Goal: Communication & Community: Answer question/provide support

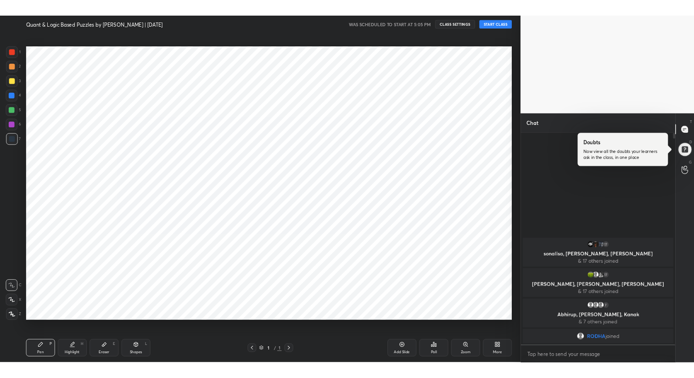
scroll to position [45514, 45271]
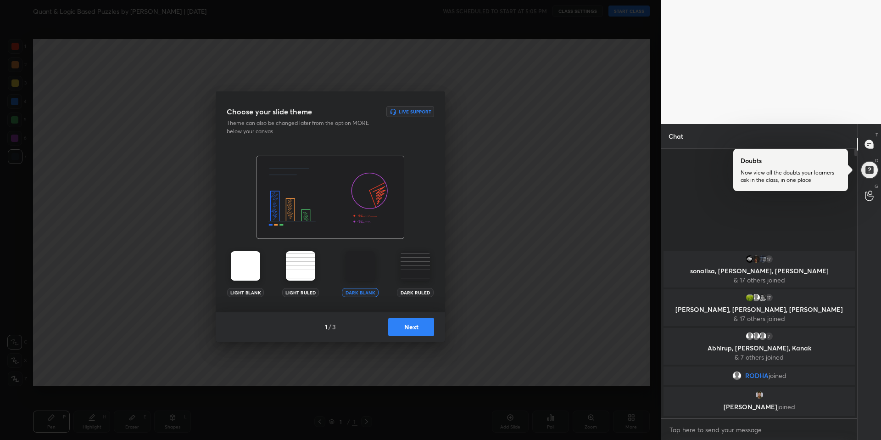
click at [405, 326] on button "Next" at bounding box center [411, 327] width 46 height 18
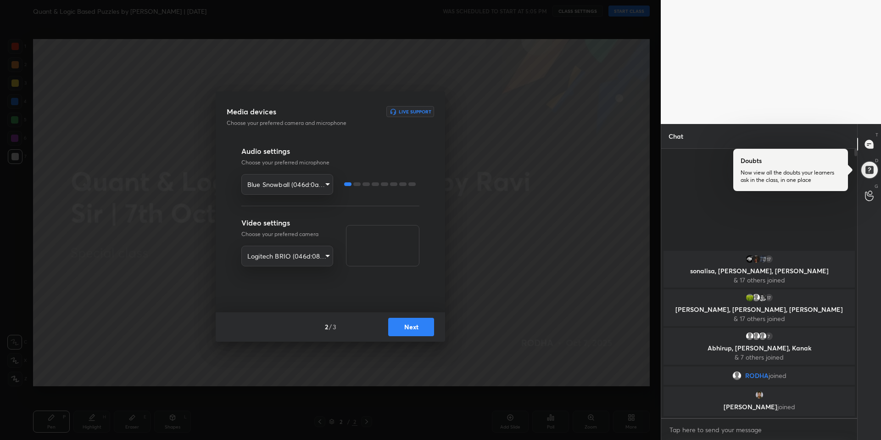
click at [405, 326] on button "Next" at bounding box center [411, 327] width 46 height 18
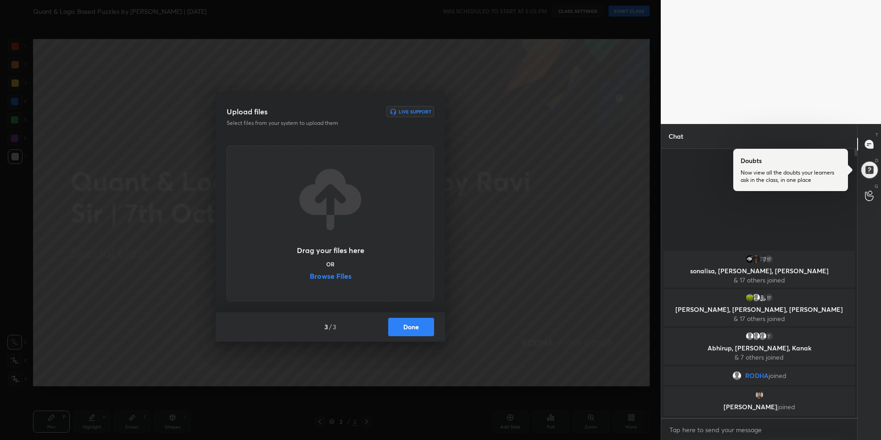
click at [405, 326] on button "Done" at bounding box center [411, 327] width 46 height 18
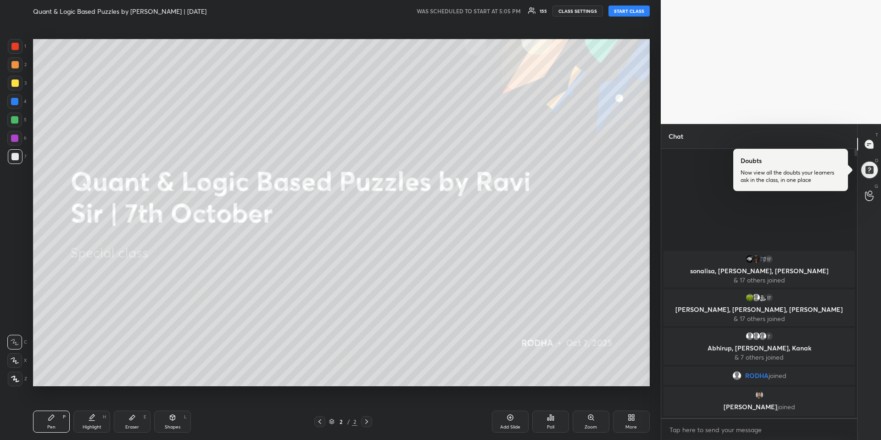
click at [632, 11] on button "START CLASS" at bounding box center [629, 11] width 41 height 11
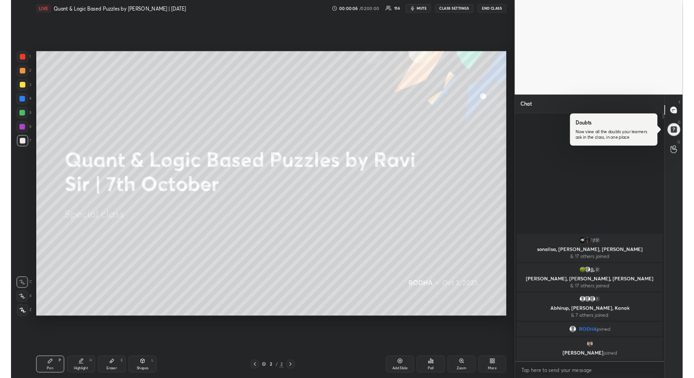
scroll to position [0, 0]
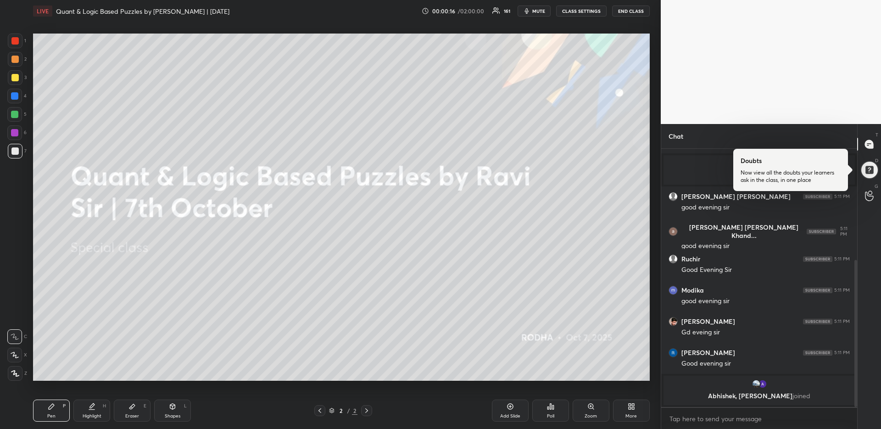
click at [810, 167] on div at bounding box center [790, 170] width 115 height 42
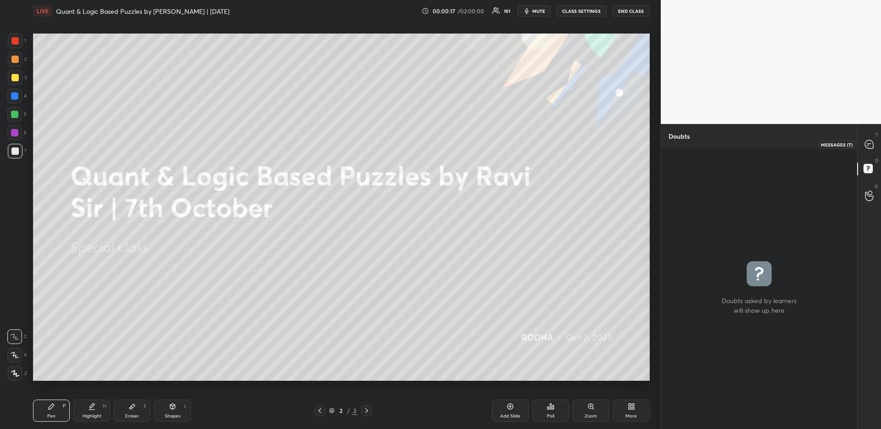
click at [868, 145] on icon at bounding box center [869, 144] width 8 height 8
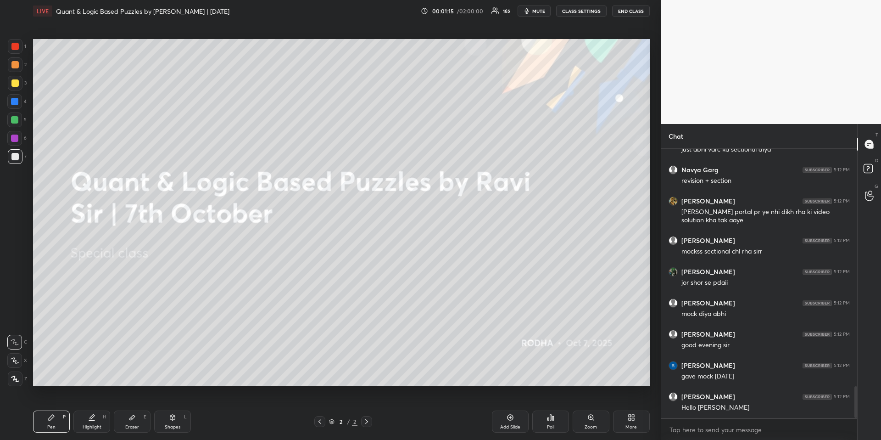
click at [633, 415] on icon at bounding box center [633, 415] width 2 height 2
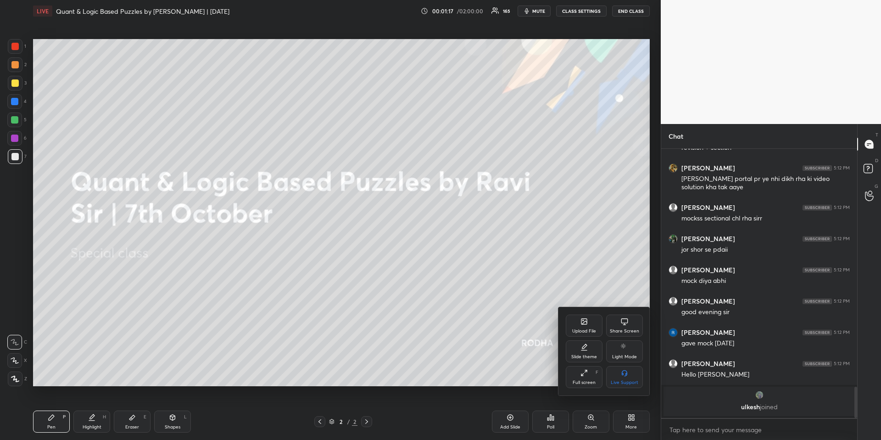
click at [588, 330] on div "Upload File" at bounding box center [584, 331] width 24 height 5
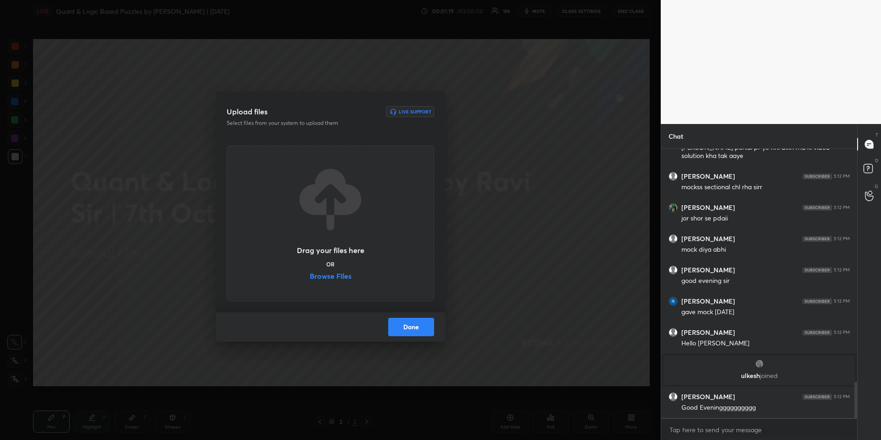
click at [347, 276] on label "Browse Files" at bounding box center [331, 277] width 42 height 10
click at [310, 276] on input "Browse Files" at bounding box center [310, 277] width 0 height 10
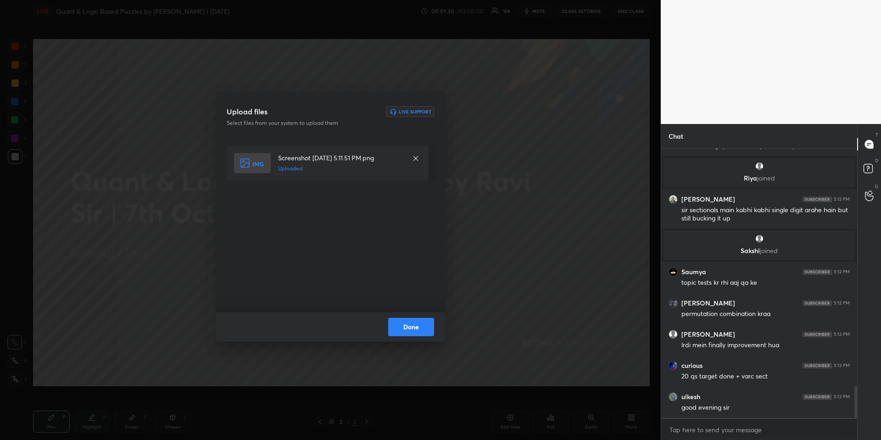
click at [408, 323] on button "Done" at bounding box center [411, 327] width 46 height 18
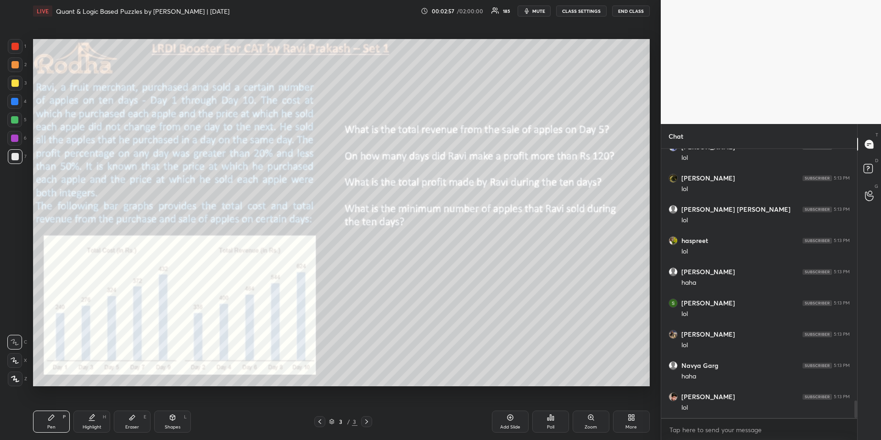
scroll to position [3935, 0]
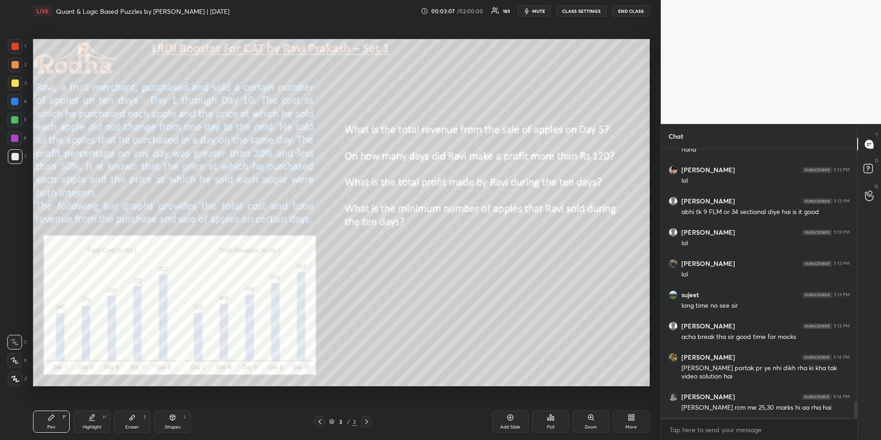
click at [51, 396] on div "Setting up your live class Poll for secs No correct answer Start poll" at bounding box center [341, 212] width 624 height 381
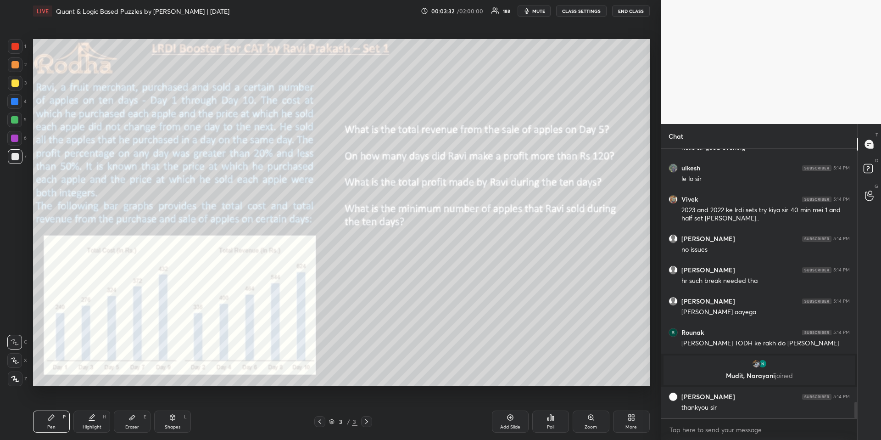
scroll to position [4285, 0]
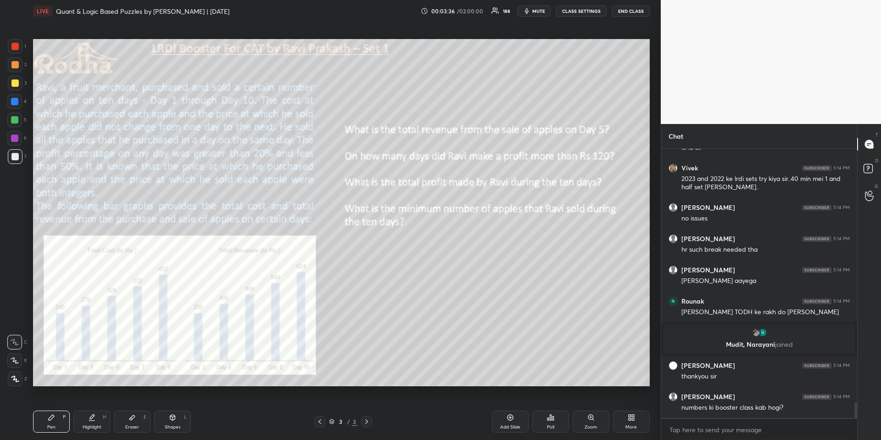
drag, startPoint x: 18, startPoint y: 80, endPoint x: 26, endPoint y: 97, distance: 19.1
click at [18, 79] on div at bounding box center [15, 83] width 15 height 15
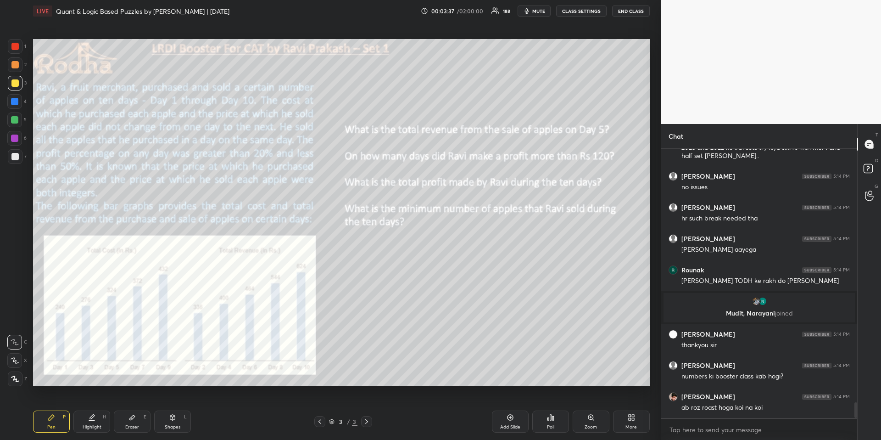
click at [17, 382] on div at bounding box center [15, 378] width 15 height 15
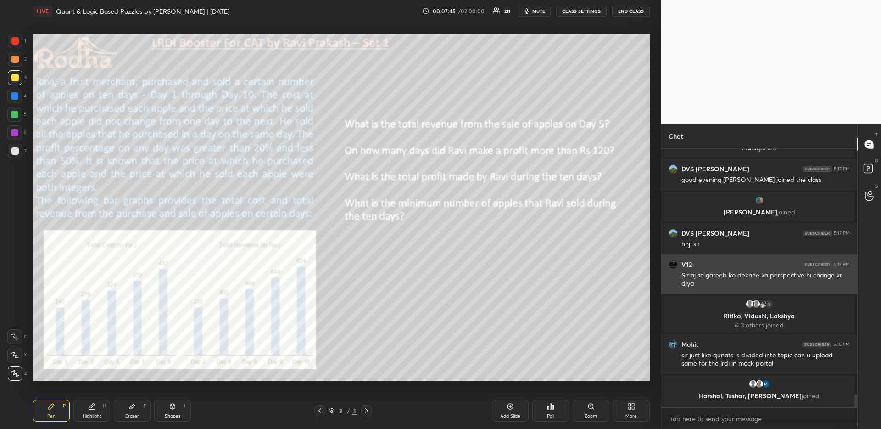
scroll to position [5038, 0]
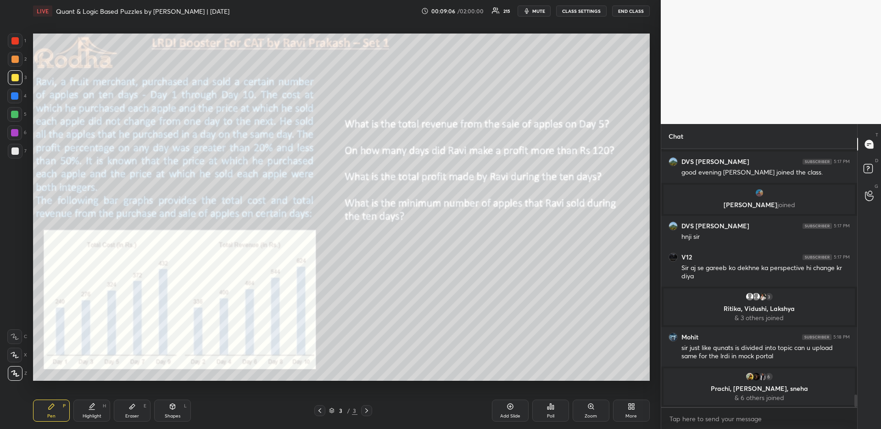
click at [529, 13] on icon "button" at bounding box center [527, 11] width 4 height 6
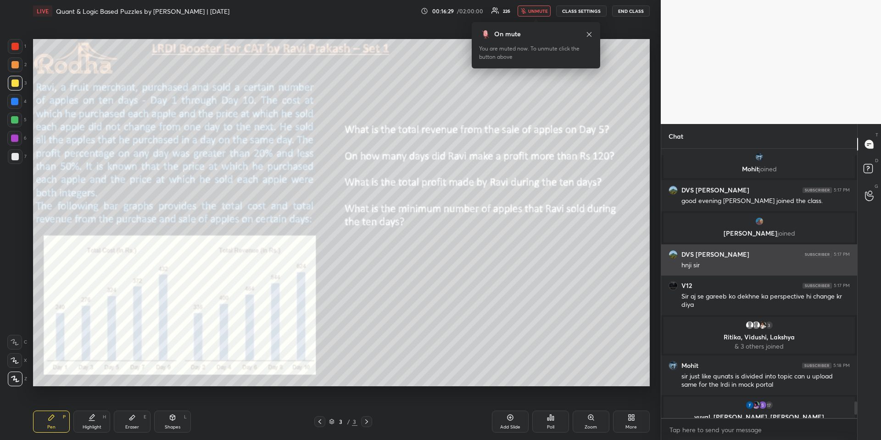
scroll to position [289, 193]
type textarea "x"
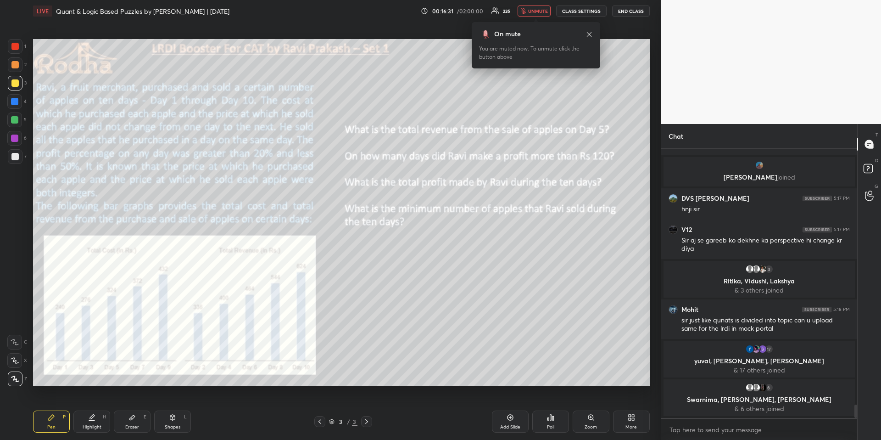
scroll to position [5081, 0]
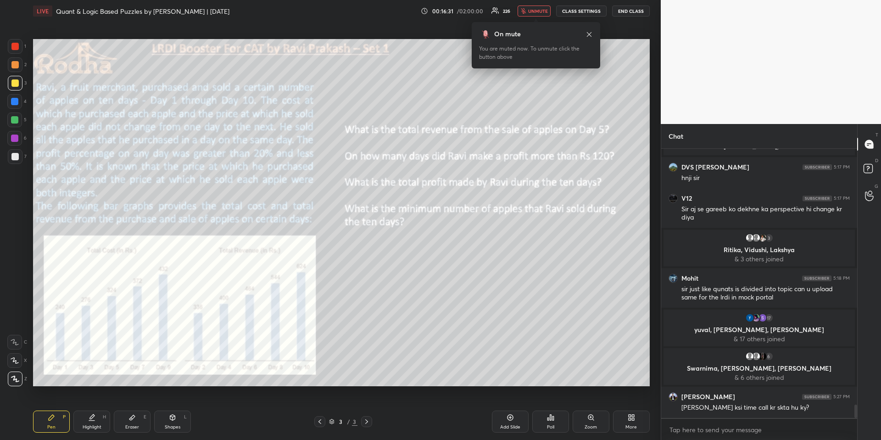
click at [543, 10] on span "unmute" at bounding box center [538, 11] width 20 height 6
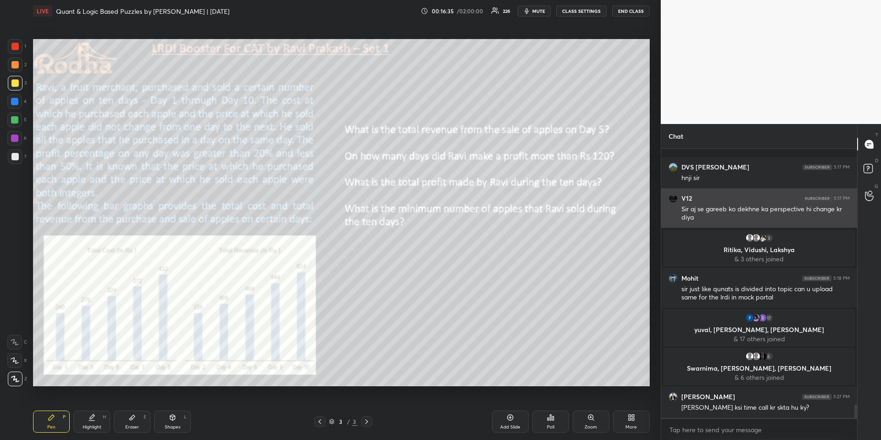
scroll to position [5145, 0]
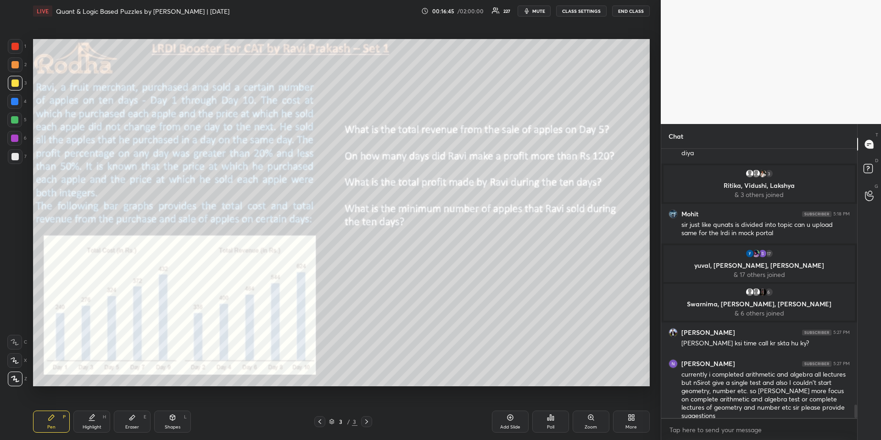
click at [14, 119] on div at bounding box center [14, 119] width 7 height 7
click at [16, 380] on icon at bounding box center [14, 379] width 7 height 6
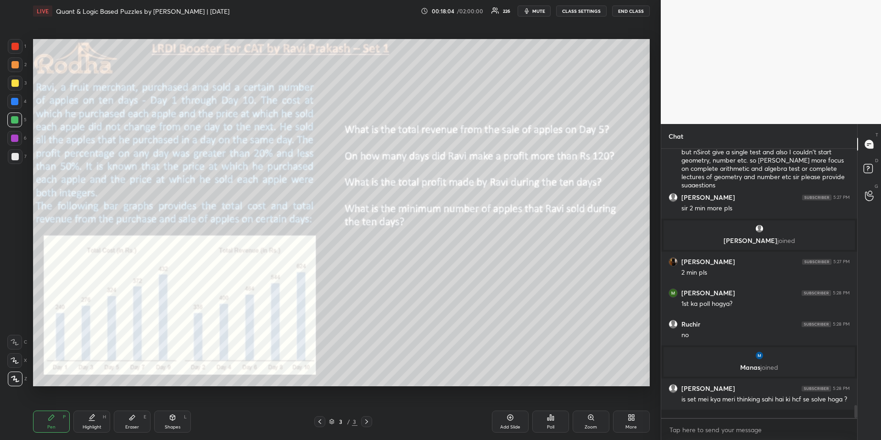
scroll to position [5306, 0]
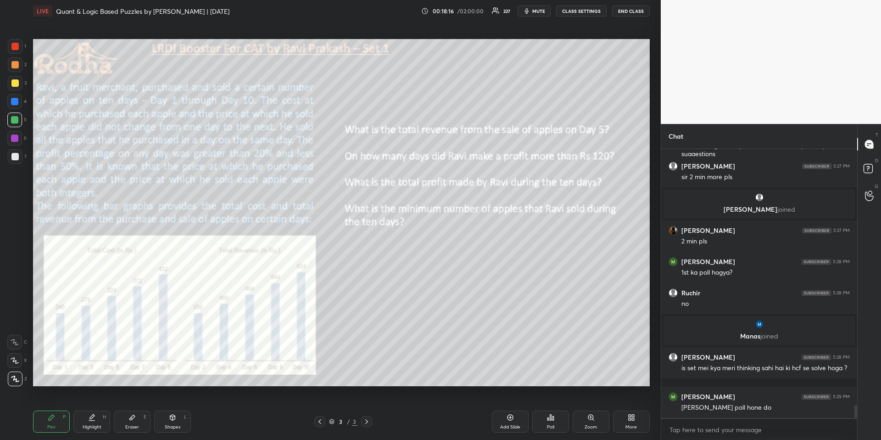
click at [138, 414] on div "Eraser E" at bounding box center [132, 421] width 37 height 22
drag, startPoint x: 5, startPoint y: 379, endPoint x: 10, endPoint y: 377, distance: 5.4
click at [8, 379] on div "1 2 3 4 5 6 7 R O A L C X Z Erase all C X Z" at bounding box center [14, 212] width 29 height 347
click at [17, 379] on rect at bounding box center [17, 379] width 1 height 1
click at [56, 430] on div "Pen P" at bounding box center [51, 421] width 37 height 22
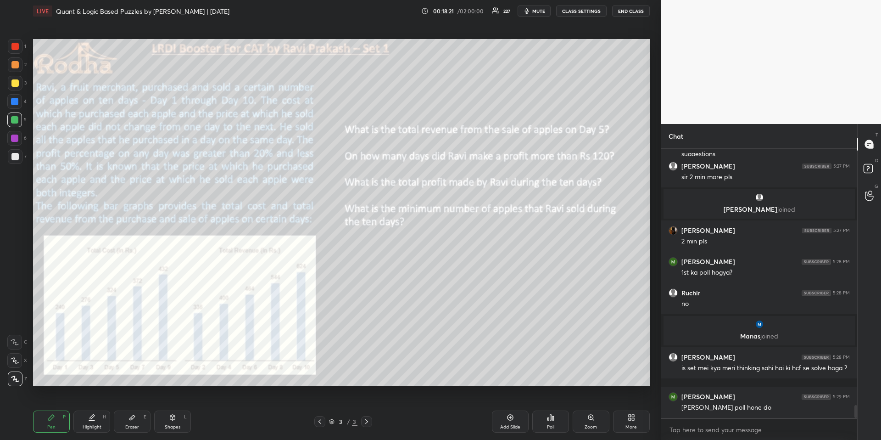
click at [17, 61] on div at bounding box center [14, 64] width 7 height 7
click at [551, 420] on icon at bounding box center [550, 417] width 7 height 7
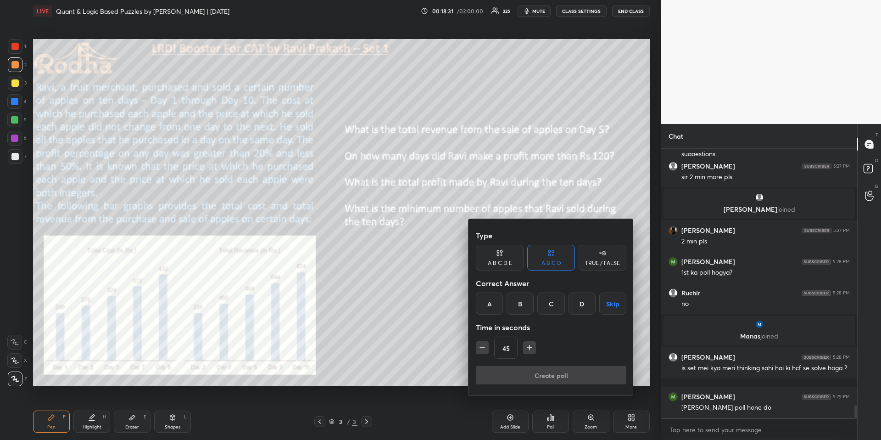
drag, startPoint x: 505, startPoint y: 257, endPoint x: 511, endPoint y: 267, distance: 10.9
click at [505, 258] on div "A B C D E" at bounding box center [500, 258] width 48 height 26
click at [482, 346] on icon "button" at bounding box center [482, 347] width 9 height 9
click at [483, 347] on icon "button" at bounding box center [482, 347] width 5 height 0
type input "15"
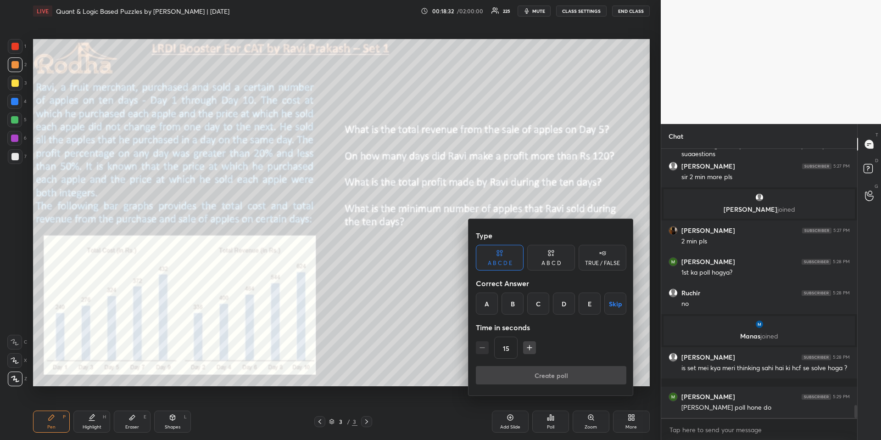
click at [483, 347] on div "15" at bounding box center [551, 347] width 151 height 22
click at [483, 348] on div "15" at bounding box center [551, 347] width 151 height 22
click at [481, 349] on div "15" at bounding box center [551, 347] width 151 height 22
drag, startPoint x: 513, startPoint y: 304, endPoint x: 512, endPoint y: 319, distance: 14.7
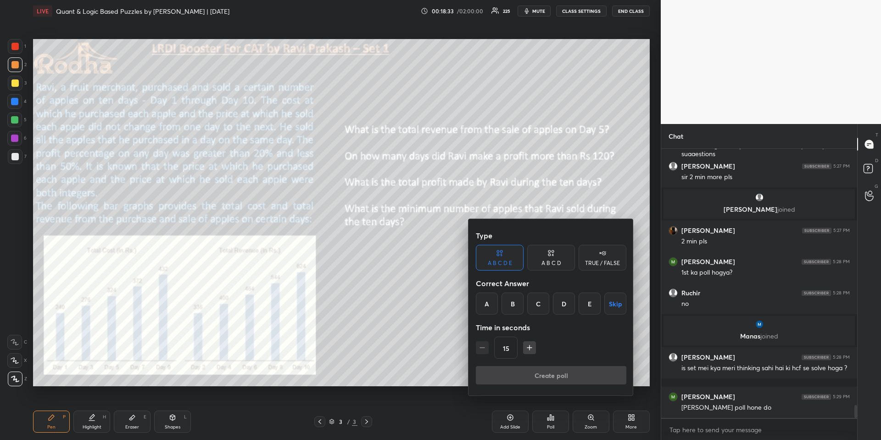
click at [513, 303] on div "B" at bounding box center [513, 303] width 22 height 22
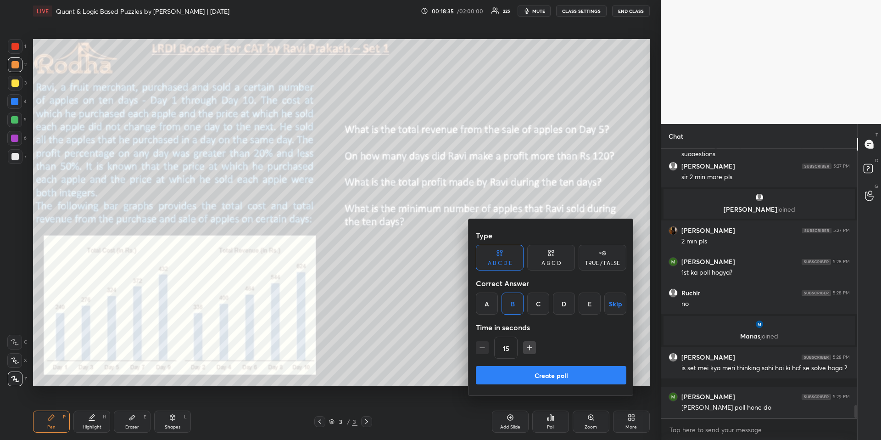
click at [523, 375] on button "Create poll" at bounding box center [551, 375] width 151 height 18
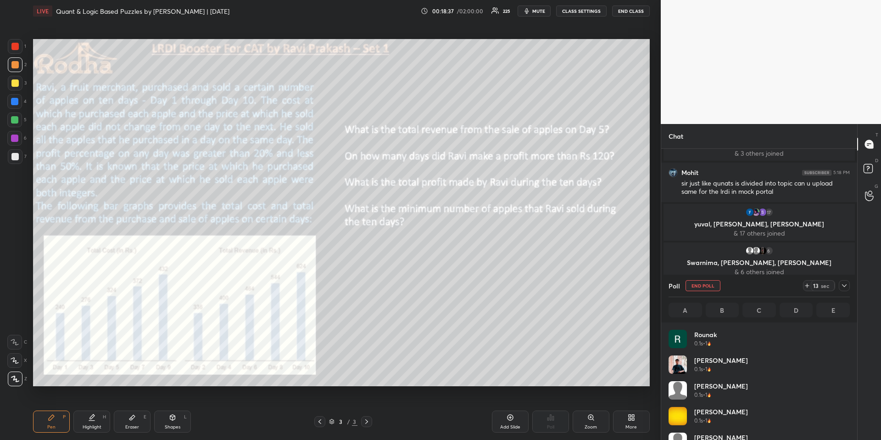
scroll to position [107, 179]
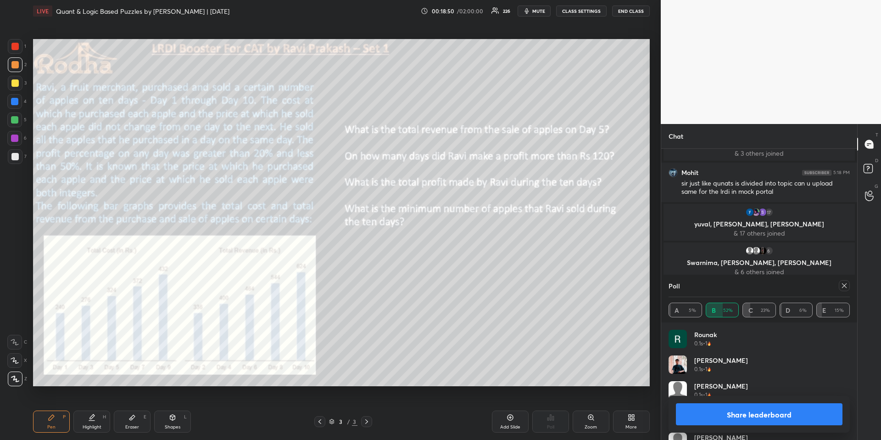
click at [848, 286] on div at bounding box center [844, 285] width 11 height 11
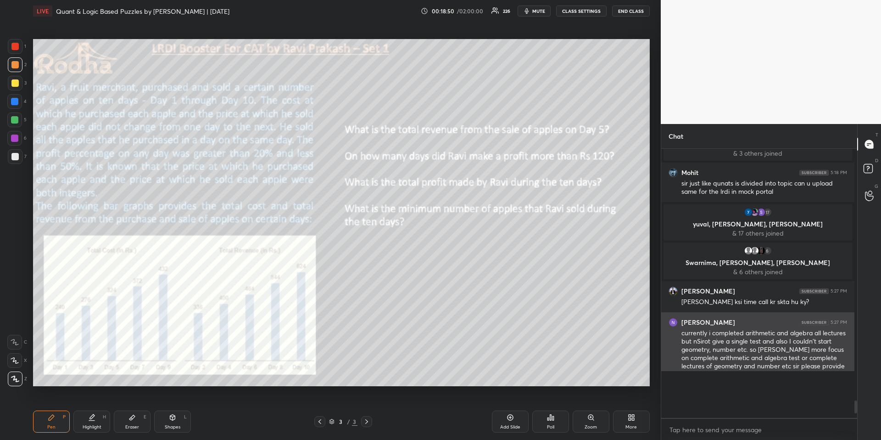
scroll to position [284, 190]
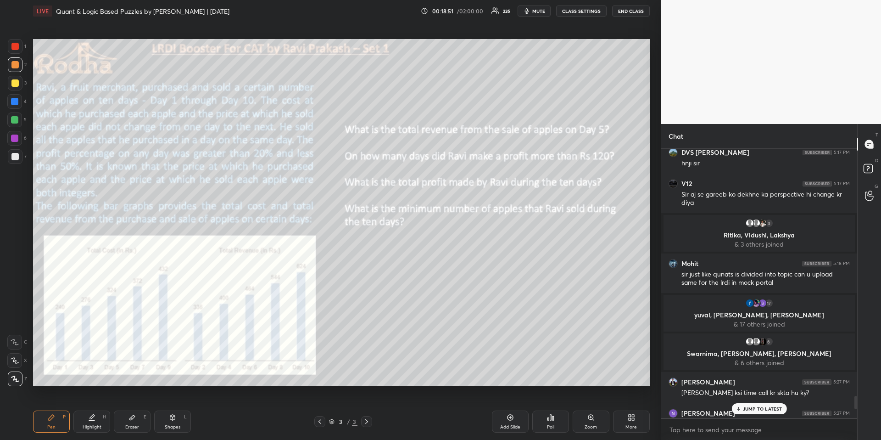
click at [559, 417] on div "Poll" at bounding box center [550, 421] width 37 height 22
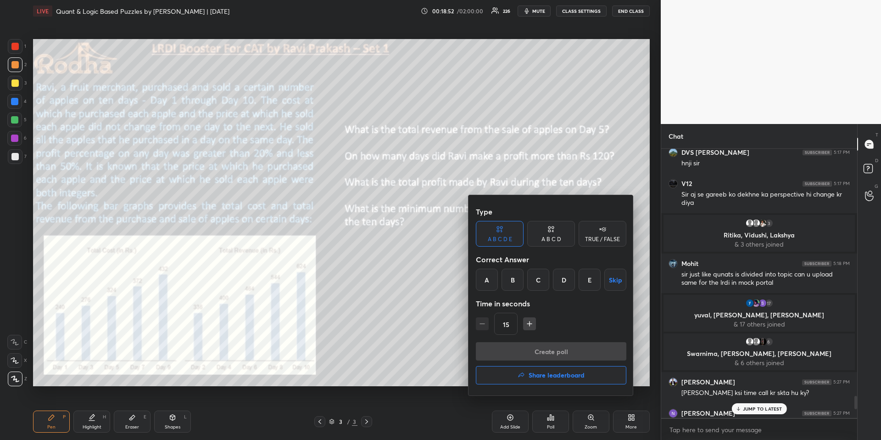
click at [513, 277] on div "B" at bounding box center [513, 279] width 22 height 22
click at [523, 352] on button "Create poll" at bounding box center [551, 351] width 151 height 18
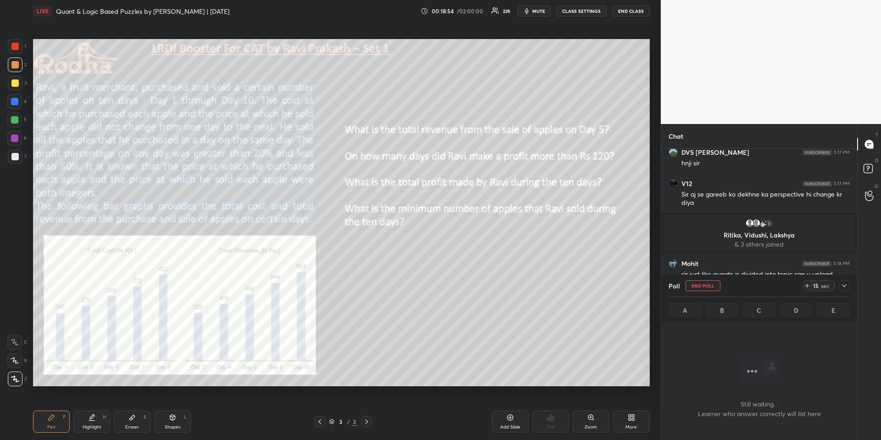
click at [847, 285] on icon at bounding box center [844, 285] width 7 height 7
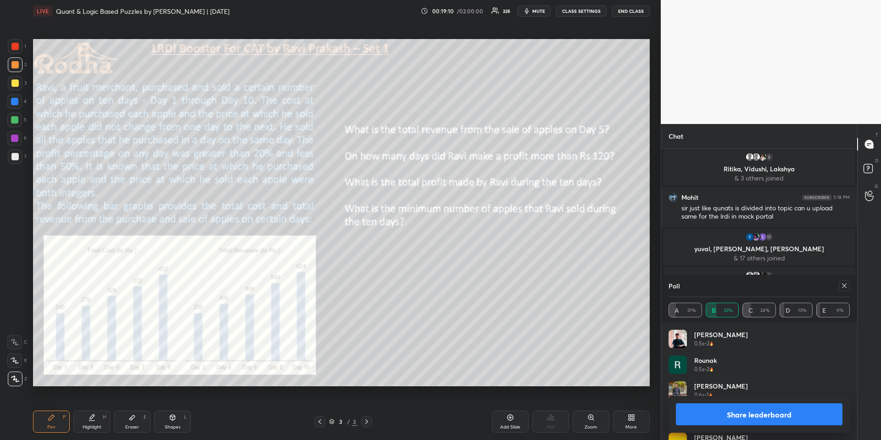
drag, startPoint x: 841, startPoint y: 284, endPoint x: 835, endPoint y: 285, distance: 6.1
click at [842, 284] on icon at bounding box center [844, 285] width 7 height 7
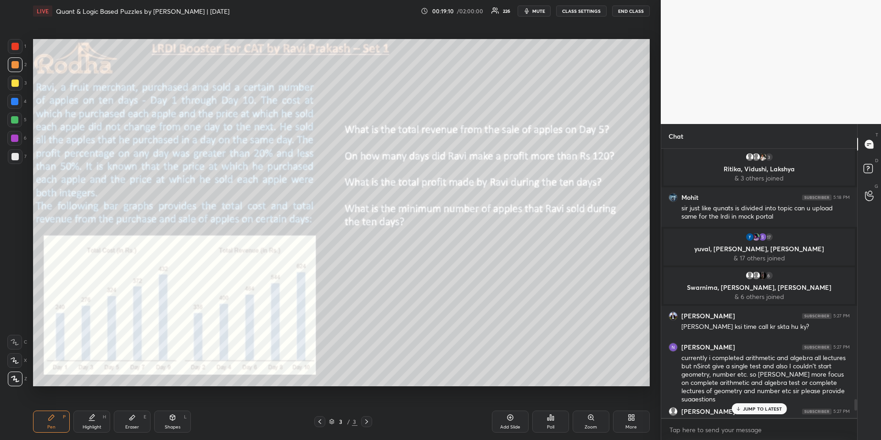
click at [548, 425] on div "Poll" at bounding box center [550, 427] width 7 height 5
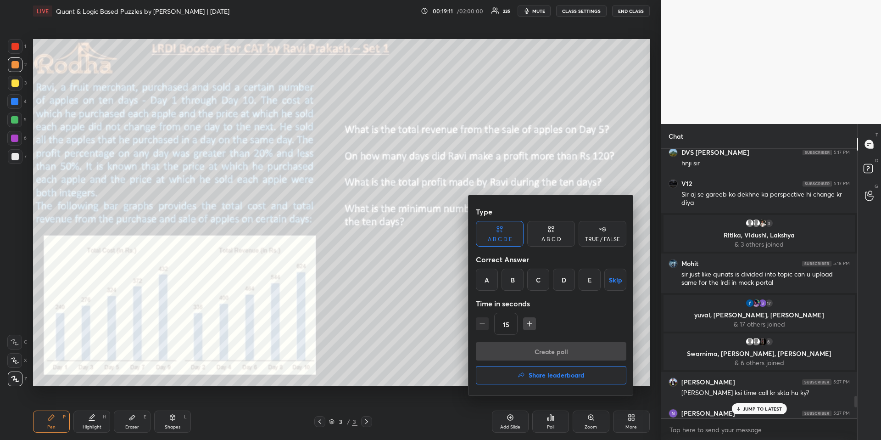
drag, startPoint x: 489, startPoint y: 282, endPoint x: 499, endPoint y: 301, distance: 21.6
click at [490, 282] on div "A" at bounding box center [487, 279] width 22 height 22
click at [506, 351] on button "Create poll" at bounding box center [551, 351] width 151 height 18
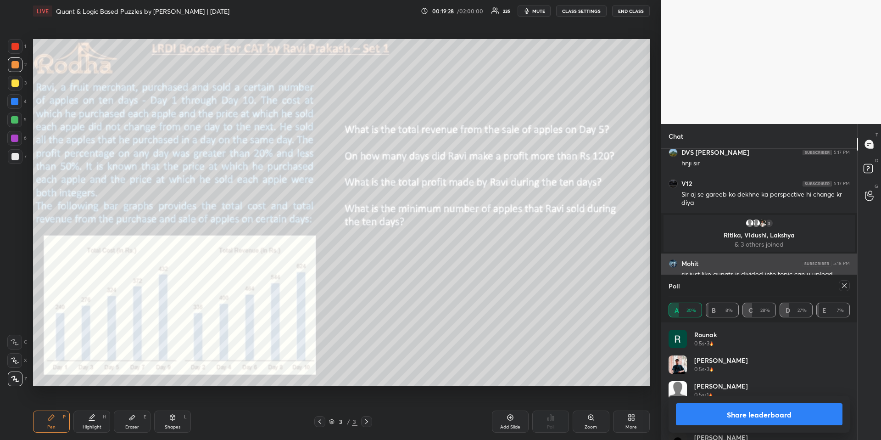
drag, startPoint x: 845, startPoint y: 284, endPoint x: 828, endPoint y: 287, distance: 17.2
click at [845, 285] on icon at bounding box center [844, 285] width 5 height 5
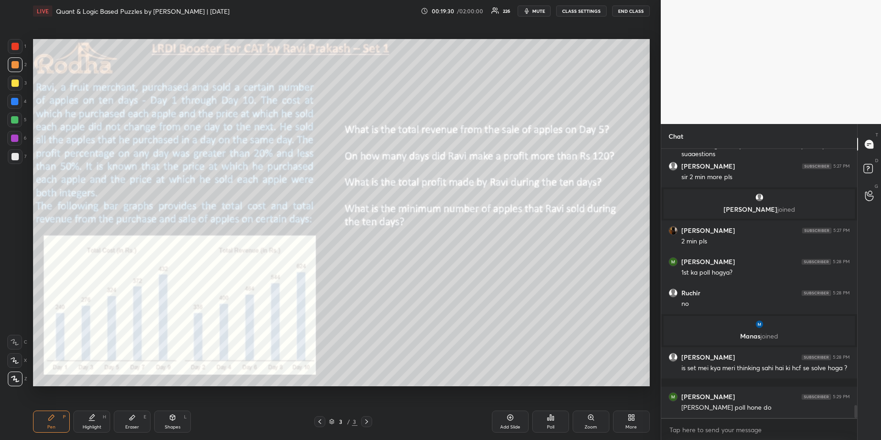
click at [550, 418] on icon at bounding box center [550, 417] width 1 height 6
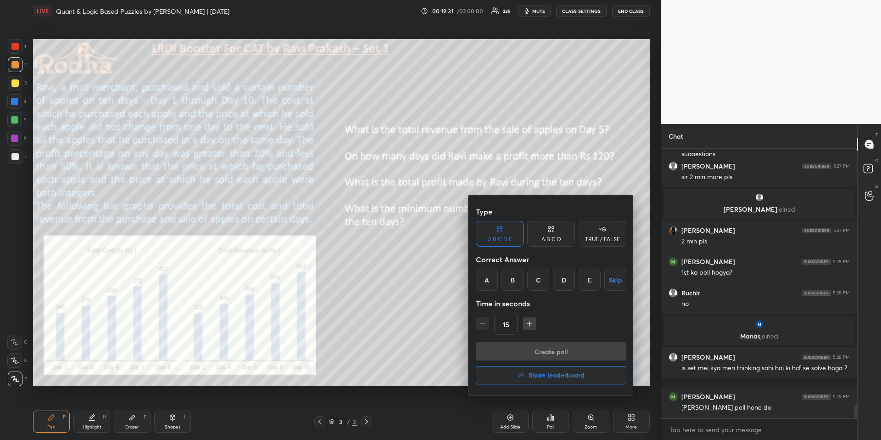
drag, startPoint x: 486, startPoint y: 277, endPoint x: 488, endPoint y: 288, distance: 11.2
click at [486, 277] on div "A" at bounding box center [487, 279] width 22 height 22
click at [505, 347] on button "Create poll" at bounding box center [551, 351] width 151 height 18
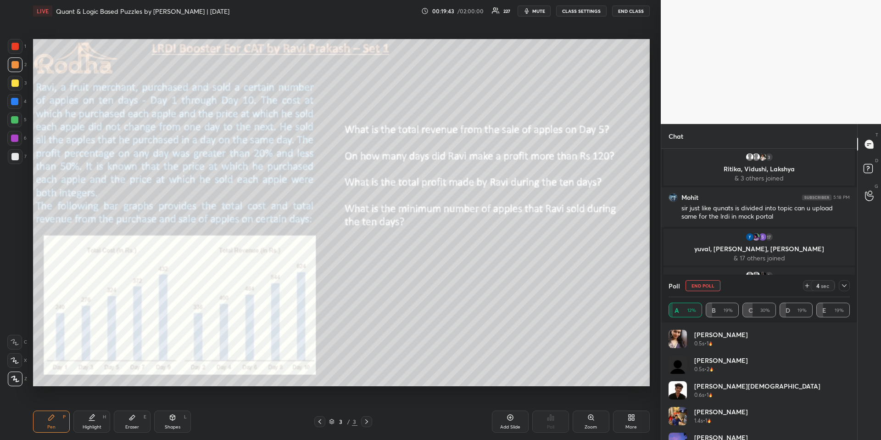
drag, startPoint x: 703, startPoint y: 284, endPoint x: 699, endPoint y: 288, distance: 5.2
click at [702, 284] on button "END POLL" at bounding box center [703, 285] width 35 height 11
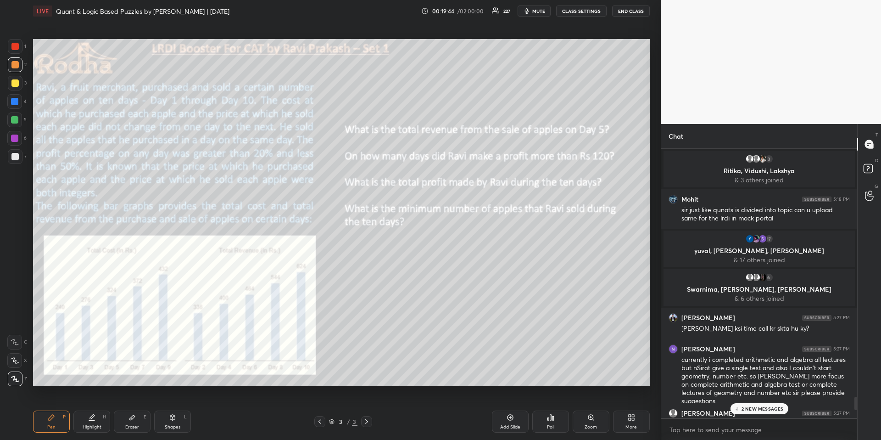
click at [555, 421] on div "Poll" at bounding box center [550, 421] width 37 height 22
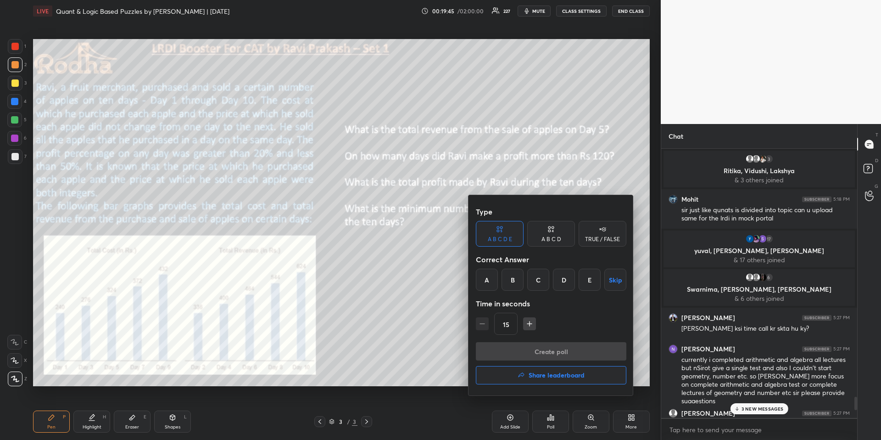
drag, startPoint x: 593, startPoint y: 281, endPoint x: 588, endPoint y: 307, distance: 26.5
click at [592, 282] on div "E" at bounding box center [590, 279] width 22 height 22
click at [578, 349] on button "Create poll" at bounding box center [551, 351] width 151 height 18
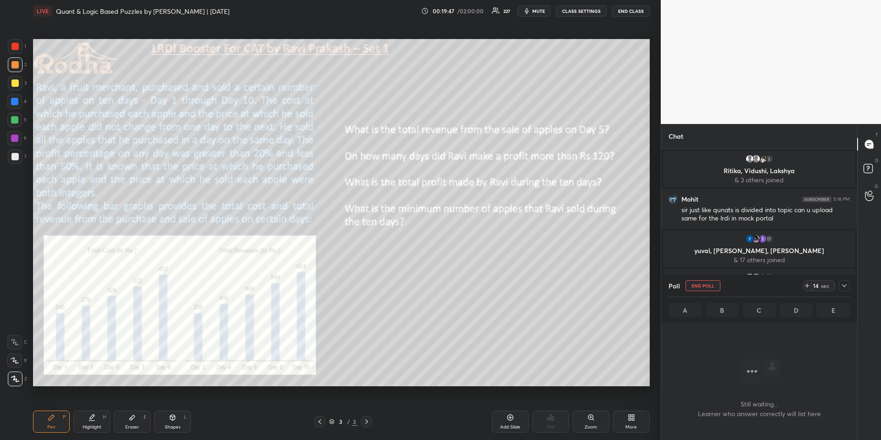
click at [843, 285] on icon at bounding box center [844, 285] width 5 height 3
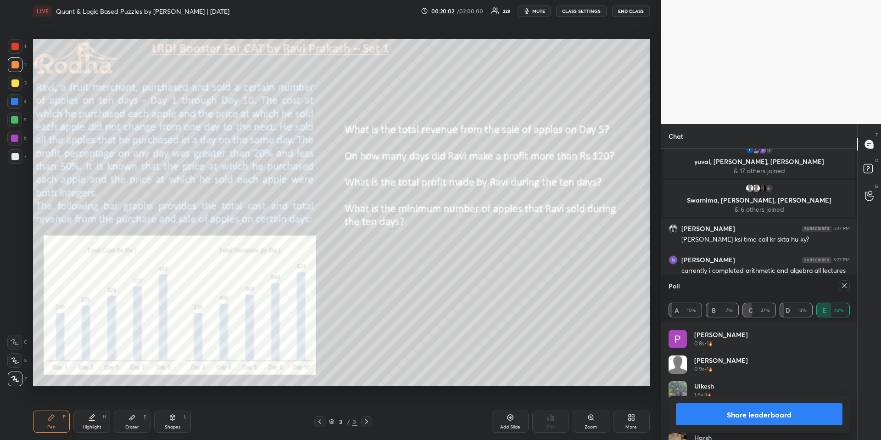
click at [846, 285] on icon at bounding box center [844, 285] width 7 height 7
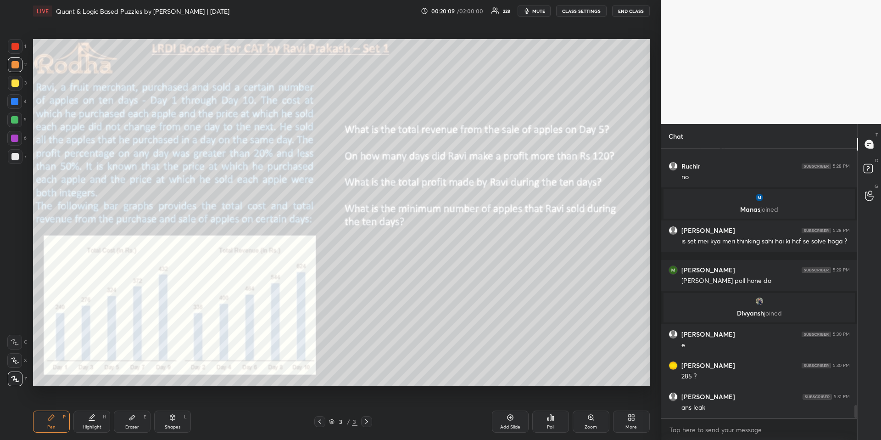
click at [558, 426] on div "Poll" at bounding box center [550, 421] width 37 height 22
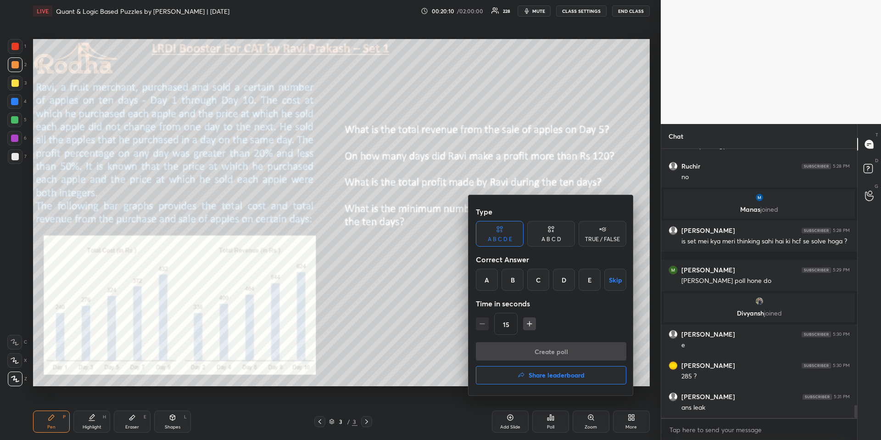
click at [553, 378] on h4 "Share leaderboard" at bounding box center [557, 375] width 56 height 6
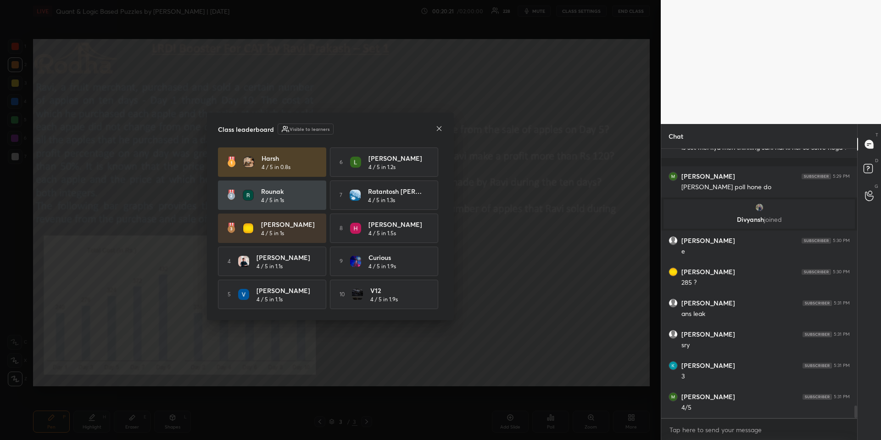
click at [440, 128] on icon at bounding box center [439, 128] width 5 height 5
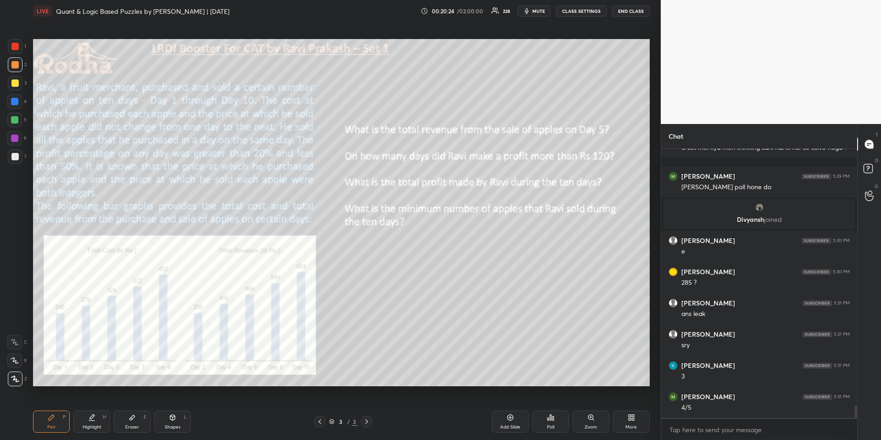
click at [86, 419] on div "Highlight H" at bounding box center [91, 421] width 37 height 22
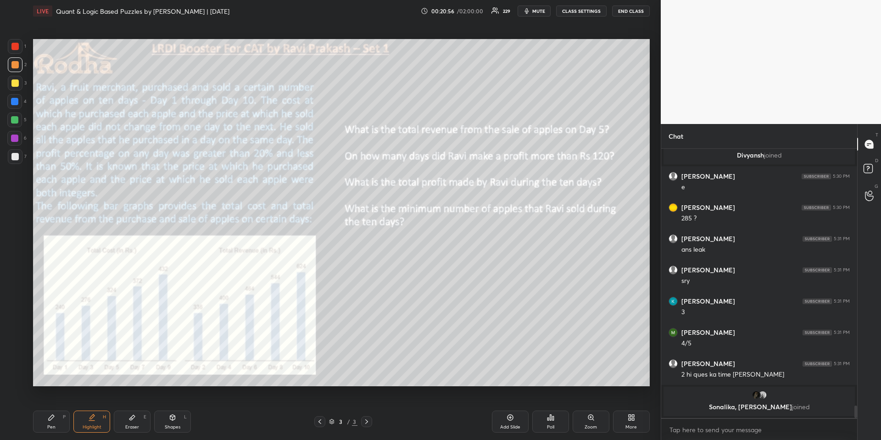
click at [179, 418] on div "Shapes L" at bounding box center [172, 421] width 37 height 22
click at [15, 380] on icon at bounding box center [15, 378] width 7 height 7
click at [15, 79] on div at bounding box center [14, 82] width 7 height 7
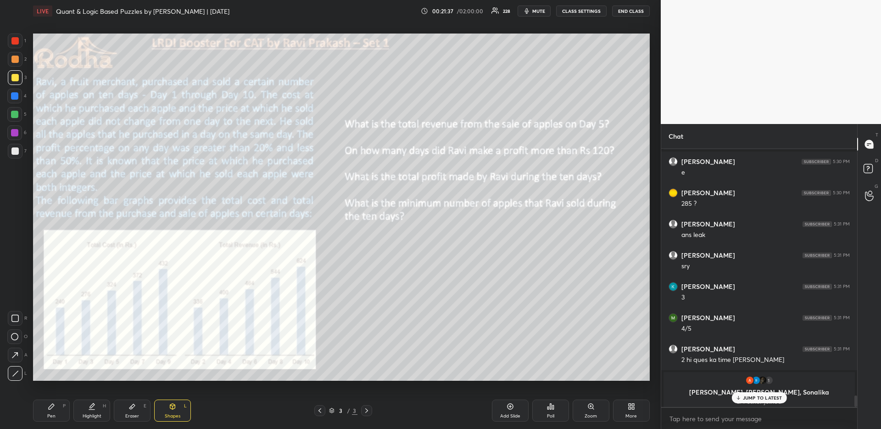
scroll to position [5628, 0]
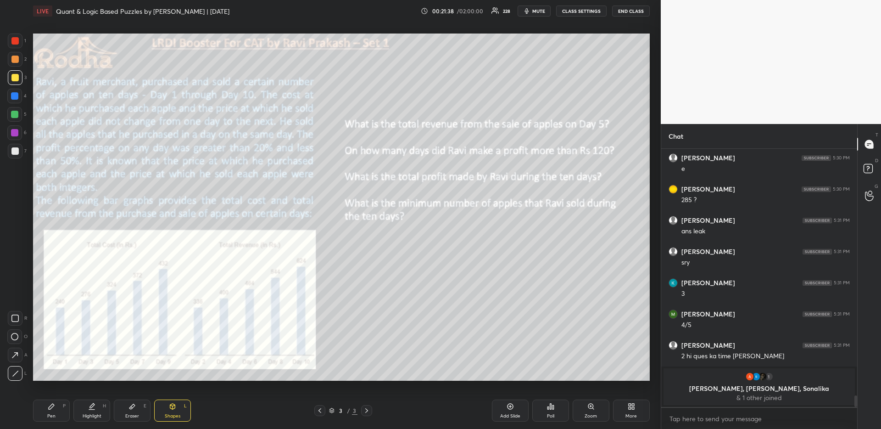
click at [640, 410] on div "More" at bounding box center [631, 410] width 37 height 22
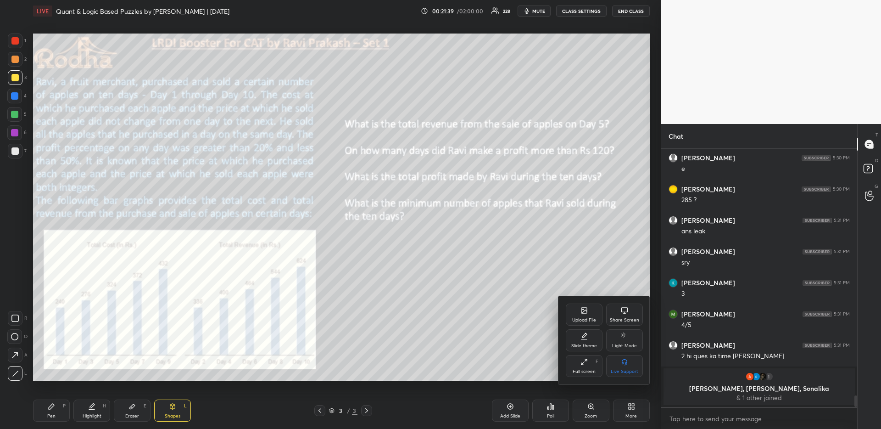
click at [572, 316] on div "Upload File" at bounding box center [584, 314] width 37 height 22
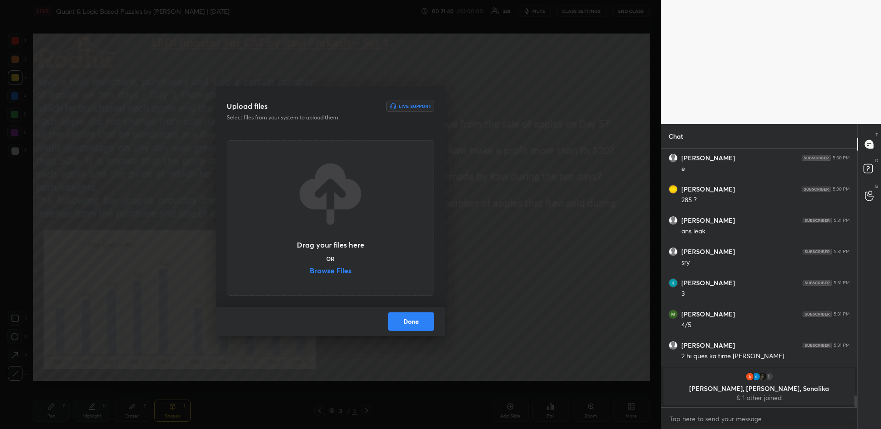
click at [347, 271] on label "Browse Files" at bounding box center [331, 272] width 42 height 10
click at [310, 271] on input "Browse Files" at bounding box center [310, 272] width 0 height 10
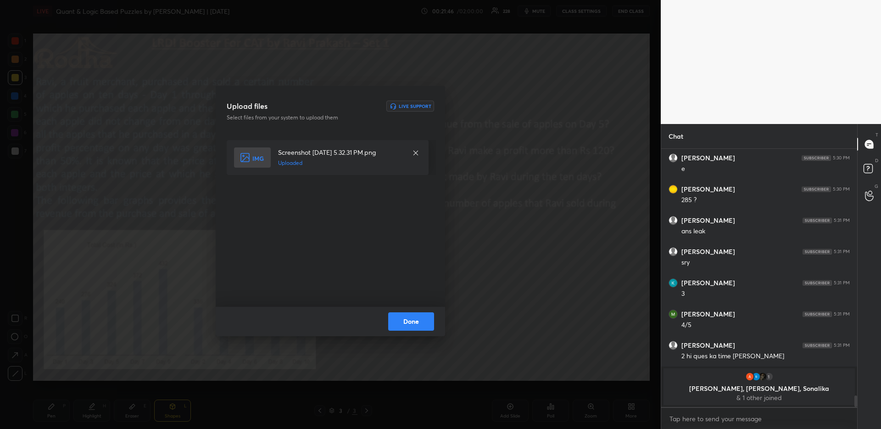
click at [414, 312] on button "Done" at bounding box center [411, 321] width 46 height 18
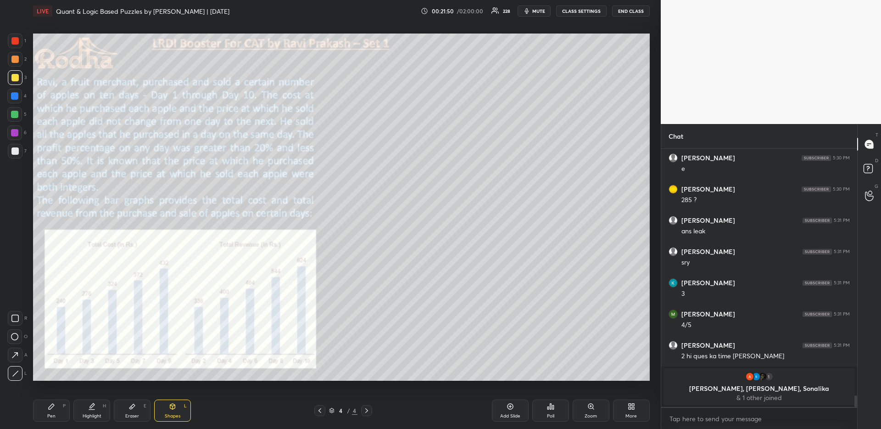
click at [69, 414] on div "Pen P" at bounding box center [51, 410] width 37 height 22
drag, startPoint x: 85, startPoint y: 411, endPoint x: 83, endPoint y: 392, distance: 19.0
click at [85, 411] on div "Highlight H" at bounding box center [91, 410] width 37 height 22
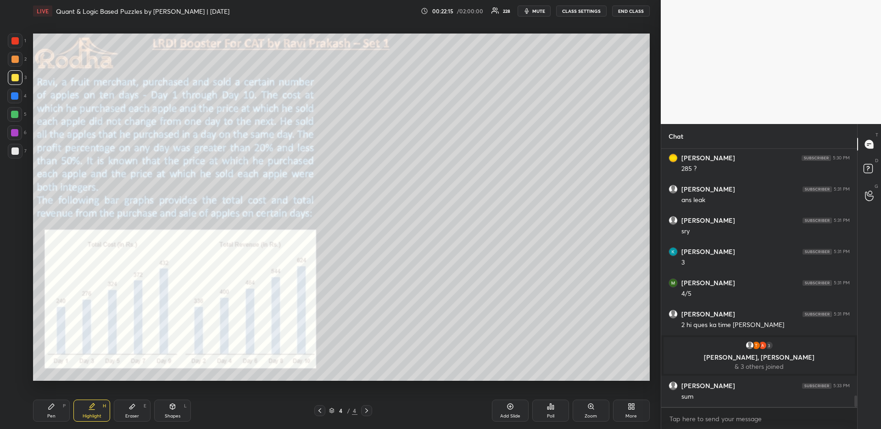
click at [52, 409] on div "Pen P" at bounding box center [51, 410] width 37 height 22
click at [18, 58] on div at bounding box center [14, 59] width 7 height 7
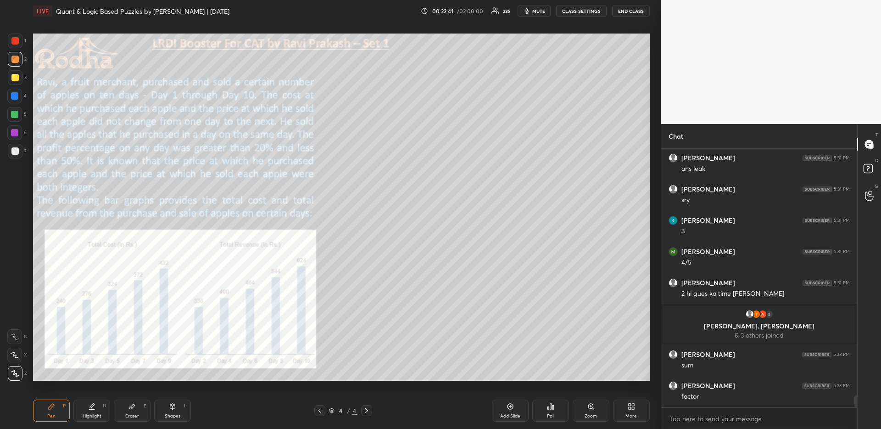
click at [95, 403] on div "Highlight H" at bounding box center [91, 410] width 37 height 22
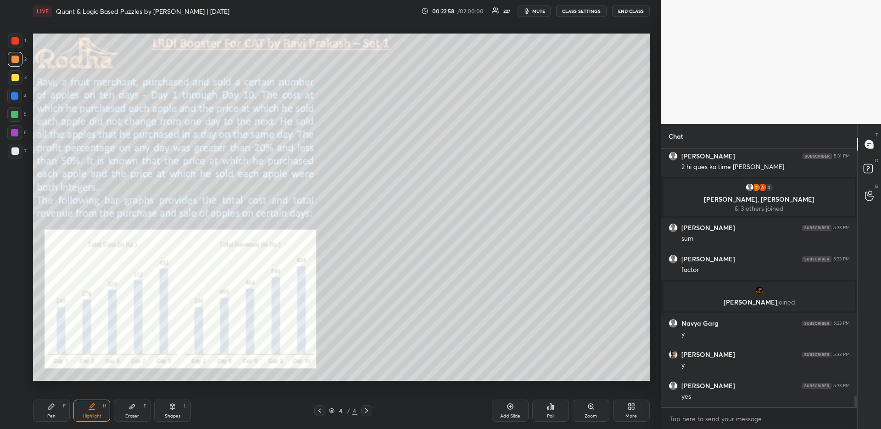
scroll to position [5625, 0]
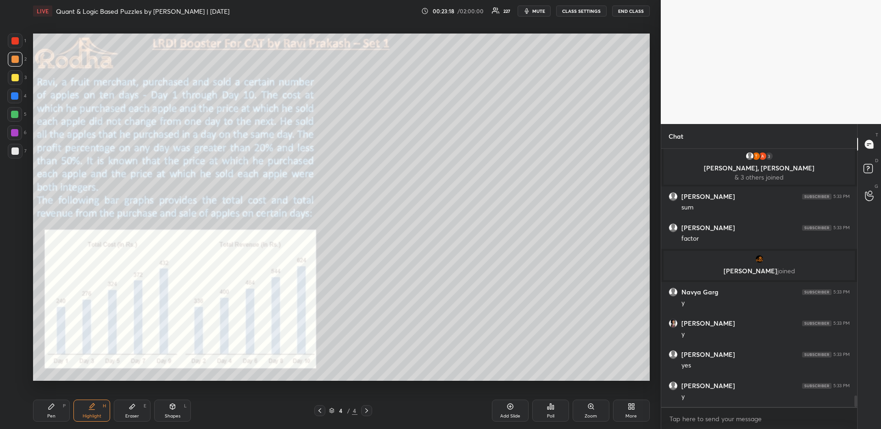
click at [134, 405] on icon at bounding box center [132, 406] width 7 height 7
click at [46, 409] on div "Pen P" at bounding box center [51, 410] width 37 height 22
click at [76, 414] on div "Highlight H" at bounding box center [91, 410] width 37 height 22
click at [61, 415] on div "Pen P" at bounding box center [51, 410] width 37 height 22
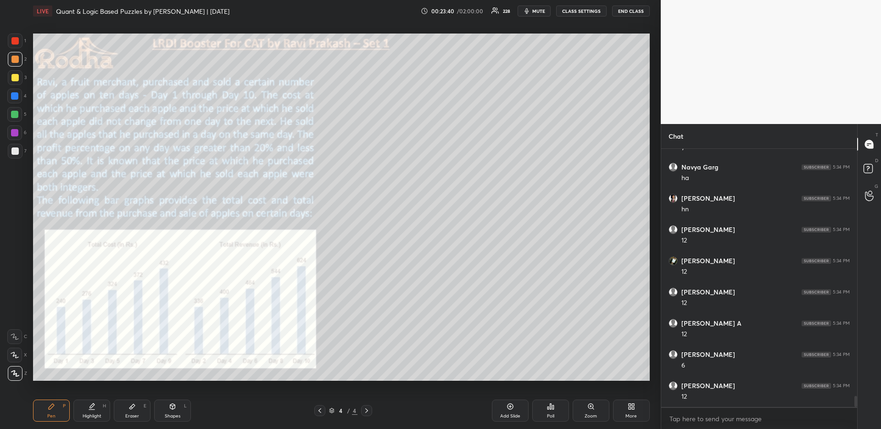
scroll to position [5937, 0]
click at [17, 97] on div at bounding box center [14, 95] width 7 height 7
click at [96, 406] on div "Highlight H" at bounding box center [91, 410] width 37 height 22
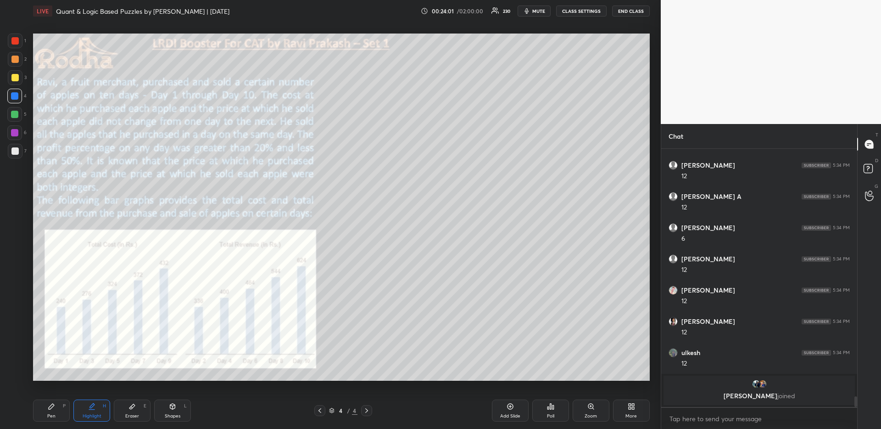
click at [55, 408] on div "Pen P" at bounding box center [51, 410] width 37 height 22
click at [17, 54] on div at bounding box center [15, 59] width 15 height 15
click at [13, 113] on div at bounding box center [14, 114] width 7 height 7
drag, startPoint x: 89, startPoint y: 414, endPoint x: 109, endPoint y: 390, distance: 31.3
click at [87, 414] on div "Highlight" at bounding box center [92, 416] width 19 height 5
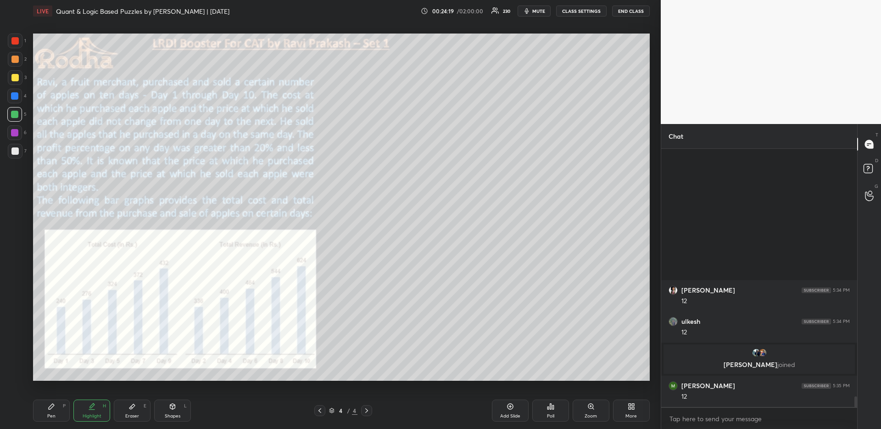
scroll to position [5895, 0]
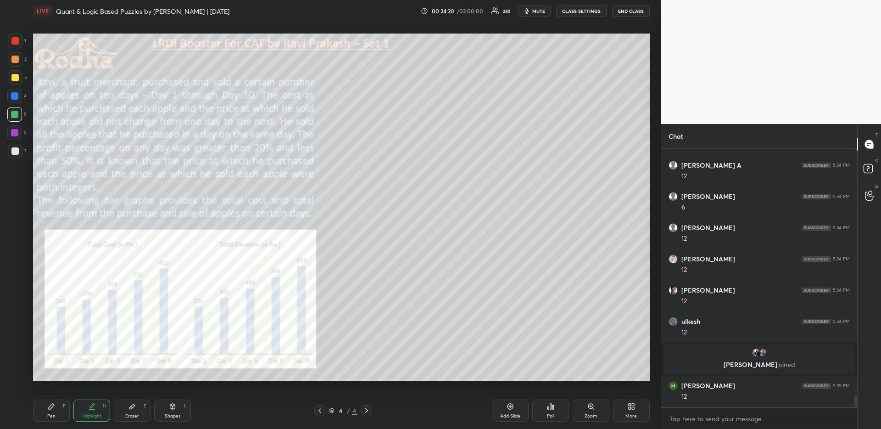
click at [61, 408] on div "Pen P" at bounding box center [51, 410] width 37 height 22
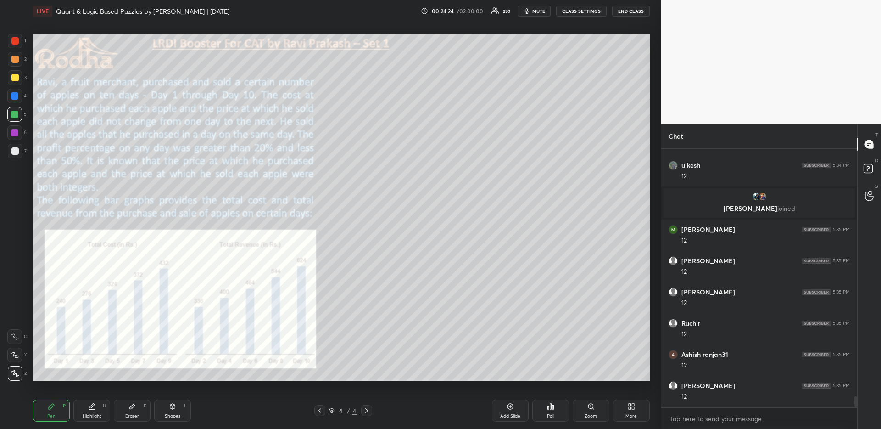
scroll to position [6082, 0]
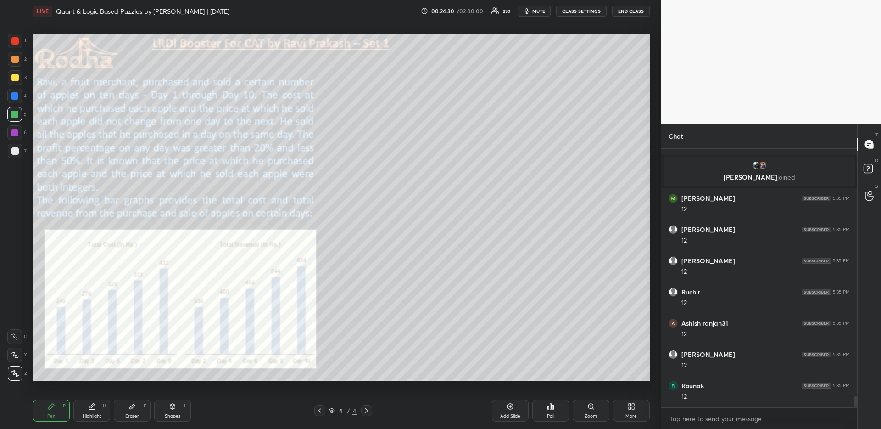
click at [93, 418] on div "Highlight" at bounding box center [92, 416] width 19 height 5
click at [16, 39] on div at bounding box center [14, 40] width 7 height 7
click at [45, 414] on div "Pen P" at bounding box center [51, 410] width 37 height 22
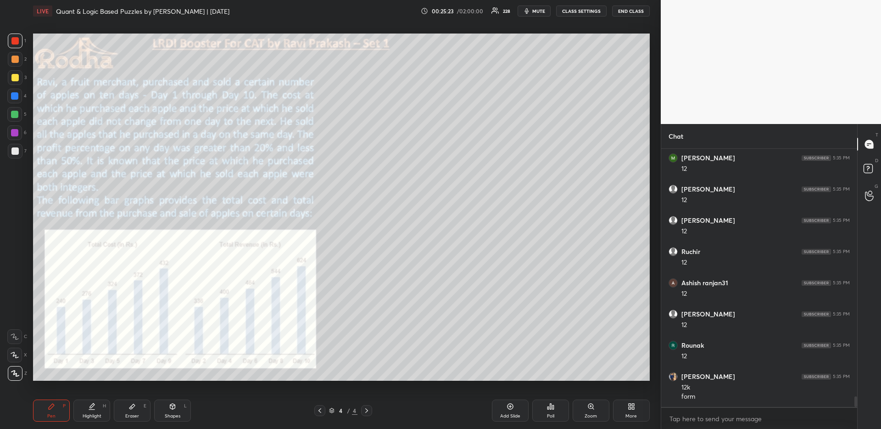
scroll to position [6154, 0]
click at [96, 408] on div "Highlight H" at bounding box center [91, 410] width 37 height 22
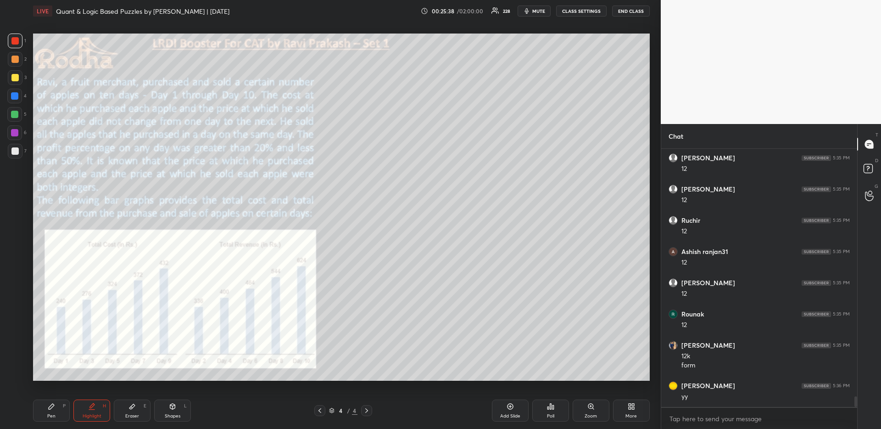
click at [54, 410] on div "Pen P" at bounding box center [51, 410] width 37 height 22
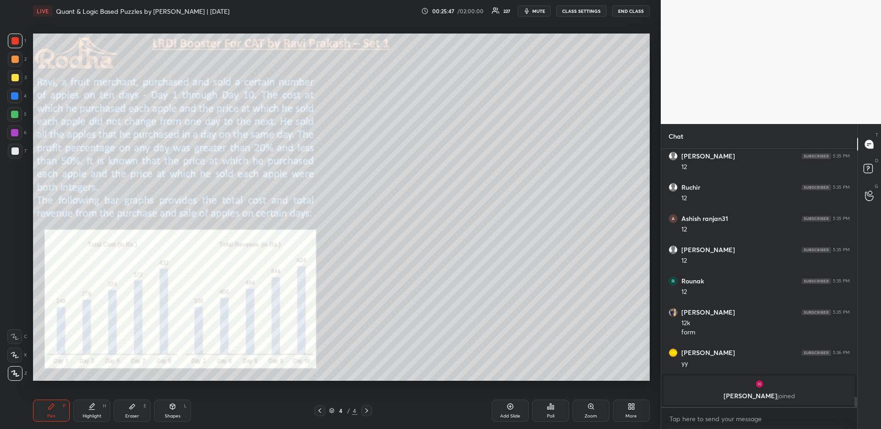
drag, startPoint x: 137, startPoint y: 414, endPoint x: 141, endPoint y: 407, distance: 8.7
click at [136, 414] on div "Eraser" at bounding box center [132, 416] width 14 height 5
click at [44, 417] on div "Pen P" at bounding box center [51, 410] width 37 height 22
drag, startPoint x: 16, startPoint y: 58, endPoint x: 26, endPoint y: 70, distance: 15.6
click at [15, 58] on div at bounding box center [14, 59] width 7 height 7
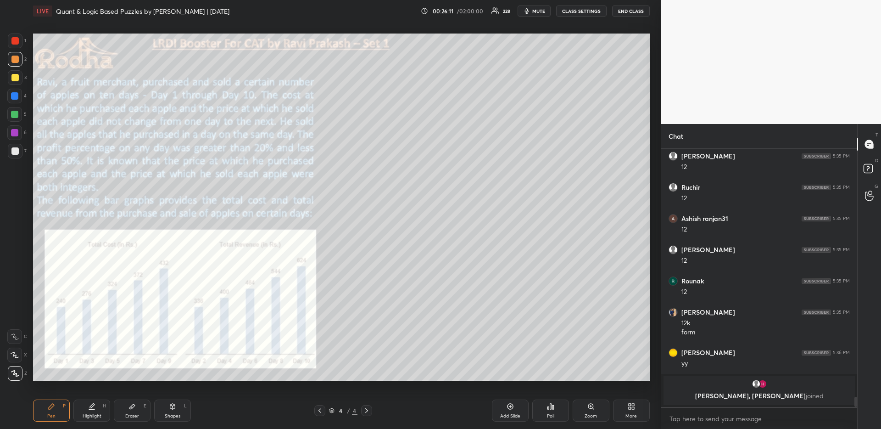
drag, startPoint x: 132, startPoint y: 413, endPoint x: 124, endPoint y: 383, distance: 30.8
click at [132, 414] on div "Eraser" at bounding box center [132, 416] width 14 height 5
drag, startPoint x: 59, startPoint y: 410, endPoint x: 67, endPoint y: 399, distance: 13.5
click at [56, 410] on div "Pen P" at bounding box center [51, 410] width 37 height 22
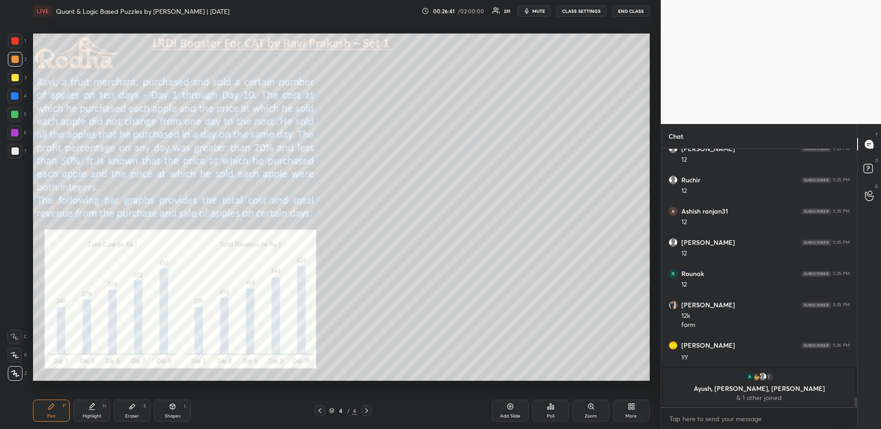
click at [16, 95] on div at bounding box center [14, 95] width 7 height 7
click at [91, 409] on div "Highlight H" at bounding box center [91, 410] width 37 height 22
click at [145, 407] on div "E" at bounding box center [145, 405] width 3 height 5
click at [59, 408] on div "Pen P" at bounding box center [51, 410] width 37 height 22
click at [12, 152] on div at bounding box center [14, 150] width 7 height 7
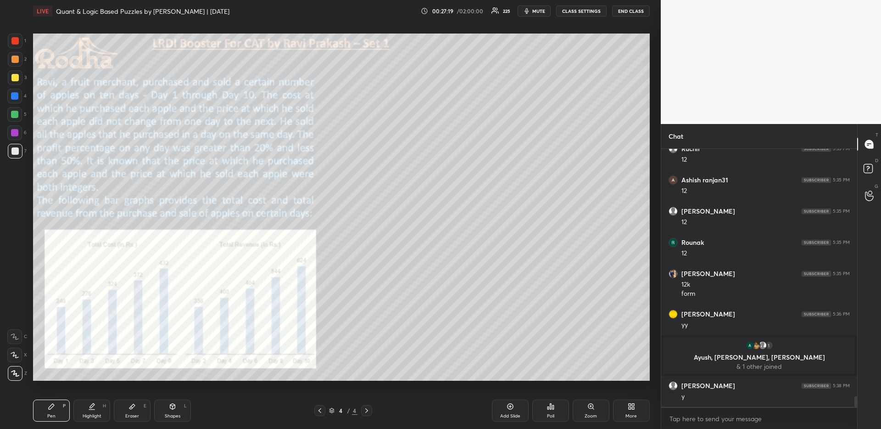
scroll to position [6132, 0]
click at [17, 93] on div at bounding box center [14, 95] width 7 height 7
click at [16, 75] on div at bounding box center [14, 77] width 7 height 7
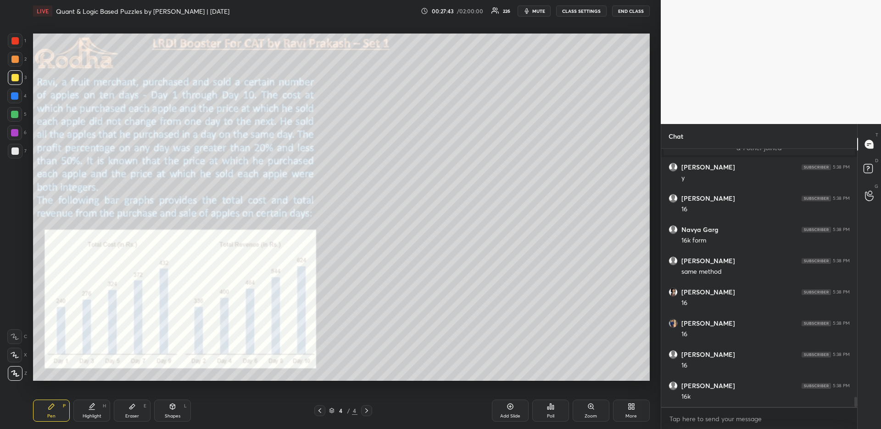
scroll to position [6381, 0]
click at [15, 42] on div at bounding box center [14, 40] width 7 height 7
click at [13, 91] on div at bounding box center [14, 96] width 15 height 15
drag, startPoint x: 94, startPoint y: 412, endPoint x: 105, endPoint y: 395, distance: 20.2
click at [93, 414] on div "Highlight" at bounding box center [92, 416] width 19 height 5
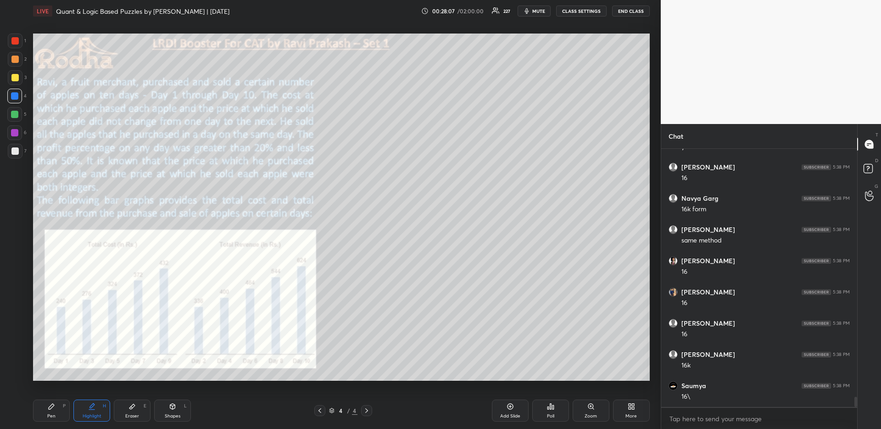
click at [52, 412] on div "Pen P" at bounding box center [51, 410] width 37 height 22
click at [90, 406] on icon at bounding box center [91, 406] width 7 height 7
click at [49, 403] on icon at bounding box center [51, 406] width 7 height 7
click at [17, 42] on div at bounding box center [14, 40] width 7 height 7
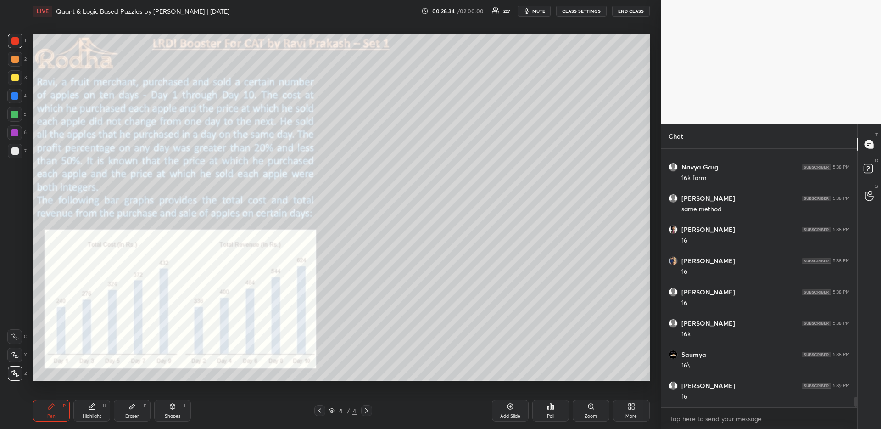
scroll to position [6444, 0]
click at [628, 410] on div "More" at bounding box center [631, 410] width 37 height 22
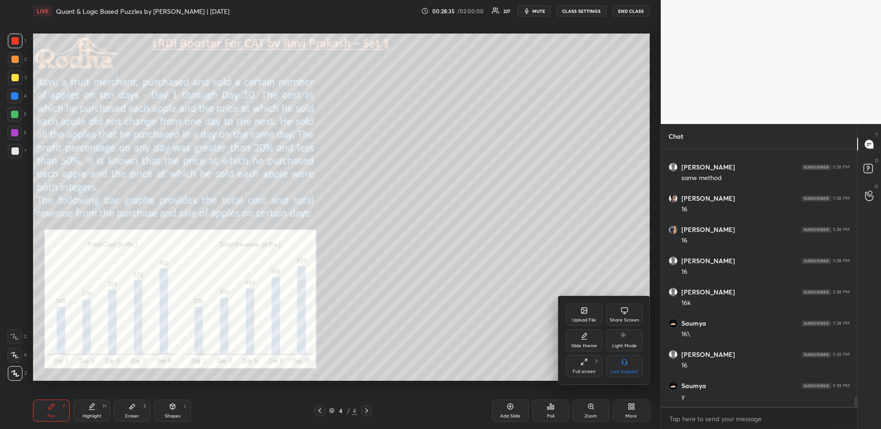
scroll to position [6475, 0]
click at [585, 314] on div "Upload File" at bounding box center [584, 314] width 37 height 22
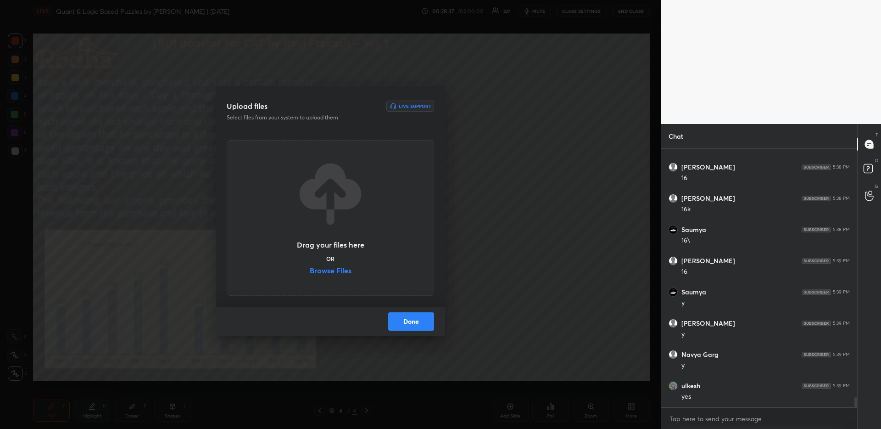
click at [346, 276] on label "Browse Files" at bounding box center [331, 272] width 42 height 10
click at [310, 276] on input "Browse Files" at bounding box center [310, 272] width 0 height 10
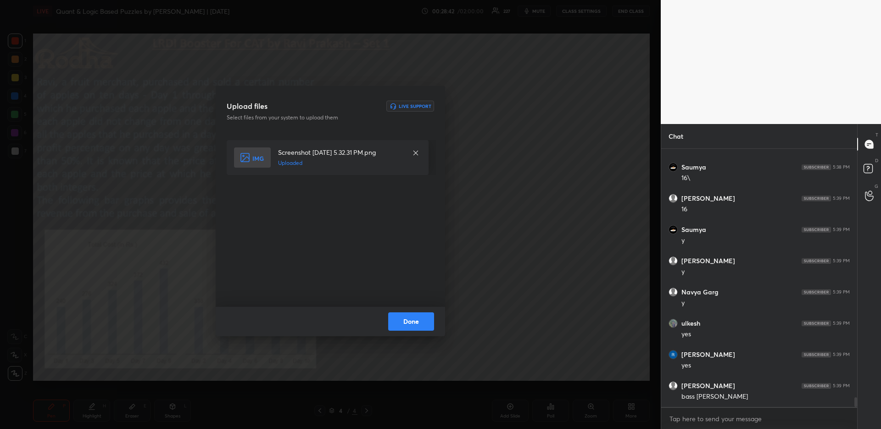
click at [401, 317] on button "Done" at bounding box center [411, 321] width 46 height 18
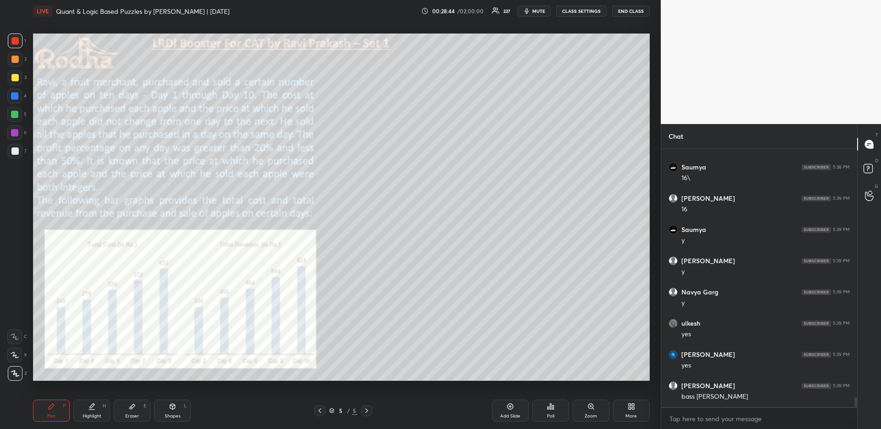
click at [321, 408] on icon at bounding box center [319, 410] width 7 height 7
click at [89, 409] on icon at bounding box center [91, 406] width 7 height 7
click at [368, 407] on icon at bounding box center [366, 410] width 7 height 7
click at [49, 410] on div "Pen P" at bounding box center [51, 410] width 37 height 22
drag, startPoint x: 12, startPoint y: 75, endPoint x: 24, endPoint y: 77, distance: 12.1
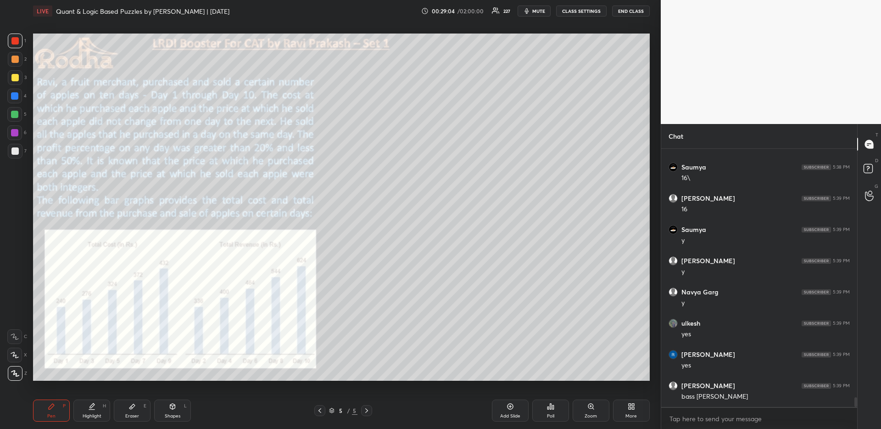
click at [12, 75] on div at bounding box center [14, 77] width 7 height 7
click at [321, 409] on icon at bounding box center [319, 410] width 7 height 7
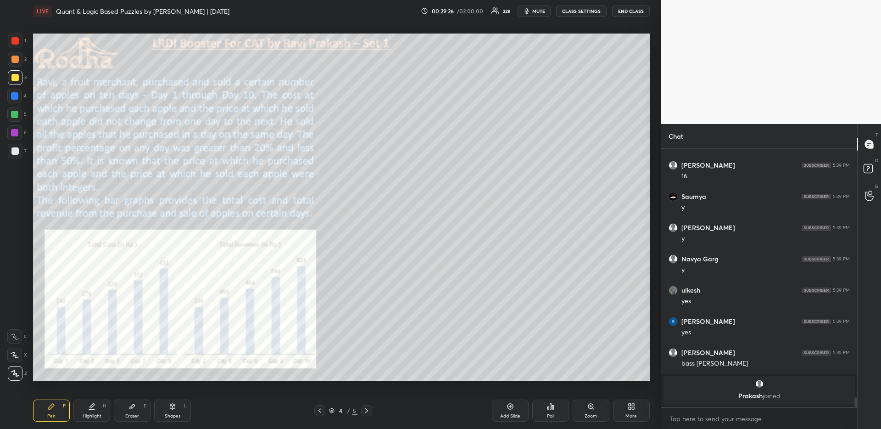
click at [365, 411] on icon at bounding box center [366, 410] width 7 height 7
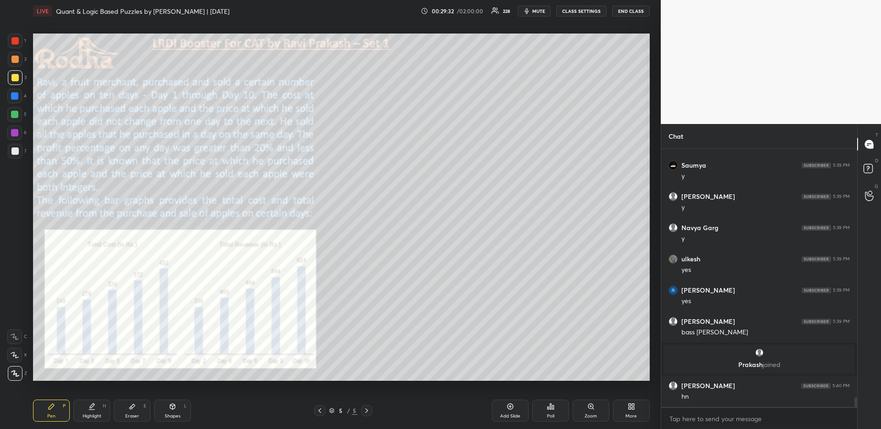
scroll to position [6530, 0]
click at [89, 417] on div "Highlight" at bounding box center [92, 416] width 19 height 5
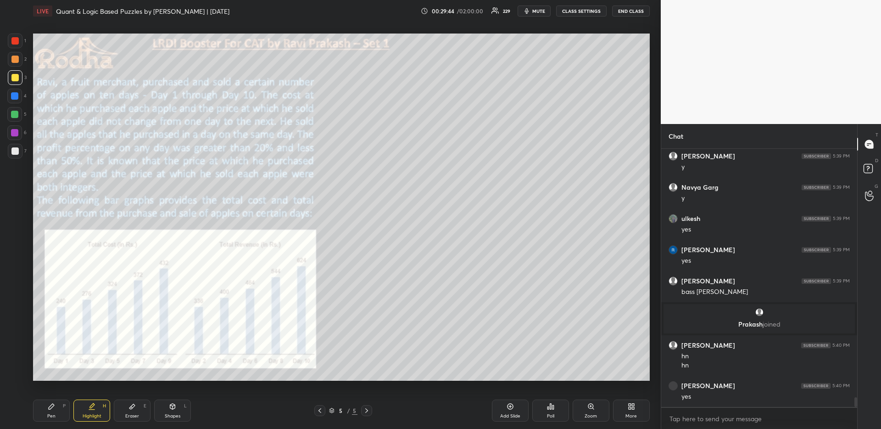
scroll to position [6602, 0]
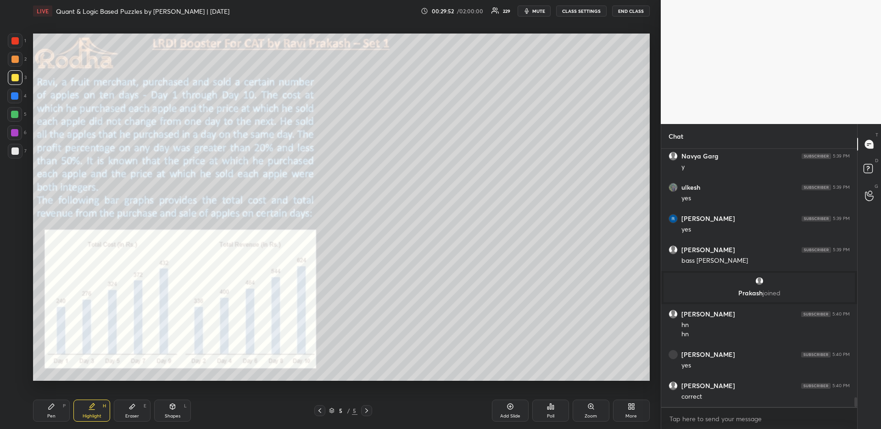
drag, startPoint x: 56, startPoint y: 404, endPoint x: 57, endPoint y: 392, distance: 11.6
click at [56, 404] on div "Pen P" at bounding box center [51, 410] width 37 height 22
click at [18, 42] on div at bounding box center [14, 40] width 7 height 7
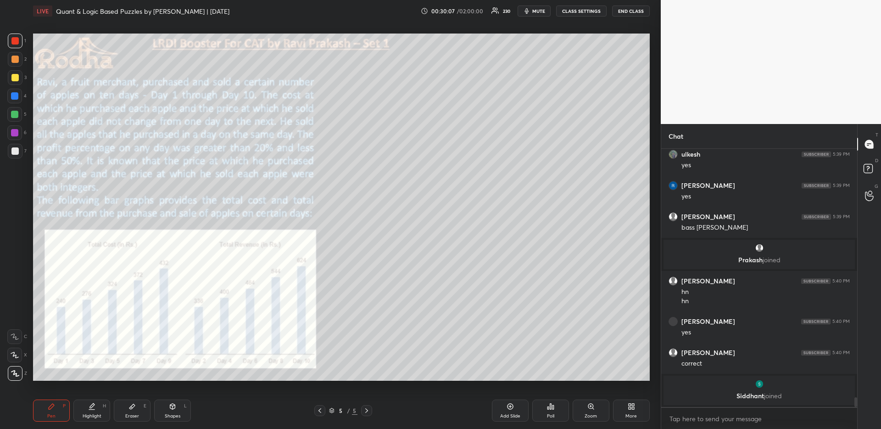
drag, startPoint x: 89, startPoint y: 411, endPoint x: 91, endPoint y: 406, distance: 6.0
click at [90, 409] on div "Highlight H" at bounding box center [91, 410] width 37 height 22
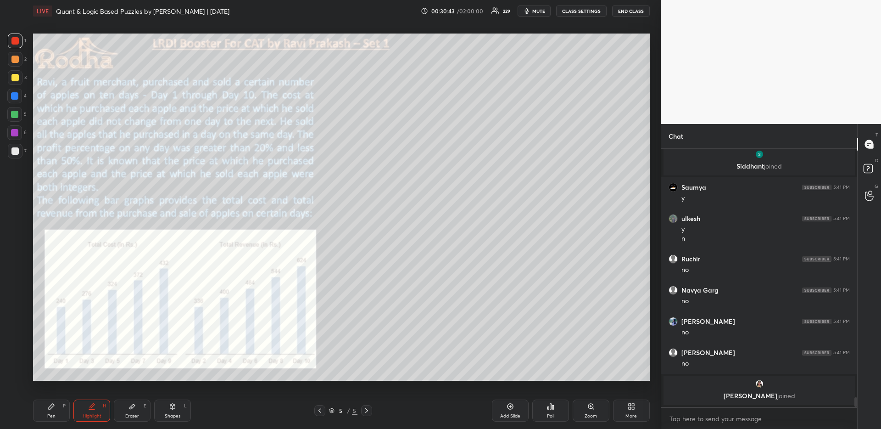
scroll to position [6778, 0]
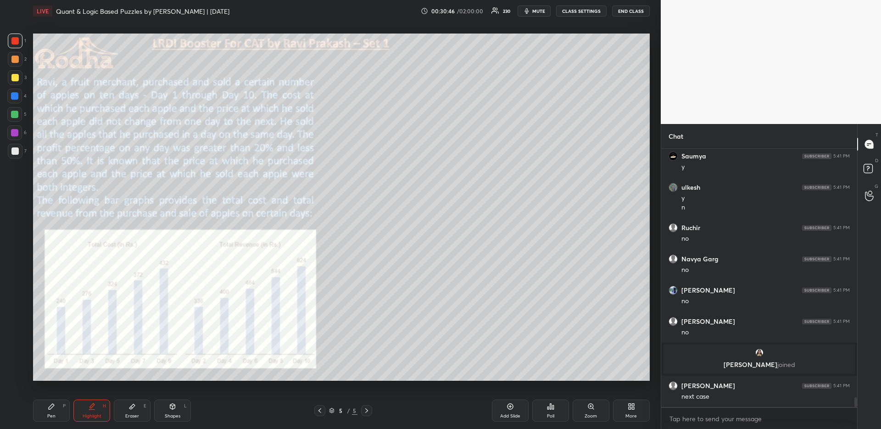
click at [58, 412] on div "Pen P" at bounding box center [51, 410] width 37 height 22
click at [14, 75] on div at bounding box center [14, 77] width 7 height 7
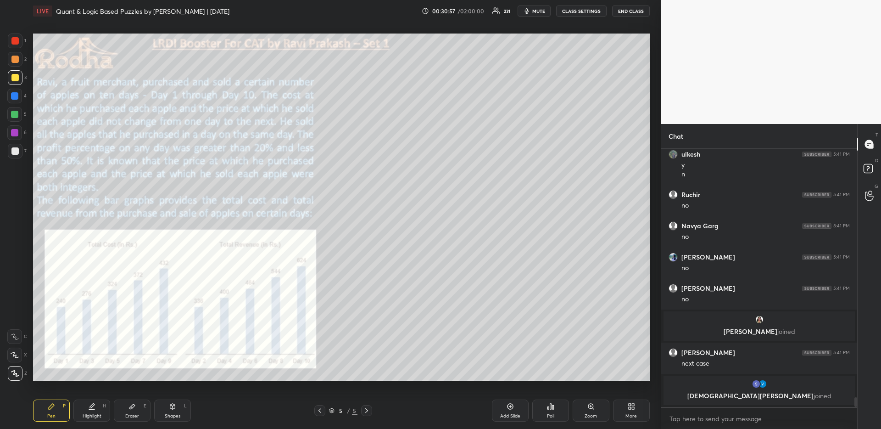
click at [97, 406] on div "Highlight H" at bounding box center [91, 410] width 37 height 22
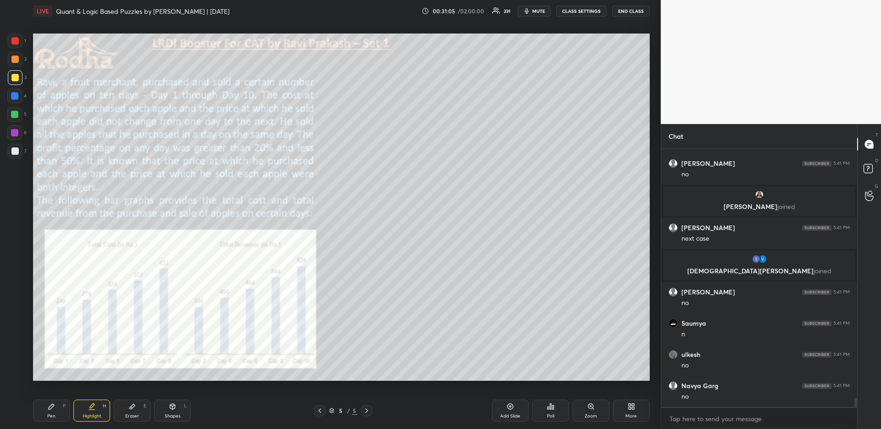
scroll to position [6950, 0]
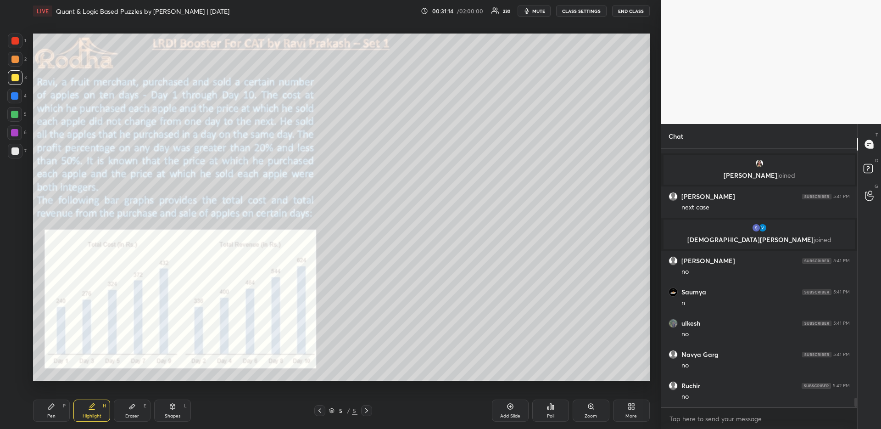
click at [60, 415] on div "Pen P" at bounding box center [51, 410] width 37 height 22
click at [15, 359] on div at bounding box center [14, 354] width 15 height 15
drag, startPoint x: 14, startPoint y: 100, endPoint x: 18, endPoint y: 107, distance: 8.3
click at [14, 100] on div at bounding box center [14, 96] width 15 height 15
click at [19, 73] on div at bounding box center [15, 77] width 15 height 15
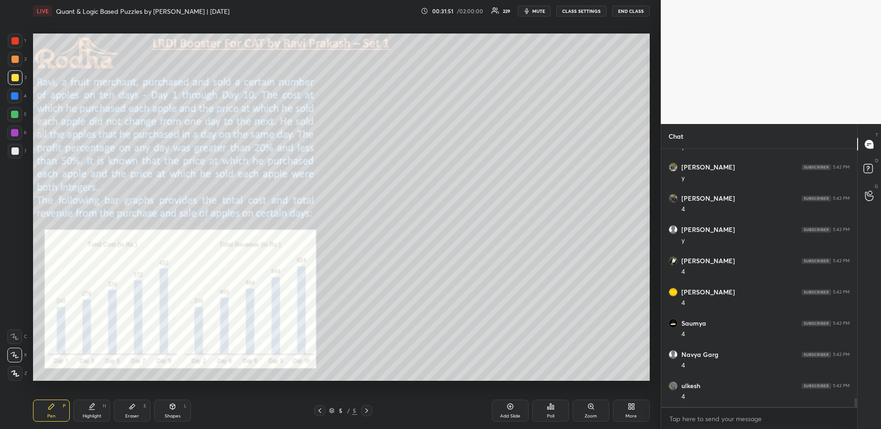
scroll to position [7481, 0]
click at [89, 406] on icon at bounding box center [91, 406] width 7 height 7
click at [44, 412] on div "Pen P" at bounding box center [51, 410] width 37 height 22
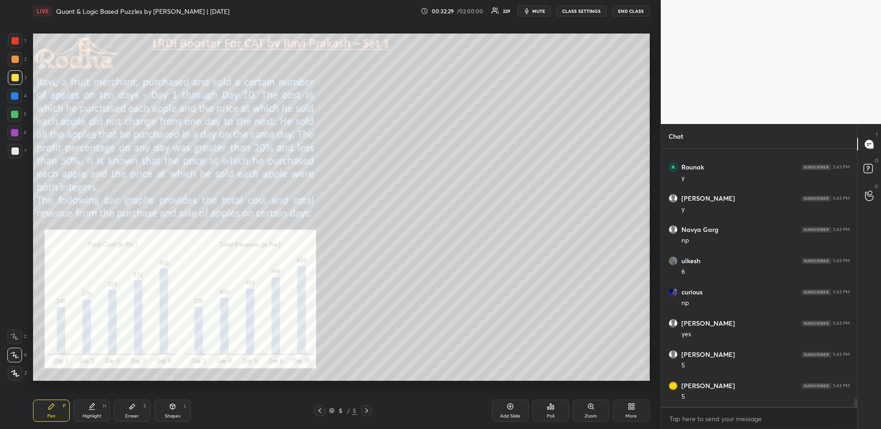
drag, startPoint x: 100, startPoint y: 408, endPoint x: 100, endPoint y: 382, distance: 25.7
click at [100, 407] on div "Highlight H" at bounding box center [91, 410] width 37 height 22
click at [18, 115] on div at bounding box center [14, 114] width 15 height 15
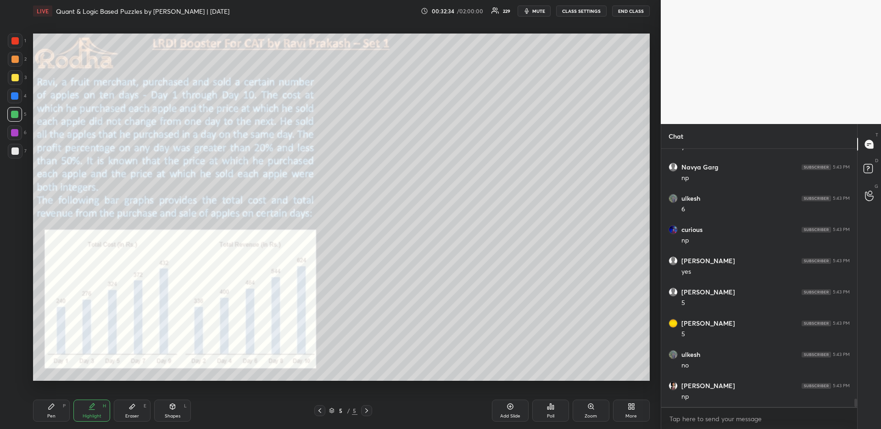
scroll to position [7824, 0]
click at [57, 404] on div "Pen P" at bounding box center [51, 410] width 37 height 22
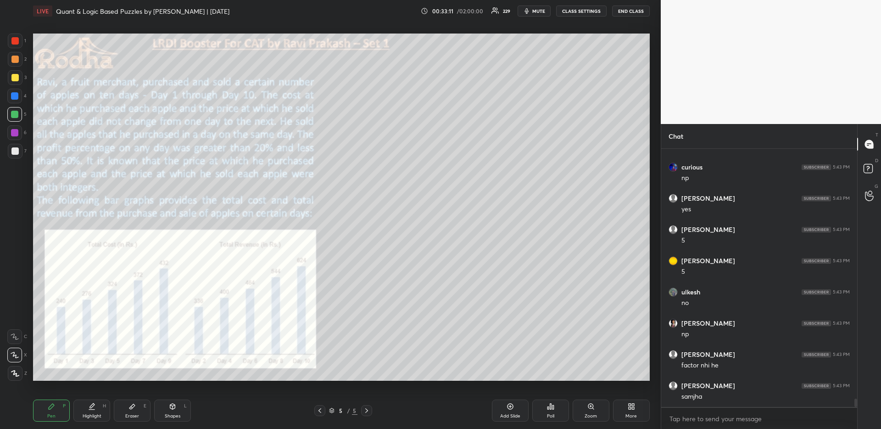
scroll to position [7887, 0]
click at [11, 78] on div at bounding box center [14, 77] width 7 height 7
click at [14, 150] on div at bounding box center [14, 150] width 7 height 7
click at [13, 114] on div at bounding box center [14, 114] width 7 height 7
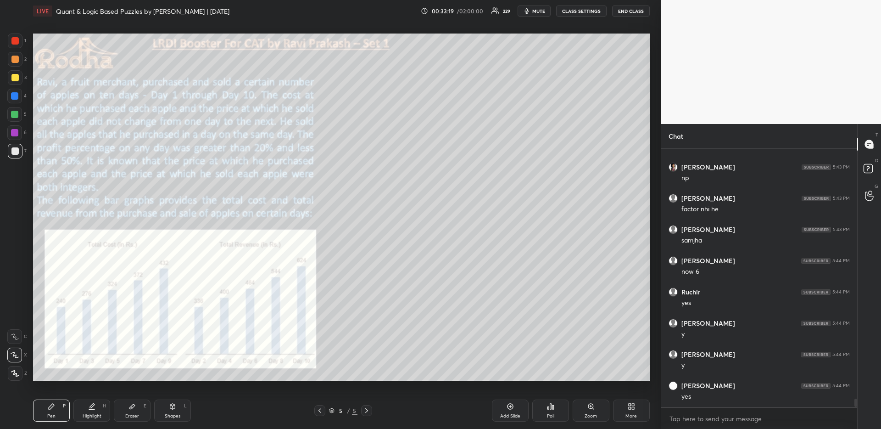
scroll to position [8043, 0]
drag, startPoint x: 13, startPoint y: 97, endPoint x: 24, endPoint y: 97, distance: 11.0
click at [12, 97] on div at bounding box center [14, 95] width 7 height 7
drag, startPoint x: 95, startPoint y: 413, endPoint x: 95, endPoint y: 386, distance: 26.6
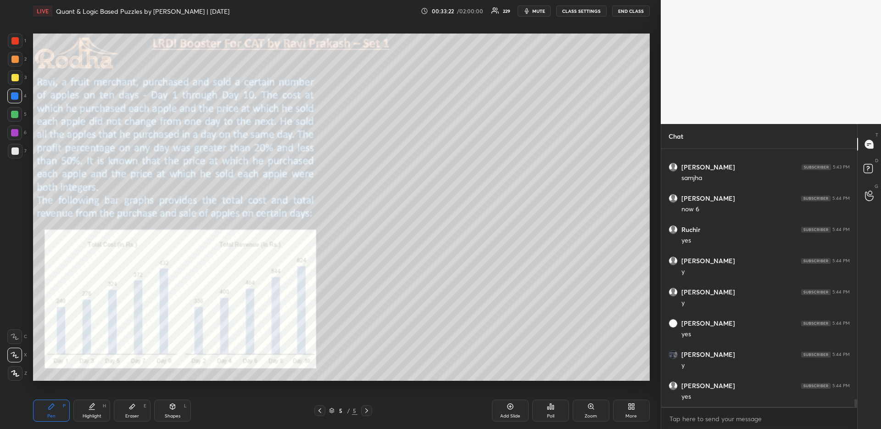
click at [95, 412] on div "Highlight H" at bounding box center [91, 410] width 37 height 22
click at [64, 399] on div "Pen P Highlight H Eraser E Shapes L 5 / 5 Add Slide Poll Zoom More" at bounding box center [341, 410] width 617 height 37
drag, startPoint x: 64, startPoint y: 407, endPoint x: 64, endPoint y: 389, distance: 17.4
click at [62, 408] on div "Pen P" at bounding box center [51, 410] width 37 height 22
click at [19, 77] on div at bounding box center [15, 77] width 15 height 15
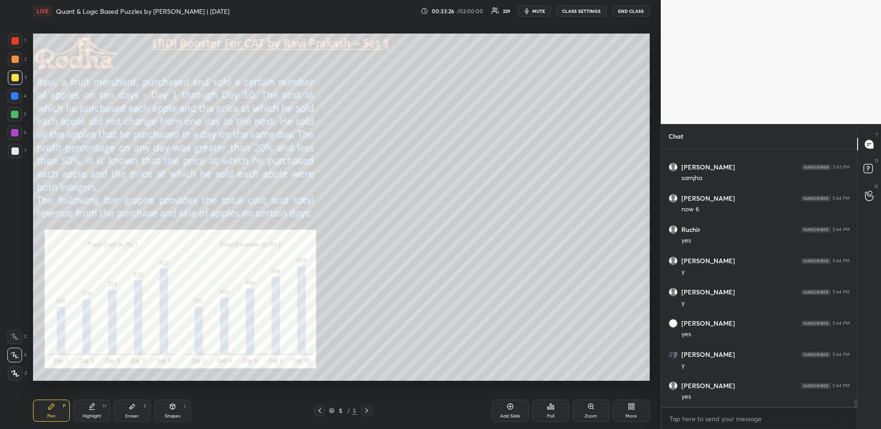
click at [15, 377] on div at bounding box center [15, 373] width 15 height 15
drag, startPoint x: 93, startPoint y: 410, endPoint x: 103, endPoint y: 384, distance: 28.2
click at [95, 410] on div "Highlight H" at bounding box center [91, 410] width 37 height 22
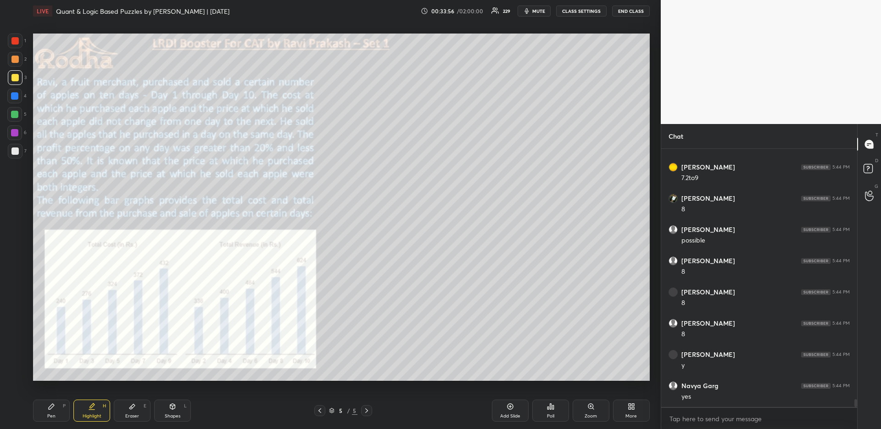
drag, startPoint x: 55, startPoint y: 401, endPoint x: 63, endPoint y: 396, distance: 9.5
click at [56, 402] on div "Pen P" at bounding box center [51, 410] width 37 height 22
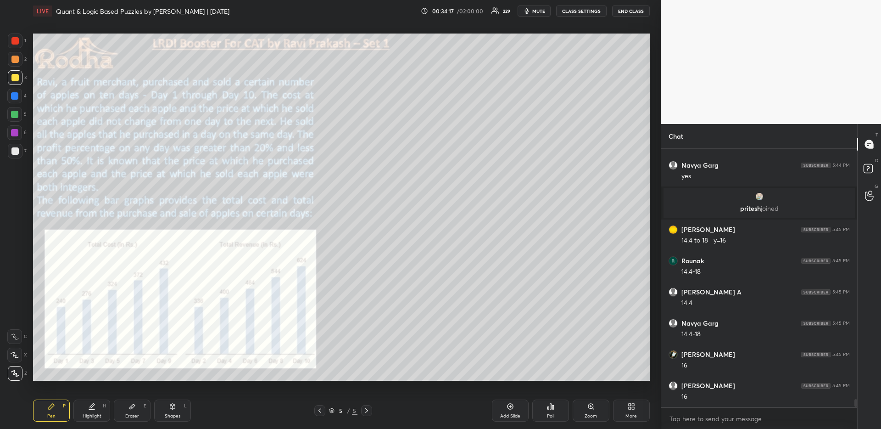
scroll to position [8205, 0]
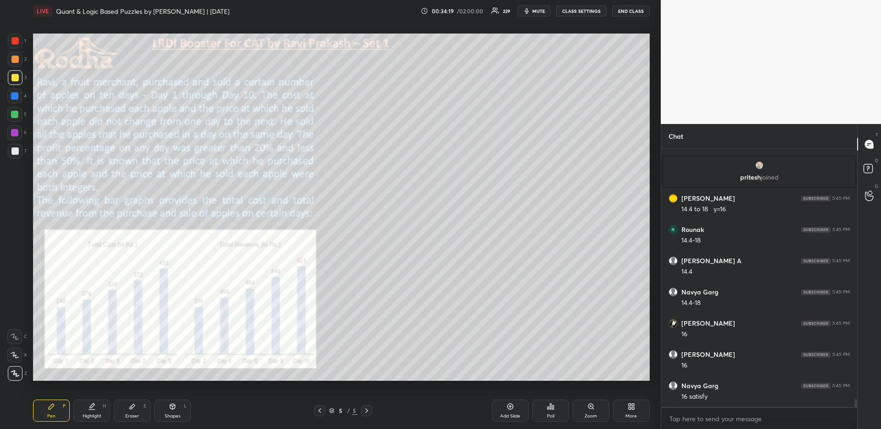
click at [16, 49] on div "1 2 3 4 5 6 7" at bounding box center [16, 98] width 19 height 129
drag, startPoint x: 13, startPoint y: 42, endPoint x: 22, endPoint y: 52, distance: 14.0
click at [12, 42] on div at bounding box center [14, 40] width 7 height 7
click at [136, 412] on div "Eraser E" at bounding box center [132, 410] width 37 height 22
drag, startPoint x: 44, startPoint y: 412, endPoint x: 46, endPoint y: 408, distance: 4.7
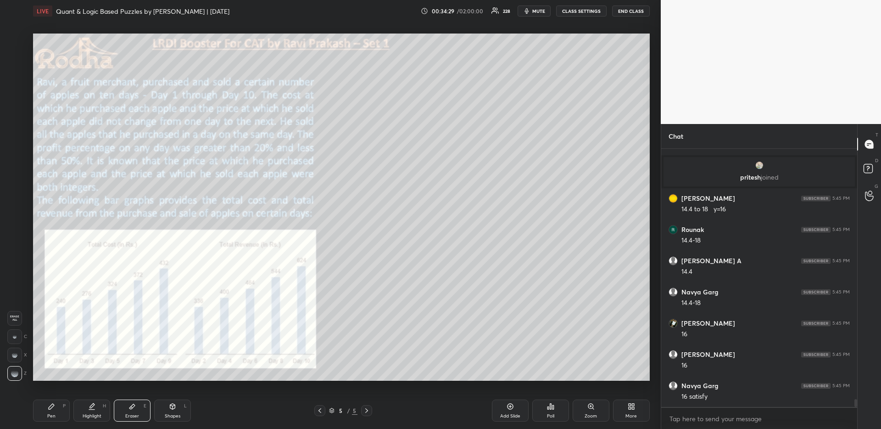
click at [45, 413] on div "Pen P" at bounding box center [51, 410] width 37 height 22
drag, startPoint x: 16, startPoint y: 95, endPoint x: 29, endPoint y: 112, distance: 21.3
click at [16, 95] on div at bounding box center [14, 95] width 7 height 7
click at [185, 413] on div "Shapes L" at bounding box center [172, 410] width 37 height 22
click at [18, 377] on div at bounding box center [15, 373] width 15 height 15
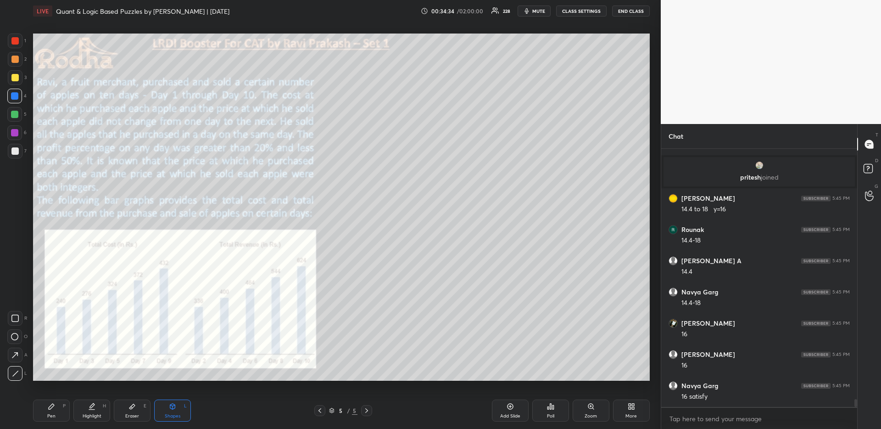
click at [50, 409] on icon at bounding box center [51, 406] width 7 height 7
click at [18, 76] on div at bounding box center [15, 77] width 15 height 15
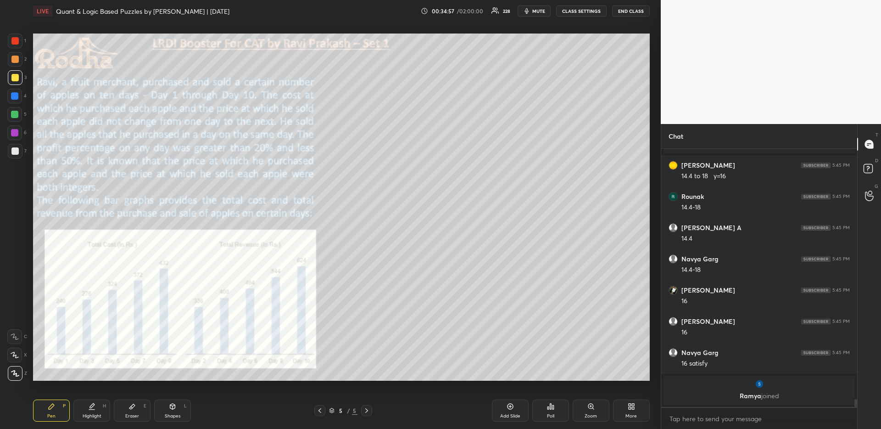
click at [104, 405] on div "H" at bounding box center [104, 405] width 3 height 5
click at [102, 403] on div "Highlight H" at bounding box center [91, 410] width 37 height 22
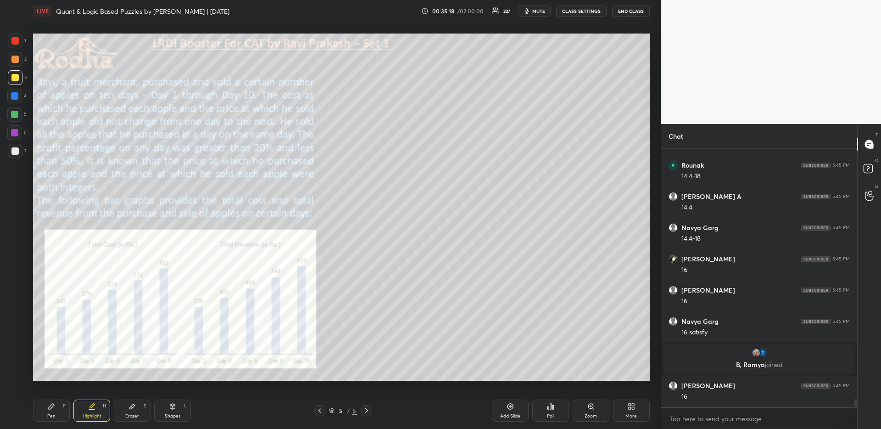
scroll to position [8235, 0]
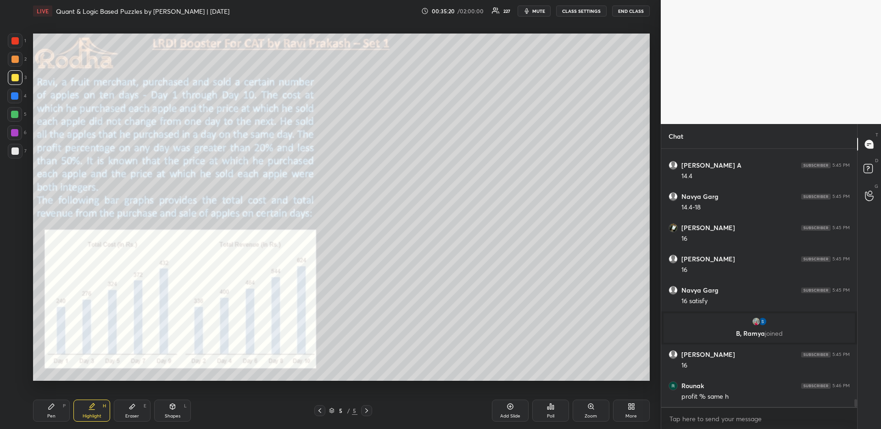
click at [53, 414] on div "Pen" at bounding box center [51, 416] width 8 height 5
drag, startPoint x: 17, startPoint y: 96, endPoint x: 15, endPoint y: 101, distance: 5.4
click at [17, 95] on div at bounding box center [14, 95] width 7 height 7
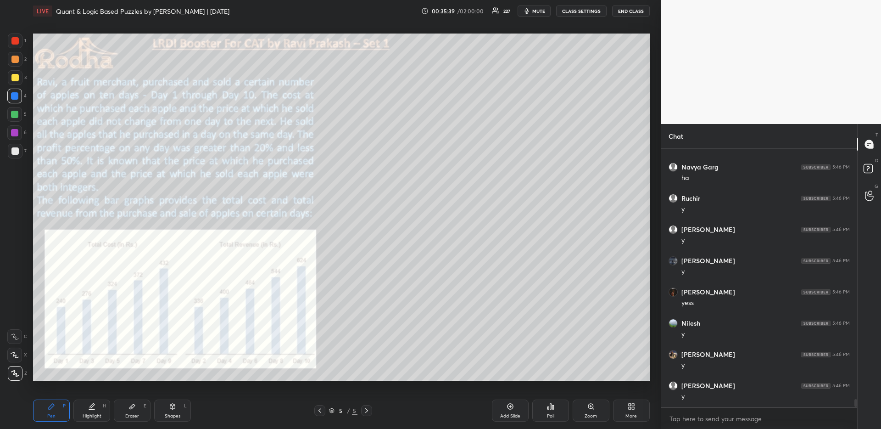
scroll to position [8578, 0]
drag, startPoint x: 107, startPoint y: 411, endPoint x: 123, endPoint y: 398, distance: 20.6
click at [106, 411] on div "Highlight H" at bounding box center [91, 410] width 37 height 22
click at [180, 413] on div "Shapes L" at bounding box center [172, 410] width 37 height 22
click at [22, 351] on div "A" at bounding box center [18, 354] width 20 height 15
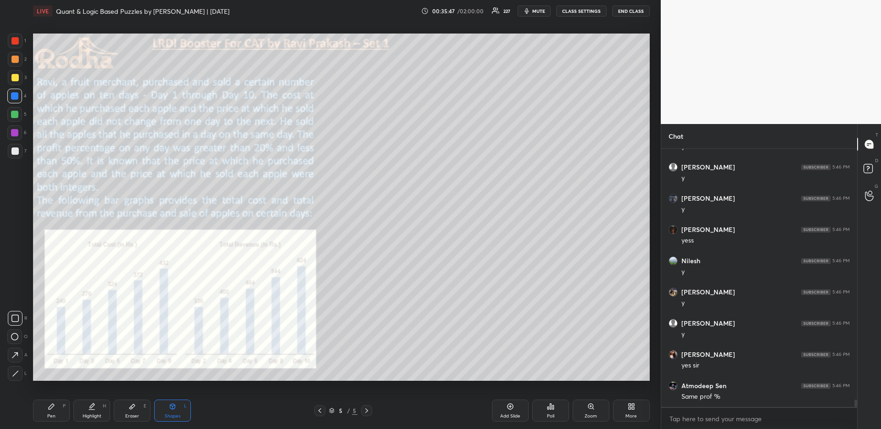
click at [7, 354] on div "R O A L" at bounding box center [17, 343] width 20 height 73
click at [8, 352] on div at bounding box center [15, 354] width 15 height 15
click at [61, 414] on div "Pen P" at bounding box center [51, 410] width 37 height 22
click at [14, 57] on div at bounding box center [14, 59] width 7 height 7
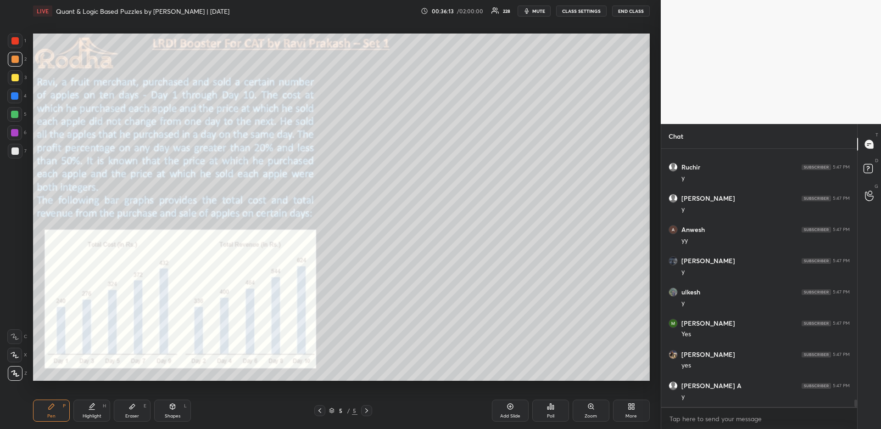
scroll to position [8914, 0]
click at [319, 407] on icon at bounding box center [319, 410] width 7 height 7
click at [321, 410] on icon at bounding box center [319, 410] width 7 height 7
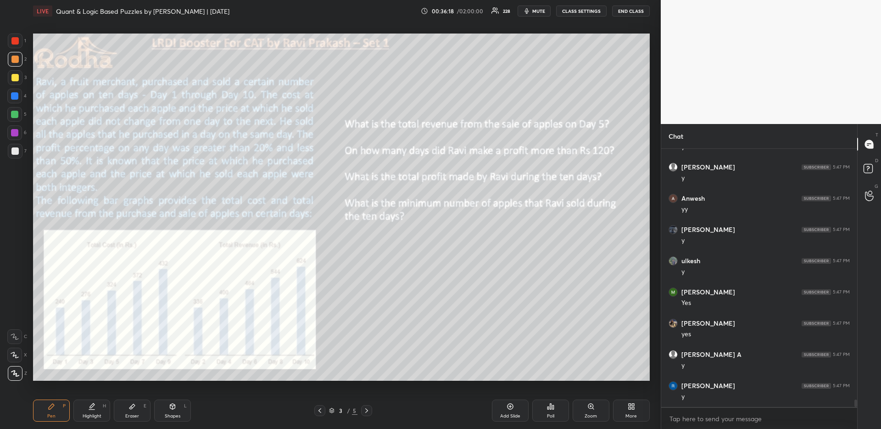
scroll to position [8945, 0]
click at [321, 410] on icon at bounding box center [319, 410] width 7 height 7
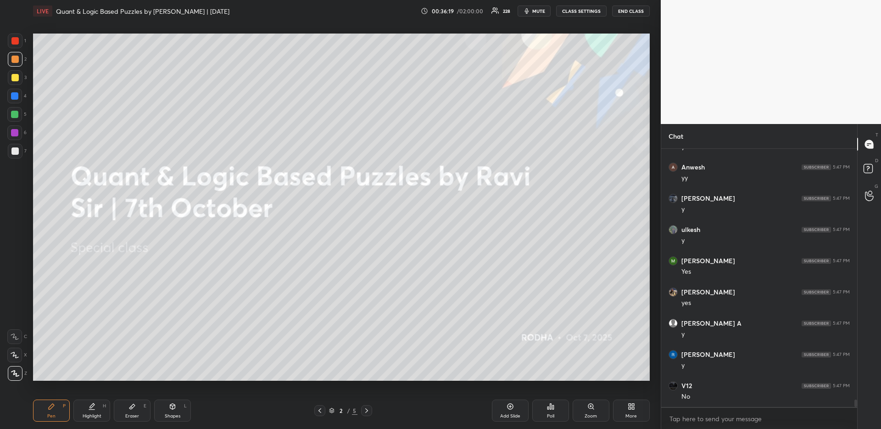
click at [364, 408] on icon at bounding box center [366, 410] width 7 height 7
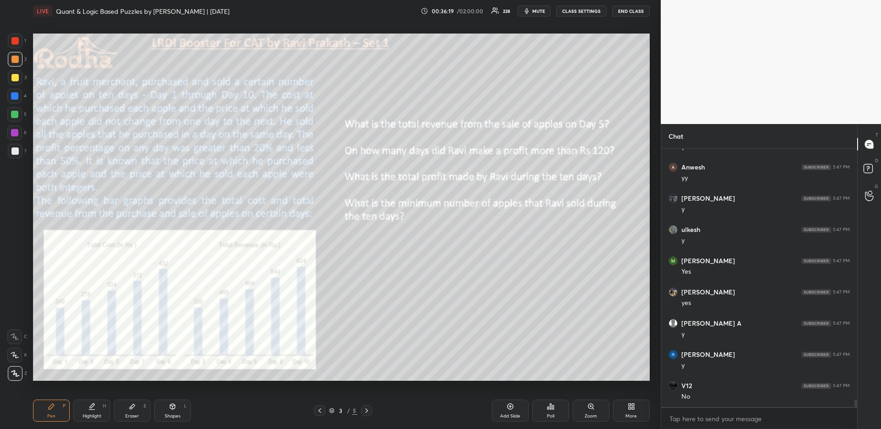
click at [87, 412] on div "Highlight H" at bounding box center [91, 410] width 37 height 22
click at [369, 409] on icon at bounding box center [366, 410] width 7 height 7
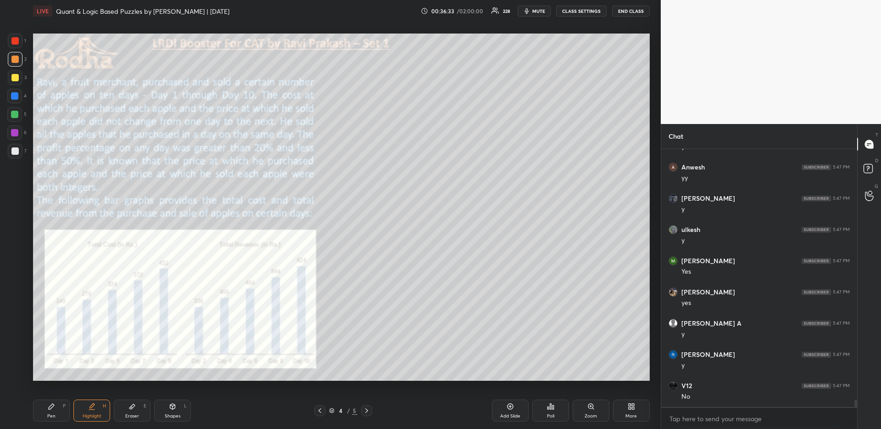
click at [369, 408] on icon at bounding box center [366, 410] width 7 height 7
click at [369, 406] on div at bounding box center [366, 410] width 11 height 11
click at [366, 407] on icon at bounding box center [366, 410] width 7 height 7
click at [629, 405] on icon at bounding box center [630, 404] width 2 height 2
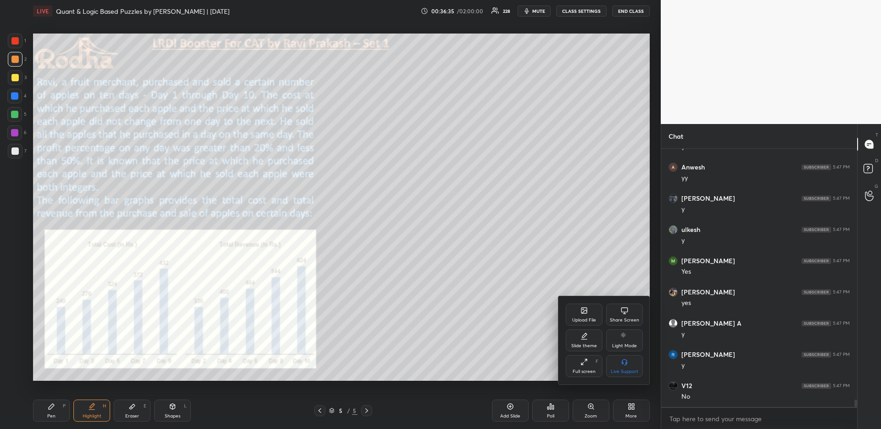
click at [583, 318] on div "Upload File" at bounding box center [584, 320] width 24 height 5
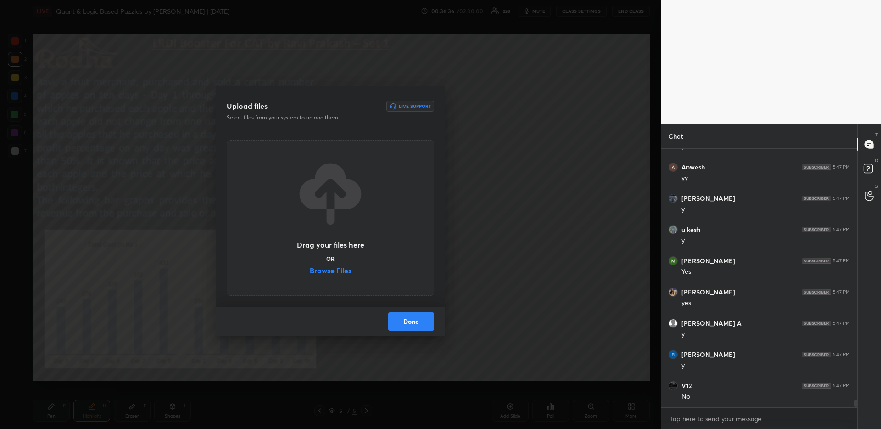
click at [340, 267] on label "Browse Files" at bounding box center [331, 272] width 42 height 10
click at [310, 267] on input "Browse Files" at bounding box center [310, 272] width 0 height 10
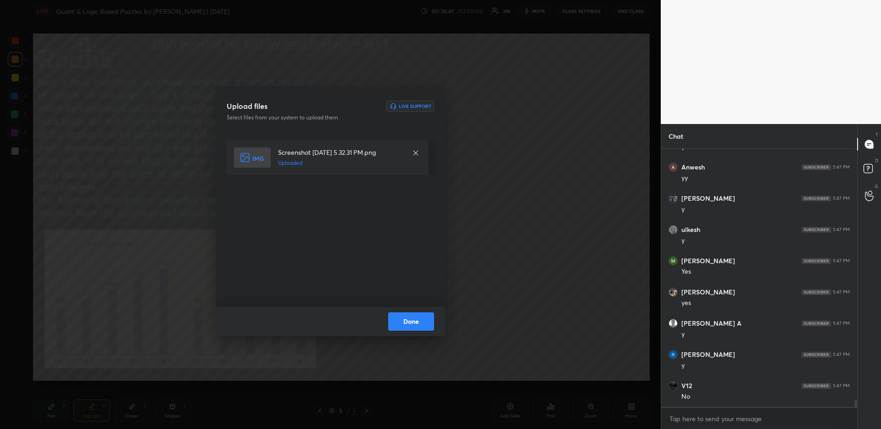
click at [420, 319] on div "Done" at bounding box center [330, 321] width 229 height 29
click at [420, 320] on button "Done" at bounding box center [411, 321] width 46 height 18
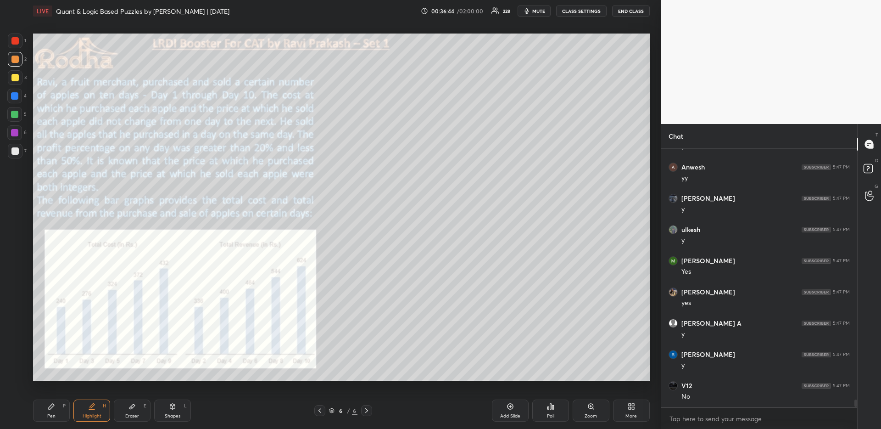
click at [53, 408] on icon at bounding box center [51, 406] width 7 height 7
click at [14, 74] on div at bounding box center [14, 77] width 7 height 7
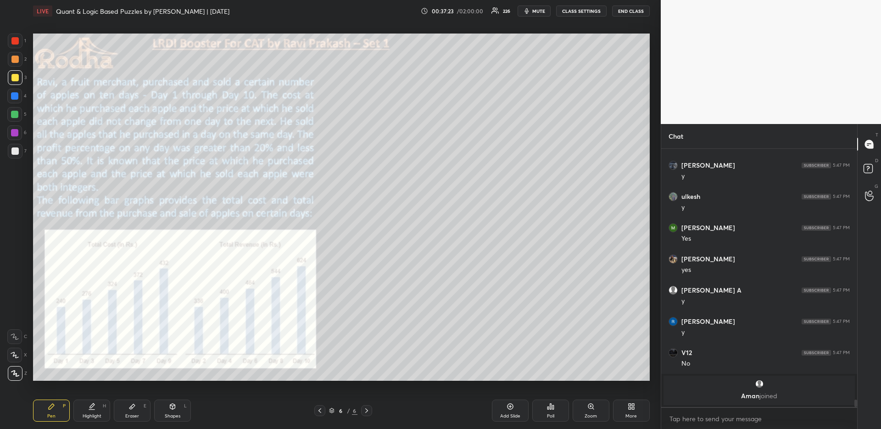
click at [15, 41] on div at bounding box center [14, 40] width 7 height 7
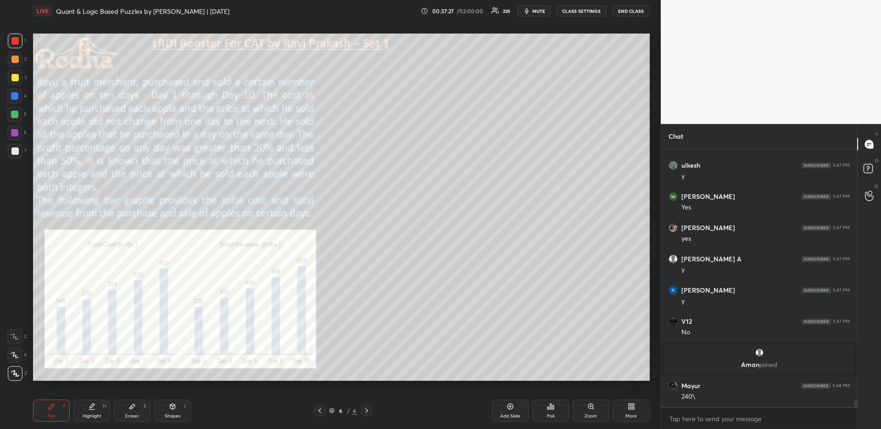
scroll to position [8923, 0]
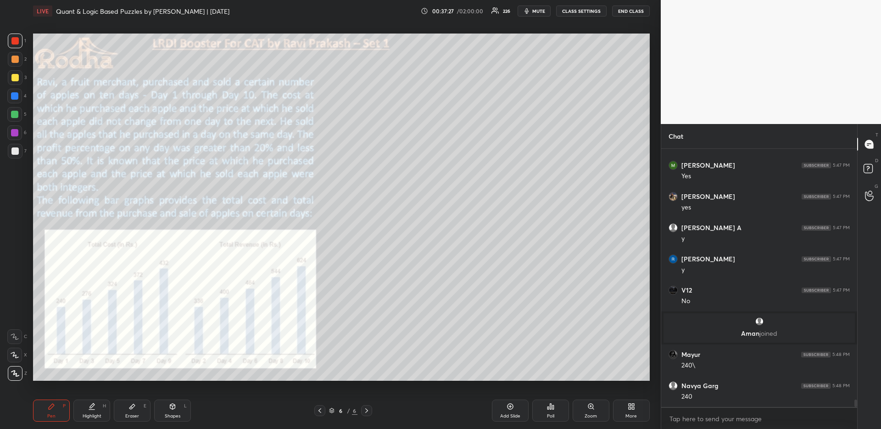
click at [16, 151] on div at bounding box center [14, 150] width 7 height 7
drag, startPoint x: 321, startPoint y: 408, endPoint x: 317, endPoint y: 403, distance: 6.5
click at [321, 409] on icon at bounding box center [319, 410] width 7 height 7
drag, startPoint x: 92, startPoint y: 419, endPoint x: 95, endPoint y: 413, distance: 6.6
click at [91, 419] on div "Highlight H" at bounding box center [91, 410] width 37 height 22
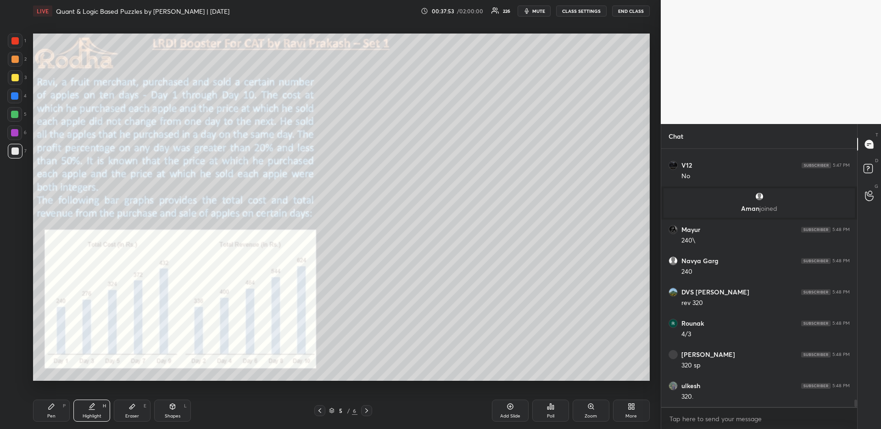
scroll to position [9079, 0]
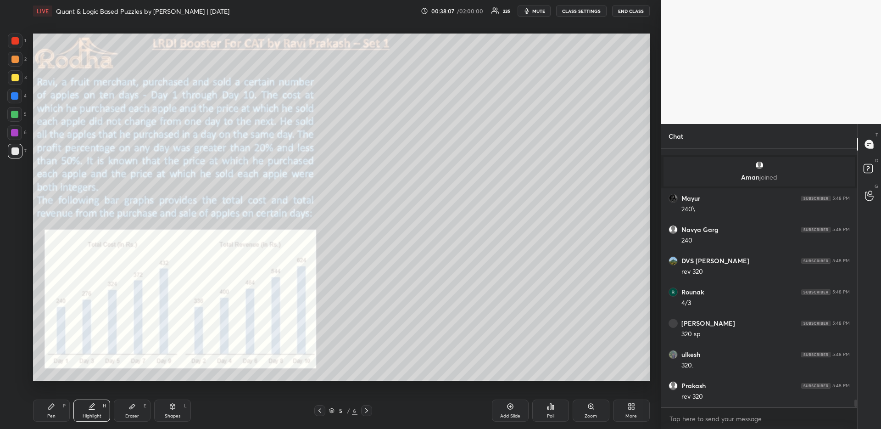
click at [363, 409] on icon at bounding box center [366, 410] width 7 height 7
click at [56, 401] on div "Pen P" at bounding box center [51, 410] width 37 height 22
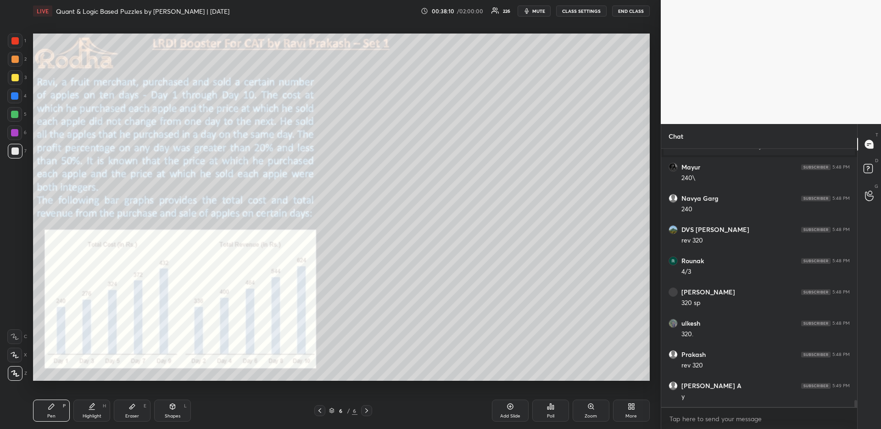
click at [15, 77] on div at bounding box center [14, 77] width 7 height 7
drag, startPoint x: 9, startPoint y: 152, endPoint x: 13, endPoint y: 146, distance: 7.6
click at [9, 153] on div at bounding box center [15, 151] width 15 height 15
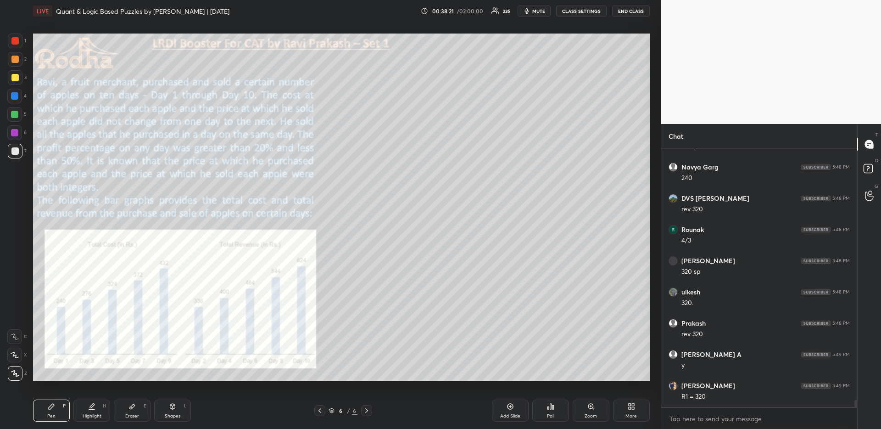
scroll to position [9173, 0]
drag, startPoint x: 94, startPoint y: 417, endPoint x: 97, endPoint y: 410, distance: 7.0
click at [94, 416] on div "Highlight" at bounding box center [92, 416] width 19 height 5
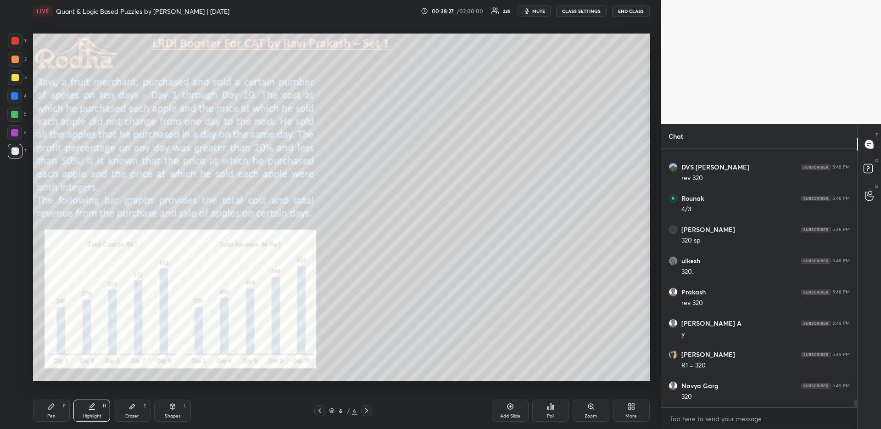
click at [320, 410] on icon at bounding box center [319, 410] width 7 height 7
click at [57, 411] on div "Pen P" at bounding box center [51, 410] width 37 height 22
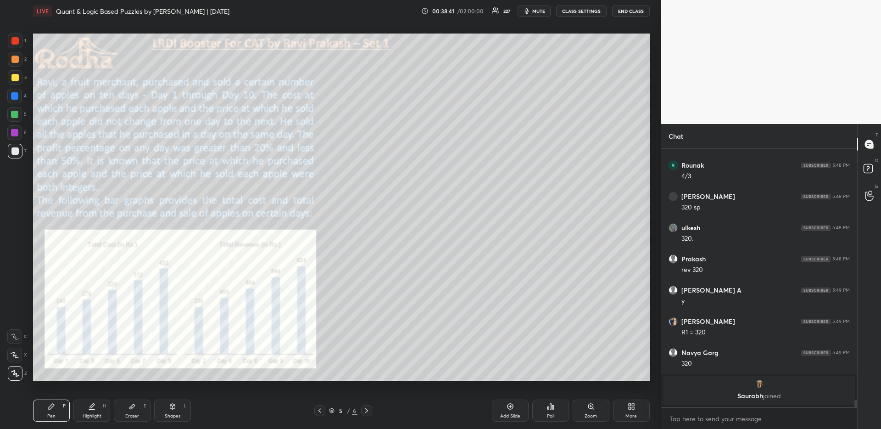
click at [368, 409] on icon at bounding box center [366, 410] width 7 height 7
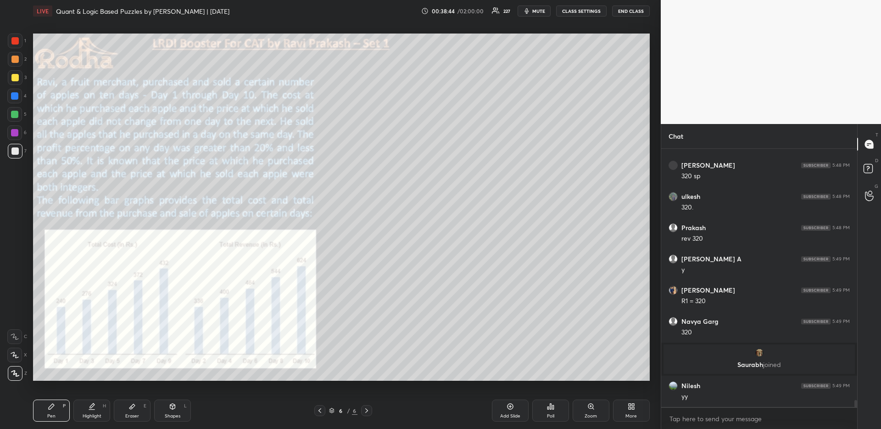
scroll to position [9144, 0]
click at [321, 408] on icon at bounding box center [319, 410] width 7 height 7
click at [366, 412] on icon at bounding box center [366, 410] width 7 height 7
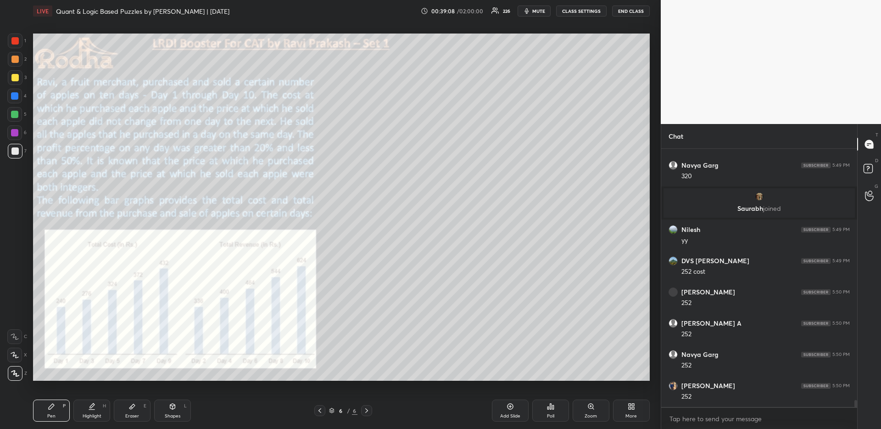
scroll to position [9331, 0]
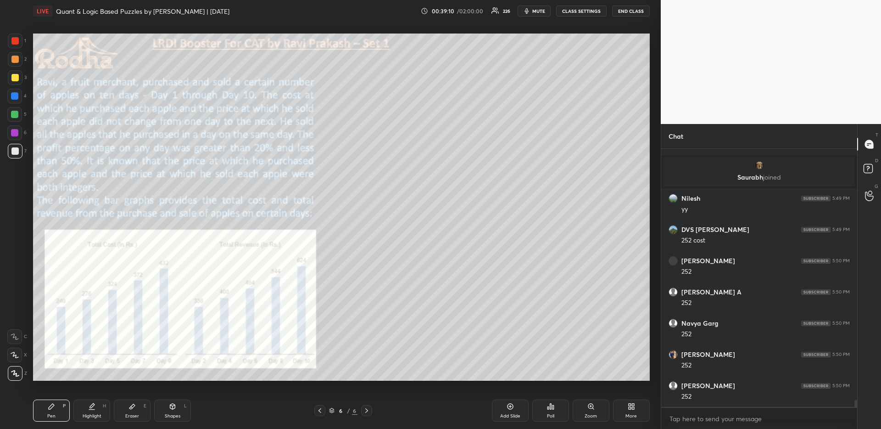
drag, startPoint x: 17, startPoint y: 62, endPoint x: 17, endPoint y: 67, distance: 5.5
click at [17, 62] on div at bounding box center [14, 59] width 7 height 7
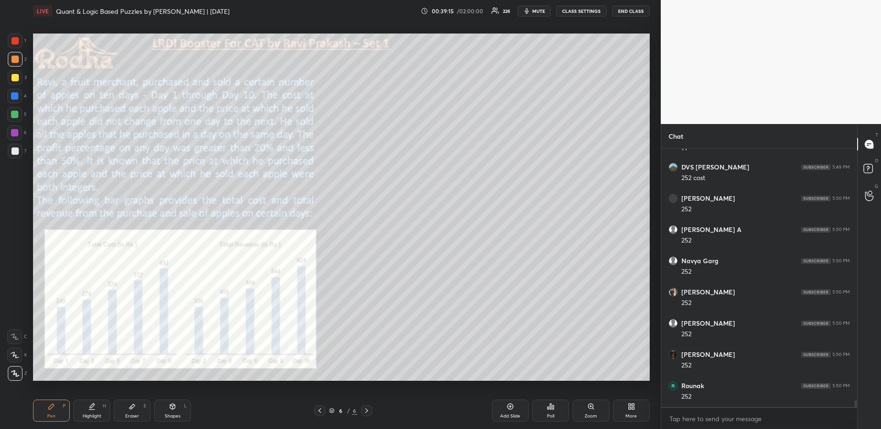
scroll to position [9425, 0]
click at [99, 413] on div "Highlight H" at bounding box center [91, 410] width 37 height 22
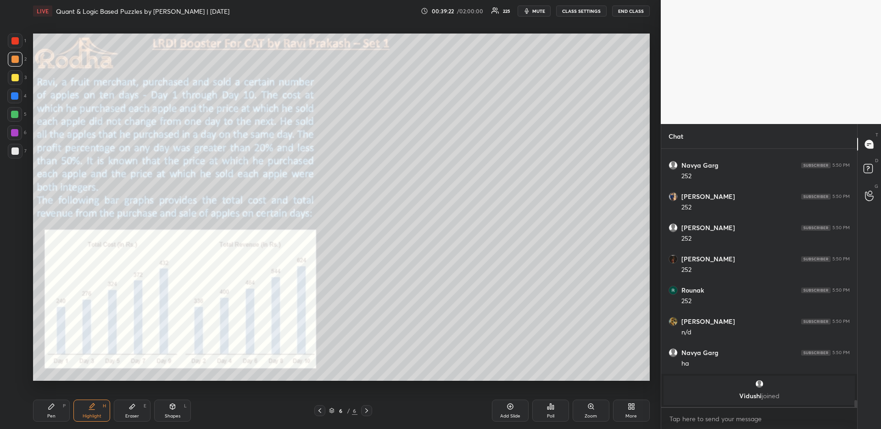
drag, startPoint x: 54, startPoint y: 410, endPoint x: 68, endPoint y: 401, distance: 16.8
click at [53, 411] on div "Pen P" at bounding box center [51, 410] width 37 height 22
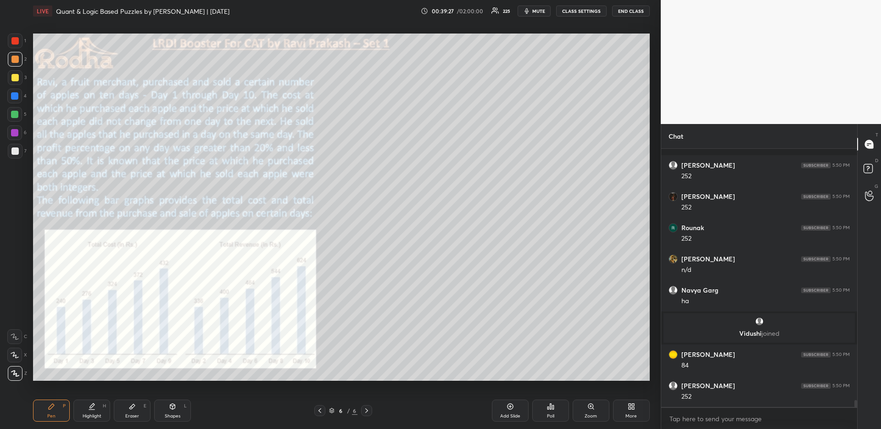
scroll to position [9515, 0]
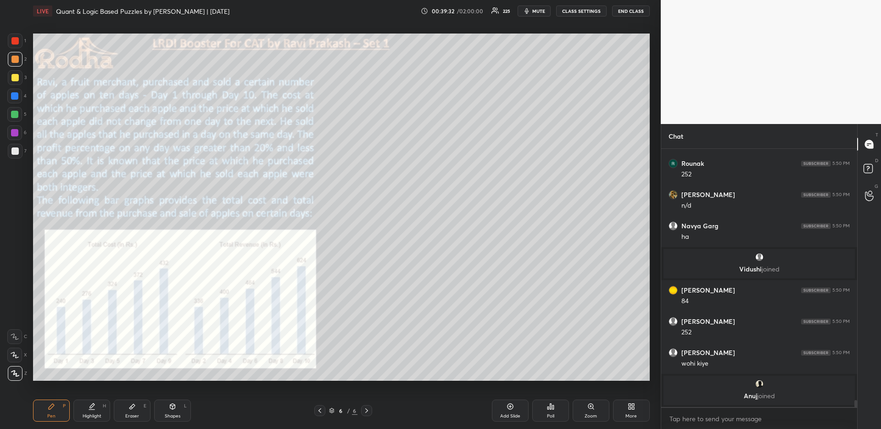
click at [16, 154] on div at bounding box center [15, 151] width 15 height 15
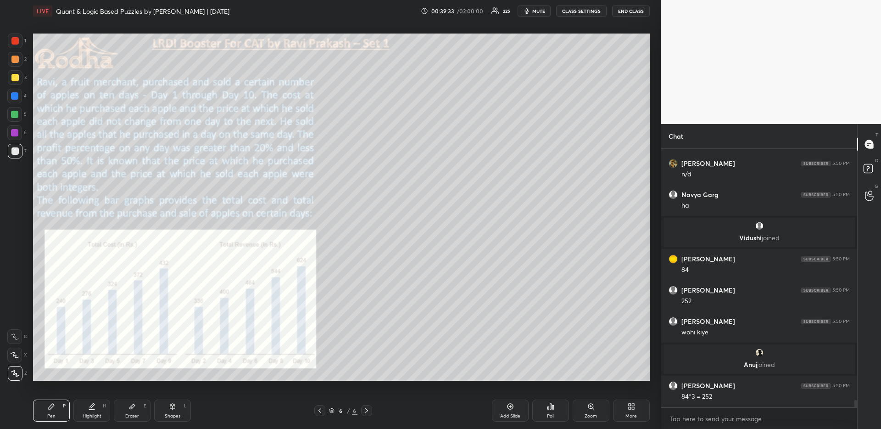
scroll to position [9513, 0]
click at [86, 414] on div "Highlight" at bounding box center [92, 416] width 19 height 5
click at [131, 420] on div "Eraser E" at bounding box center [132, 410] width 37 height 22
click at [90, 424] on div "Pen P Highlight H Eraser E Shapes L 6 / 6 Add Slide Poll Zoom More" at bounding box center [341, 410] width 617 height 37
click at [105, 411] on div "Highlight H" at bounding box center [91, 410] width 37 height 22
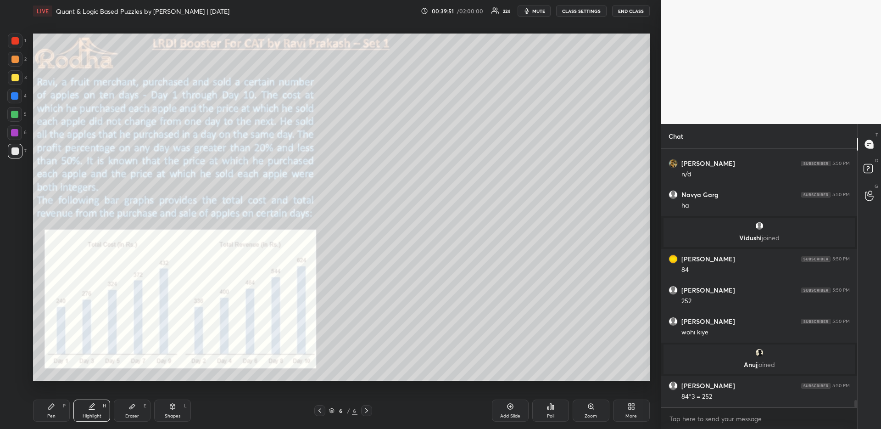
click at [62, 414] on div "Pen P" at bounding box center [51, 410] width 37 height 22
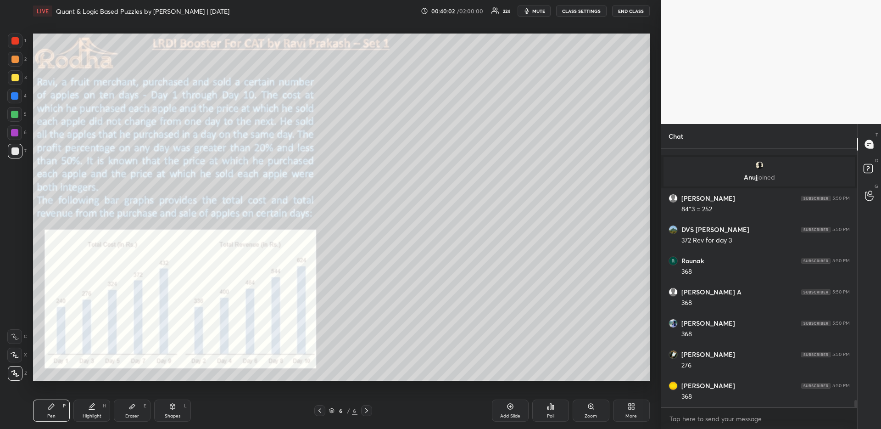
scroll to position [9732, 0]
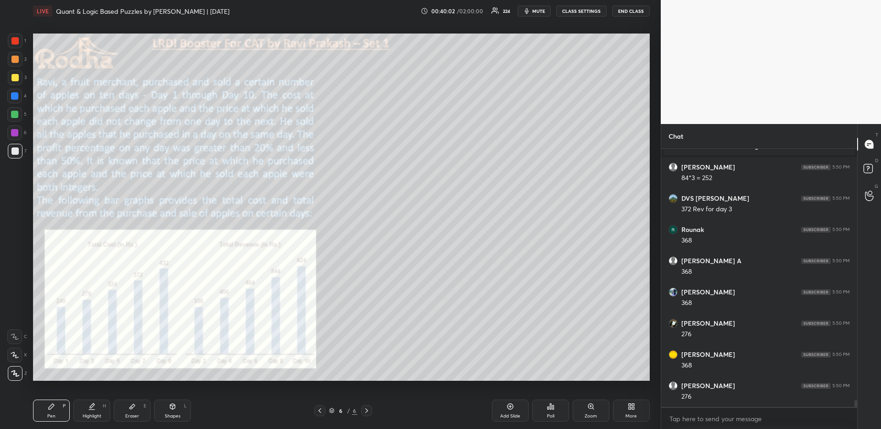
click at [88, 419] on div "Pen P Highlight H Eraser E Shapes L 6 / 6 Add Slide Poll Zoom More" at bounding box center [341, 410] width 617 height 37
drag, startPoint x: 99, startPoint y: 411, endPoint x: 107, endPoint y: 392, distance: 20.7
click at [99, 412] on div "Highlight H" at bounding box center [91, 410] width 37 height 22
drag, startPoint x: 56, startPoint y: 413, endPoint x: 64, endPoint y: 400, distance: 14.4
click at [54, 411] on div "Pen P" at bounding box center [51, 410] width 37 height 22
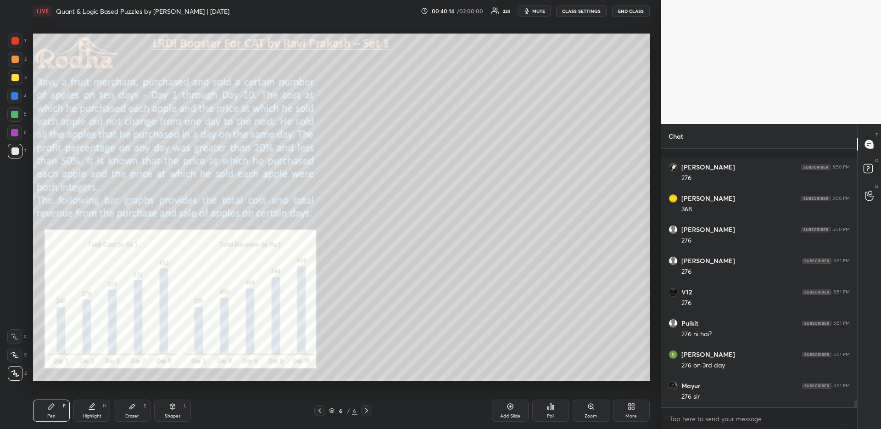
scroll to position [9950, 0]
click at [132, 414] on div "Eraser" at bounding box center [132, 416] width 14 height 5
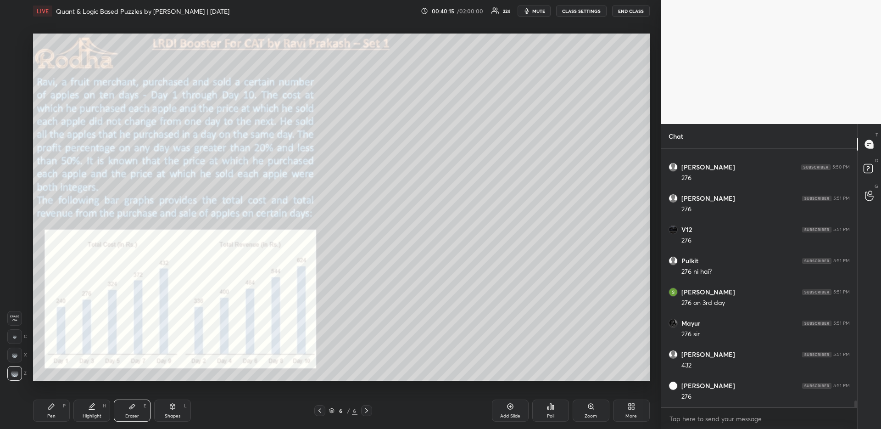
scroll to position [9981, 0]
drag, startPoint x: 48, startPoint y: 410, endPoint x: 50, endPoint y: 388, distance: 22.1
click at [48, 411] on div "Pen P" at bounding box center [51, 410] width 37 height 22
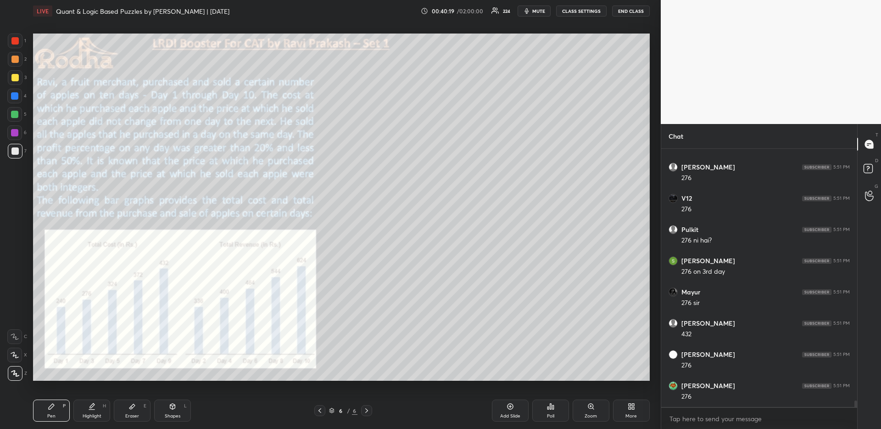
click at [96, 414] on div "Highlight" at bounding box center [92, 416] width 19 height 5
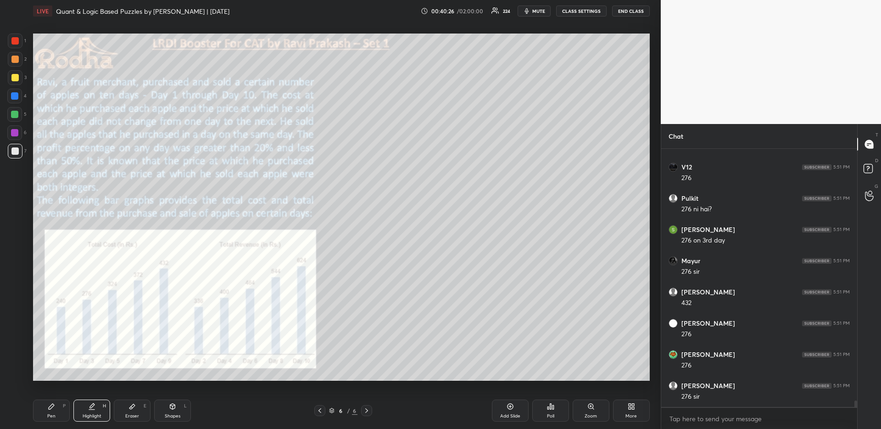
scroll to position [10044, 0]
click at [58, 407] on div "Pen P" at bounding box center [51, 410] width 37 height 22
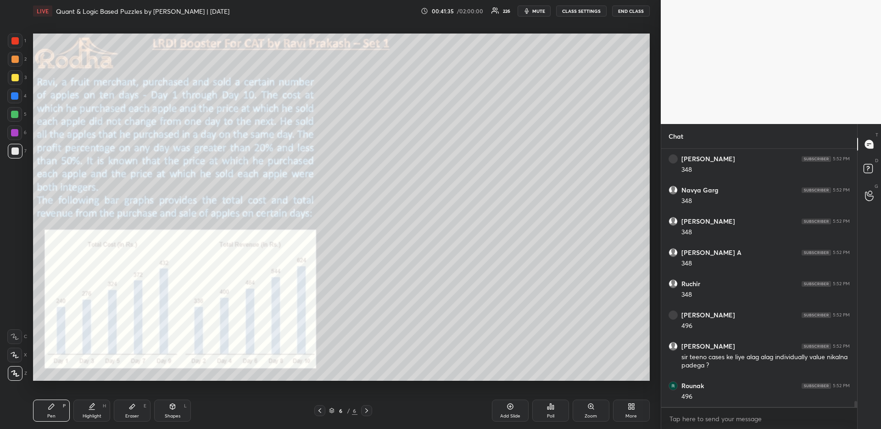
scroll to position [10674, 0]
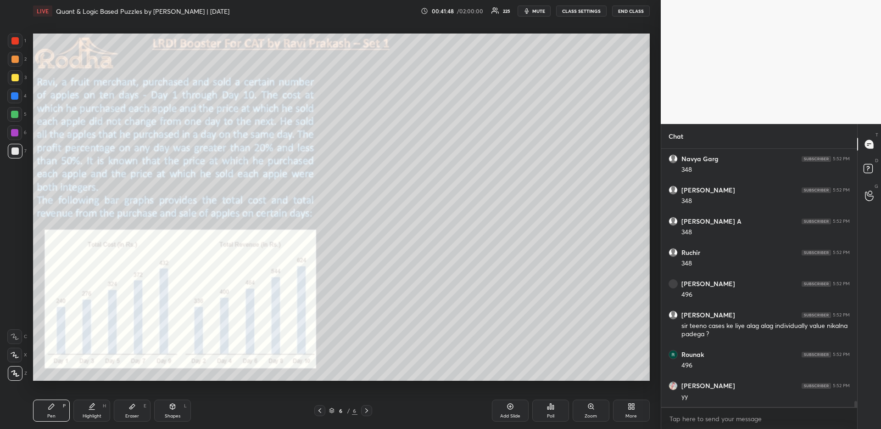
click at [93, 410] on div "Highlight H" at bounding box center [91, 410] width 37 height 22
click at [15, 42] on div at bounding box center [14, 40] width 7 height 7
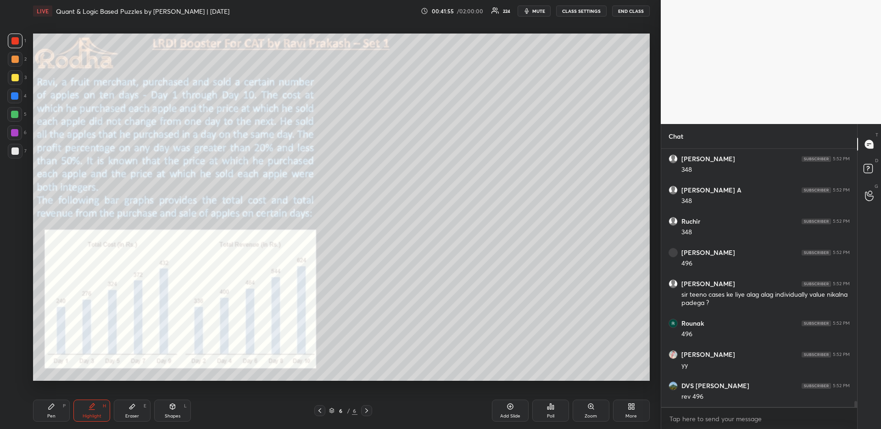
click at [49, 408] on icon at bounding box center [52, 406] width 6 height 6
click at [18, 149] on div at bounding box center [15, 151] width 15 height 15
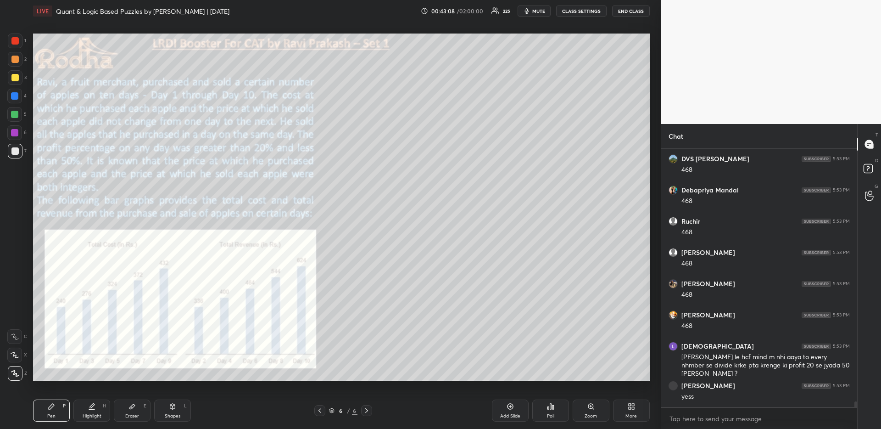
scroll to position [11619, 0]
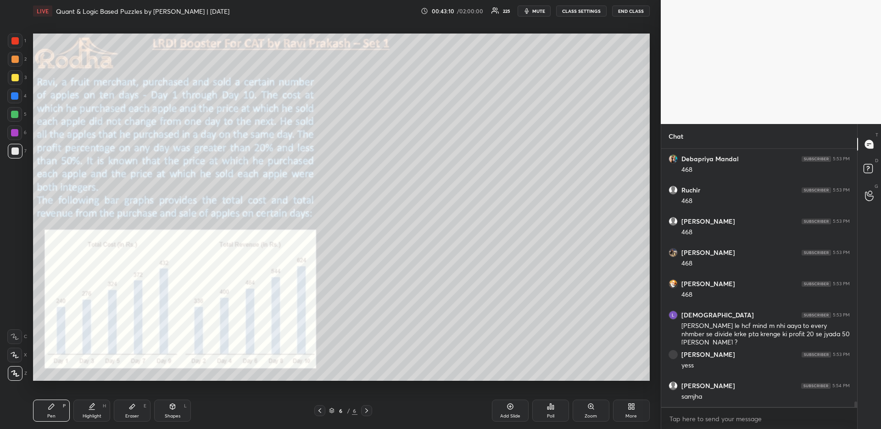
drag, startPoint x: 103, startPoint y: 404, endPoint x: 106, endPoint y: 395, distance: 10.0
click at [103, 404] on div "H" at bounding box center [104, 405] width 3 height 5
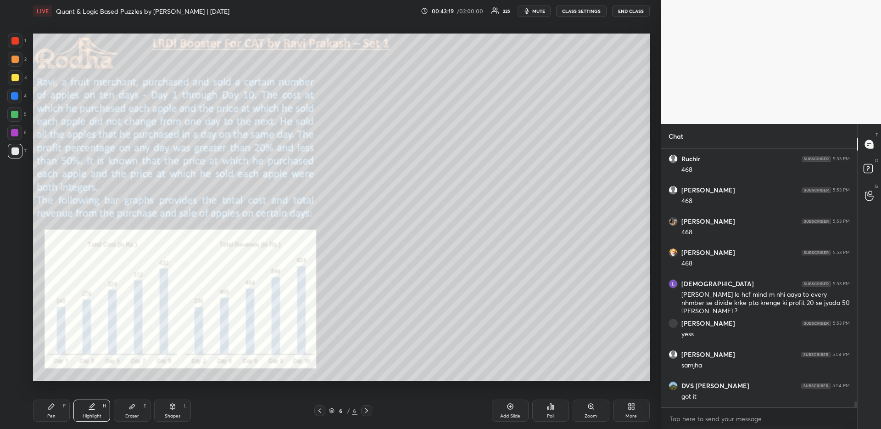
scroll to position [11681, 0]
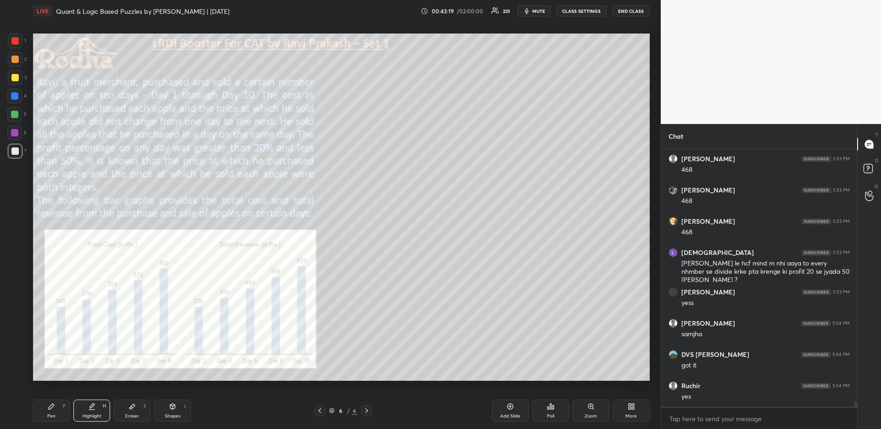
click at [322, 410] on icon at bounding box center [319, 410] width 7 height 7
click at [16, 43] on div at bounding box center [14, 40] width 7 height 7
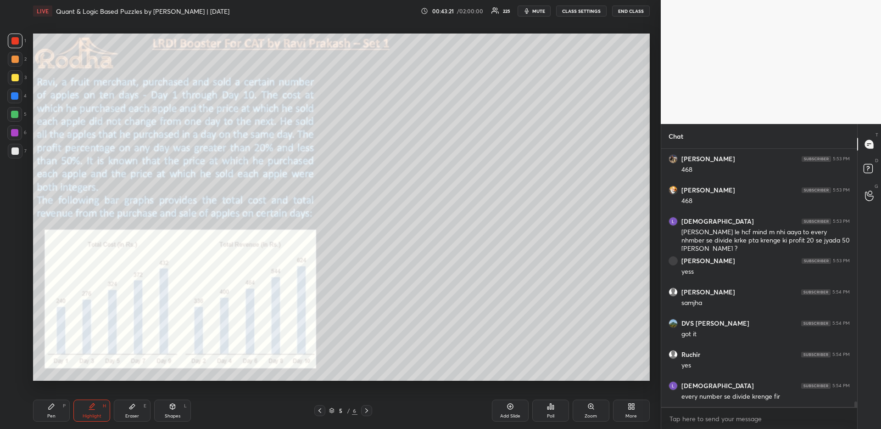
click at [321, 411] on icon at bounding box center [319, 410] width 7 height 7
click at [322, 411] on icon at bounding box center [319, 410] width 7 height 7
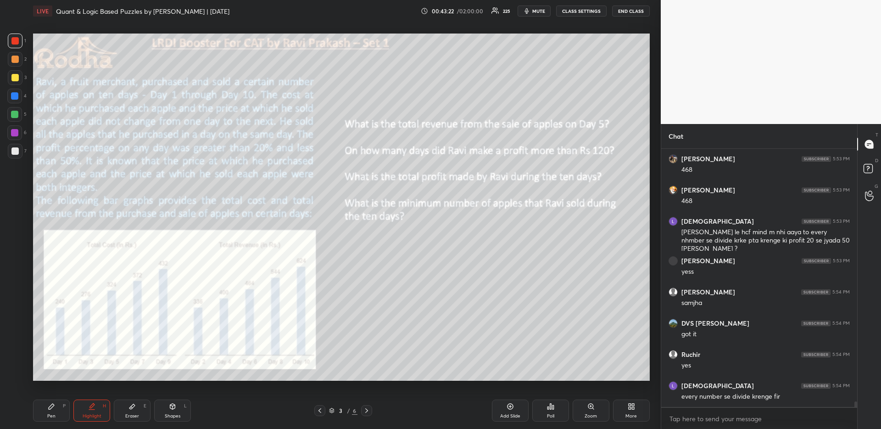
scroll to position [11744, 0]
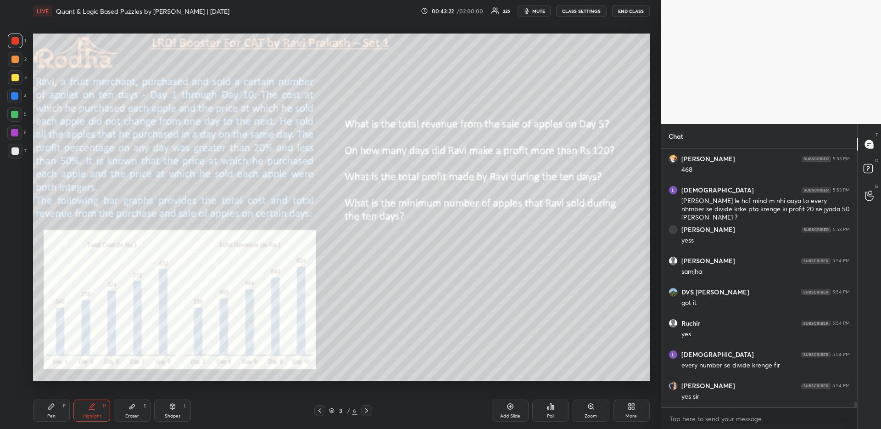
click at [322, 410] on icon at bounding box center [319, 410] width 7 height 7
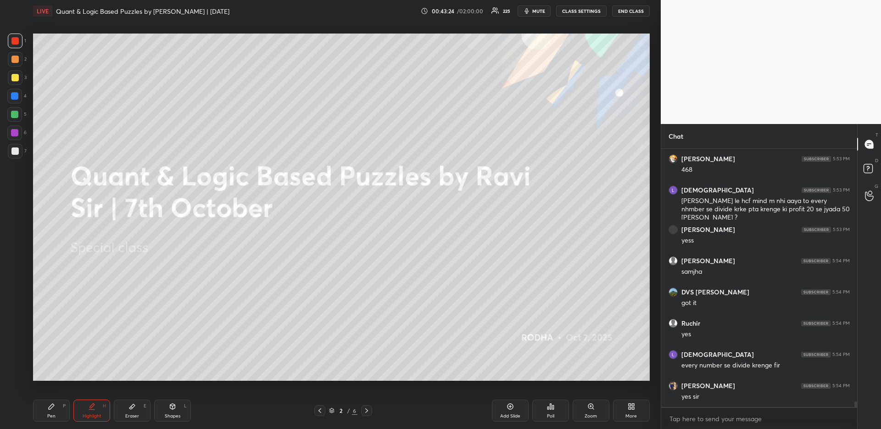
click at [365, 409] on icon at bounding box center [366, 410] width 7 height 7
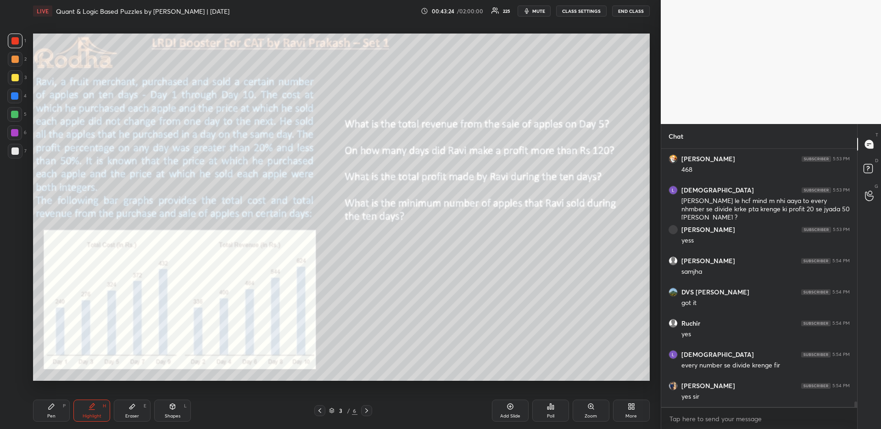
scroll to position [11777, 0]
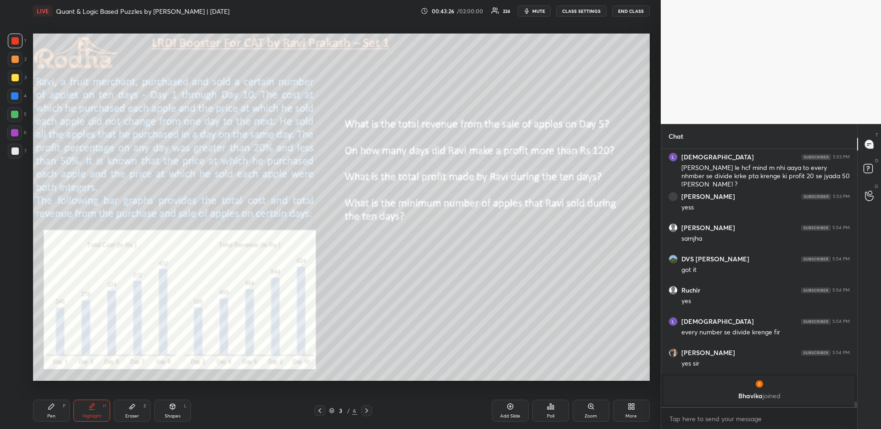
drag, startPoint x: 95, startPoint y: 411, endPoint x: 103, endPoint y: 402, distance: 13.0
click at [93, 412] on div "Highlight H" at bounding box center [91, 410] width 37 height 22
click at [367, 407] on icon at bounding box center [366, 410] width 7 height 7
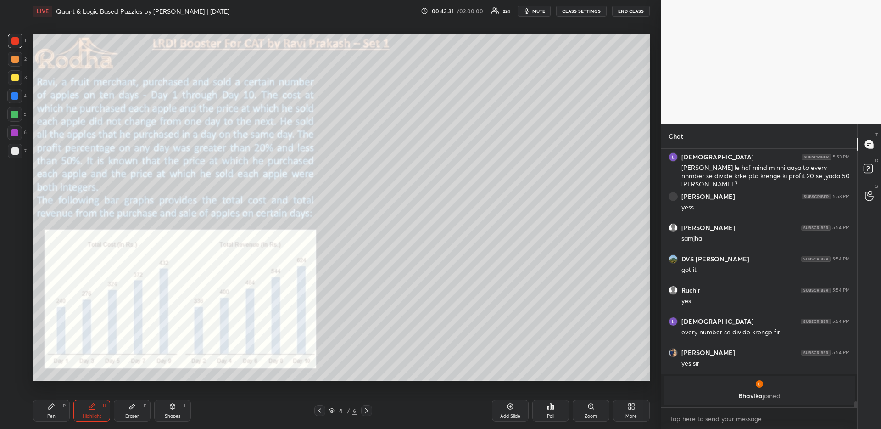
click at [367, 408] on icon at bounding box center [366, 410] width 7 height 7
click at [366, 408] on icon at bounding box center [366, 410] width 7 height 7
click at [366, 407] on icon at bounding box center [366, 410] width 7 height 7
click at [315, 410] on div at bounding box center [319, 410] width 11 height 11
click at [316, 409] on icon at bounding box center [319, 410] width 7 height 7
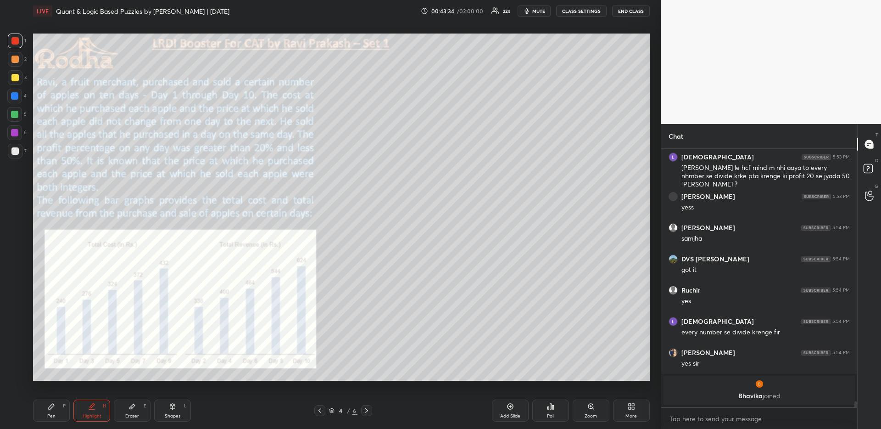
click at [318, 408] on icon at bounding box center [319, 410] width 7 height 7
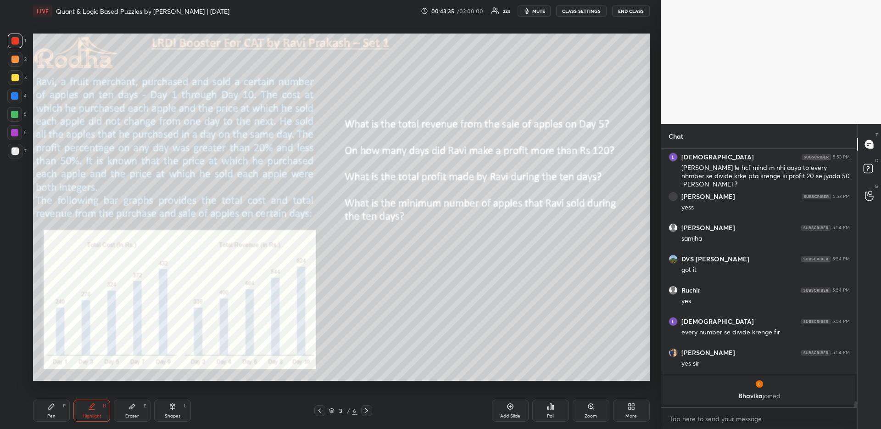
drag, startPoint x: 58, startPoint y: 405, endPoint x: 65, endPoint y: 400, distance: 8.2
click at [58, 405] on div "Pen P" at bounding box center [51, 410] width 37 height 22
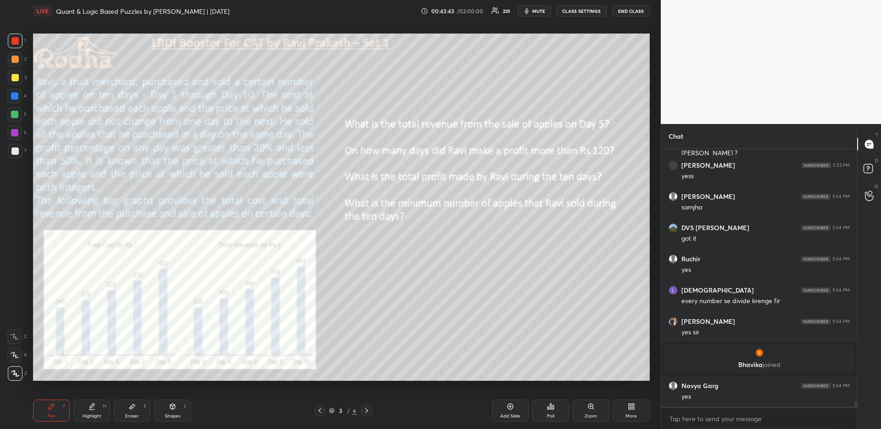
scroll to position [11431, 0]
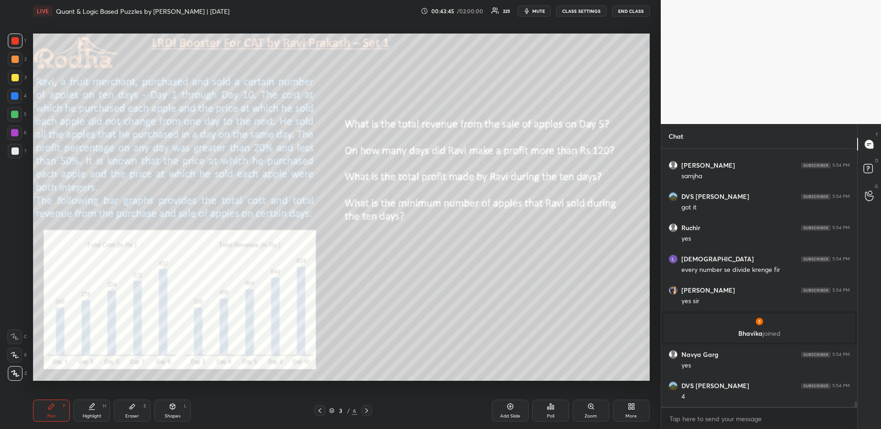
click at [369, 410] on icon at bounding box center [366, 410] width 7 height 7
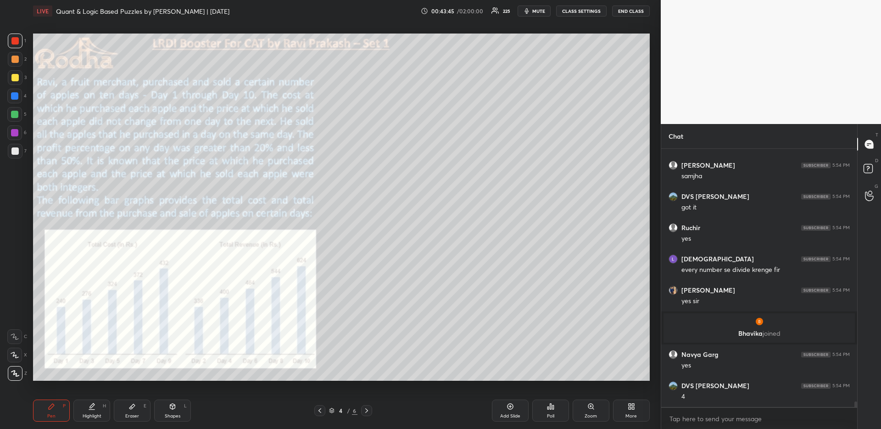
click at [367, 409] on icon at bounding box center [366, 410] width 7 height 7
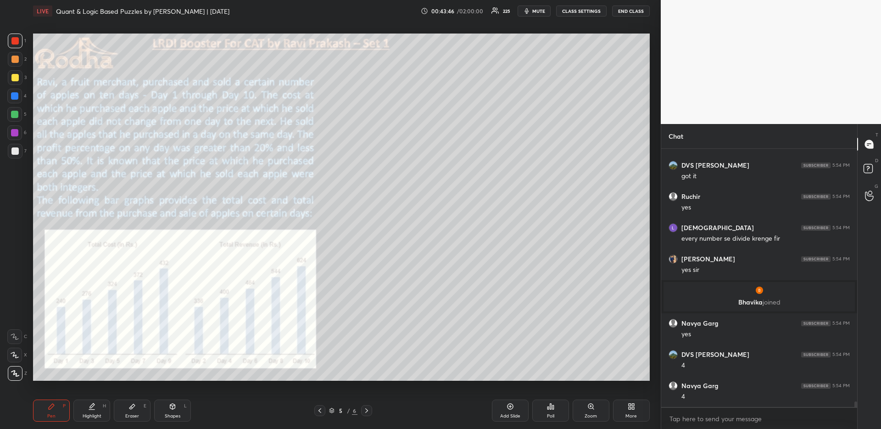
click at [369, 411] on icon at bounding box center [366, 410] width 7 height 7
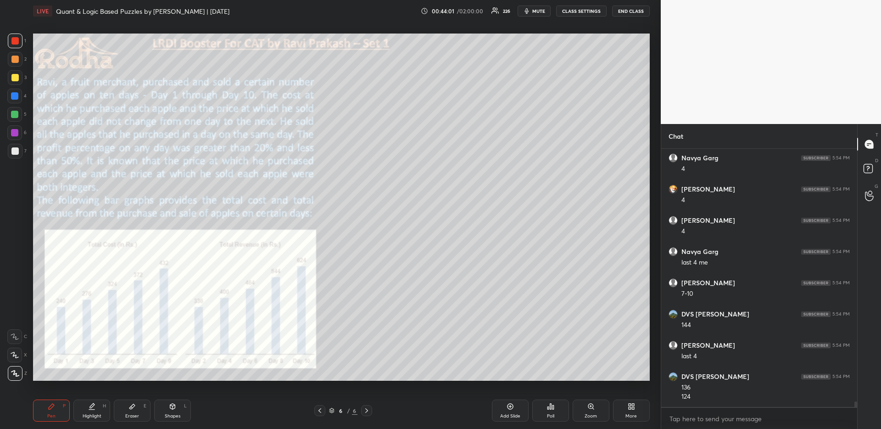
scroll to position [11723, 0]
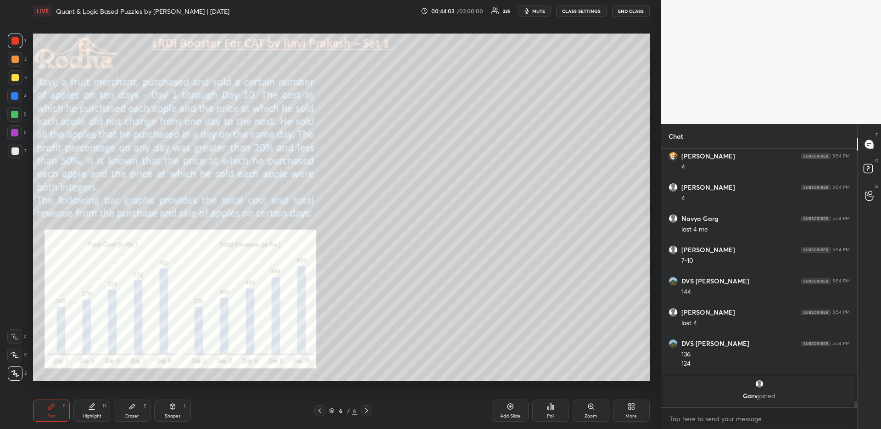
click at [322, 409] on icon at bounding box center [319, 410] width 7 height 7
click at [324, 408] on div at bounding box center [319, 410] width 11 height 11
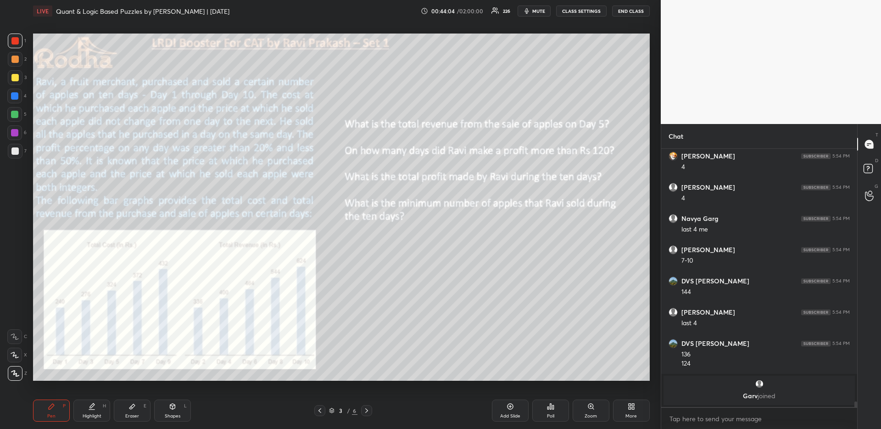
click at [324, 407] on div at bounding box center [319, 410] width 11 height 11
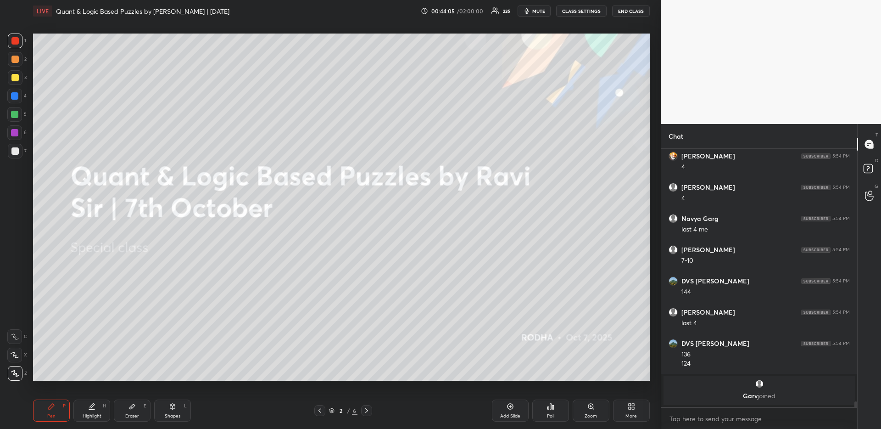
click at [366, 408] on icon at bounding box center [366, 410] width 3 height 5
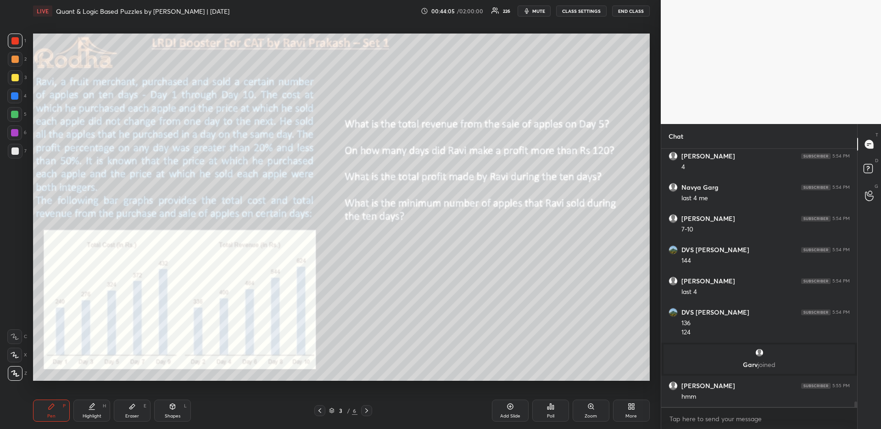
scroll to position [11663, 0]
click at [363, 408] on icon at bounding box center [366, 410] width 7 height 7
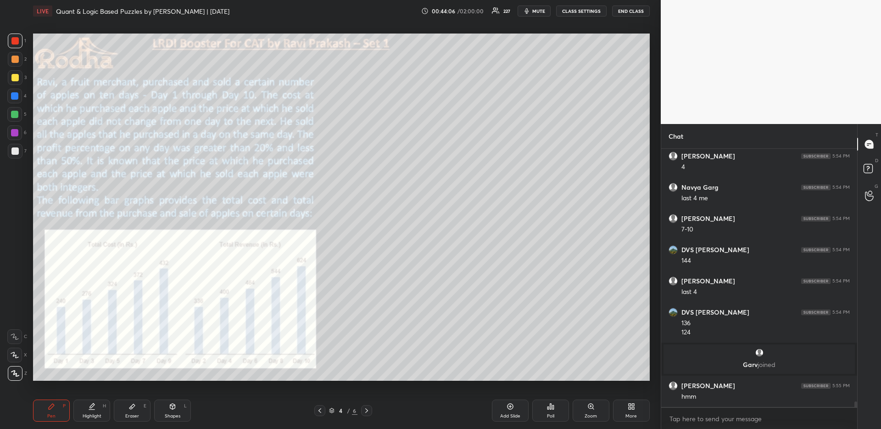
click at [364, 408] on icon at bounding box center [366, 410] width 7 height 7
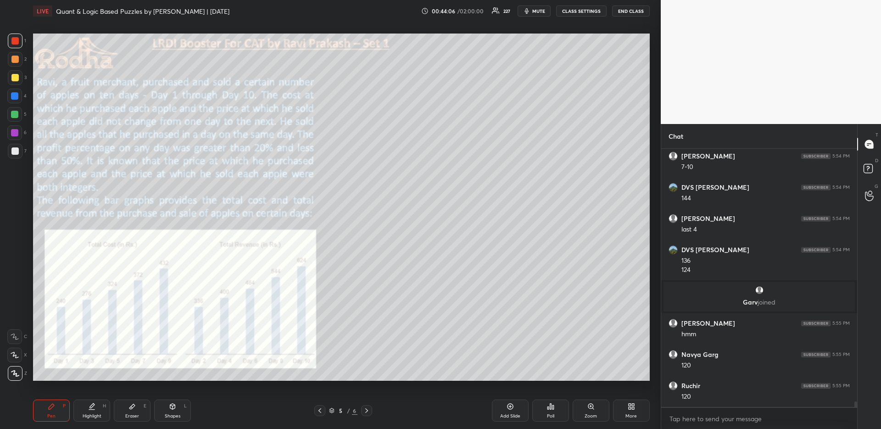
click at [363, 408] on icon at bounding box center [366, 410] width 7 height 7
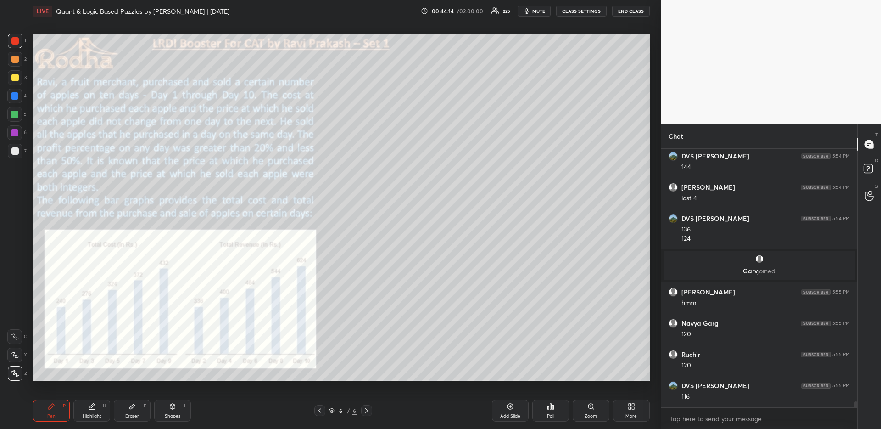
click at [91, 408] on icon at bounding box center [91, 406] width 7 height 7
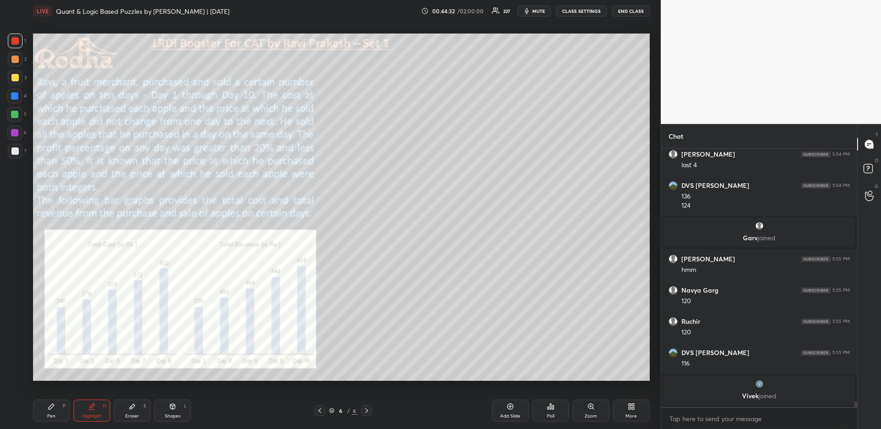
click at [317, 412] on icon at bounding box center [319, 410] width 7 height 7
click at [319, 411] on icon at bounding box center [319, 410] width 7 height 7
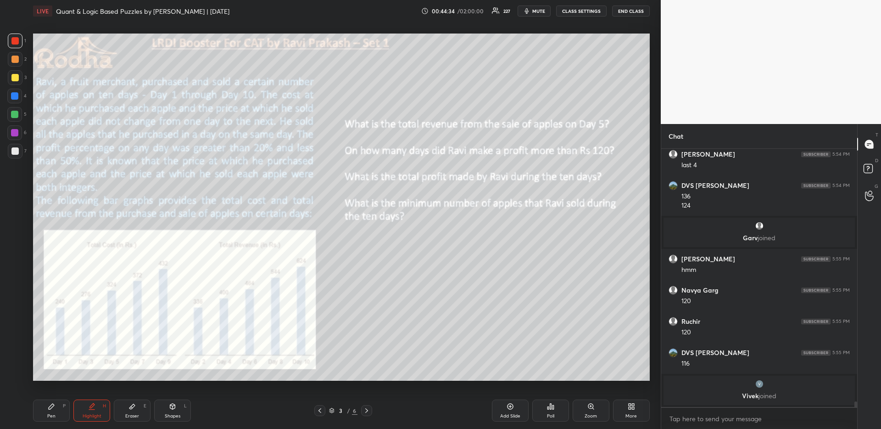
drag, startPoint x: 50, startPoint y: 406, endPoint x: 65, endPoint y: 383, distance: 28.1
click at [50, 406] on icon at bounding box center [52, 406] width 6 height 6
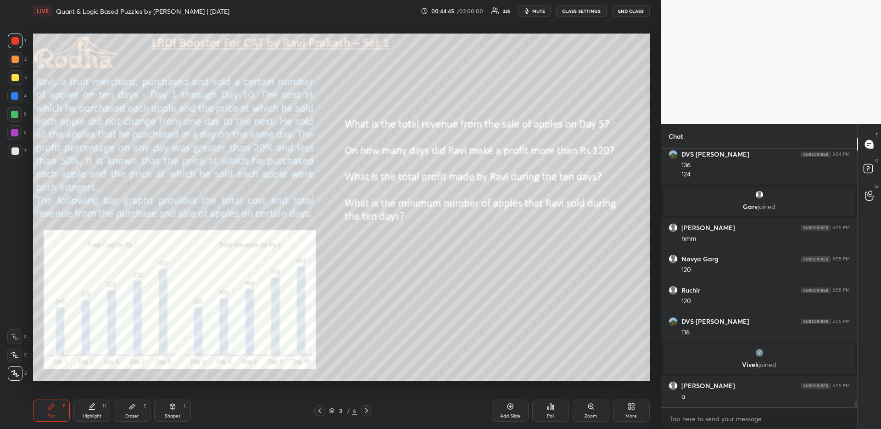
drag, startPoint x: 103, startPoint y: 405, endPoint x: 106, endPoint y: 400, distance: 6.0
click at [102, 406] on div "Highlight H" at bounding box center [91, 410] width 37 height 22
click at [365, 411] on icon at bounding box center [366, 410] width 7 height 7
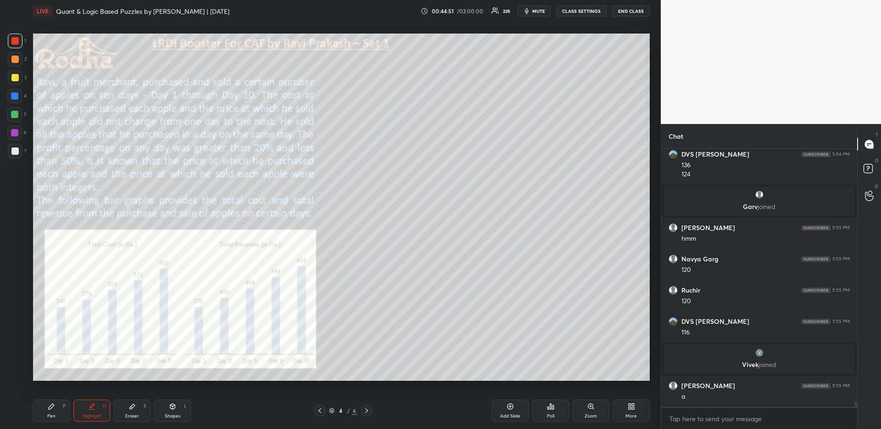
click at [365, 411] on icon at bounding box center [366, 410] width 7 height 7
click at [364, 413] on icon at bounding box center [366, 410] width 7 height 7
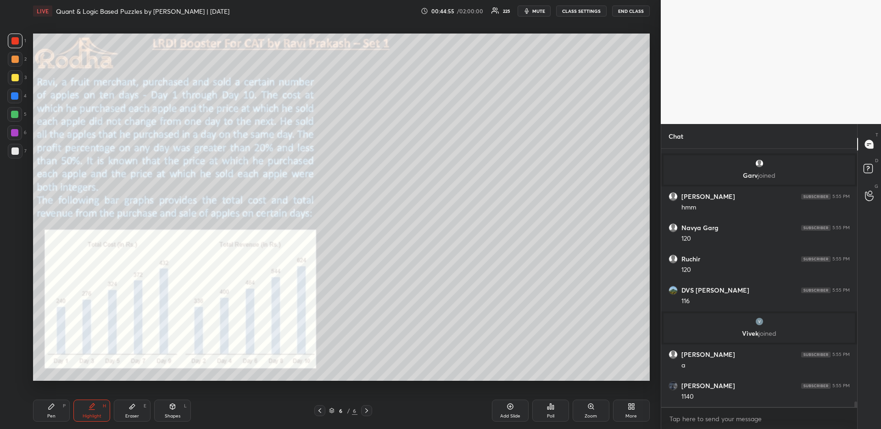
scroll to position [11834, 0]
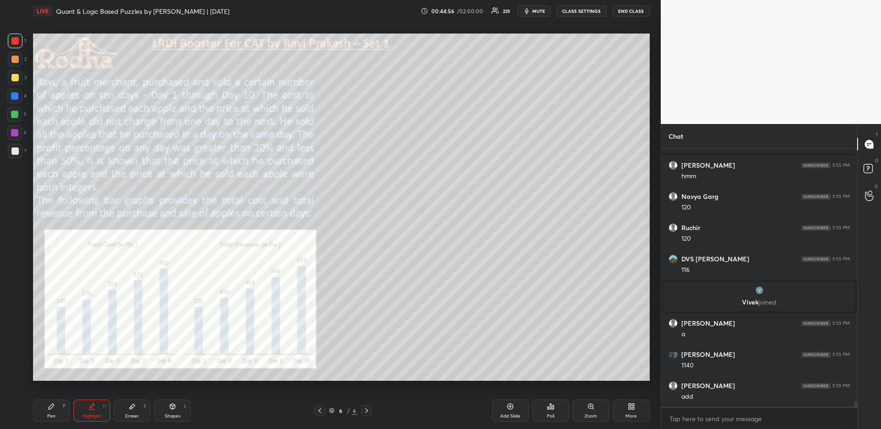
click at [53, 413] on div "Pen P" at bounding box center [51, 410] width 37 height 22
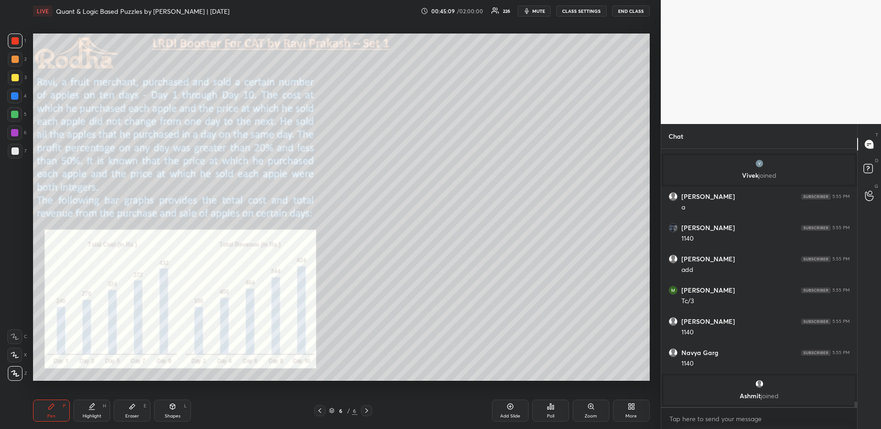
scroll to position [11932, 0]
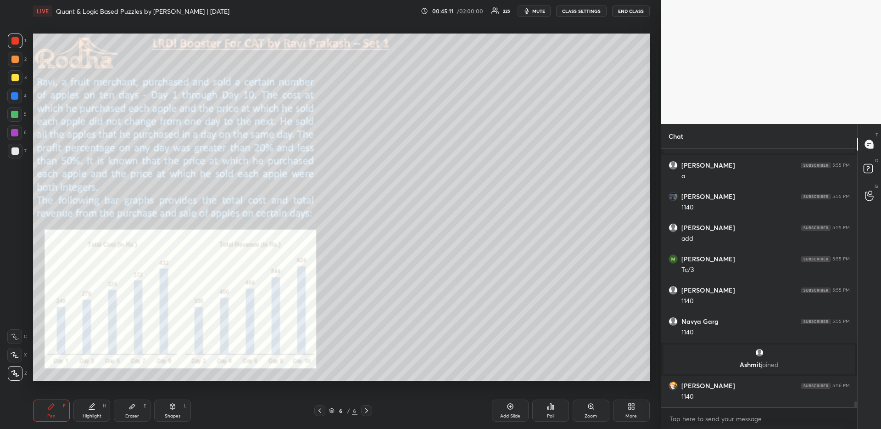
drag, startPoint x: 132, startPoint y: 416, endPoint x: 161, endPoint y: 386, distance: 41.9
click at [133, 415] on div "Eraser" at bounding box center [132, 416] width 14 height 5
click at [57, 412] on div "Pen P" at bounding box center [51, 410] width 37 height 22
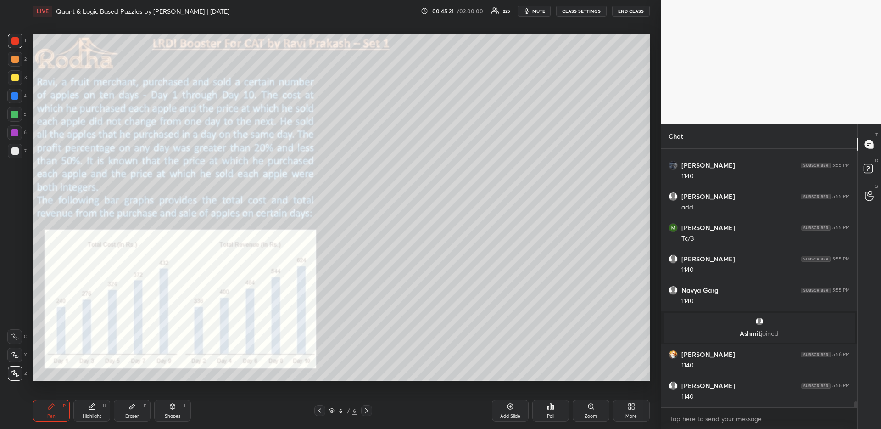
click at [94, 414] on div "Highlight" at bounding box center [92, 416] width 19 height 5
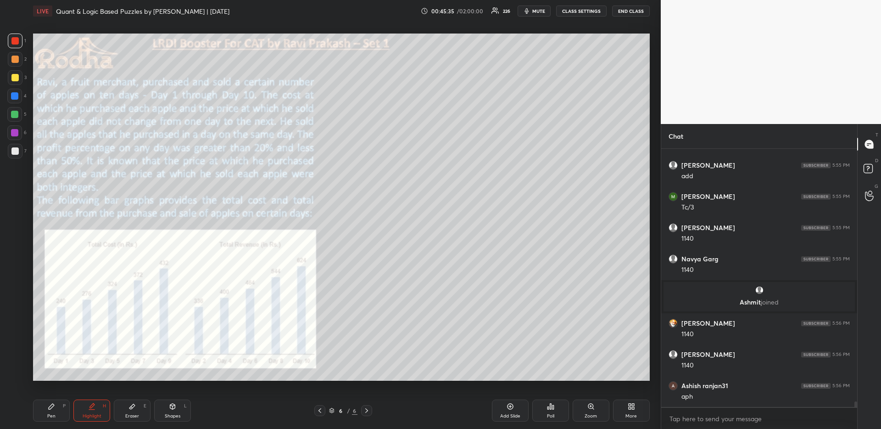
click at [61, 413] on div "Pen P" at bounding box center [51, 410] width 37 height 22
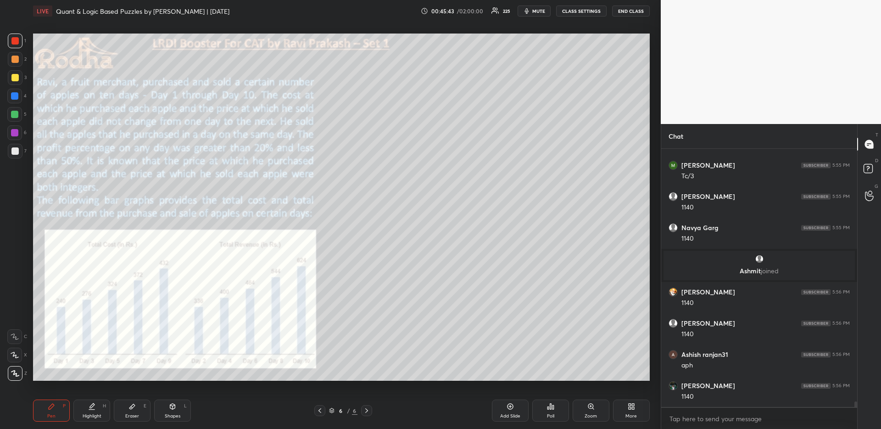
click at [93, 409] on div "Highlight H" at bounding box center [91, 410] width 37 height 22
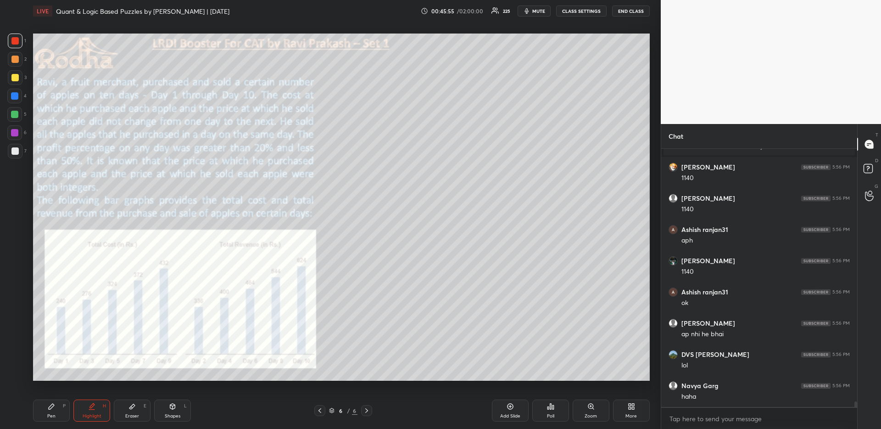
scroll to position [12182, 0]
click at [324, 405] on div "6 / 6" at bounding box center [343, 410] width 58 height 11
click at [321, 405] on div at bounding box center [319, 410] width 11 height 11
click at [324, 410] on div at bounding box center [319, 410] width 11 height 11
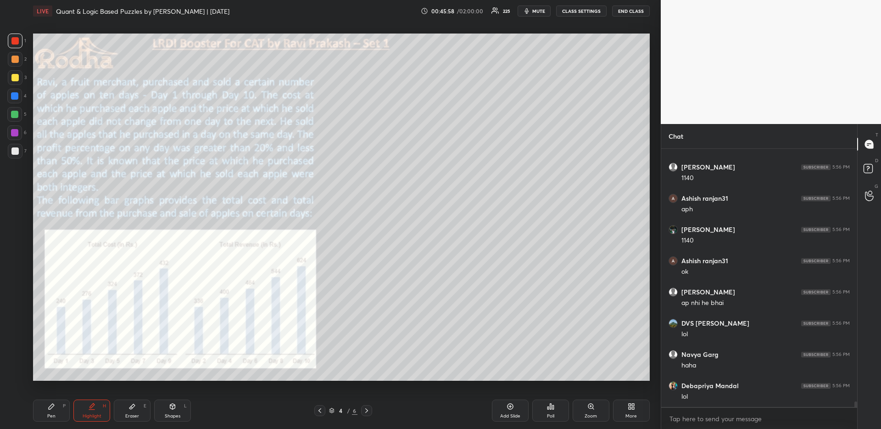
scroll to position [12213, 0]
click at [326, 406] on div "4 / 6" at bounding box center [343, 410] width 58 height 11
click at [322, 410] on icon at bounding box center [319, 410] width 7 height 7
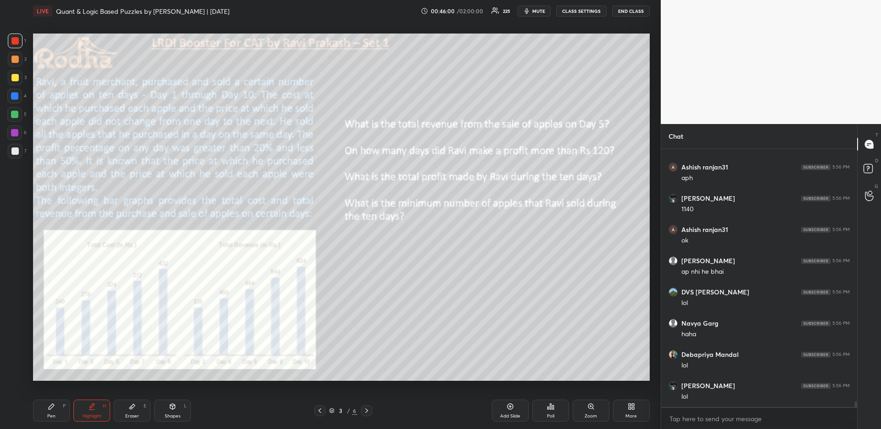
click at [87, 401] on div "Highlight H" at bounding box center [91, 410] width 37 height 22
drag, startPoint x: 58, startPoint y: 415, endPoint x: 81, endPoint y: 390, distance: 34.1
click at [57, 415] on div "Pen P" at bounding box center [51, 410] width 37 height 22
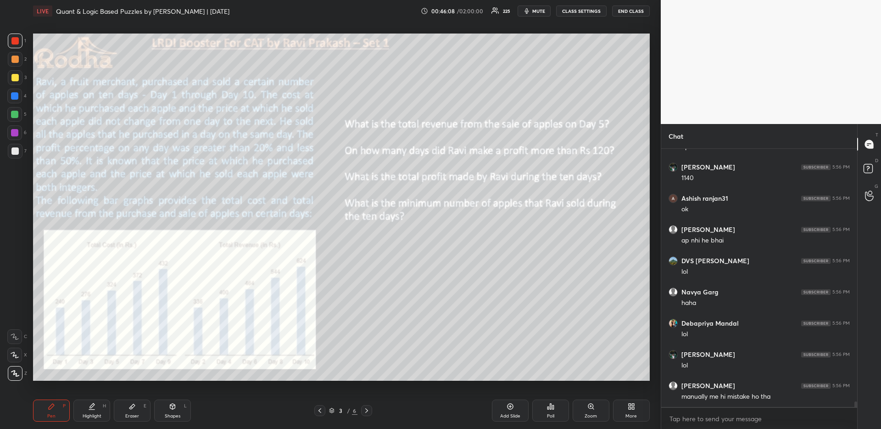
scroll to position [12275, 0]
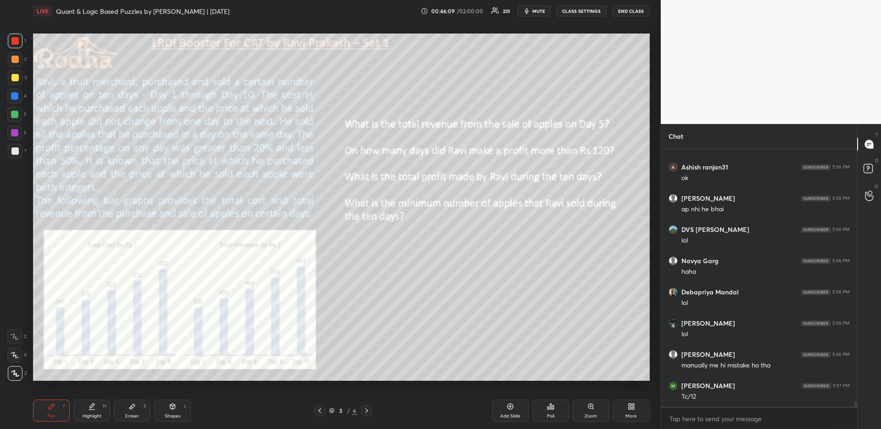
click at [367, 410] on icon at bounding box center [366, 410] width 7 height 7
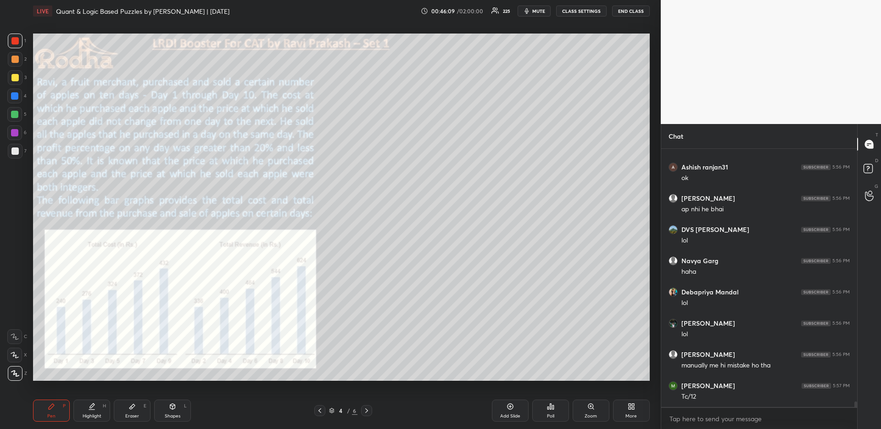
click at [368, 410] on icon at bounding box center [366, 410] width 3 height 5
click at [369, 412] on icon at bounding box center [366, 410] width 7 height 7
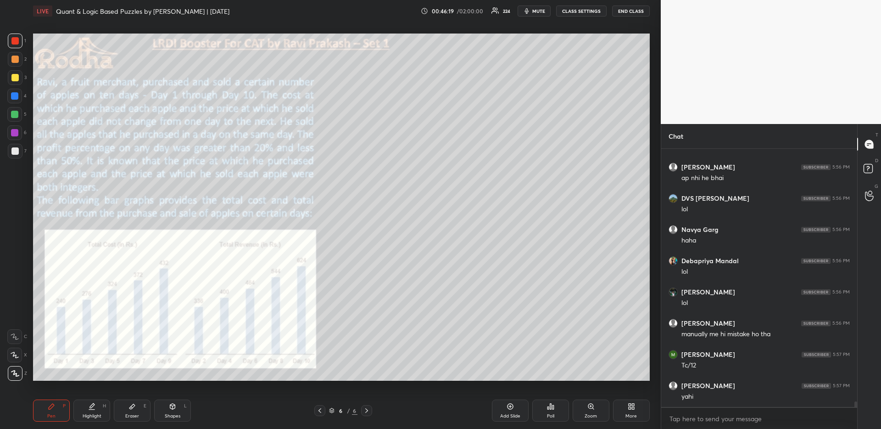
click at [19, 94] on div at bounding box center [14, 96] width 15 height 15
click at [322, 410] on icon at bounding box center [319, 410] width 7 height 7
click at [322, 412] on icon at bounding box center [319, 410] width 7 height 7
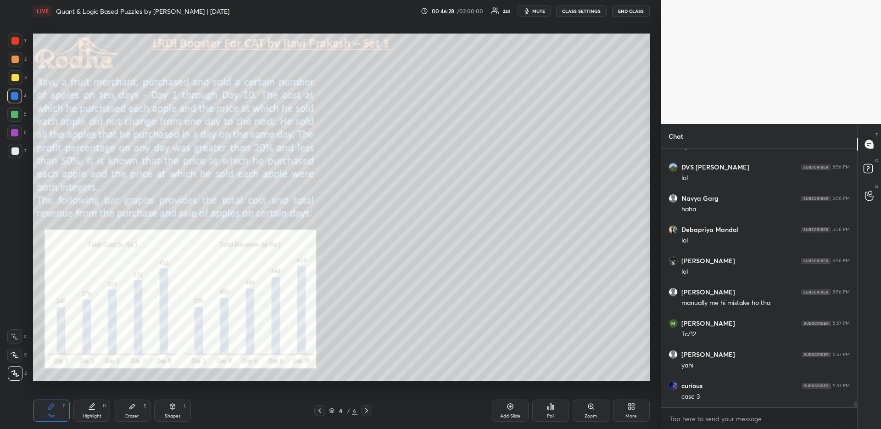
click at [322, 411] on icon at bounding box center [319, 410] width 7 height 7
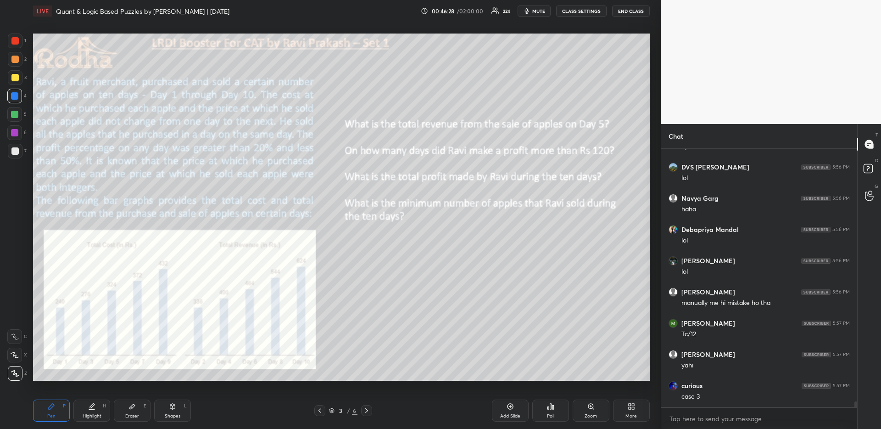
click at [322, 411] on icon at bounding box center [319, 410] width 7 height 7
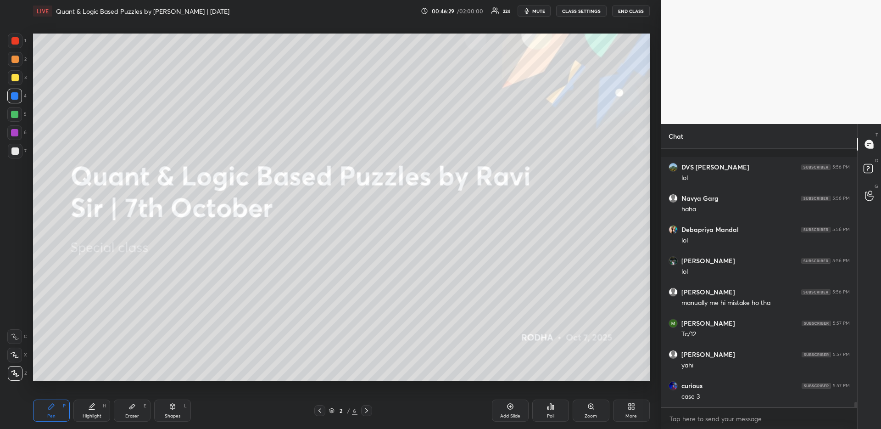
scroll to position [12400, 0]
click at [367, 409] on icon at bounding box center [366, 410] width 3 height 5
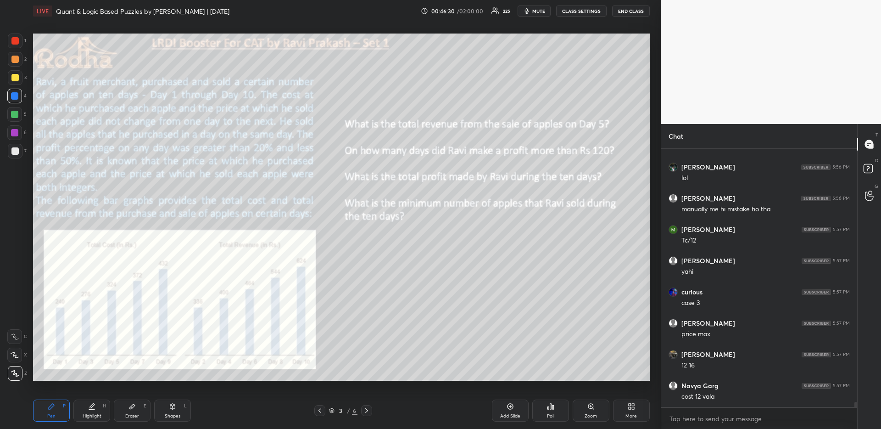
scroll to position [12462, 0]
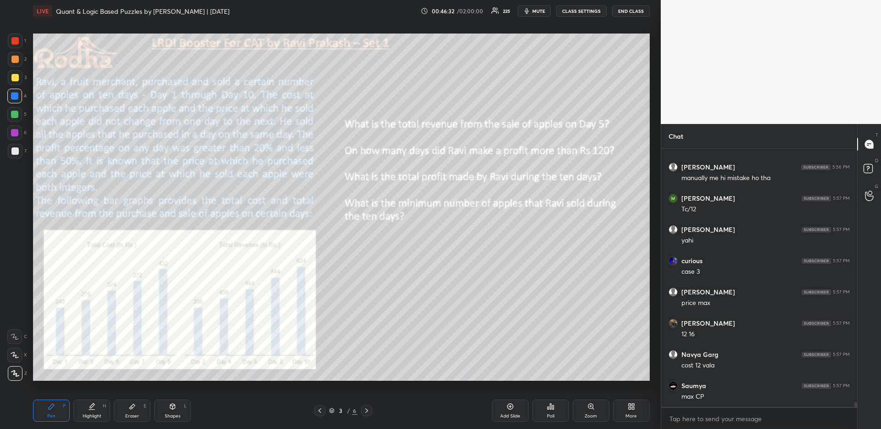
click at [367, 409] on icon at bounding box center [366, 410] width 7 height 7
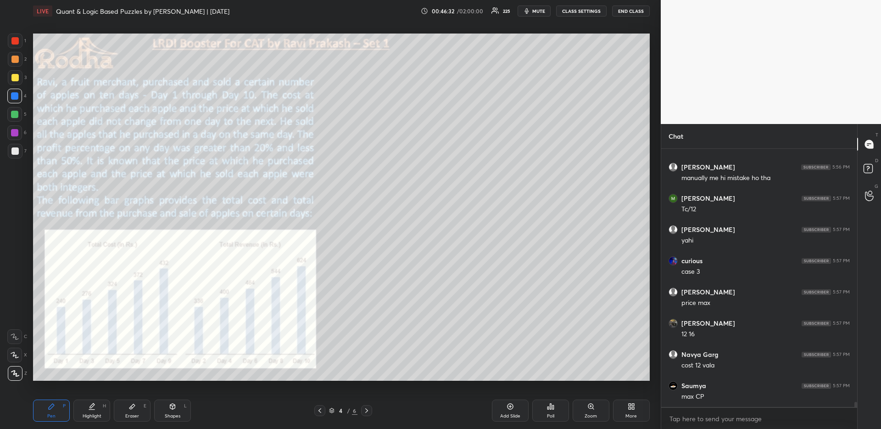
click at [368, 408] on icon at bounding box center [366, 410] width 7 height 7
click at [367, 411] on icon at bounding box center [366, 410] width 3 height 5
click at [363, 413] on icon at bounding box center [366, 410] width 7 height 7
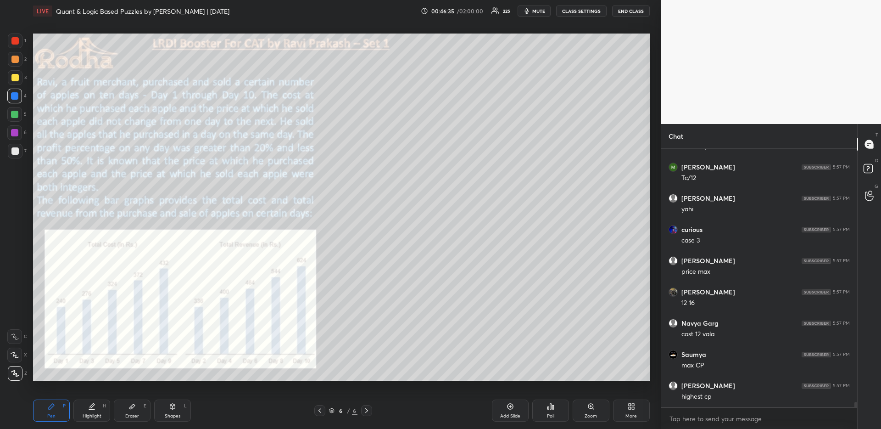
click at [365, 410] on icon at bounding box center [366, 410] width 7 height 7
click at [364, 407] on icon at bounding box center [366, 410] width 7 height 7
click at [367, 408] on icon at bounding box center [366, 410] width 7 height 7
drag, startPoint x: 317, startPoint y: 414, endPoint x: 319, endPoint y: 408, distance: 5.7
click at [317, 414] on div at bounding box center [319, 410] width 11 height 11
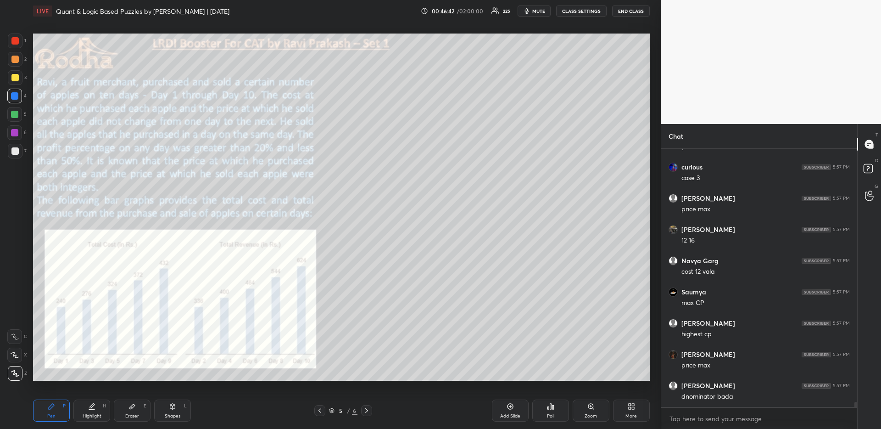
scroll to position [12587, 0]
click at [95, 412] on div "Highlight H" at bounding box center [91, 410] width 37 height 22
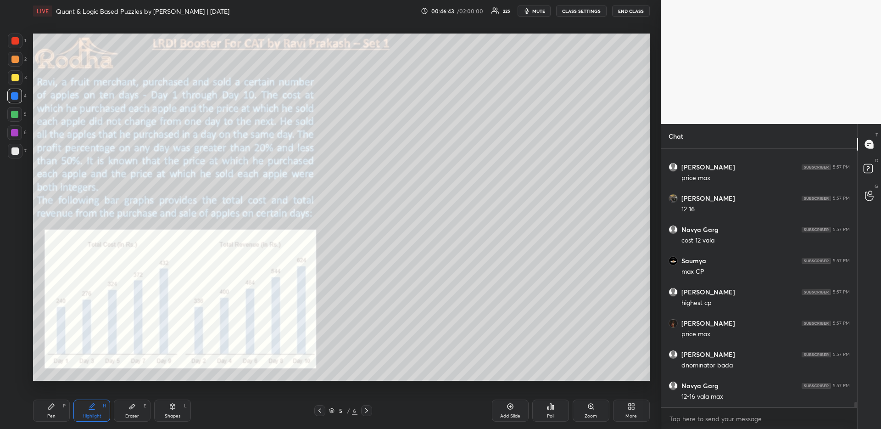
scroll to position [12618, 0]
drag, startPoint x: 538, startPoint y: 7, endPoint x: 534, endPoint y: 10, distance: 5.0
click at [538, 7] on button "mute" at bounding box center [534, 11] width 33 height 11
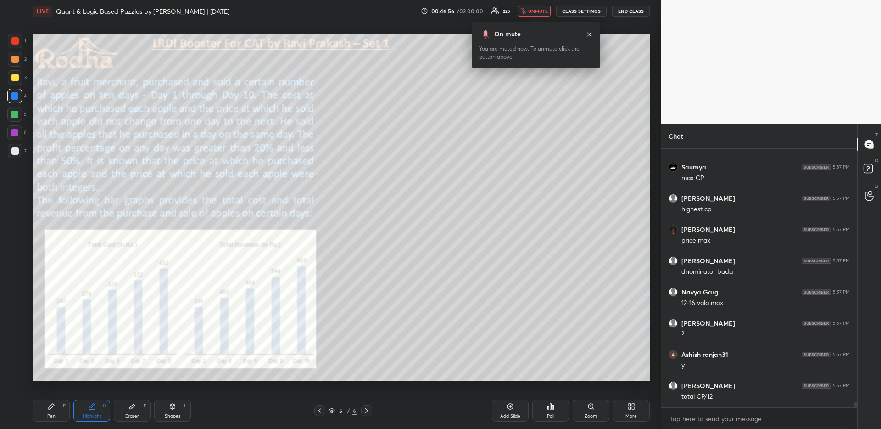
scroll to position [12712, 0]
click at [542, 13] on span "unmute" at bounding box center [538, 11] width 20 height 6
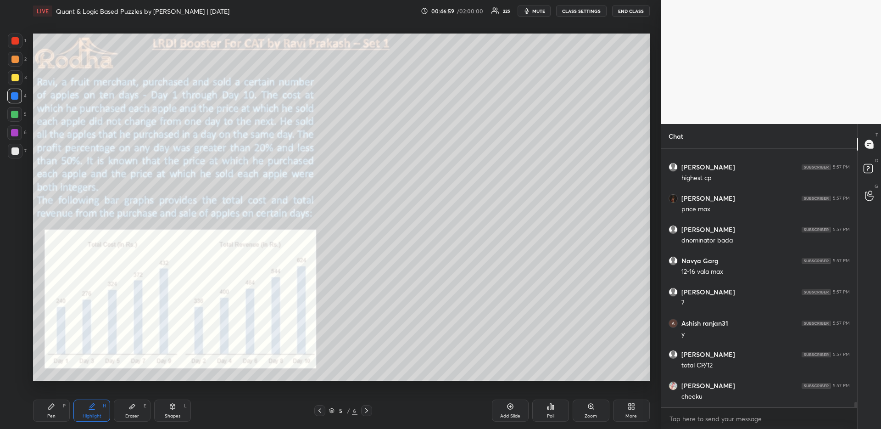
drag, startPoint x: 103, startPoint y: 407, endPoint x: 116, endPoint y: 401, distance: 14.0
click at [103, 408] on div "H" at bounding box center [104, 405] width 3 height 5
click at [367, 412] on icon at bounding box center [366, 410] width 7 height 7
click at [53, 414] on div "Pen" at bounding box center [51, 416] width 8 height 5
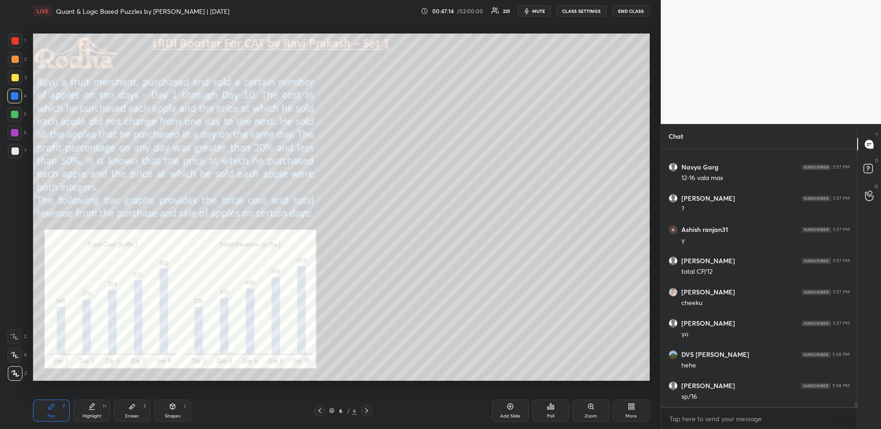
click at [16, 43] on div at bounding box center [14, 40] width 7 height 7
click at [89, 414] on div "Highlight" at bounding box center [92, 416] width 19 height 5
click at [322, 412] on icon at bounding box center [319, 410] width 7 height 7
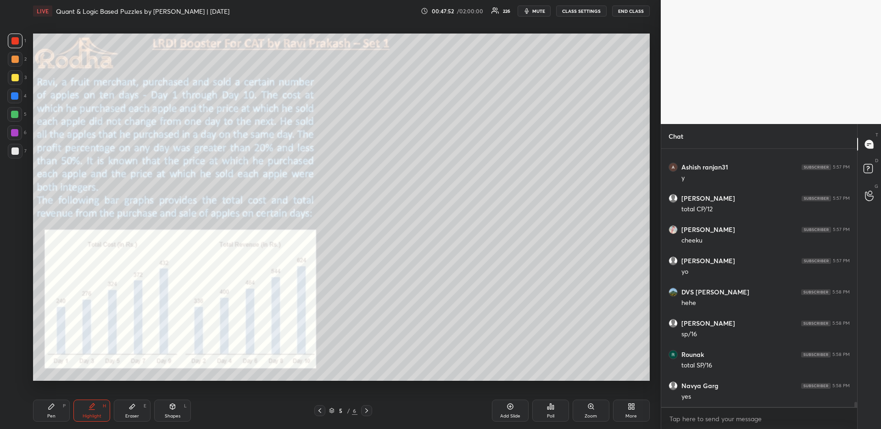
click at [367, 412] on icon at bounding box center [366, 410] width 7 height 7
click at [368, 408] on icon at bounding box center [366, 410] width 7 height 7
click at [363, 411] on div at bounding box center [366, 410] width 11 height 11
click at [49, 414] on div "Pen" at bounding box center [51, 416] width 8 height 5
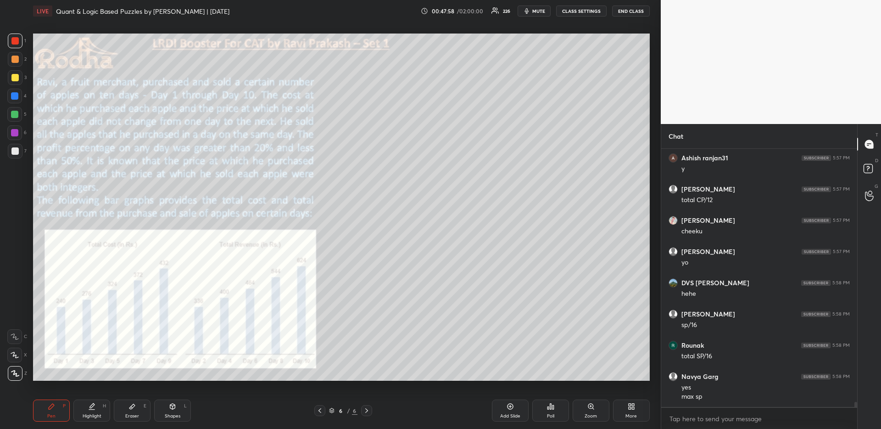
click at [15, 112] on div at bounding box center [14, 114] width 7 height 7
click at [628, 407] on icon at bounding box center [631, 406] width 7 height 7
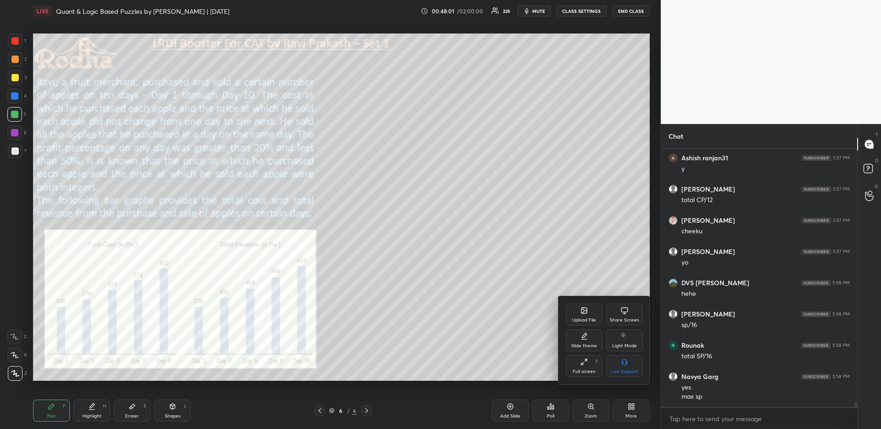
click at [569, 307] on div "Upload File" at bounding box center [584, 314] width 37 height 22
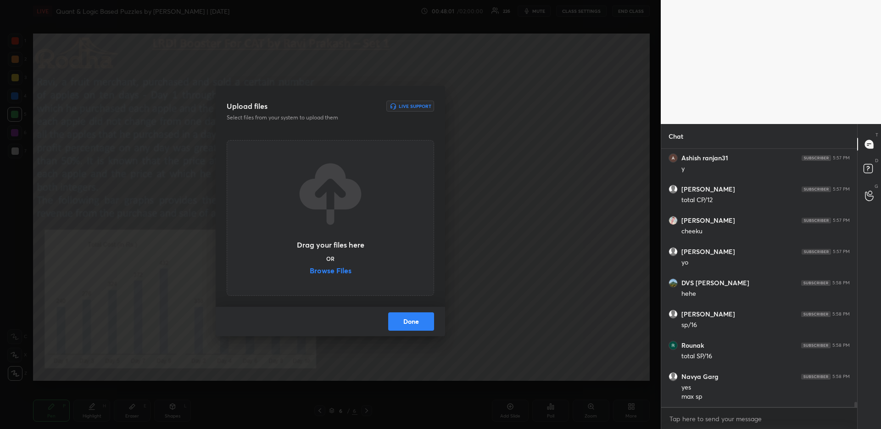
click at [573, 314] on div "Upload files Live Support Select files from your system to upload them Drag you…" at bounding box center [330, 214] width 661 height 429
click at [342, 275] on label "Browse Files" at bounding box center [331, 272] width 42 height 10
click at [310, 275] on input "Browse Files" at bounding box center [310, 272] width 0 height 10
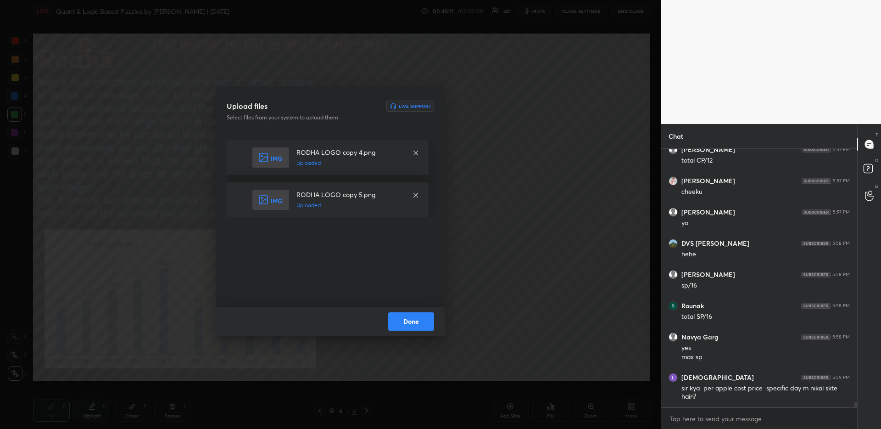
click at [420, 318] on button "Done" at bounding box center [411, 321] width 46 height 18
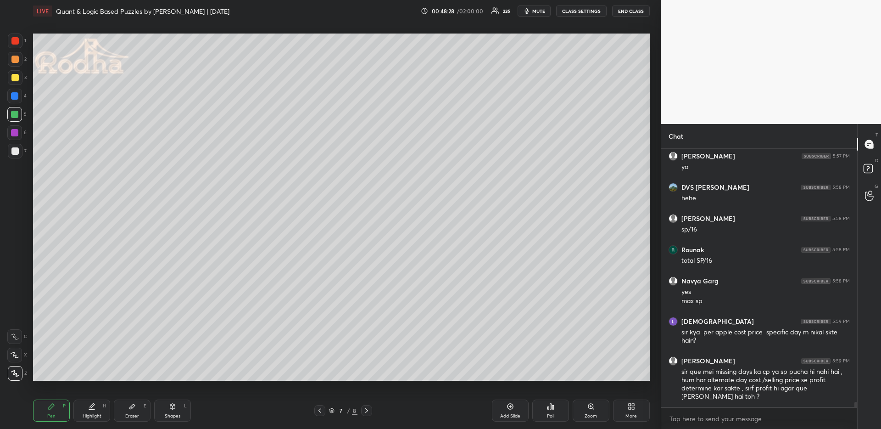
scroll to position [13004, 0]
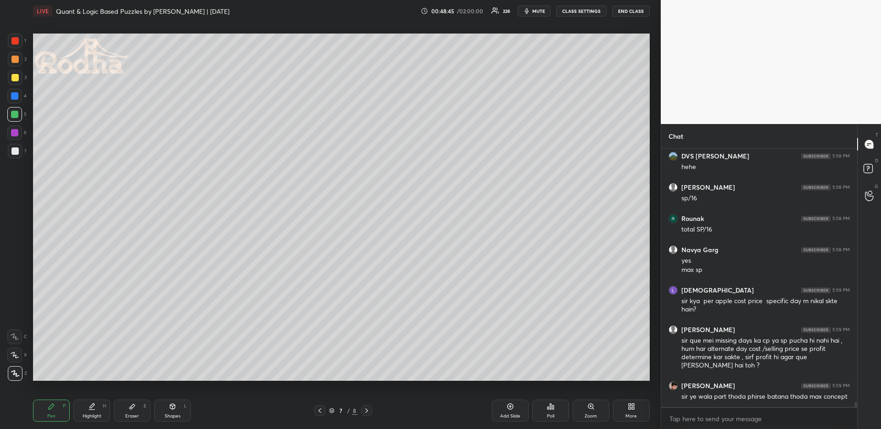
click at [323, 409] on icon at bounding box center [319, 410] width 7 height 7
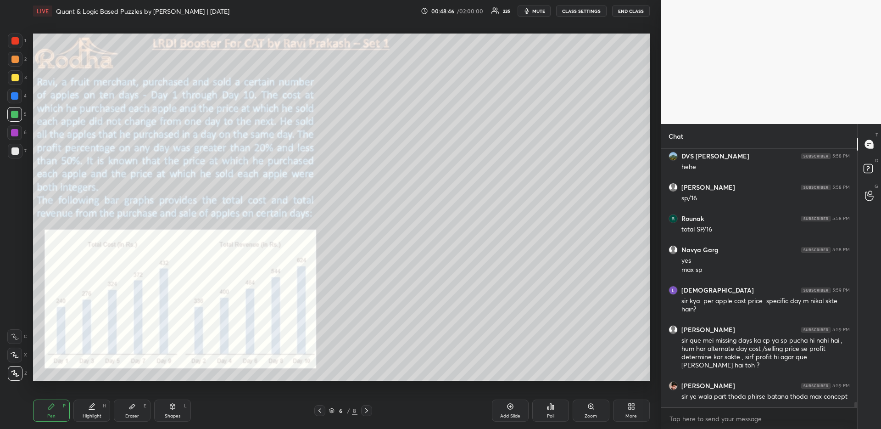
click at [95, 410] on div "Highlight H" at bounding box center [91, 410] width 37 height 22
click at [324, 410] on div at bounding box center [319, 410] width 11 height 11
click at [324, 408] on div at bounding box center [319, 410] width 11 height 11
click at [322, 406] on div at bounding box center [319, 410] width 11 height 11
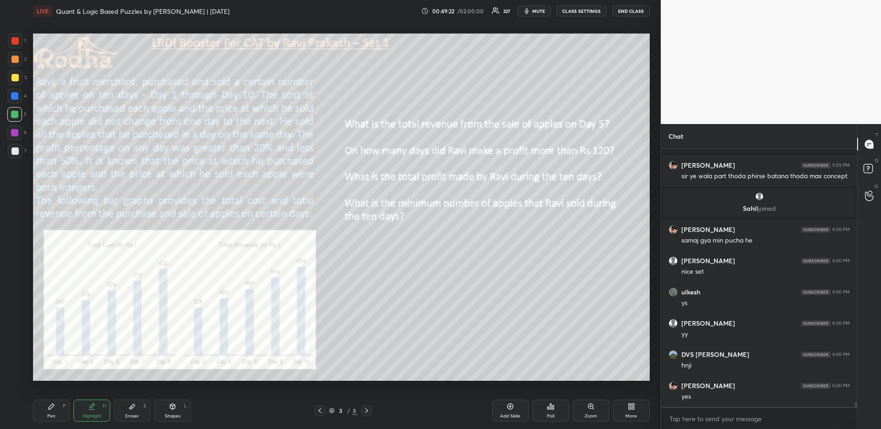
scroll to position [12975, 0]
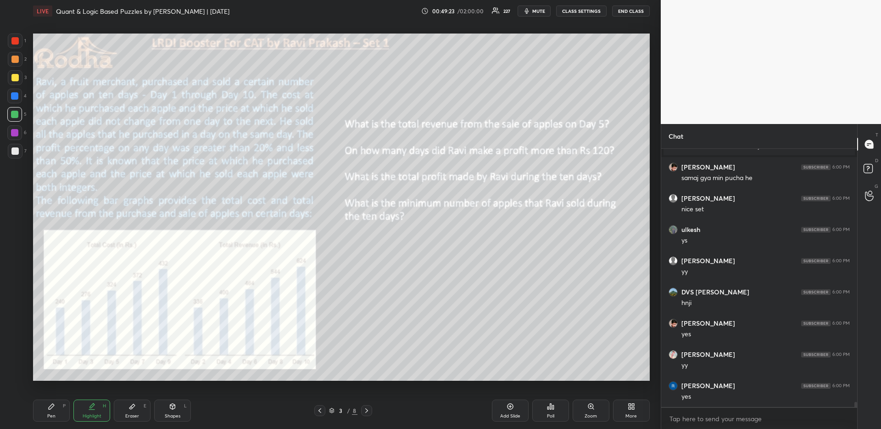
click at [367, 409] on icon at bounding box center [366, 410] width 7 height 7
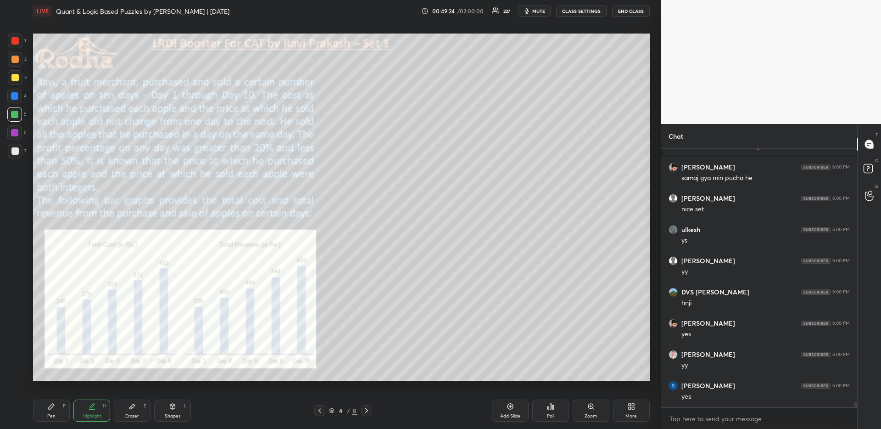
scroll to position [13006, 0]
click at [367, 409] on icon at bounding box center [366, 410] width 7 height 7
click at [369, 408] on icon at bounding box center [366, 410] width 7 height 7
click at [370, 408] on icon at bounding box center [366, 410] width 7 height 7
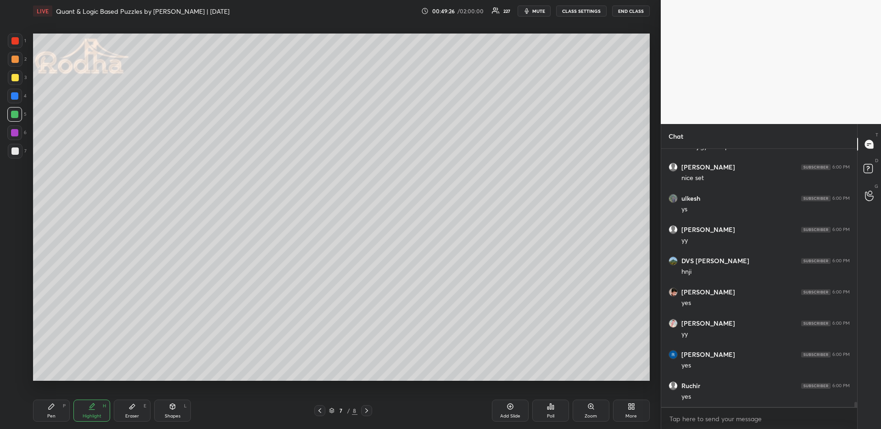
scroll to position [13037, 0]
click at [61, 413] on div "Pen P" at bounding box center [51, 410] width 37 height 22
click at [15, 58] on div at bounding box center [14, 59] width 7 height 7
click at [323, 408] on icon at bounding box center [319, 410] width 7 height 7
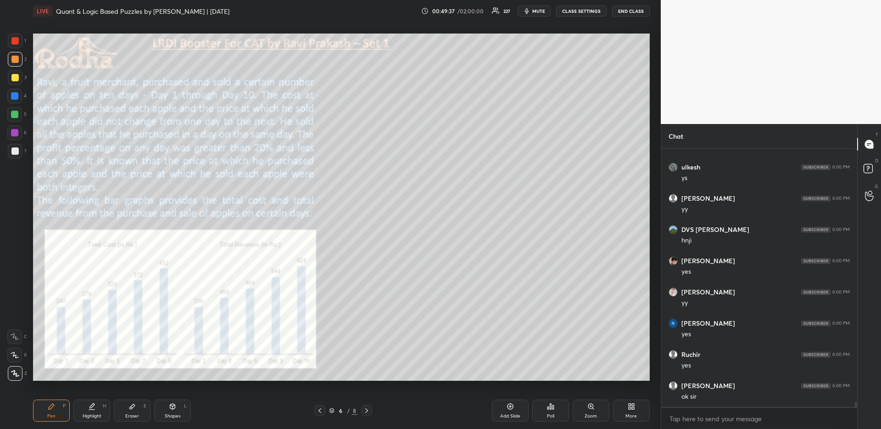
click at [368, 410] on icon at bounding box center [366, 410] width 7 height 7
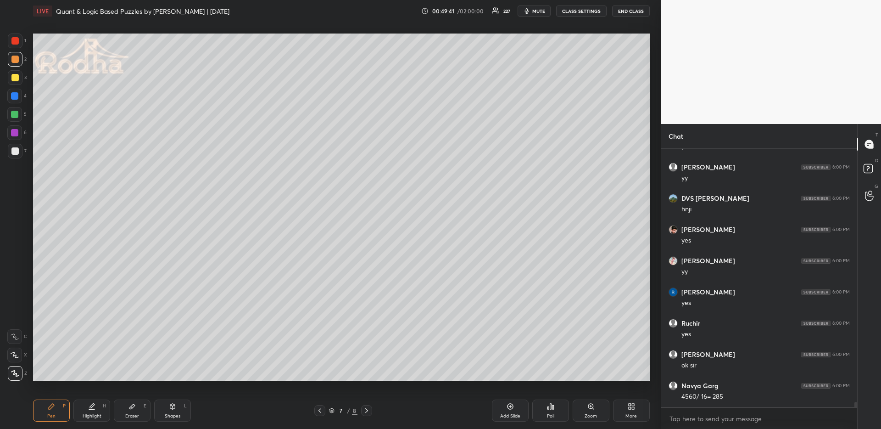
scroll to position [13099, 0]
click at [318, 411] on icon at bounding box center [319, 410] width 7 height 7
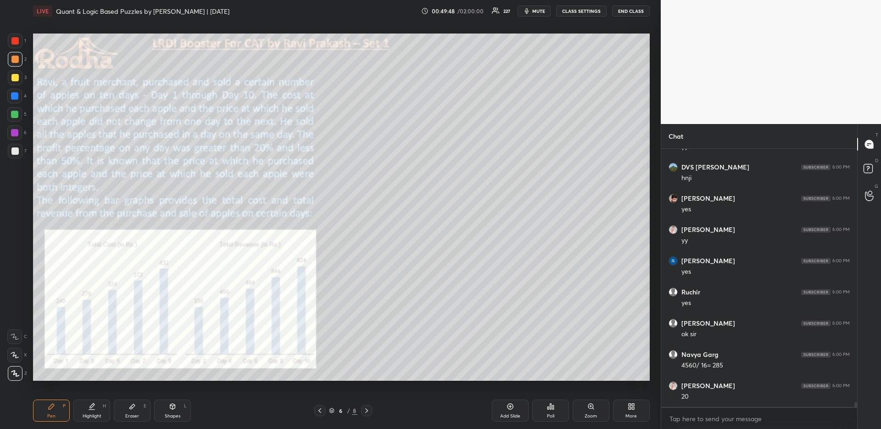
scroll to position [13131, 0]
click at [78, 409] on div "Highlight H" at bounding box center [91, 410] width 37 height 22
drag, startPoint x: 133, startPoint y: 413, endPoint x: 144, endPoint y: 399, distance: 17.6
click at [129, 412] on div "Eraser E" at bounding box center [132, 410] width 37 height 22
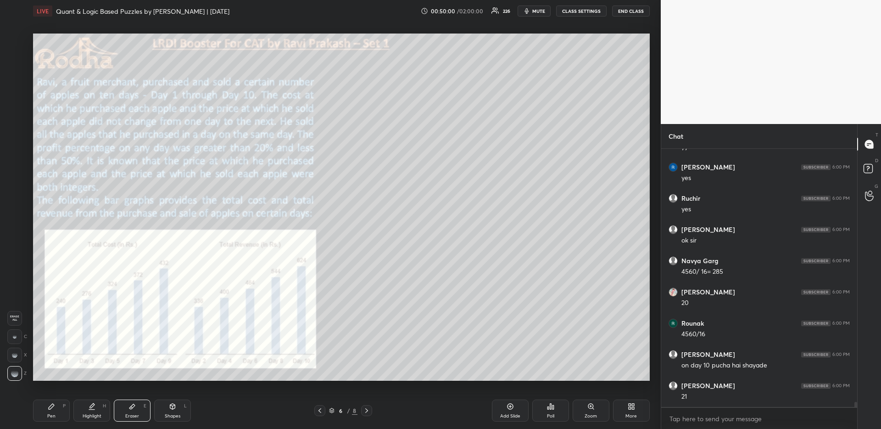
scroll to position [13224, 0]
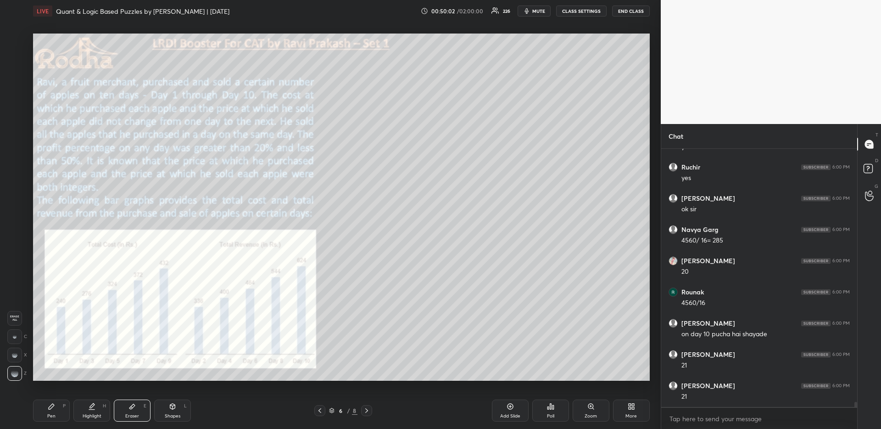
click at [54, 415] on div "Pen P" at bounding box center [51, 410] width 37 height 22
click at [13, 38] on div at bounding box center [14, 40] width 7 height 7
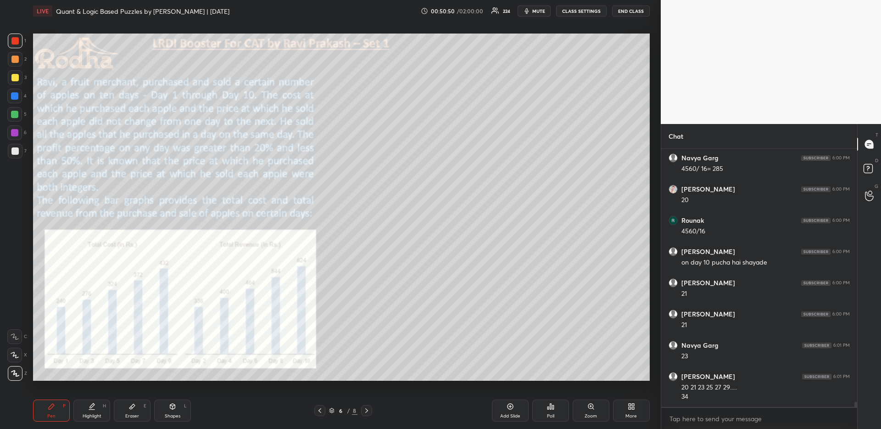
scroll to position [13327, 0]
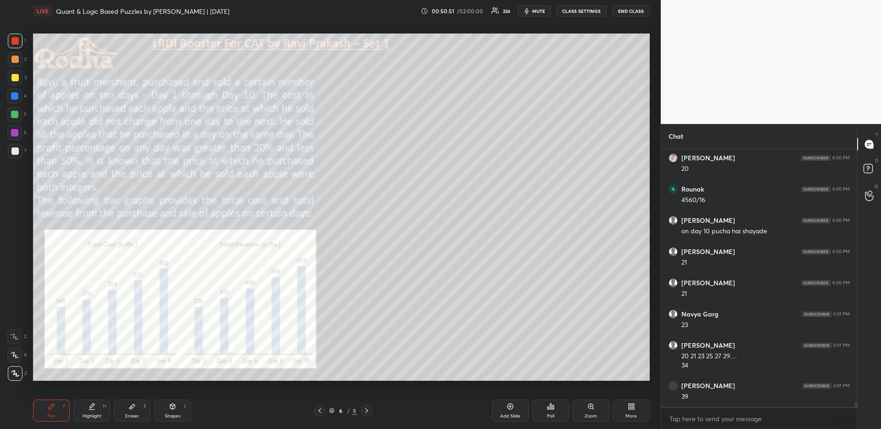
drag, startPoint x: 91, startPoint y: 409, endPoint x: 109, endPoint y: 396, distance: 22.7
click at [90, 409] on div "Highlight H" at bounding box center [91, 410] width 37 height 22
drag, startPoint x: 47, startPoint y: 405, endPoint x: 46, endPoint y: 394, distance: 10.6
click at [45, 405] on div "Pen P" at bounding box center [51, 410] width 37 height 22
click at [15, 78] on div at bounding box center [14, 77] width 7 height 7
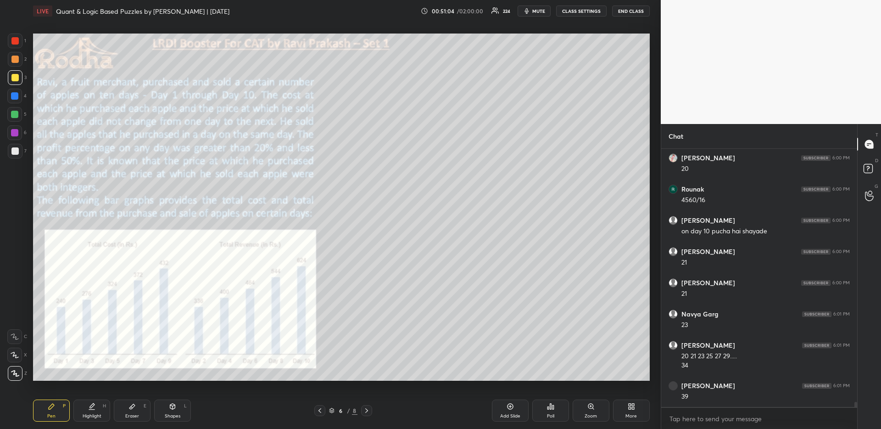
scroll to position [13358, 0]
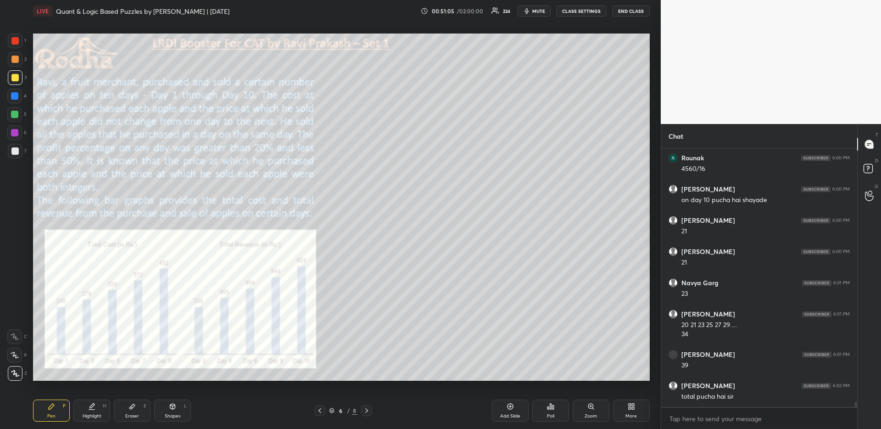
click at [98, 410] on div "Highlight H" at bounding box center [91, 410] width 37 height 22
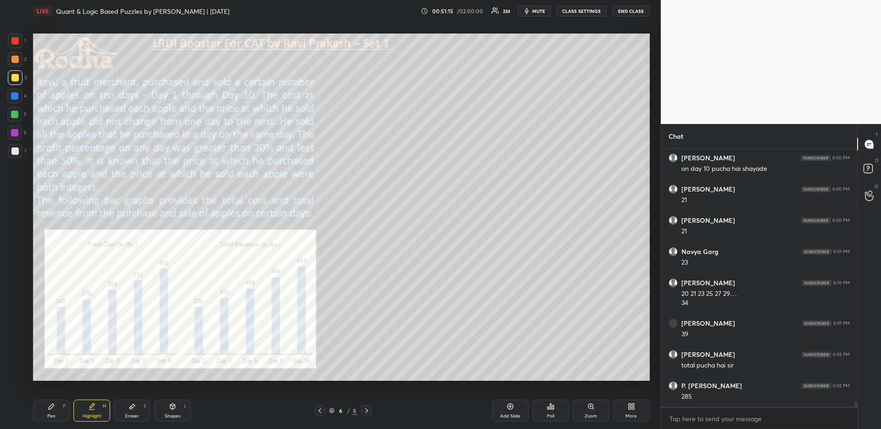
scroll to position [13421, 0]
drag, startPoint x: 36, startPoint y: 424, endPoint x: 59, endPoint y: 408, distance: 27.8
click at [37, 424] on div "Pen P Highlight H Eraser E Shapes L 6 / 8 Add Slide Poll Zoom More" at bounding box center [341, 410] width 617 height 37
click at [56, 414] on div "Pen P" at bounding box center [51, 410] width 37 height 22
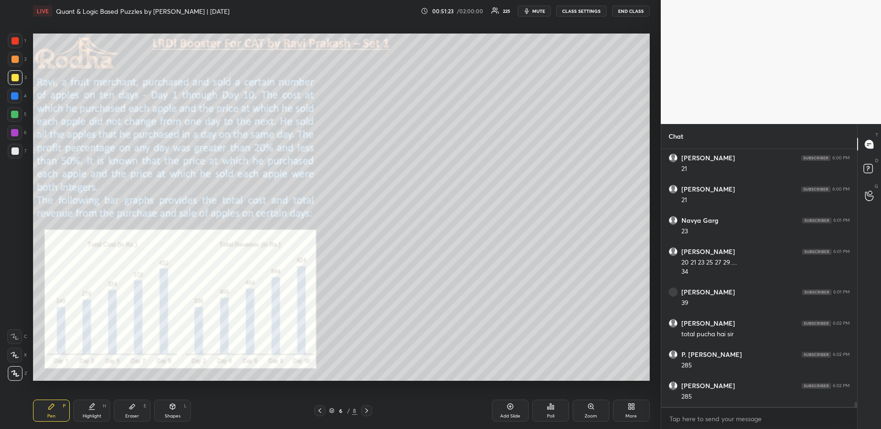
click at [367, 408] on icon at bounding box center [366, 410] width 7 height 7
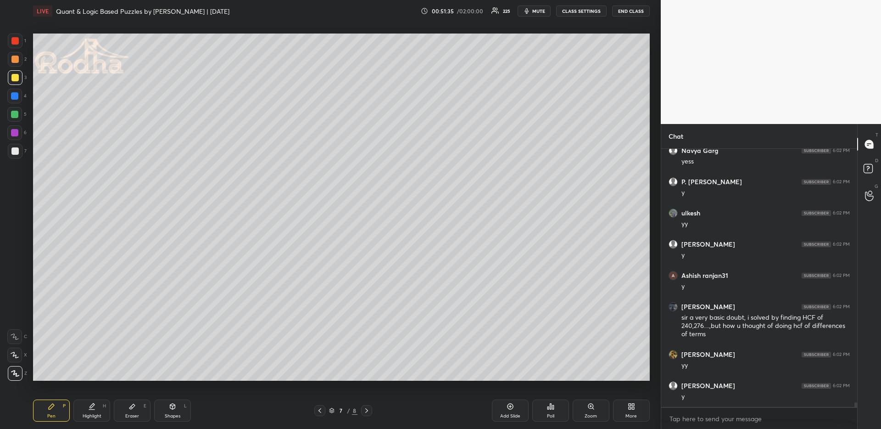
scroll to position [13874, 0]
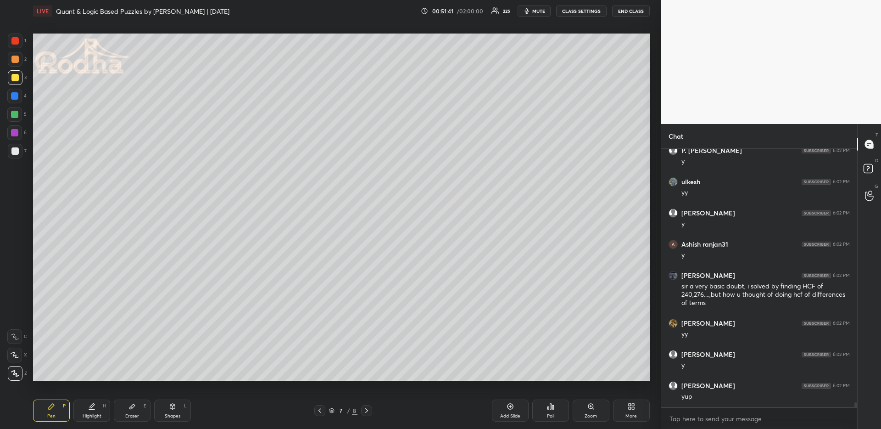
click at [15, 91] on div at bounding box center [14, 96] width 15 height 15
drag, startPoint x: 15, startPoint y: 62, endPoint x: 25, endPoint y: 68, distance: 11.7
click at [15, 62] on div at bounding box center [15, 59] width 15 height 15
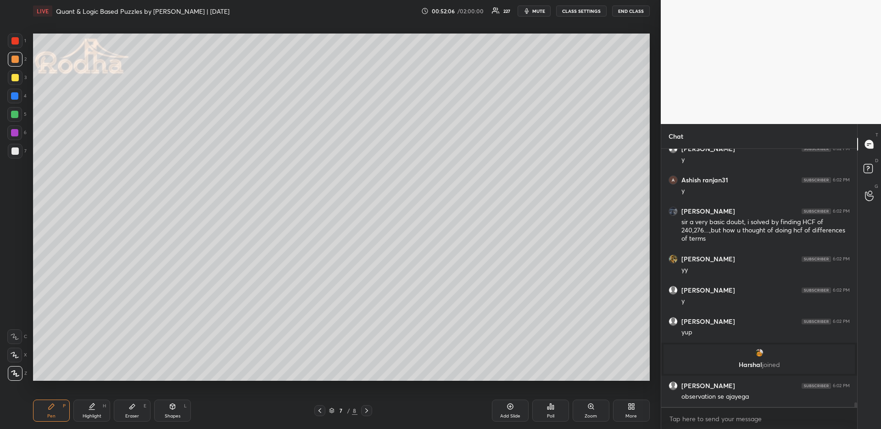
scroll to position [13628, 0]
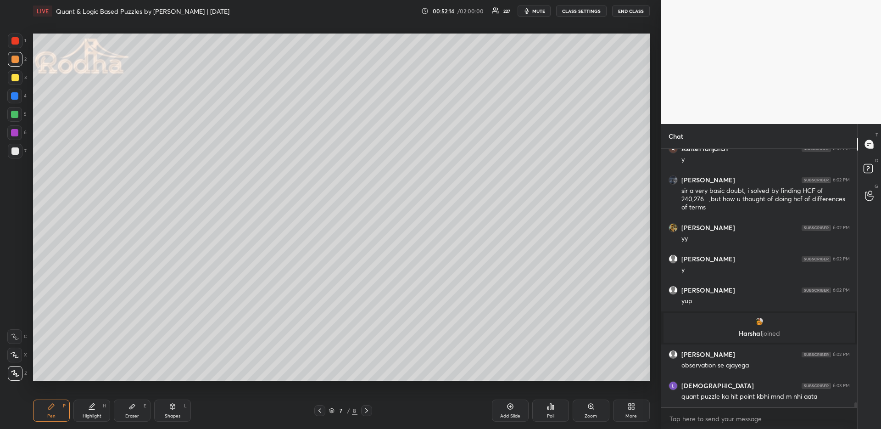
click at [93, 411] on div "Highlight H" at bounding box center [91, 410] width 37 height 22
click at [322, 408] on icon at bounding box center [319, 410] width 7 height 7
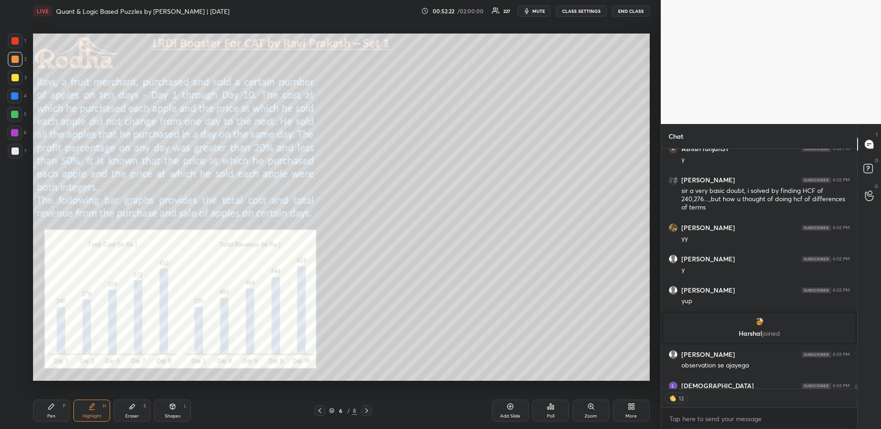
scroll to position [13678, 0]
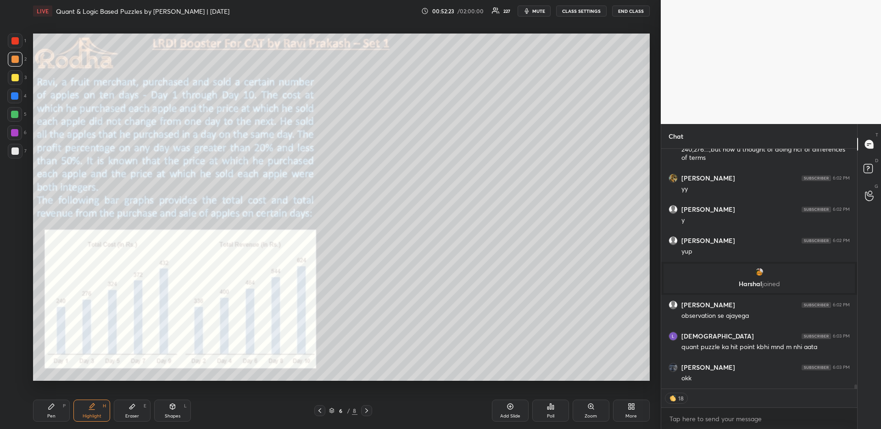
click at [320, 411] on icon at bounding box center [319, 410] width 7 height 7
drag, startPoint x: 323, startPoint y: 409, endPoint x: 310, endPoint y: 390, distance: 23.2
click at [324, 410] on div at bounding box center [319, 410] width 11 height 11
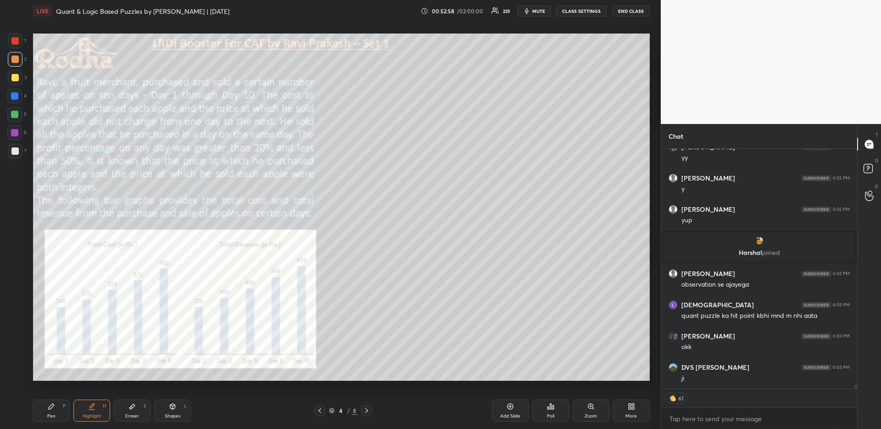
scroll to position [13740, 0]
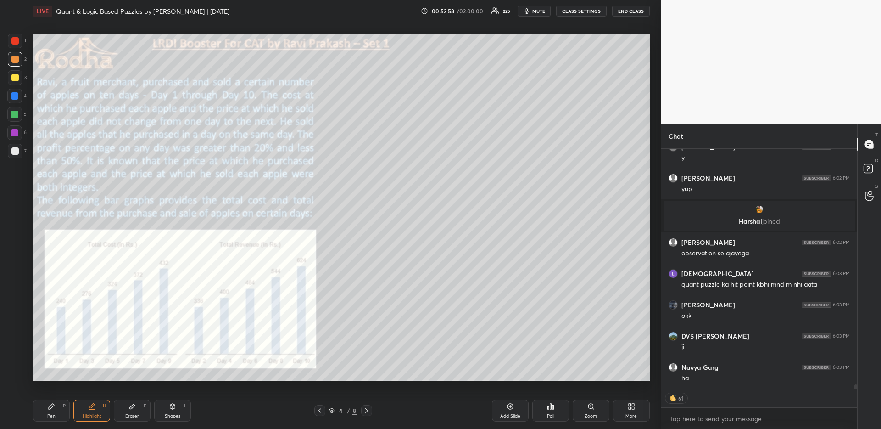
click at [368, 409] on icon at bounding box center [366, 410] width 7 height 7
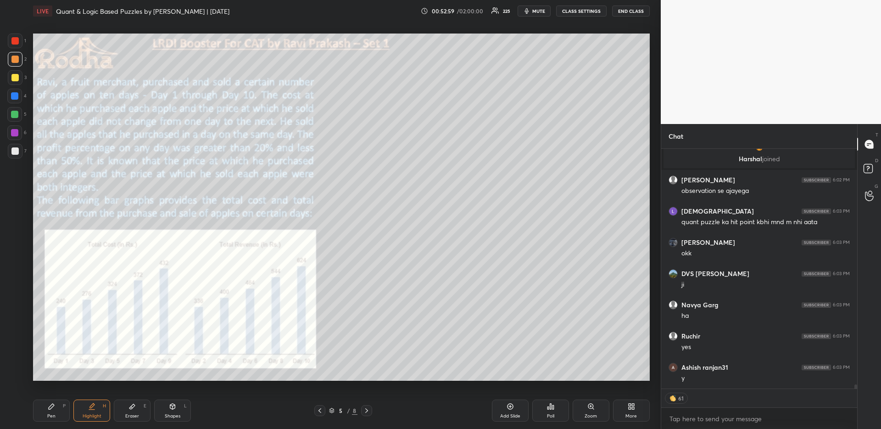
click at [368, 408] on icon at bounding box center [366, 410] width 7 height 7
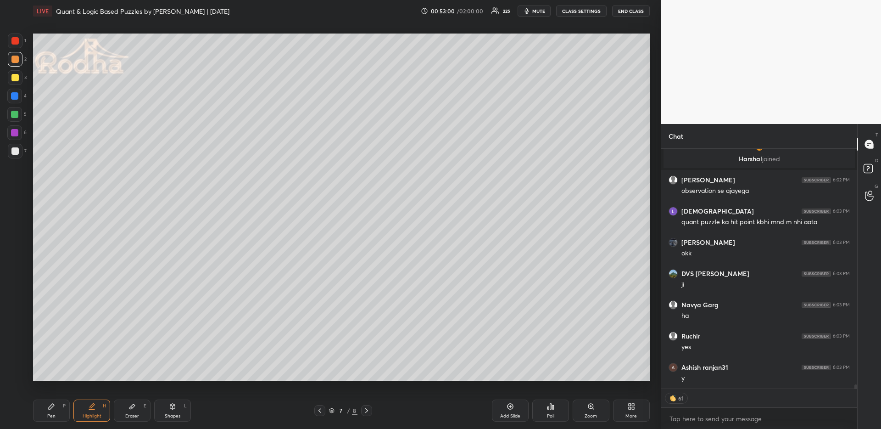
scroll to position [13834, 0]
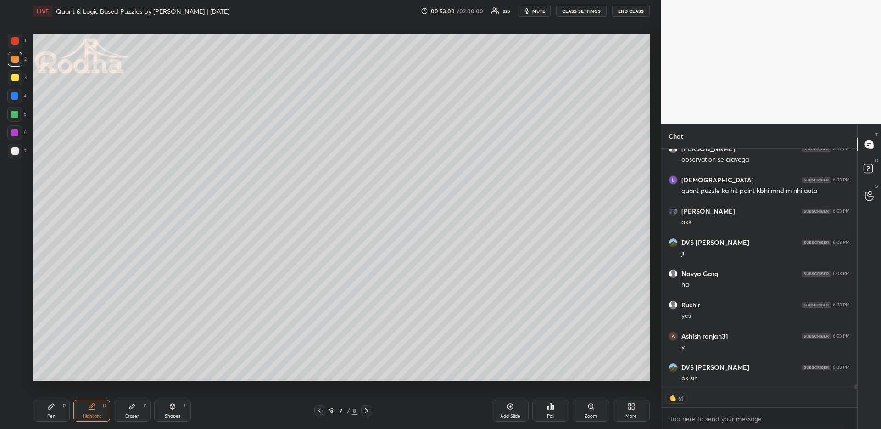
click at [369, 409] on icon at bounding box center [366, 410] width 7 height 7
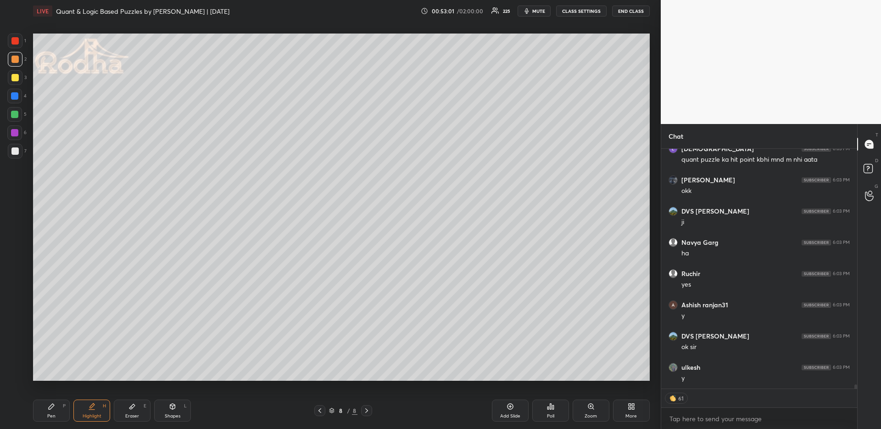
click at [318, 412] on icon at bounding box center [319, 410] width 7 height 7
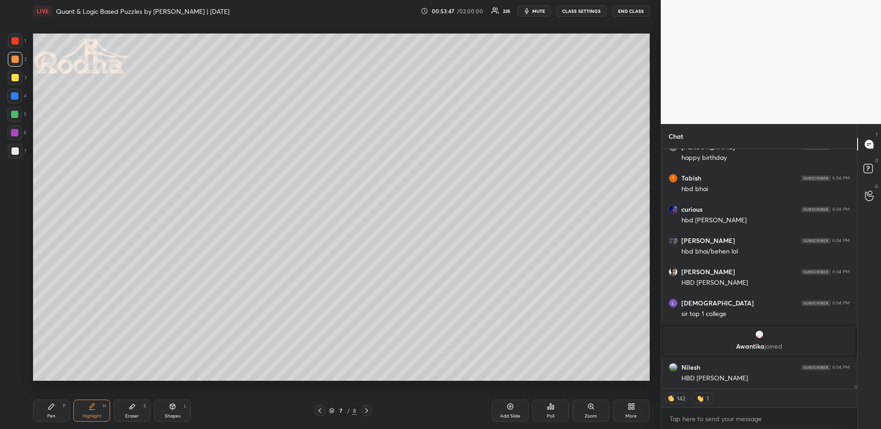
scroll to position [15027, 0]
click at [363, 408] on div at bounding box center [366, 410] width 11 height 11
drag, startPoint x: 319, startPoint y: 409, endPoint x: 346, endPoint y: 406, distance: 26.8
click at [319, 409] on icon at bounding box center [319, 410] width 7 height 7
click at [643, 406] on div "More" at bounding box center [631, 410] width 37 height 22
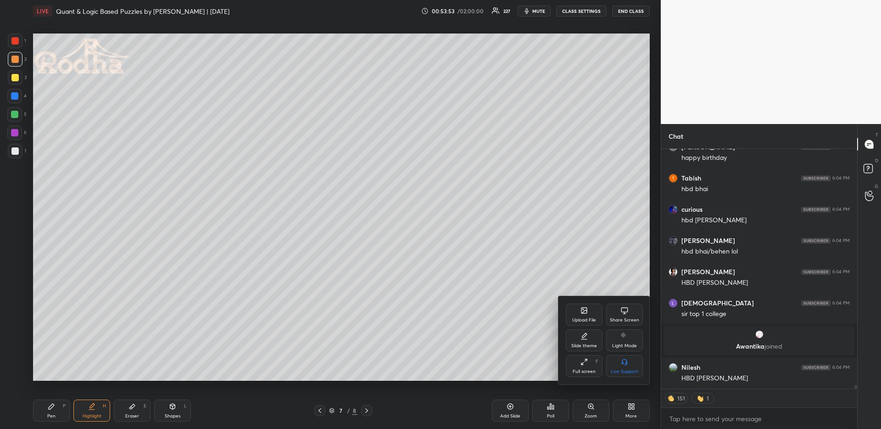
click at [579, 324] on div "Upload File" at bounding box center [584, 314] width 37 height 22
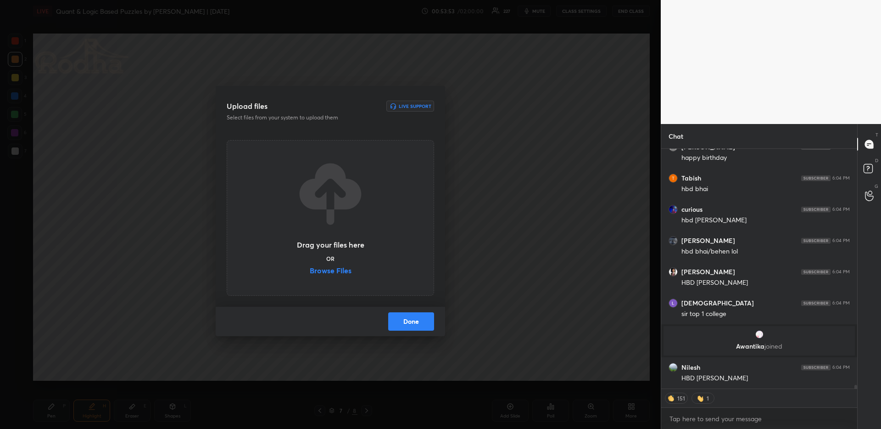
click at [339, 273] on label "Browse Files" at bounding box center [331, 272] width 42 height 10
click at [310, 273] on input "Browse Files" at bounding box center [310, 272] width 0 height 10
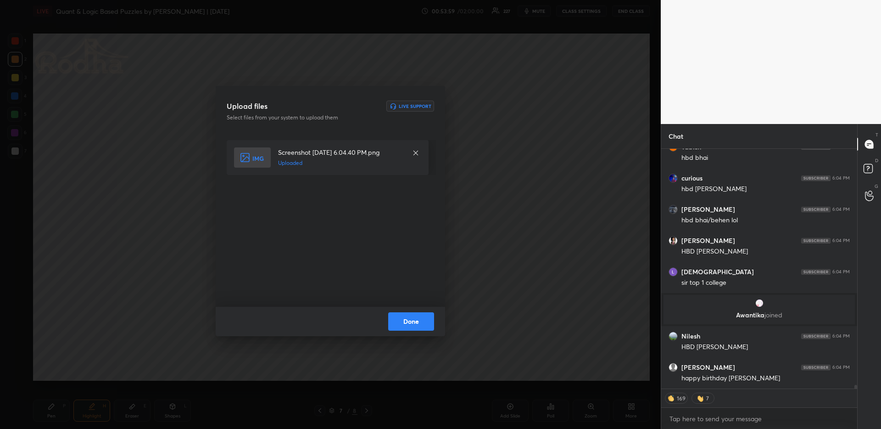
click at [424, 330] on button "Done" at bounding box center [411, 321] width 46 height 18
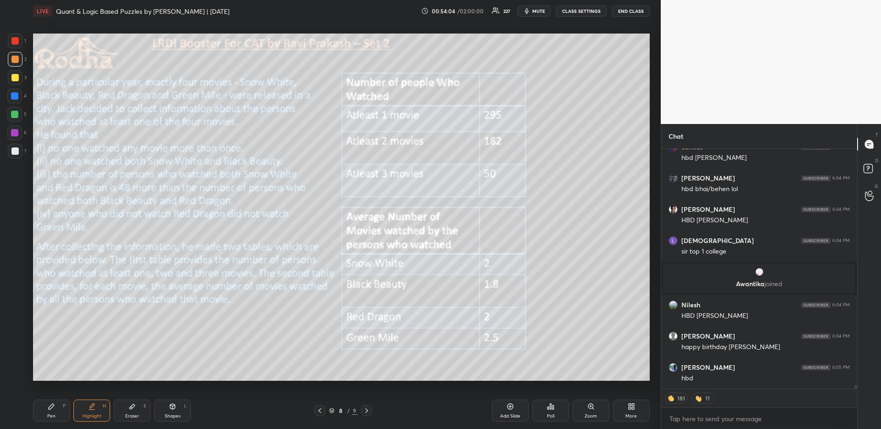
click at [531, 11] on icon "button" at bounding box center [526, 10] width 7 height 7
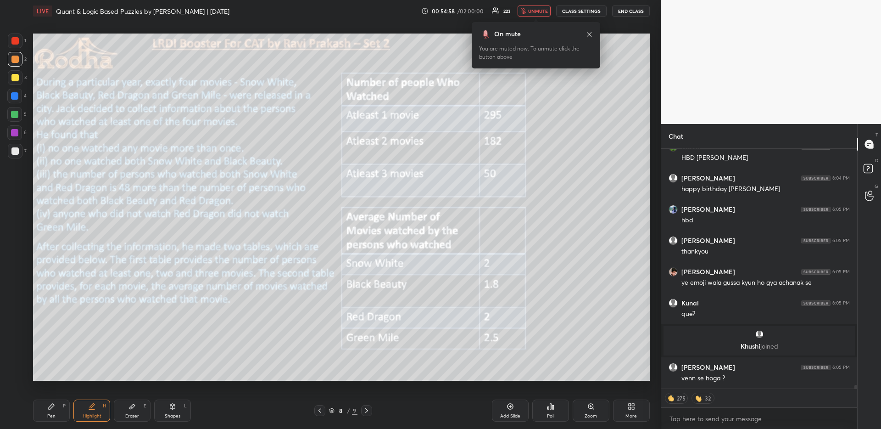
scroll to position [15223, 0]
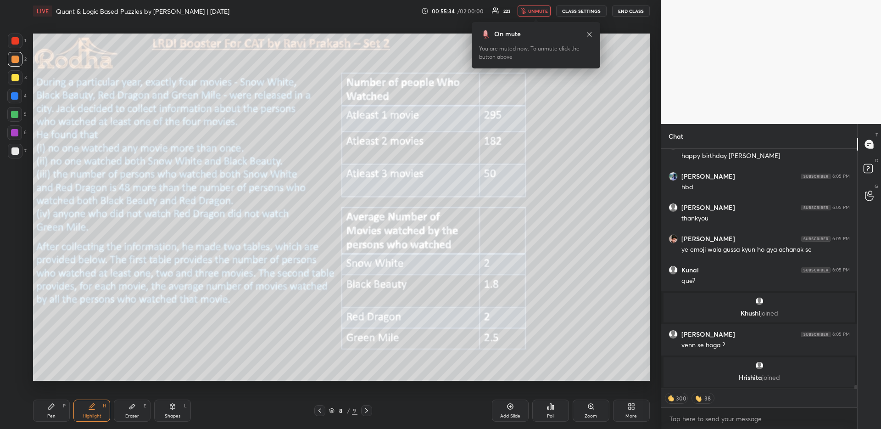
click at [637, 13] on button "END CLASS" at bounding box center [631, 11] width 38 height 11
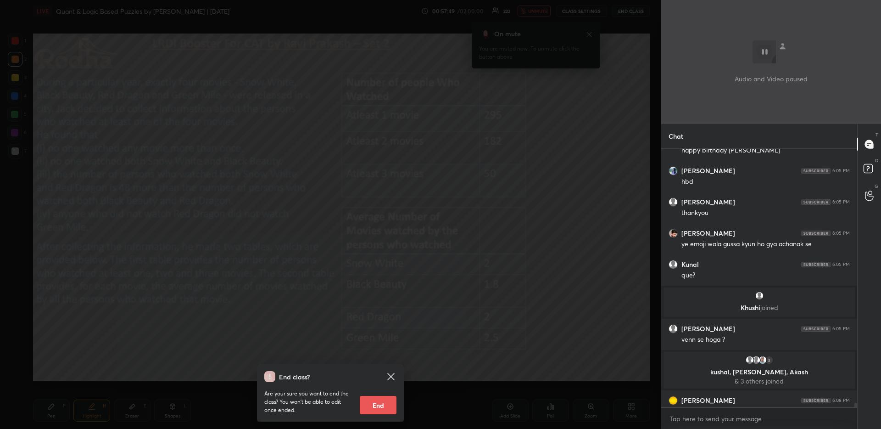
scroll to position [15226, 0]
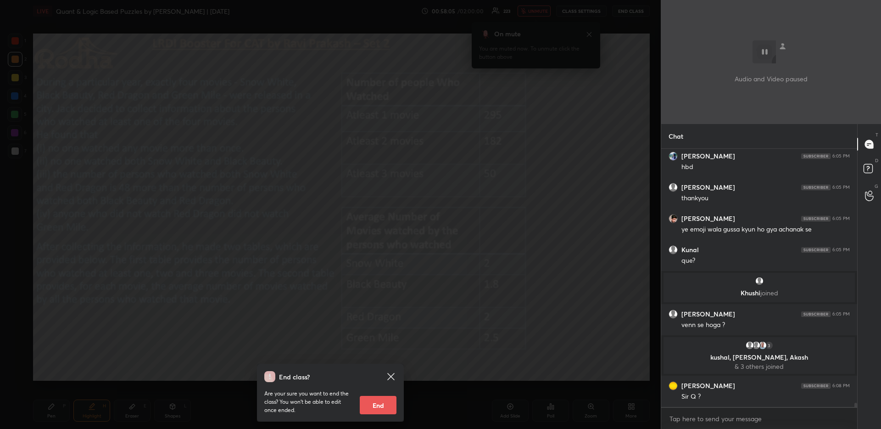
click at [807, 113] on div "Audio and Video paused" at bounding box center [771, 62] width 220 height 124
click at [778, 100] on div "Audio and Video paused" at bounding box center [771, 62] width 220 height 124
click at [548, 100] on div "End class? Are your sure you want to end the class? You won’t be able to edit o…" at bounding box center [330, 214] width 661 height 429
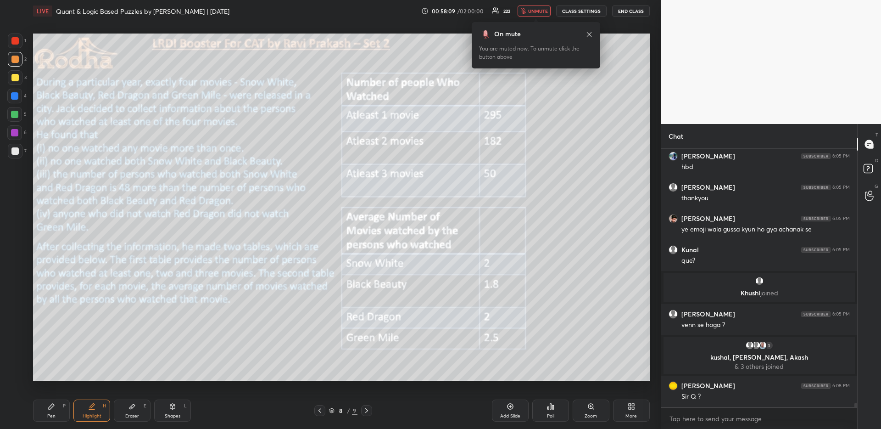
scroll to position [15259, 0]
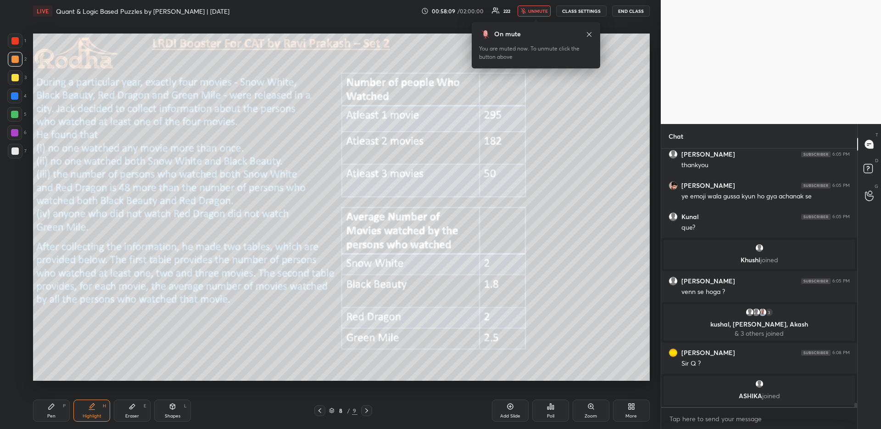
click at [641, 412] on div "More" at bounding box center [631, 410] width 37 height 22
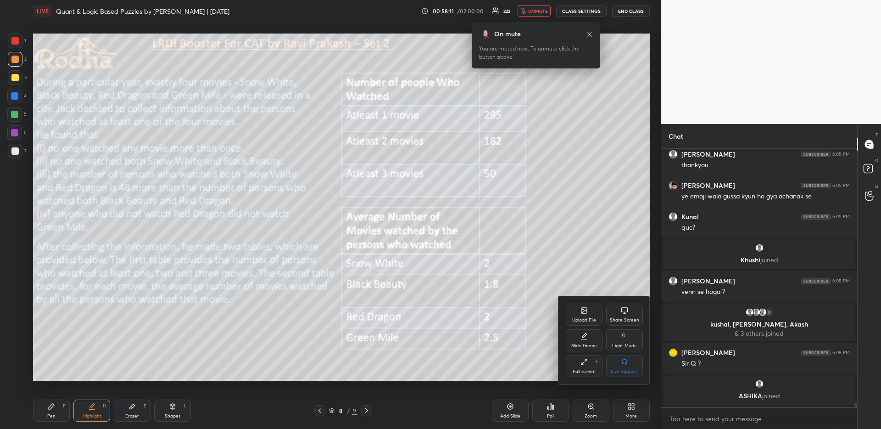
click at [580, 313] on div "Upload File" at bounding box center [584, 314] width 37 height 22
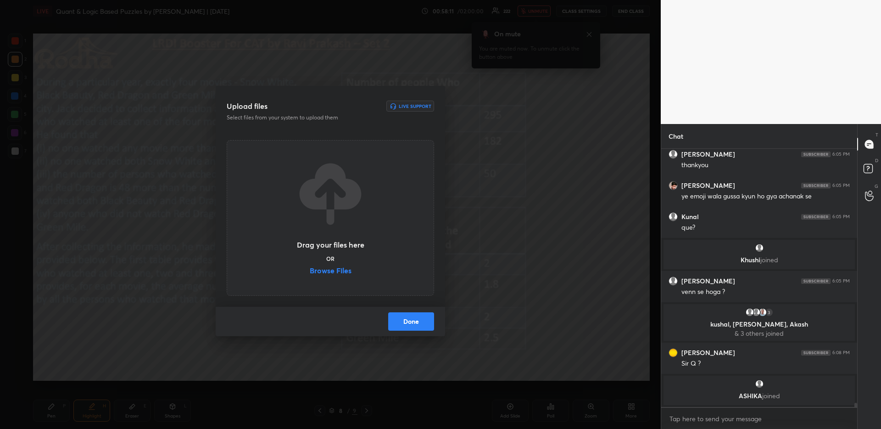
click at [342, 268] on label "Browse Files" at bounding box center [331, 272] width 42 height 10
click at [310, 268] on input "Browse Files" at bounding box center [310, 272] width 0 height 10
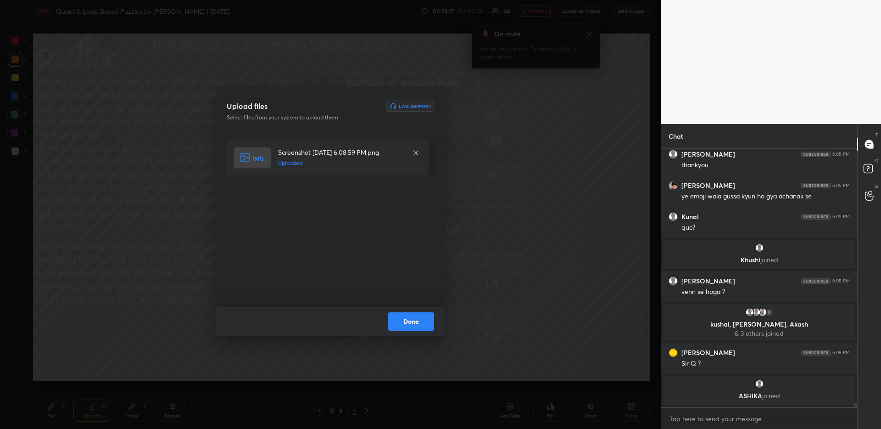
click at [408, 320] on button "Done" at bounding box center [411, 321] width 46 height 18
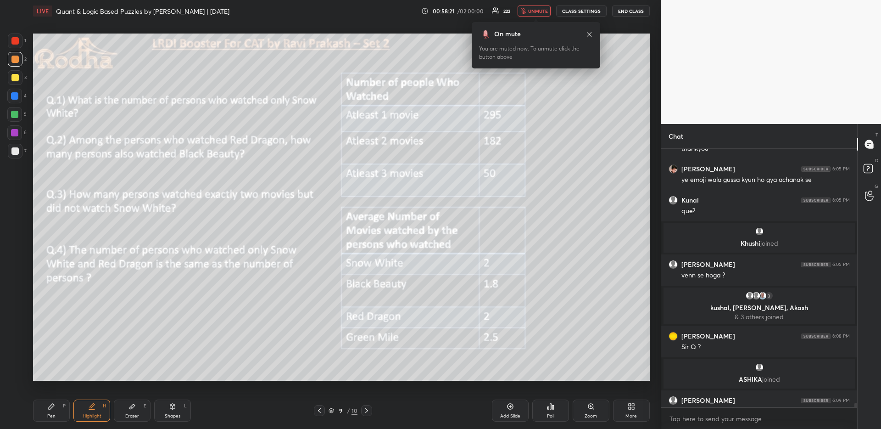
scroll to position [15299, 0]
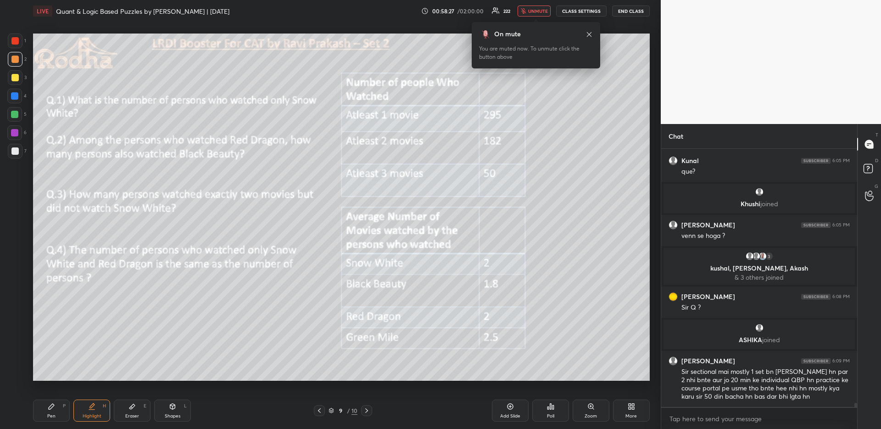
click at [538, 13] on span "unmute" at bounding box center [538, 11] width 20 height 6
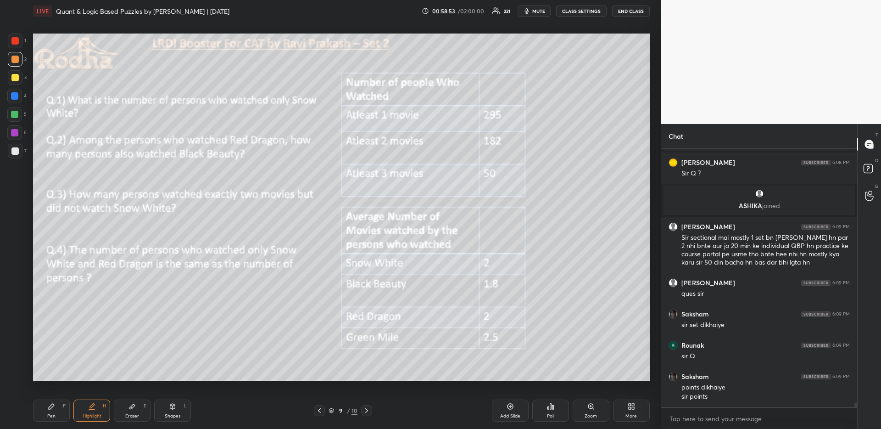
scroll to position [15464, 0]
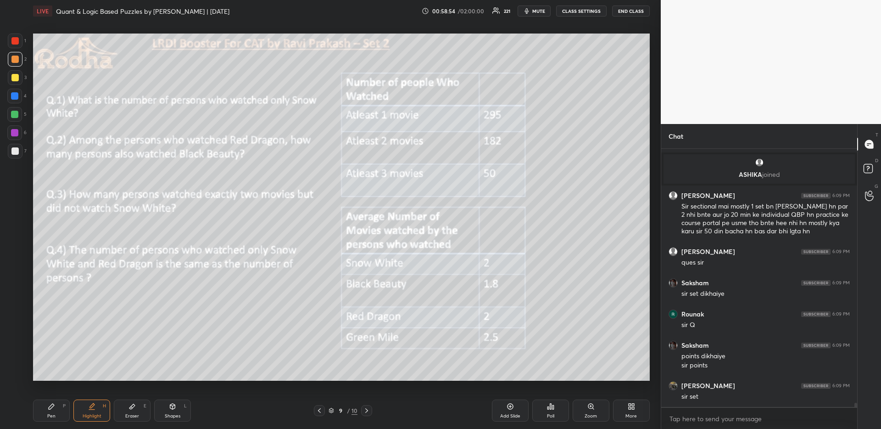
click at [321, 407] on icon at bounding box center [319, 410] width 7 height 7
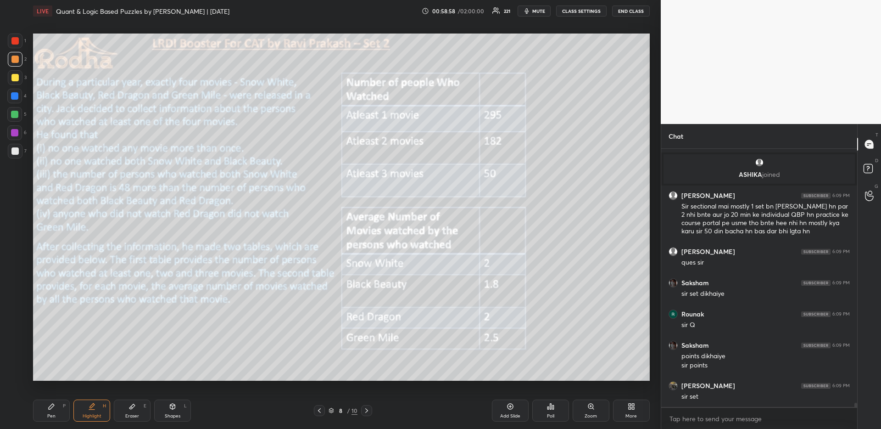
click at [527, 12] on icon "button" at bounding box center [527, 11] width 4 height 6
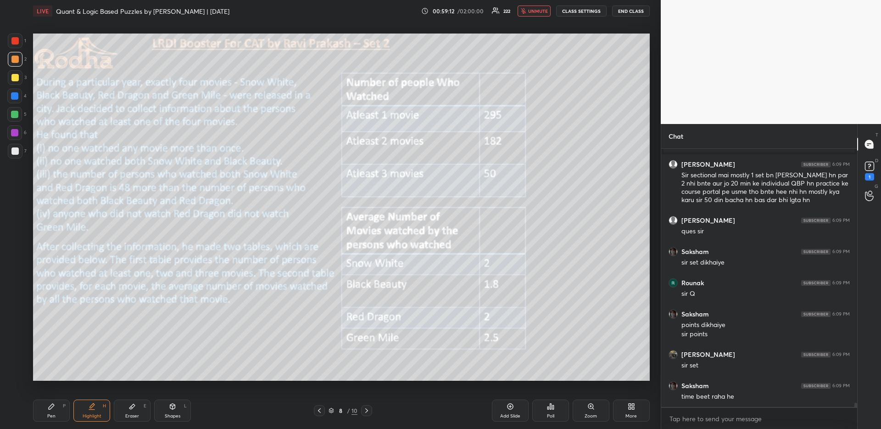
scroll to position [15535, 0]
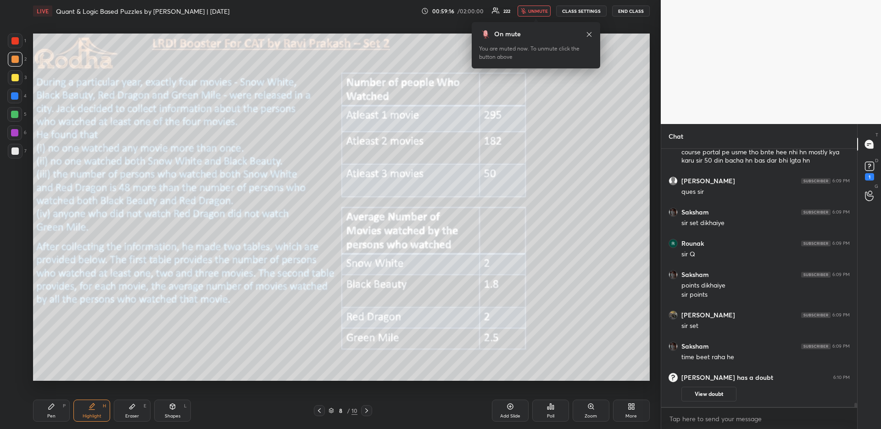
click at [530, 10] on span "unmute" at bounding box center [538, 11] width 20 height 6
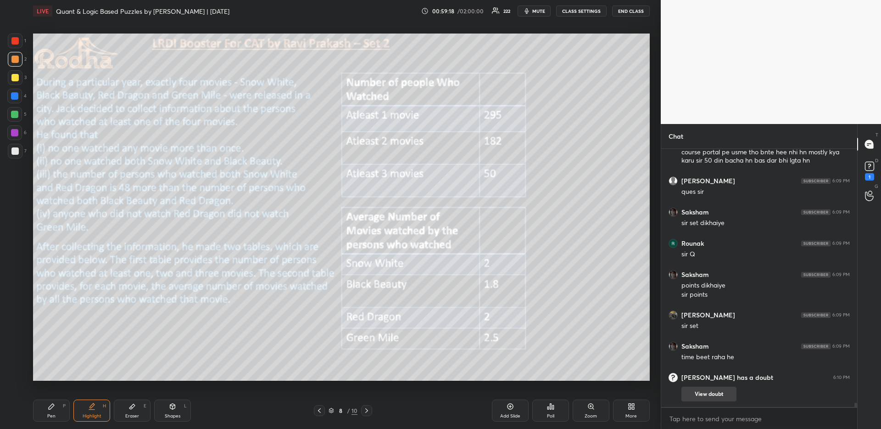
click at [727, 399] on button "View doubt" at bounding box center [709, 393] width 55 height 15
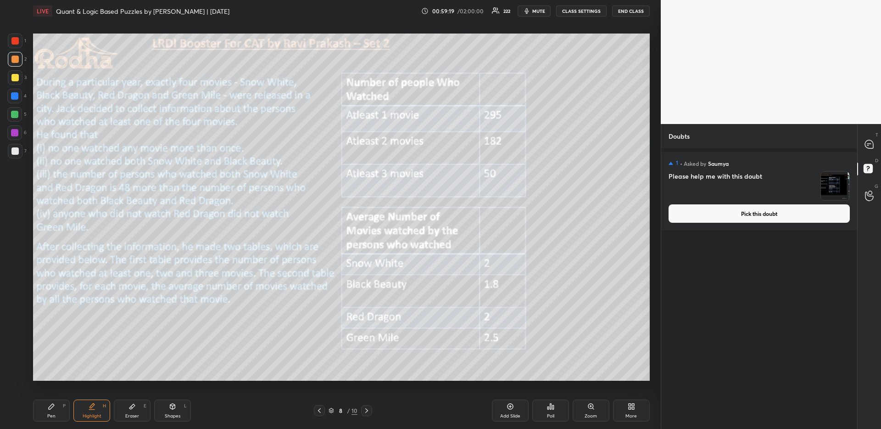
click at [736, 223] on div "1 • Asked by [PERSON_NAME] Please help me with this doubt Pick this doubt" at bounding box center [759, 191] width 196 height 78
click at [737, 217] on button "Pick this doubt" at bounding box center [759, 213] width 181 height 18
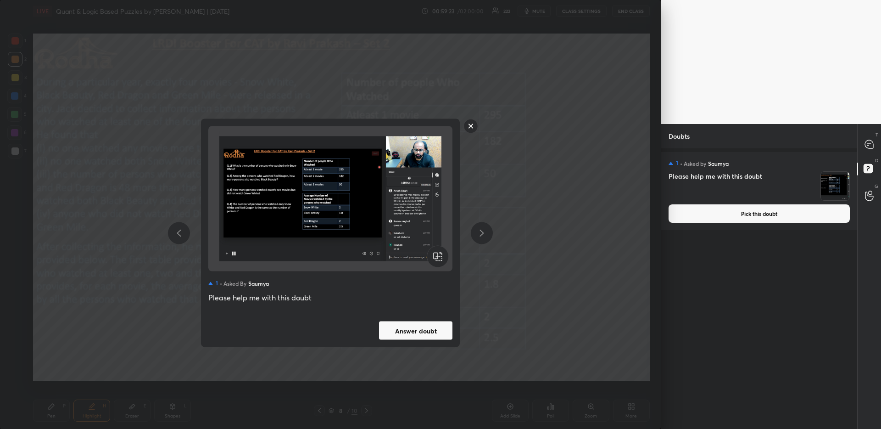
click at [473, 126] on rect at bounding box center [471, 126] width 14 height 14
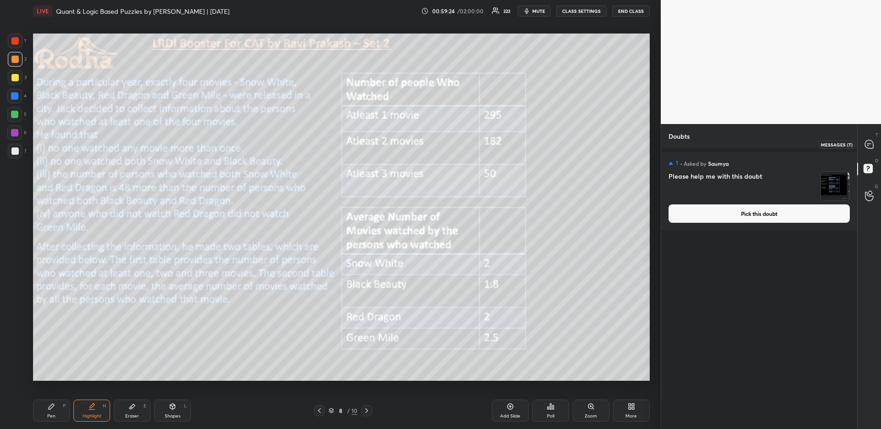
click at [872, 146] on icon at bounding box center [869, 144] width 8 height 8
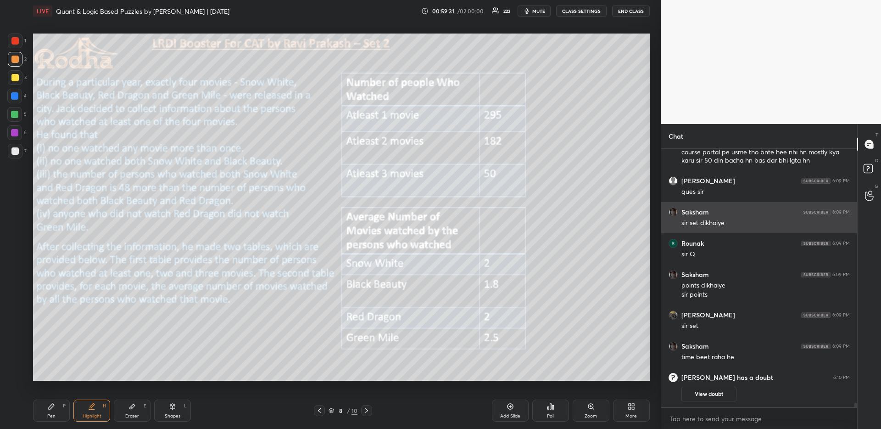
scroll to position [15506, 0]
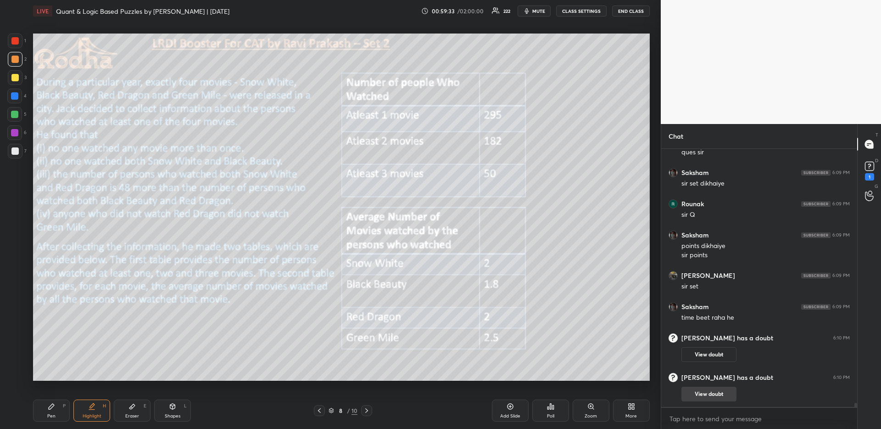
click at [716, 398] on button "View doubt" at bounding box center [709, 393] width 55 height 15
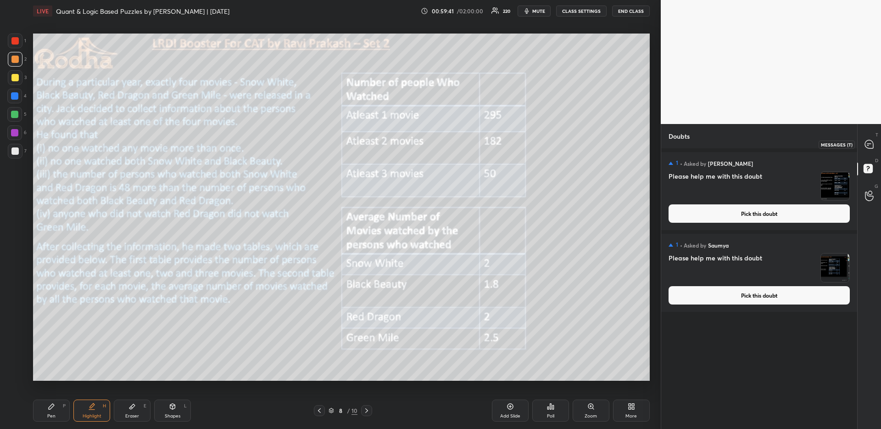
click at [866, 151] on div at bounding box center [870, 144] width 18 height 17
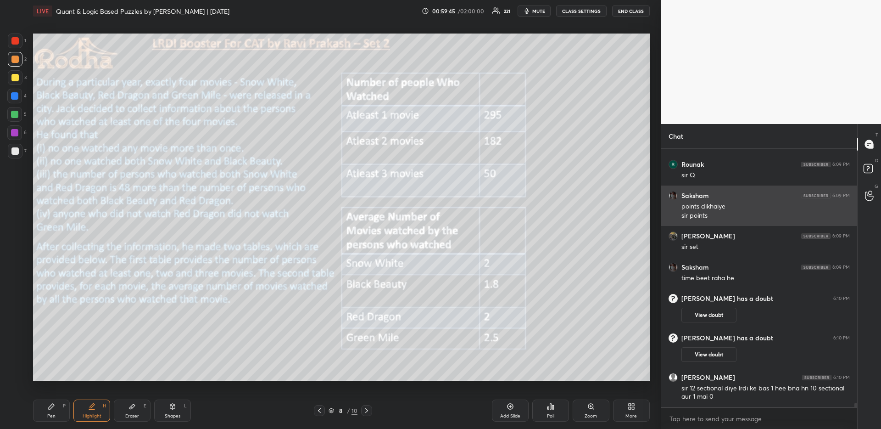
scroll to position [15777, 0]
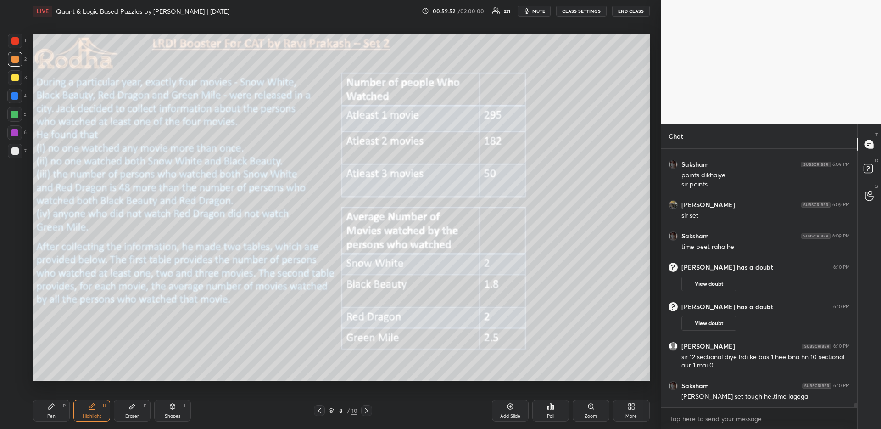
click at [627, 13] on button "END CLASS" at bounding box center [631, 11] width 38 height 11
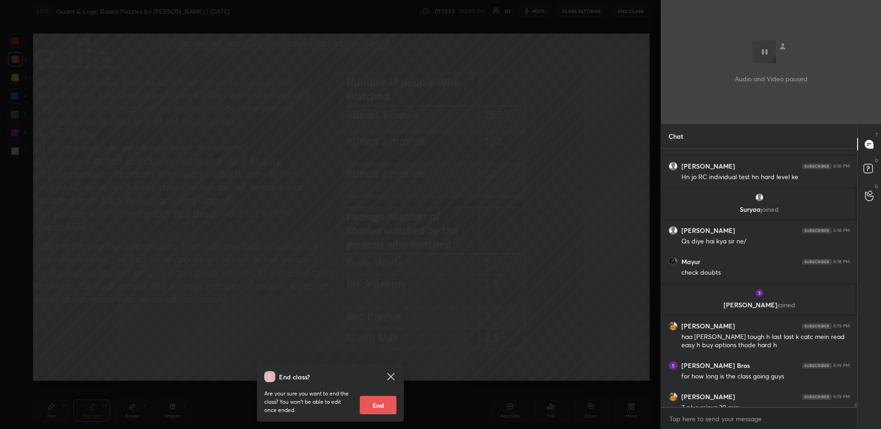
scroll to position [16408, 0]
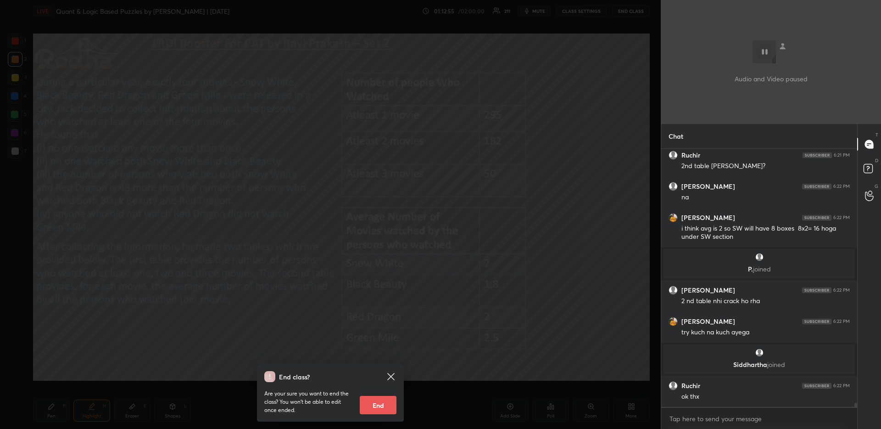
click at [430, 109] on div "End class? Are your sure you want to end the class? You won’t be able to edit o…" at bounding box center [330, 214] width 661 height 429
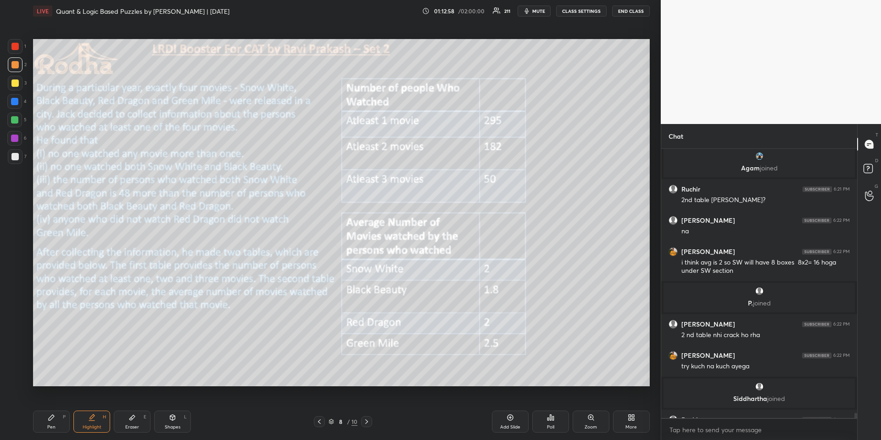
scroll to position [289, 193]
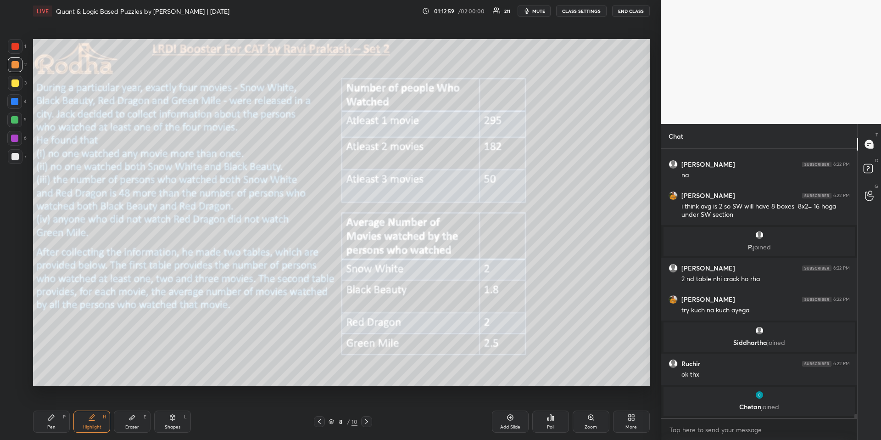
click at [369, 420] on icon at bounding box center [366, 421] width 7 height 7
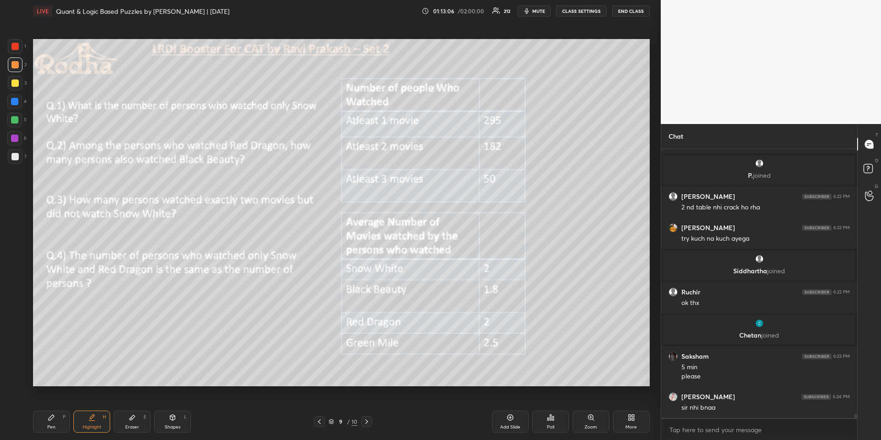
scroll to position [16480, 0]
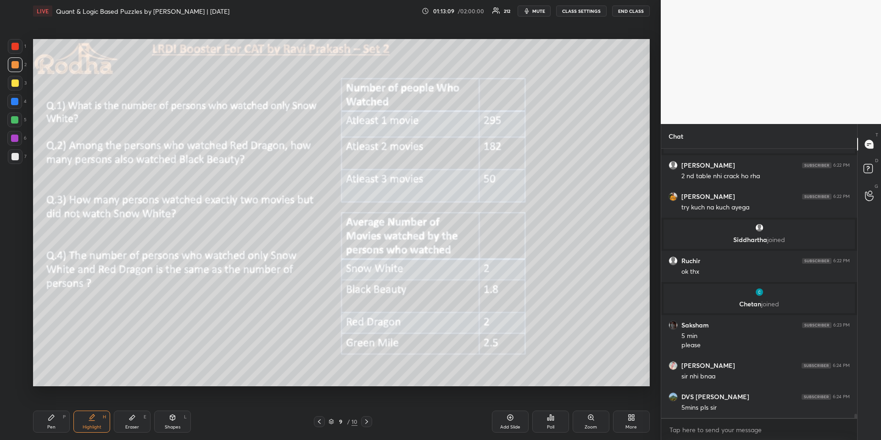
drag, startPoint x: 16, startPoint y: 122, endPoint x: 3, endPoint y: 131, distance: 15.5
click at [15, 122] on div at bounding box center [14, 119] width 7 height 7
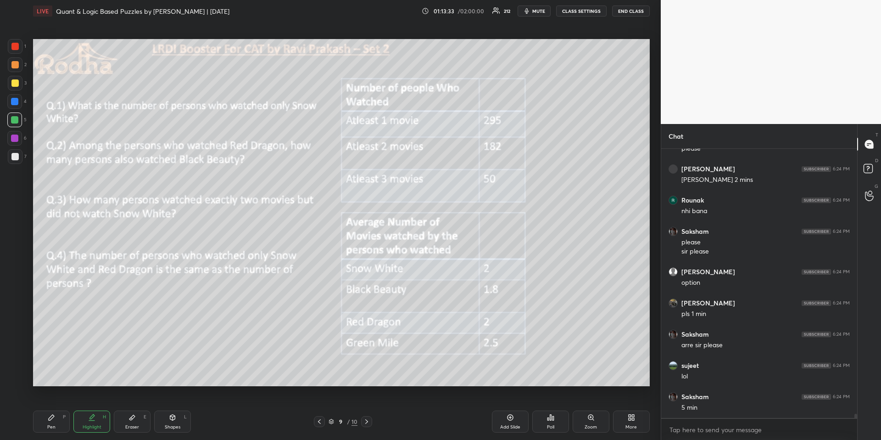
scroll to position [16851, 0]
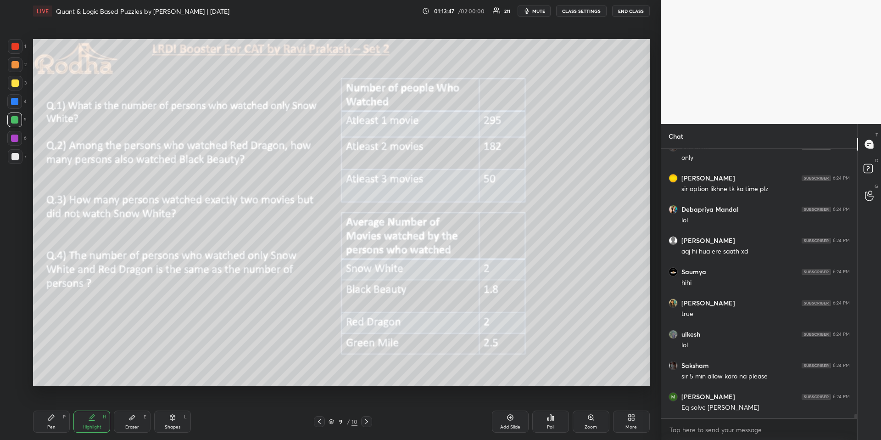
drag, startPoint x: 50, startPoint y: 413, endPoint x: 48, endPoint y: 402, distance: 10.8
click at [49, 414] on div "Pen P" at bounding box center [51, 421] width 37 height 22
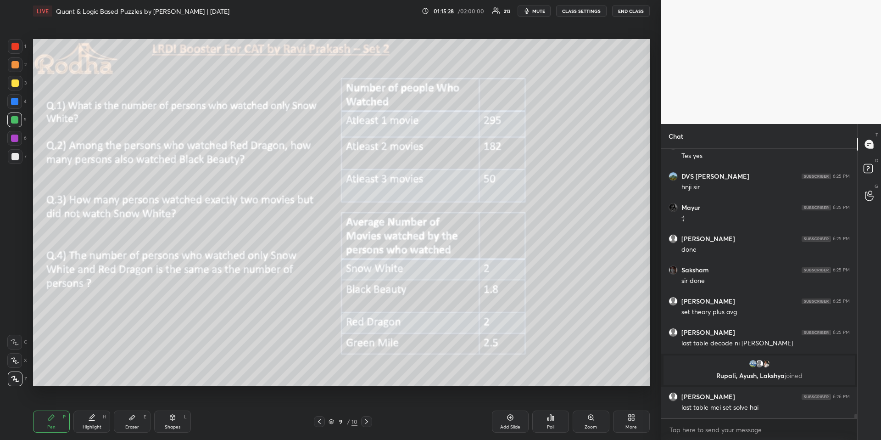
scroll to position [17196, 0]
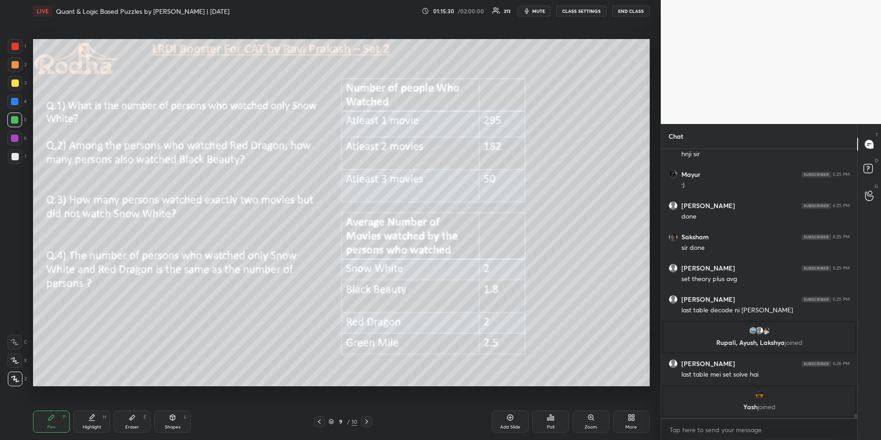
click at [132, 419] on icon at bounding box center [132, 417] width 6 height 5
drag, startPoint x: 39, startPoint y: 412, endPoint x: 46, endPoint y: 406, distance: 9.5
click at [39, 413] on div "Pen P" at bounding box center [51, 421] width 37 height 22
click at [15, 42] on div at bounding box center [15, 46] width 15 height 15
click at [545, 415] on div "Poll" at bounding box center [550, 421] width 37 height 22
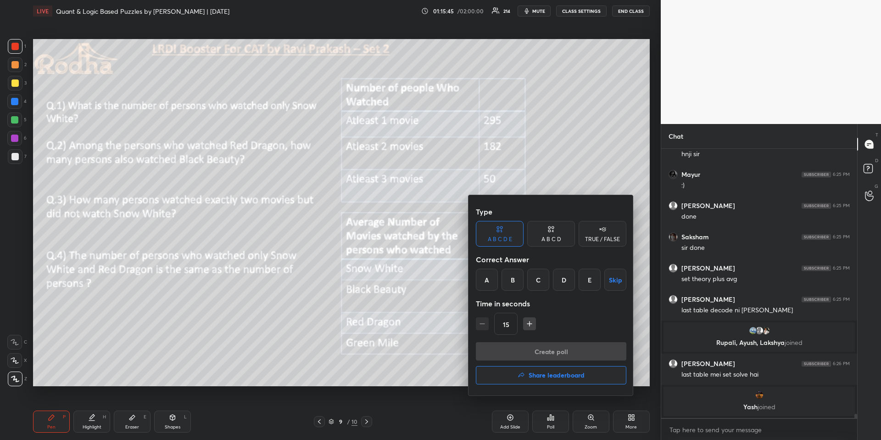
click at [492, 280] on div "A" at bounding box center [487, 279] width 22 height 22
click at [516, 349] on button "Create poll" at bounding box center [551, 351] width 151 height 18
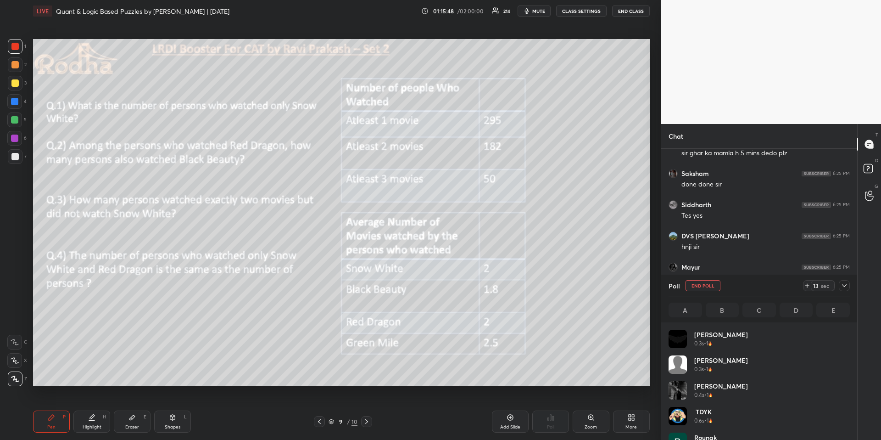
scroll to position [107, 179]
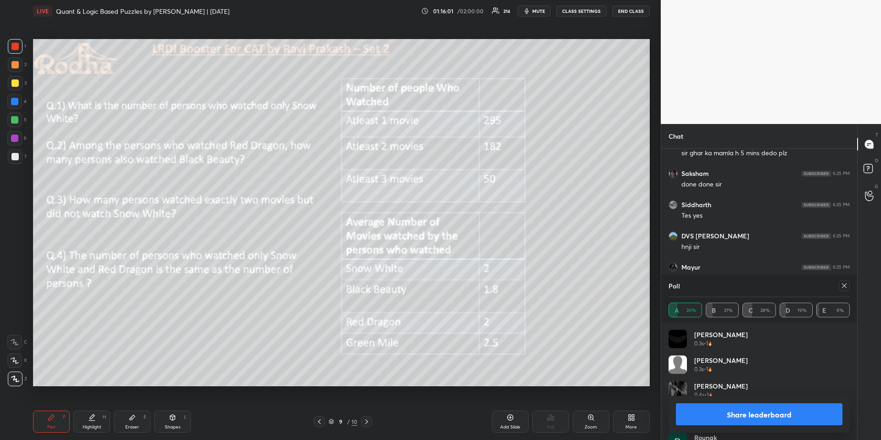
click at [846, 283] on icon at bounding box center [844, 285] width 7 height 7
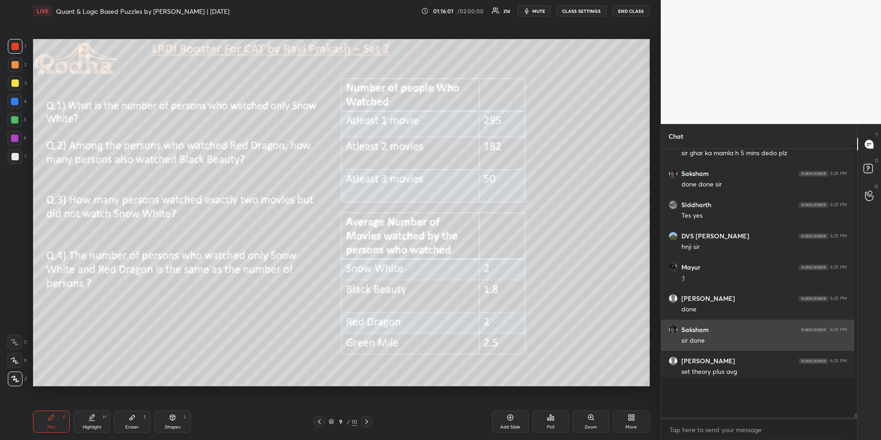
scroll to position [286, 190]
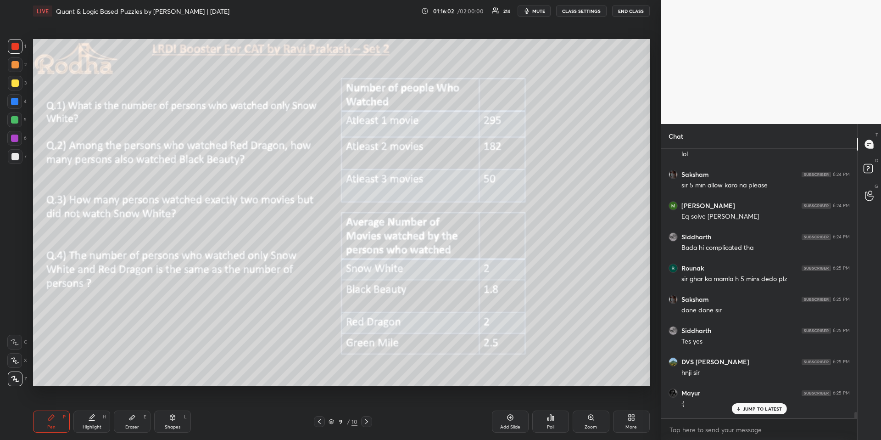
click at [751, 408] on p "JUMP TO LATEST" at bounding box center [762, 409] width 39 height 6
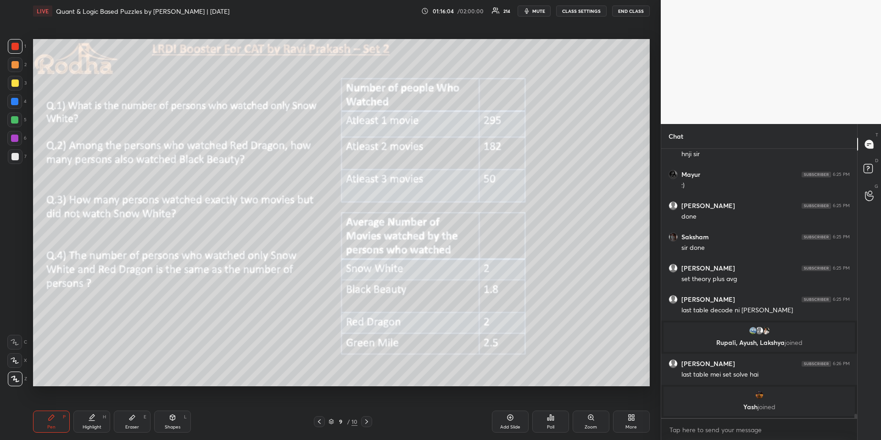
click at [548, 419] on icon at bounding box center [550, 417] width 7 height 7
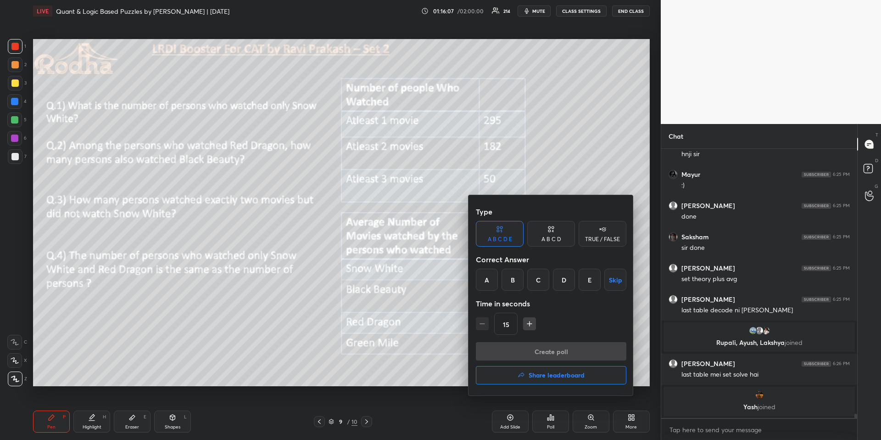
drag, startPoint x: 488, startPoint y: 277, endPoint x: 497, endPoint y: 278, distance: 8.7
click at [488, 278] on div "A" at bounding box center [487, 279] width 22 height 22
click at [522, 281] on div "B" at bounding box center [513, 279] width 22 height 22
click at [542, 283] on div "C" at bounding box center [538, 279] width 22 height 22
click at [557, 346] on button "Create poll" at bounding box center [551, 351] width 151 height 18
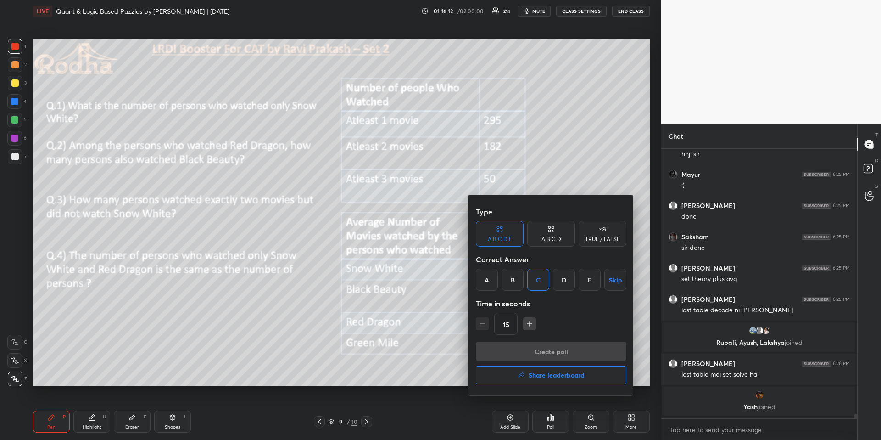
scroll to position [3, 3]
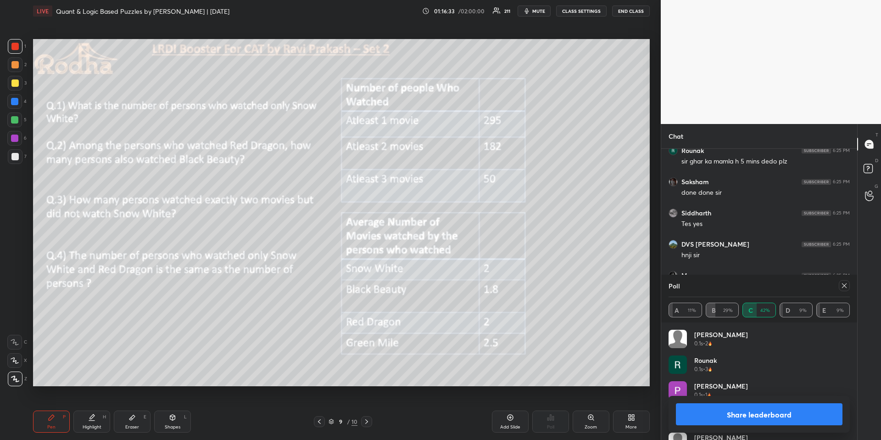
click at [844, 284] on icon at bounding box center [844, 285] width 7 height 7
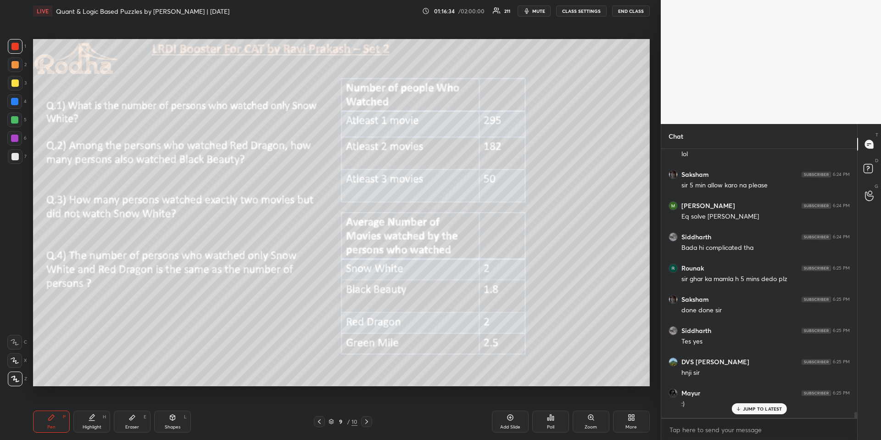
click at [549, 421] on div "Poll" at bounding box center [550, 421] width 37 height 22
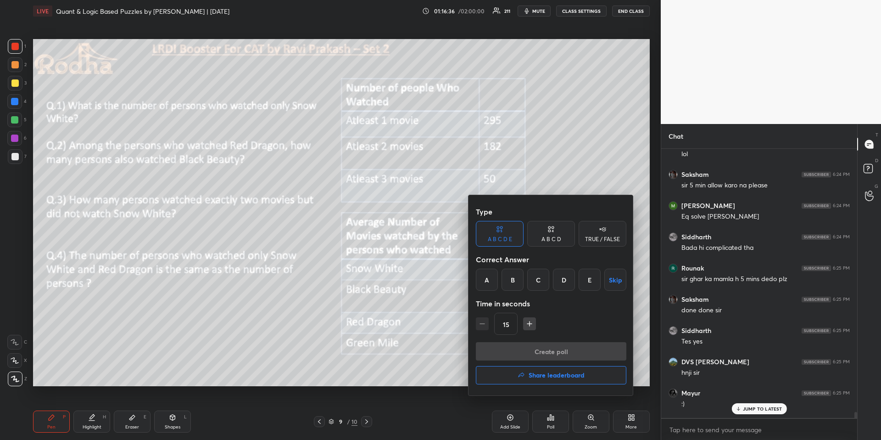
drag, startPoint x: 584, startPoint y: 276, endPoint x: 577, endPoint y: 285, distance: 10.5
click at [584, 276] on div "E" at bounding box center [590, 279] width 22 height 22
click at [544, 353] on button "Create poll" at bounding box center [551, 351] width 151 height 18
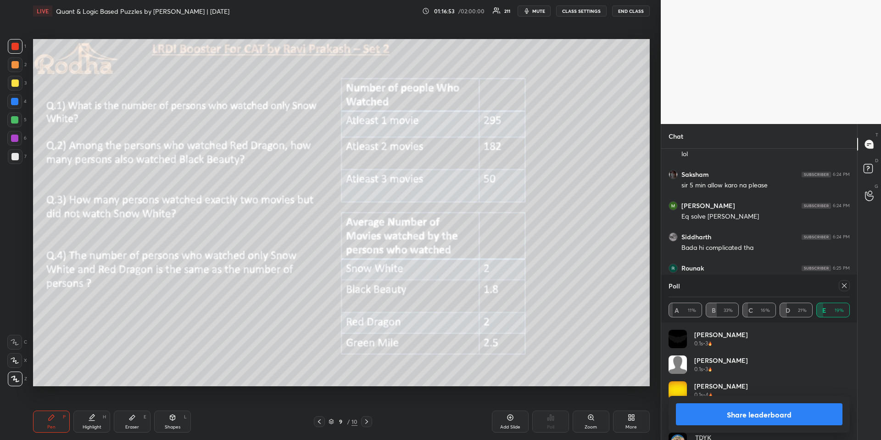
click at [845, 284] on icon at bounding box center [844, 285] width 5 height 5
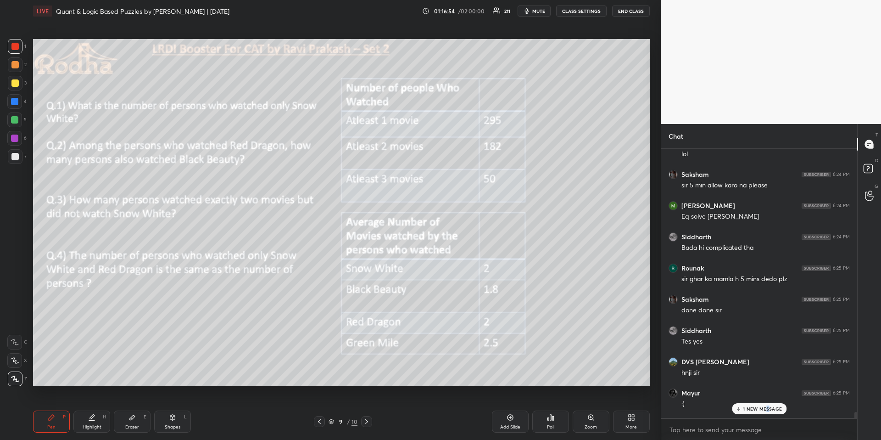
click at [767, 410] on p "1 NEW MESSAGE" at bounding box center [762, 409] width 39 height 6
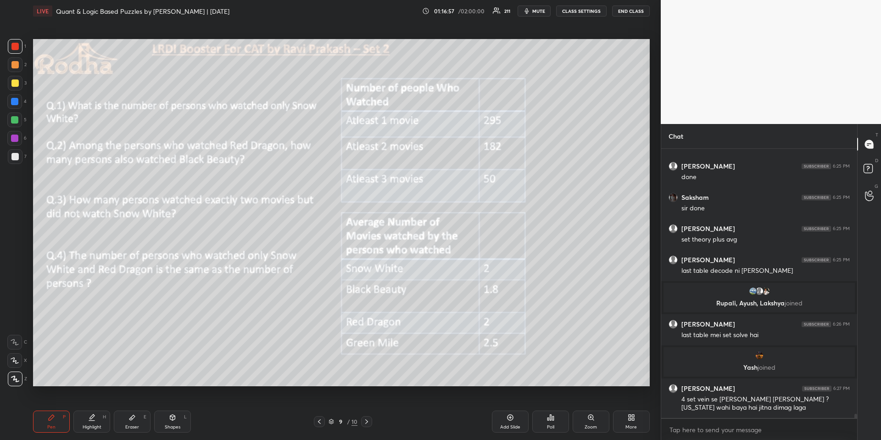
click at [556, 418] on div "Poll" at bounding box center [550, 421] width 37 height 22
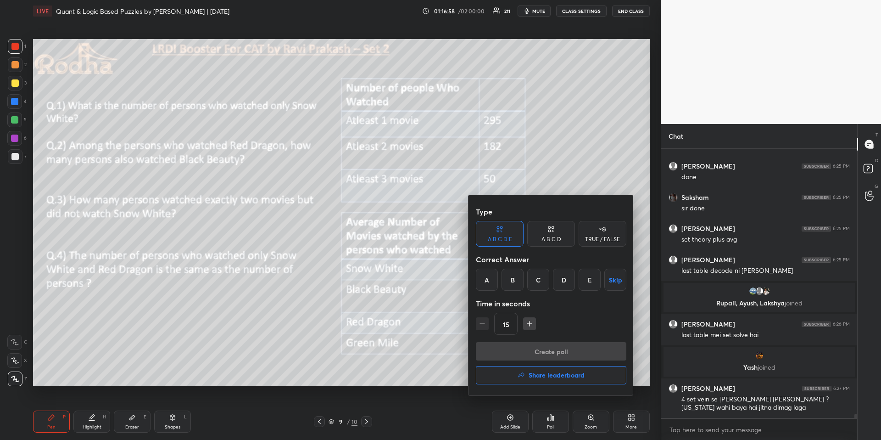
click at [552, 229] on icon at bounding box center [551, 228] width 7 height 9
drag, startPoint x: 572, startPoint y: 279, endPoint x: 577, endPoint y: 296, distance: 18.5
click at [572, 280] on div "D" at bounding box center [582, 279] width 27 height 22
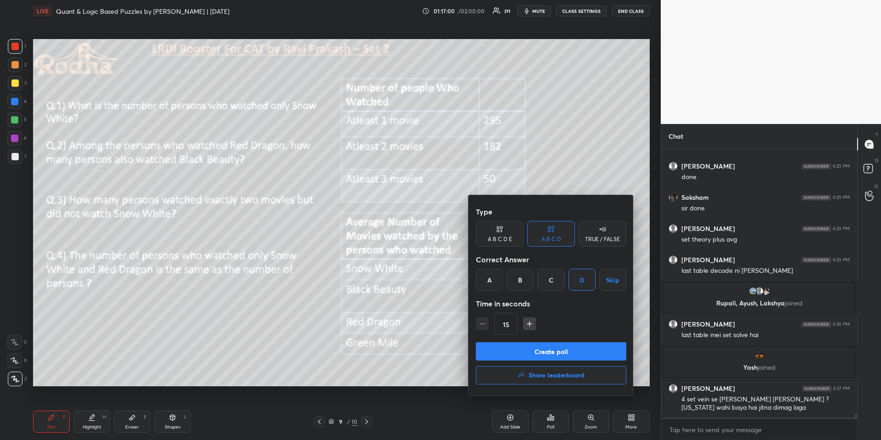
click at [574, 356] on button "Create poll" at bounding box center [551, 351] width 151 height 18
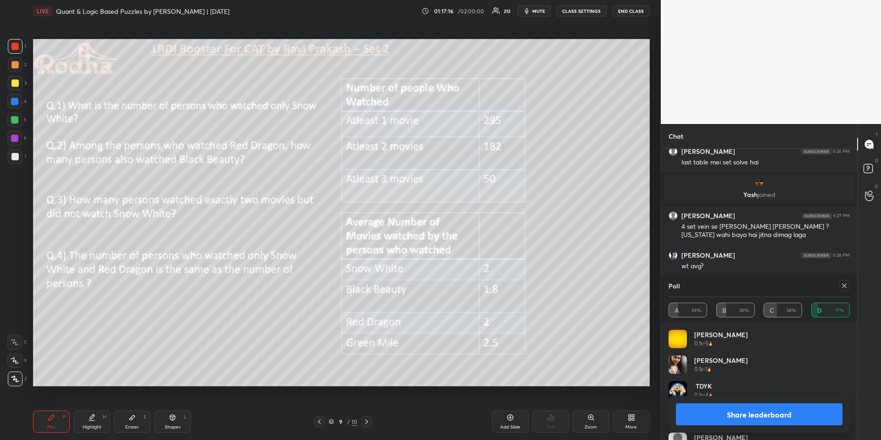
click at [846, 286] on icon at bounding box center [844, 285] width 7 height 7
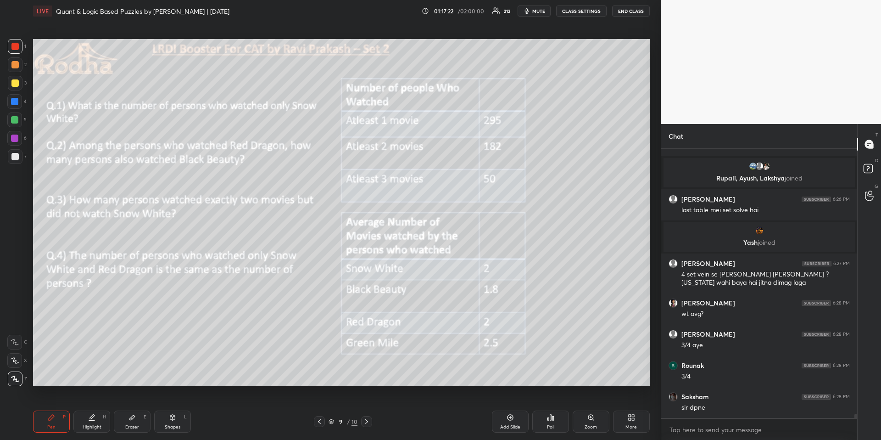
click at [565, 419] on div "Poll" at bounding box center [550, 421] width 37 height 22
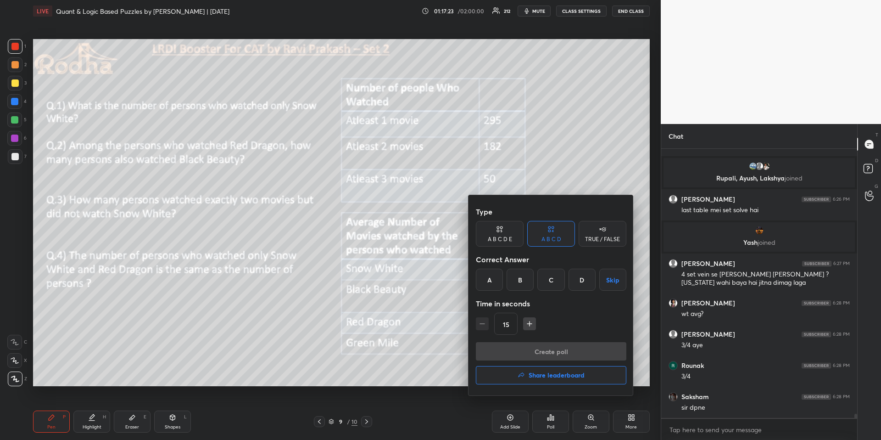
click at [561, 378] on h4 "Share leaderboard" at bounding box center [557, 375] width 56 height 6
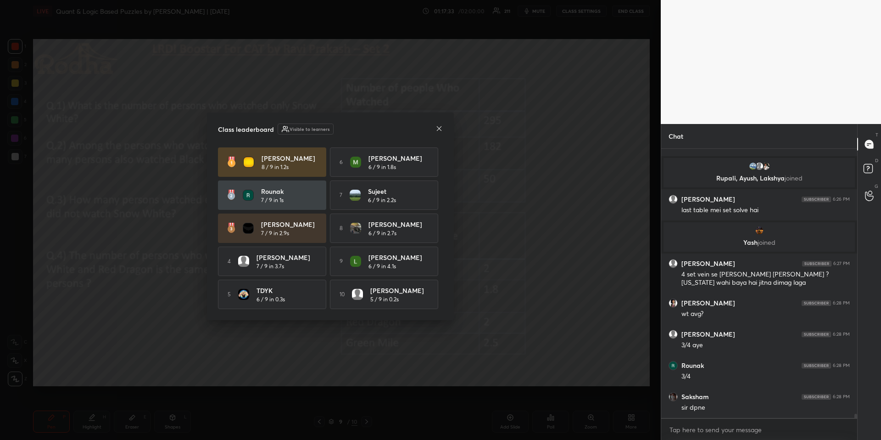
click at [440, 128] on icon at bounding box center [439, 128] width 5 height 5
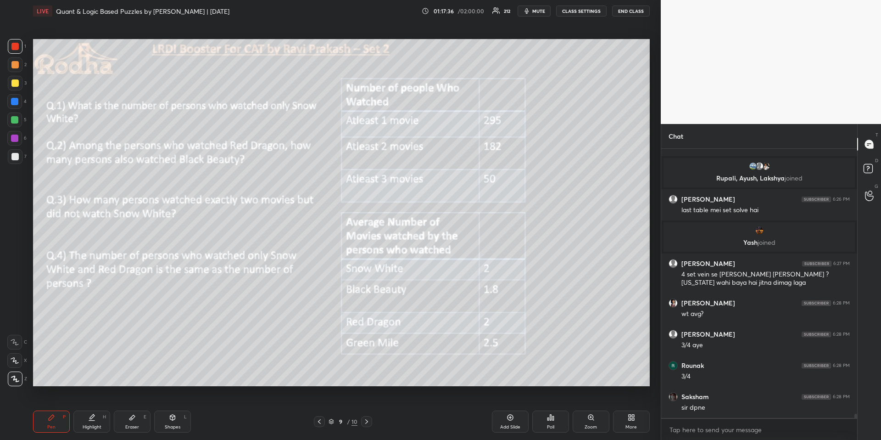
click at [313, 420] on div "9 / 10" at bounding box center [342, 421] width 123 height 11
drag, startPoint x: 317, startPoint y: 421, endPoint x: 311, endPoint y: 416, distance: 8.2
click at [317, 422] on icon at bounding box center [319, 421] width 7 height 7
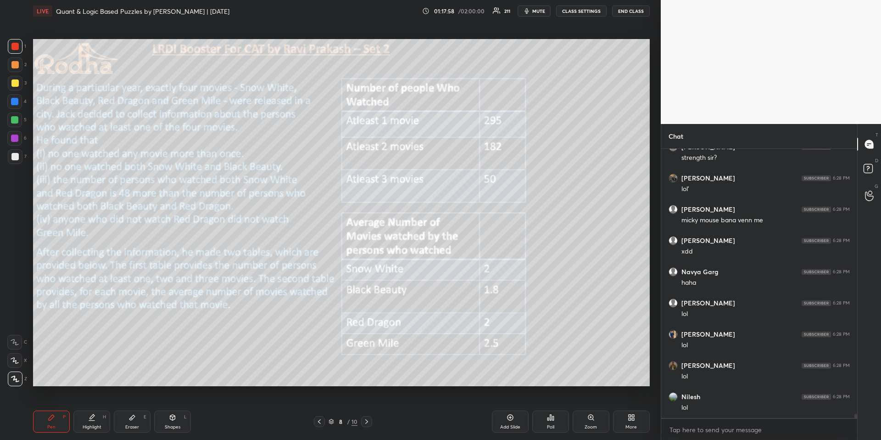
drag, startPoint x: 86, startPoint y: 419, endPoint x: 86, endPoint y: 404, distance: 15.1
click at [87, 419] on div "Highlight H" at bounding box center [91, 421] width 37 height 22
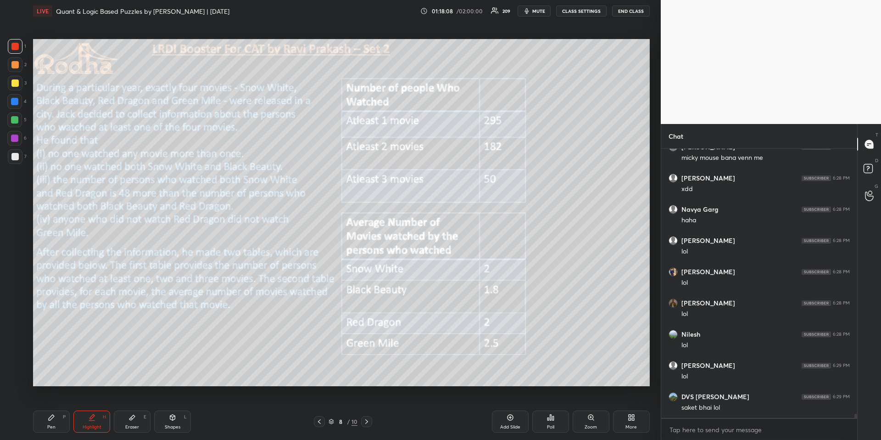
scroll to position [17702, 0]
click at [369, 420] on icon at bounding box center [366, 421] width 7 height 7
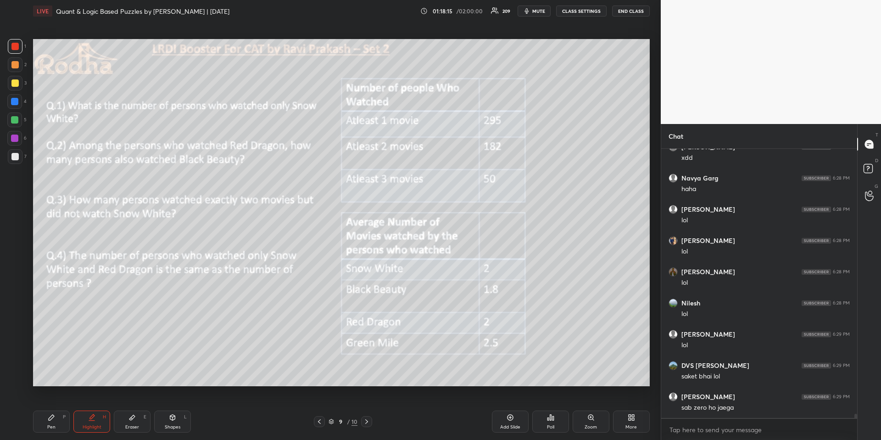
click at [370, 418] on icon at bounding box center [366, 421] width 7 height 7
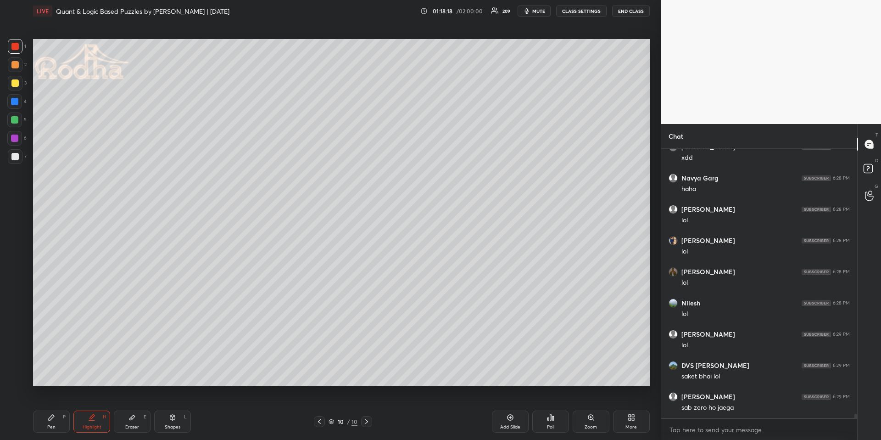
click at [179, 420] on div "Shapes L" at bounding box center [172, 421] width 37 height 22
click at [18, 322] on icon at bounding box center [14, 323] width 7 height 7
click at [16, 126] on div at bounding box center [14, 119] width 15 height 15
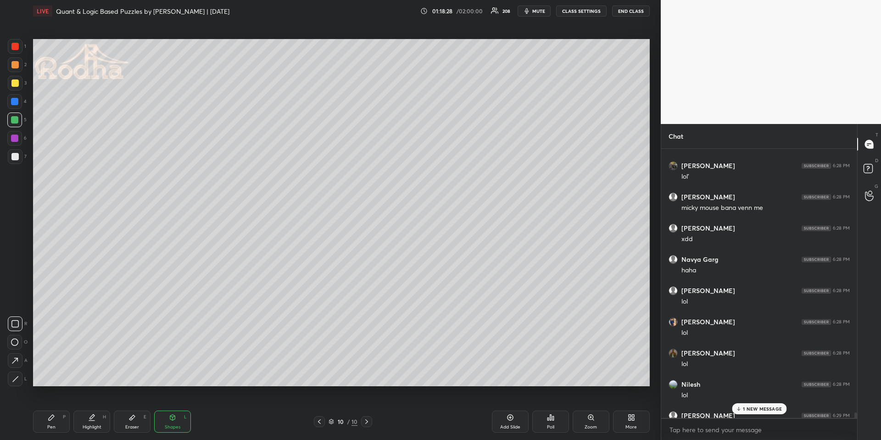
scroll to position [17520, 0]
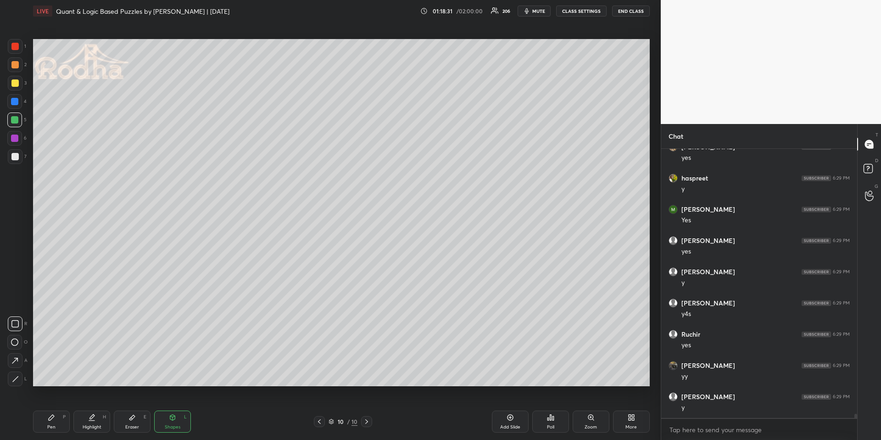
drag, startPoint x: 179, startPoint y: 428, endPoint x: 163, endPoint y: 410, distance: 24.1
click at [179, 428] on div "Shapes" at bounding box center [173, 427] width 16 height 5
click at [20, 380] on div at bounding box center [15, 378] width 15 height 15
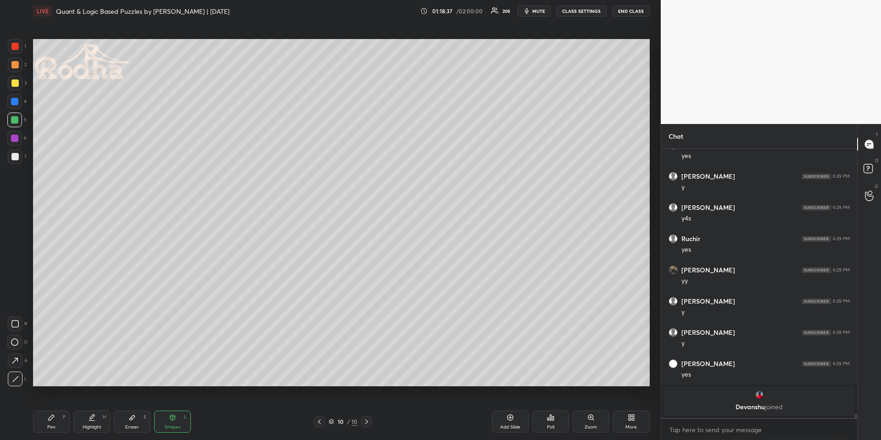
scroll to position [17922, 0]
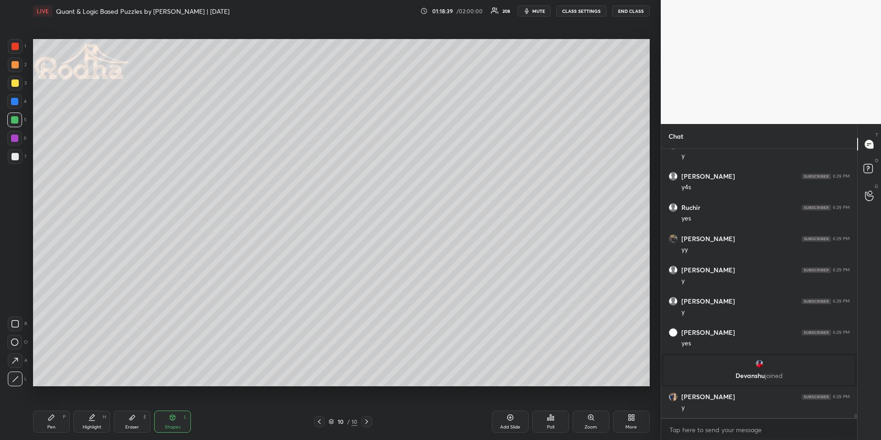
click at [51, 423] on div "Pen P" at bounding box center [51, 421] width 37 height 22
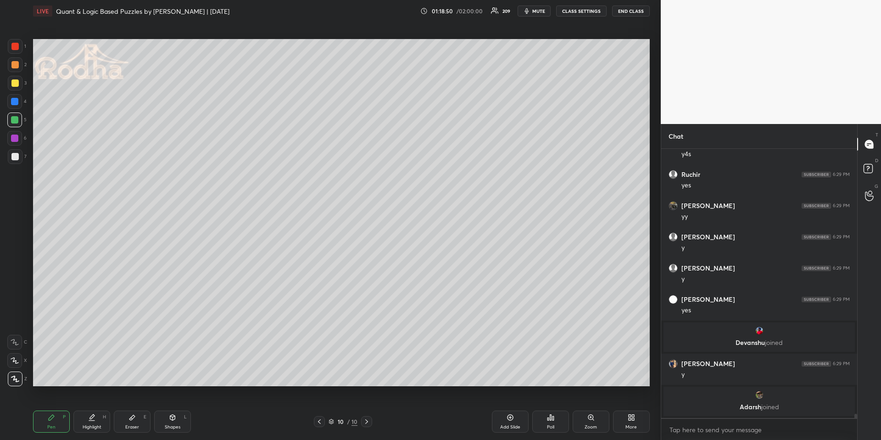
click at [318, 422] on icon at bounding box center [319, 421] width 7 height 7
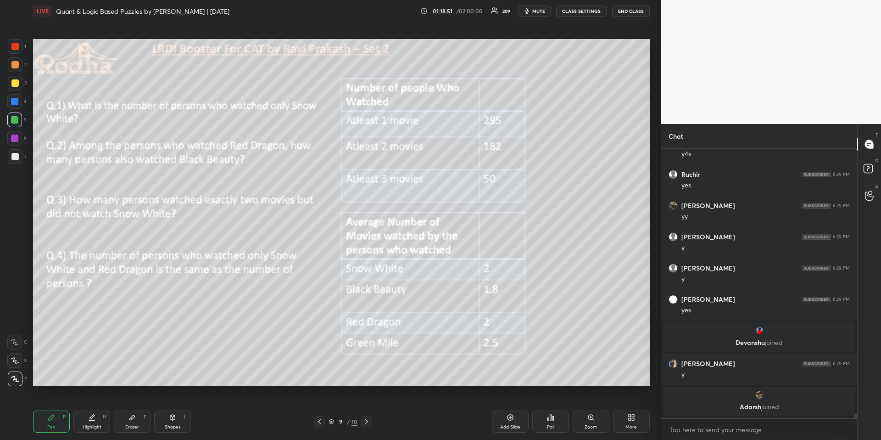
click at [320, 425] on div at bounding box center [319, 421] width 11 height 11
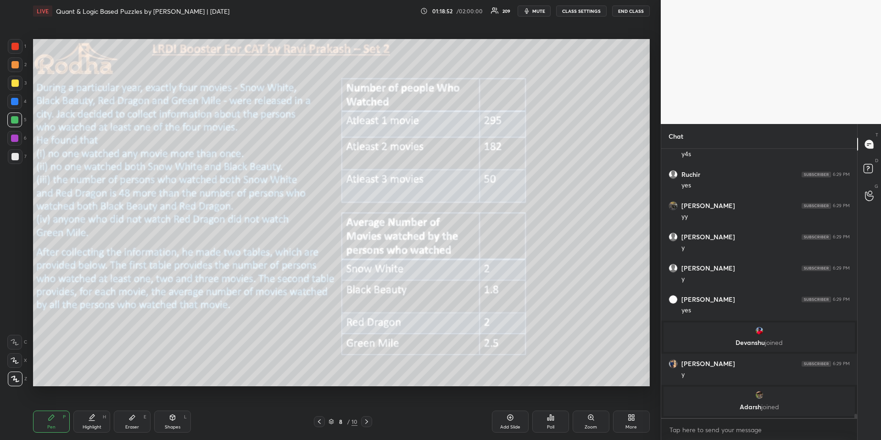
click at [369, 422] on icon at bounding box center [366, 421] width 7 height 7
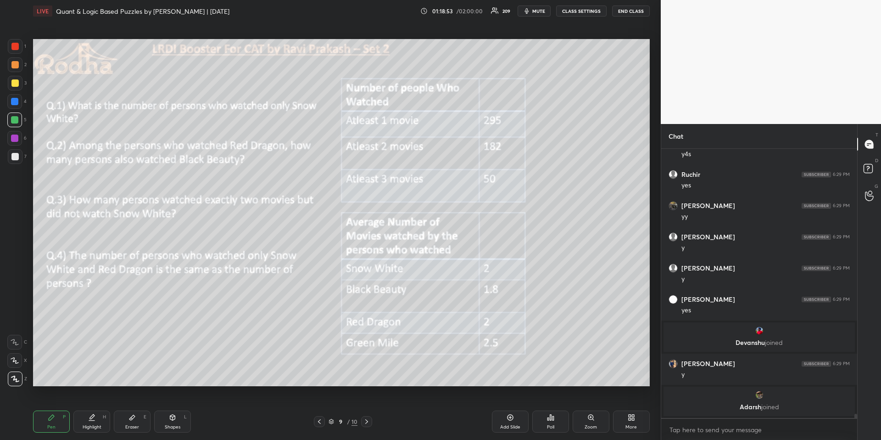
click at [369, 424] on icon at bounding box center [366, 421] width 7 height 7
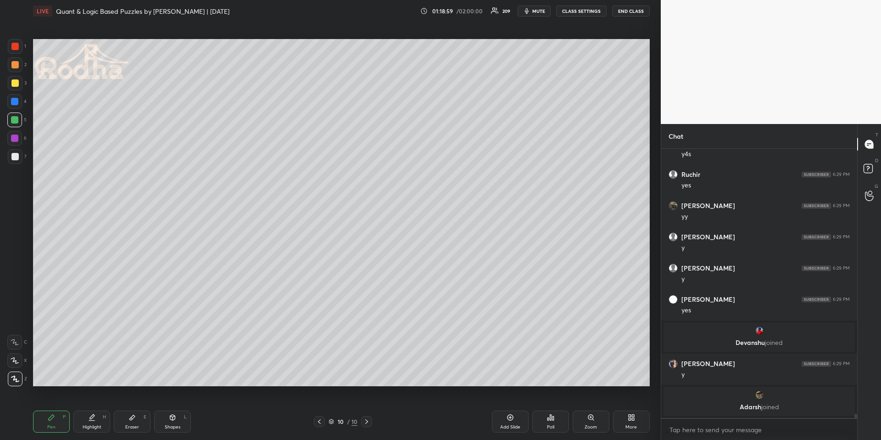
click at [314, 419] on div "10 / 10" at bounding box center [343, 421] width 58 height 11
click at [320, 419] on icon at bounding box center [319, 421] width 7 height 7
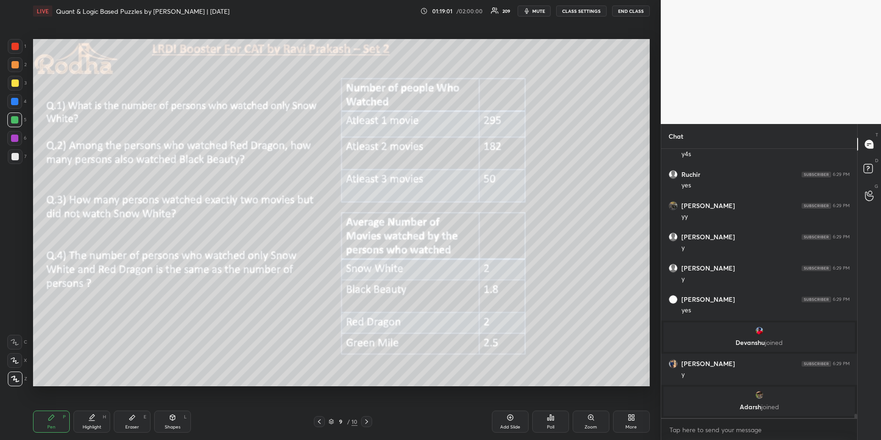
click at [369, 424] on icon at bounding box center [366, 421] width 7 height 7
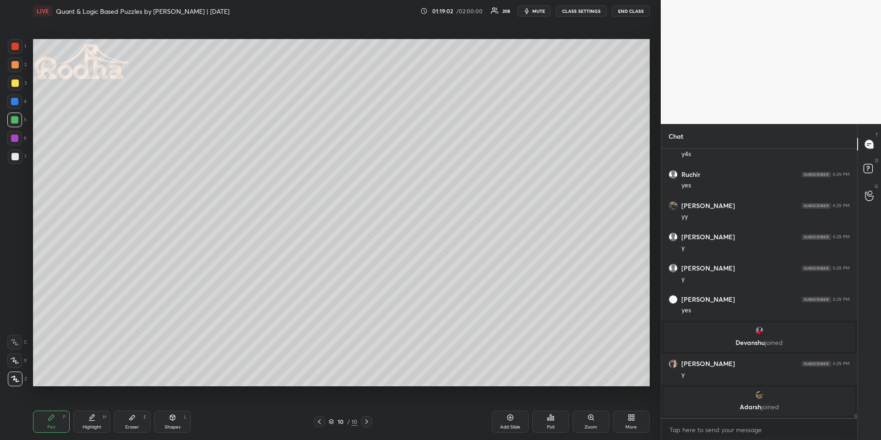
scroll to position [17970, 0]
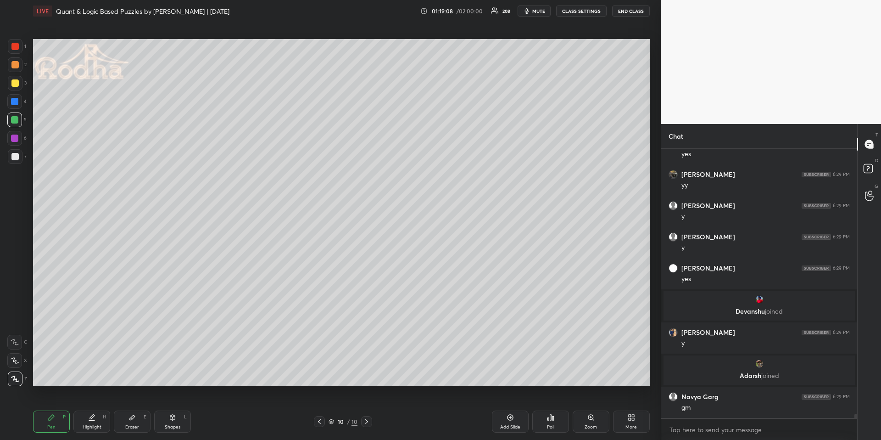
click at [322, 419] on icon at bounding box center [319, 421] width 7 height 7
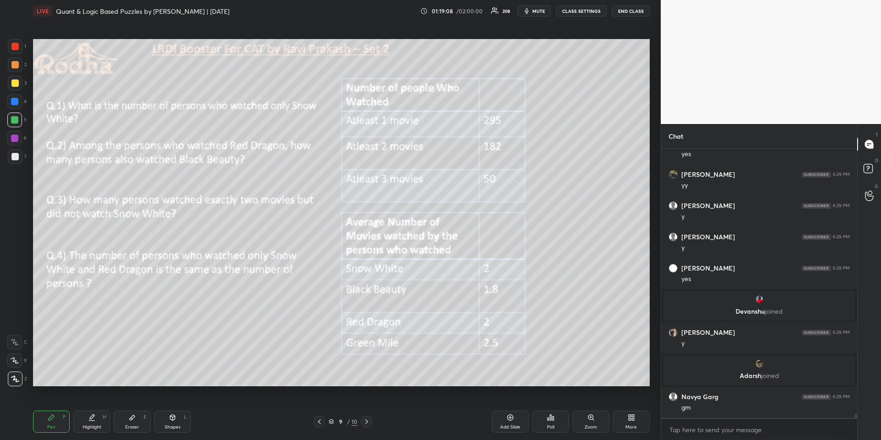
click at [324, 419] on div at bounding box center [319, 421] width 11 height 11
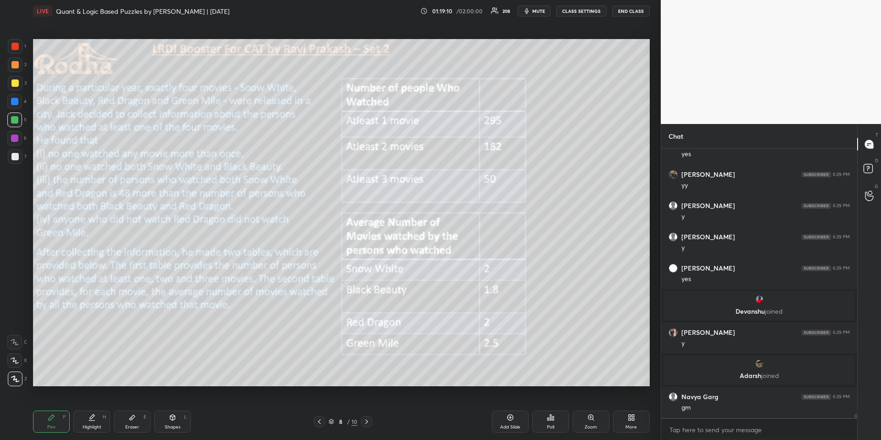
click at [100, 417] on div "Highlight H" at bounding box center [91, 421] width 37 height 22
click at [45, 413] on div "Pen P" at bounding box center [51, 421] width 37 height 22
click at [367, 419] on icon at bounding box center [366, 421] width 7 height 7
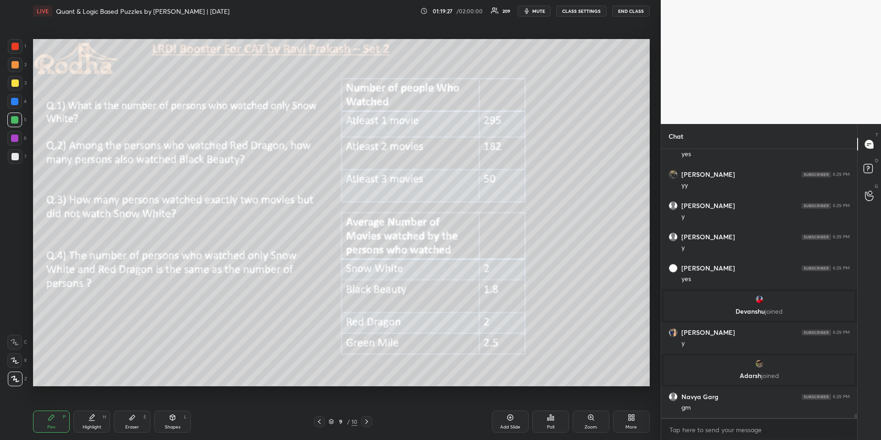
click at [368, 421] on icon at bounding box center [366, 421] width 7 height 7
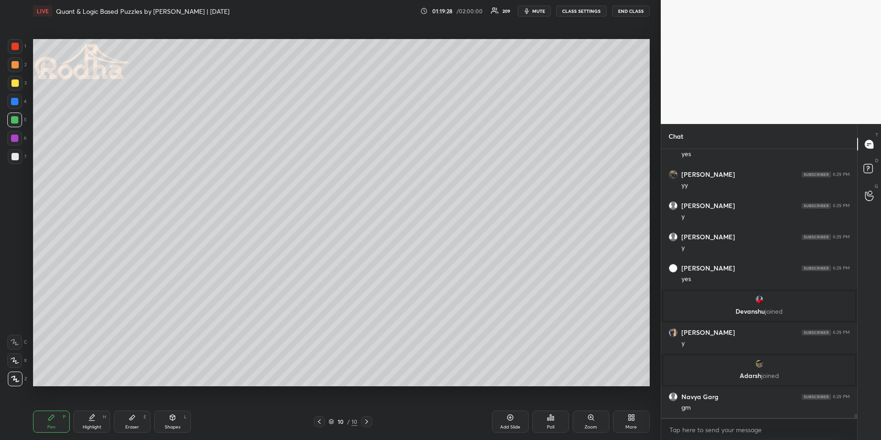
click at [93, 427] on div "Highlight" at bounding box center [92, 427] width 19 height 5
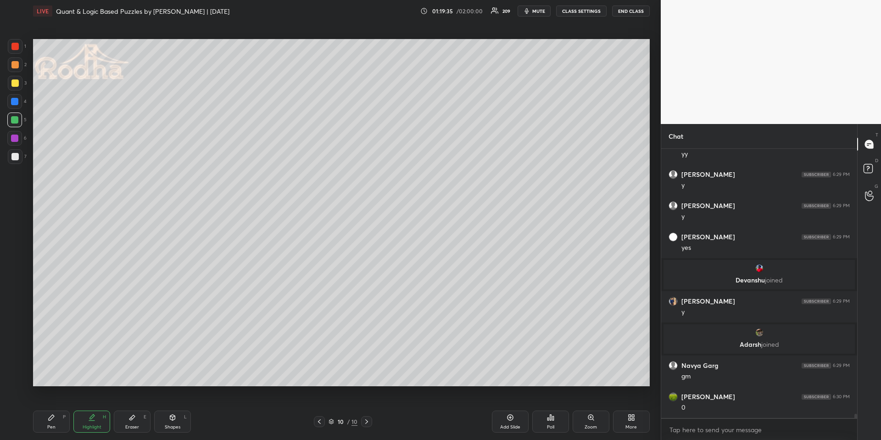
click at [60, 421] on div "Pen P" at bounding box center [51, 421] width 37 height 22
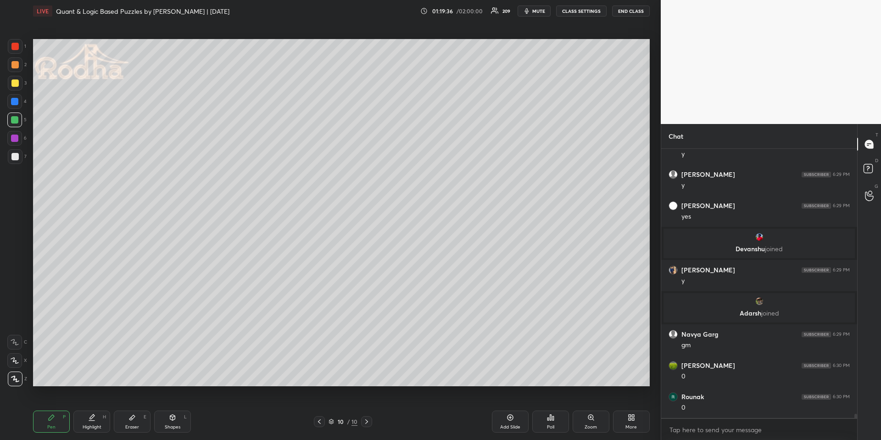
drag, startPoint x: 14, startPoint y: 66, endPoint x: 28, endPoint y: 77, distance: 18.0
click at [14, 68] on div at bounding box center [14, 64] width 7 height 7
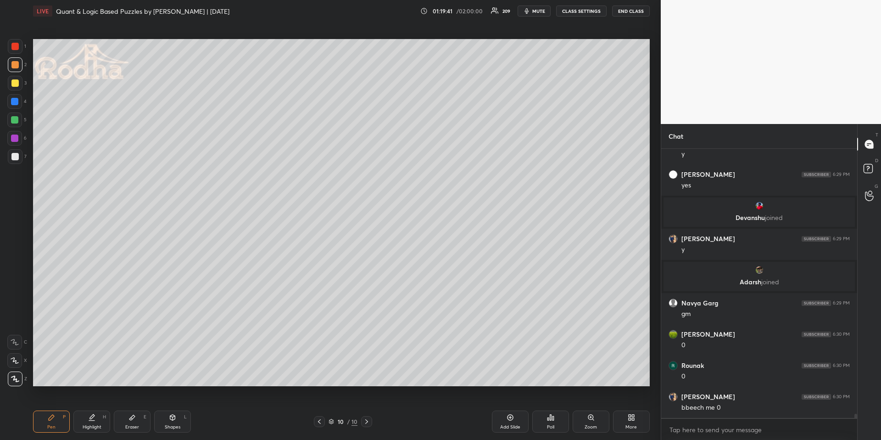
scroll to position [18095, 0]
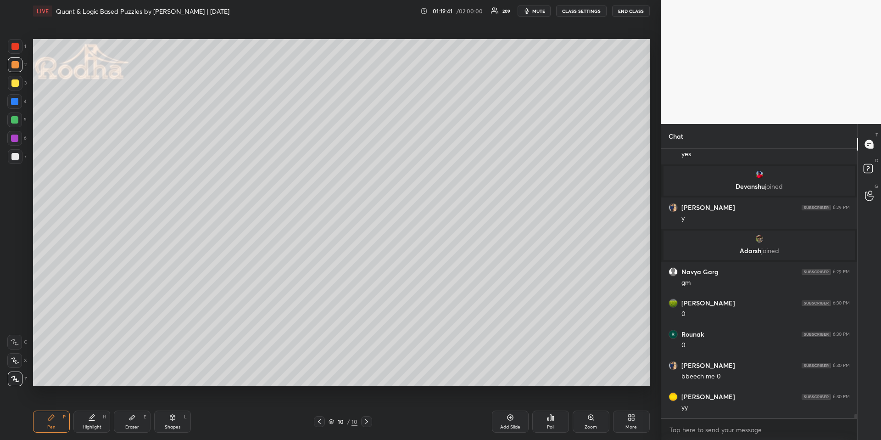
click at [78, 426] on div "Highlight H" at bounding box center [91, 421] width 37 height 22
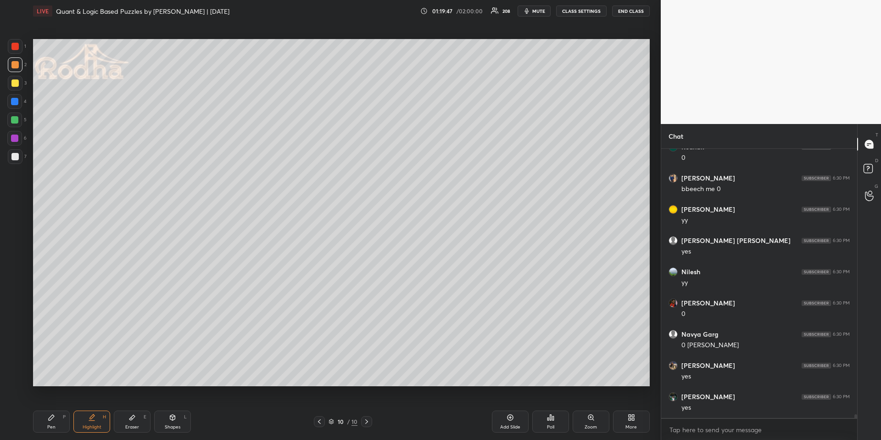
scroll to position [18313, 0]
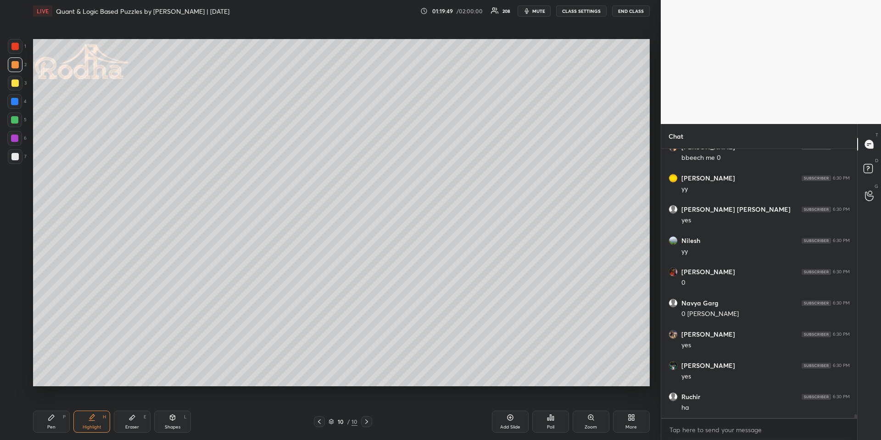
click at [56, 419] on div "Pen P" at bounding box center [51, 421] width 37 height 22
click at [17, 100] on div at bounding box center [14, 101] width 7 height 7
click at [89, 424] on div "Highlight H" at bounding box center [91, 421] width 37 height 22
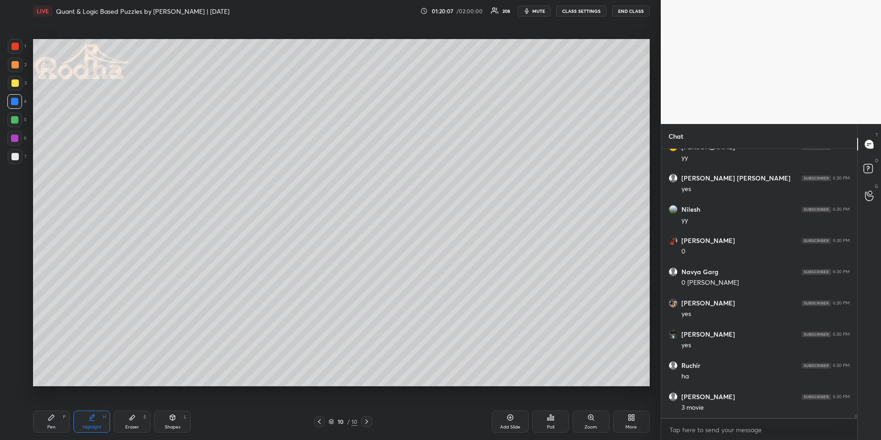
scroll to position [18376, 0]
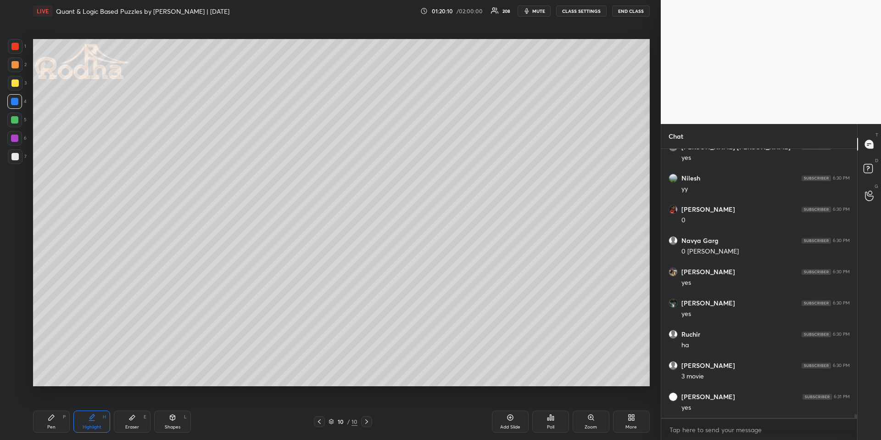
click at [321, 421] on icon at bounding box center [319, 421] width 7 height 7
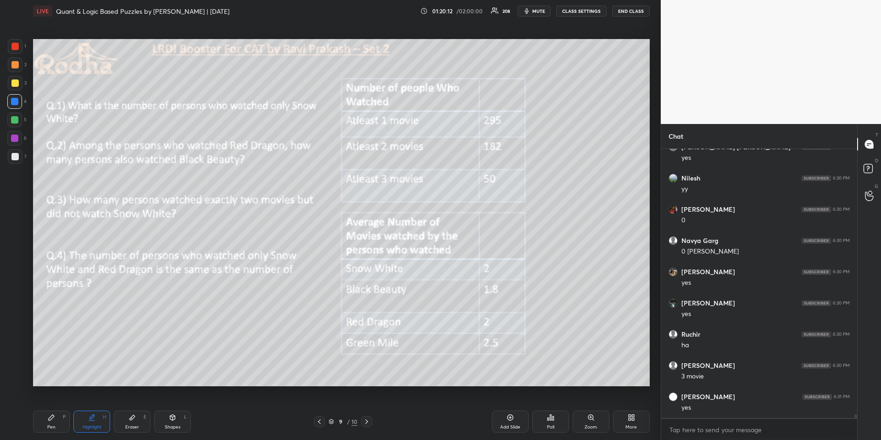
click at [58, 427] on div "Pen P" at bounding box center [51, 421] width 37 height 22
click at [16, 64] on div at bounding box center [14, 64] width 7 height 7
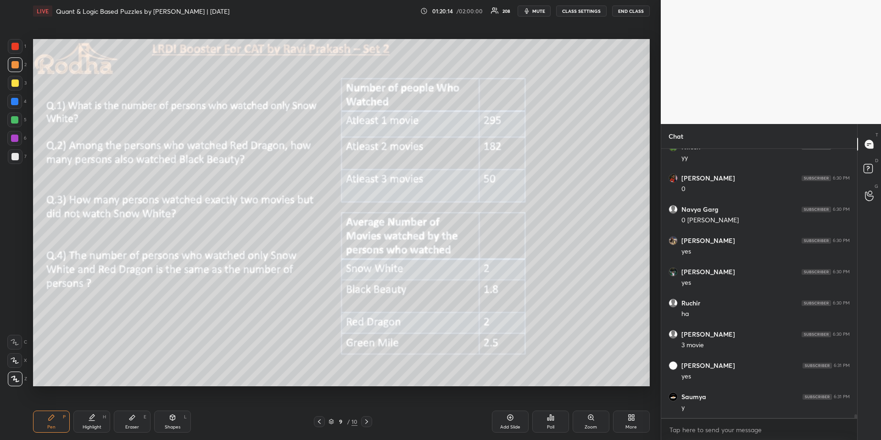
click at [321, 423] on icon at bounding box center [319, 421] width 7 height 7
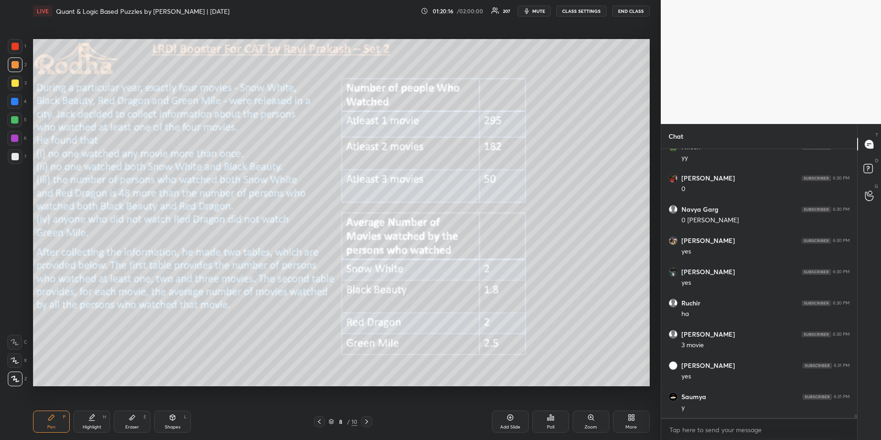
scroll to position [18440, 0]
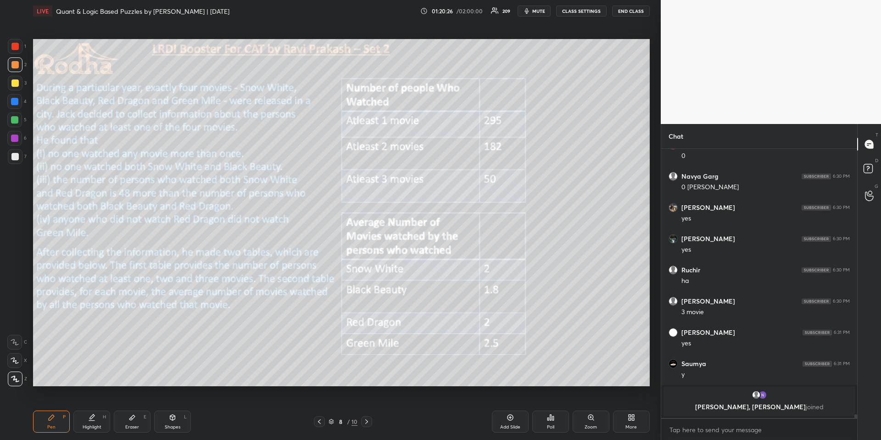
click at [132, 426] on div "Eraser" at bounding box center [132, 427] width 14 height 5
click at [57, 420] on div "Pen P" at bounding box center [51, 421] width 37 height 22
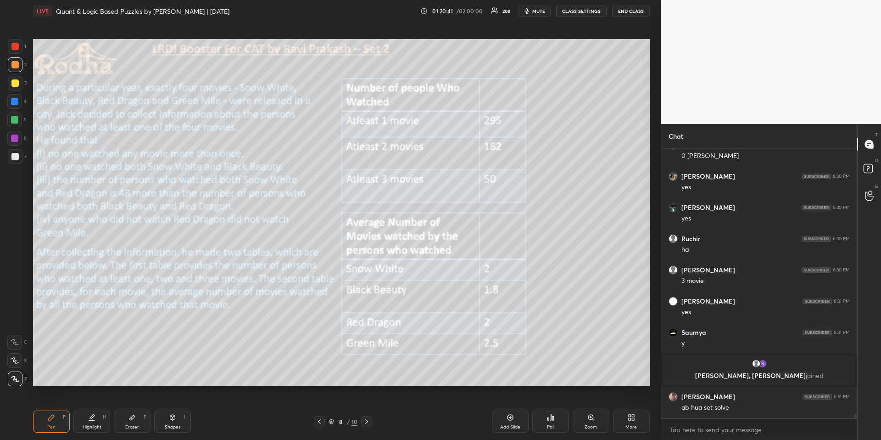
scroll to position [18378, 0]
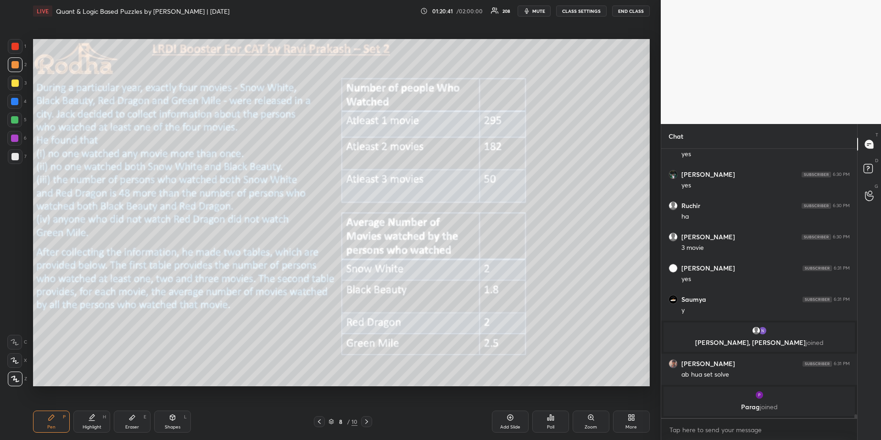
click at [366, 422] on icon at bounding box center [366, 421] width 3 height 5
click at [367, 422] on icon at bounding box center [366, 421] width 3 height 5
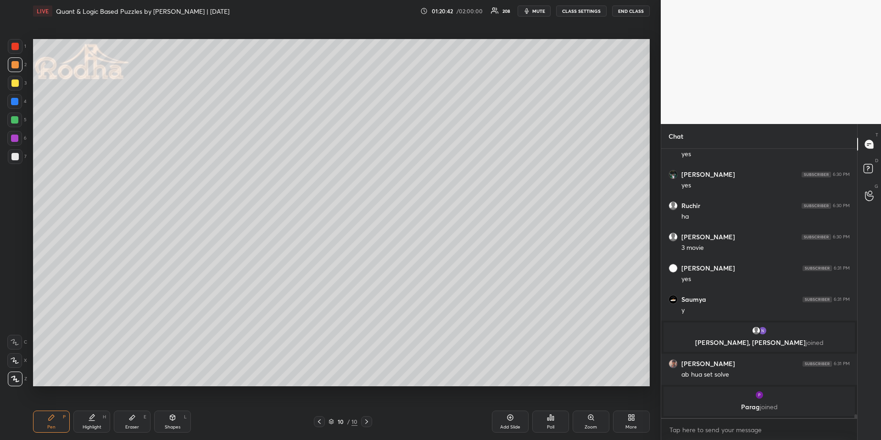
drag, startPoint x: 98, startPoint y: 422, endPoint x: 103, endPoint y: 410, distance: 12.7
click at [97, 421] on div "Highlight H" at bounding box center [91, 421] width 37 height 22
click at [319, 424] on icon at bounding box center [319, 421] width 7 height 7
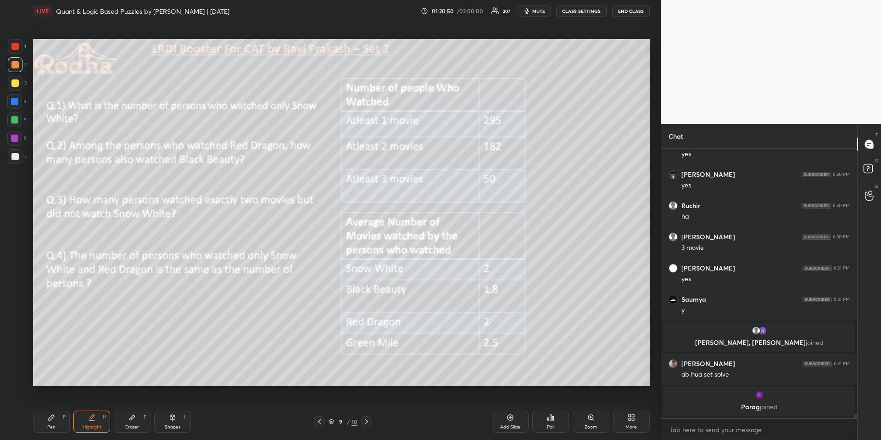
click at [319, 420] on icon at bounding box center [319, 421] width 7 height 7
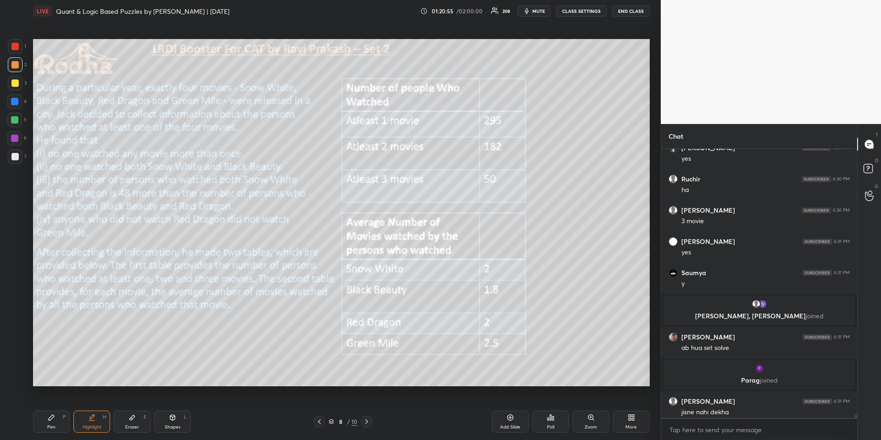
scroll to position [18383, 0]
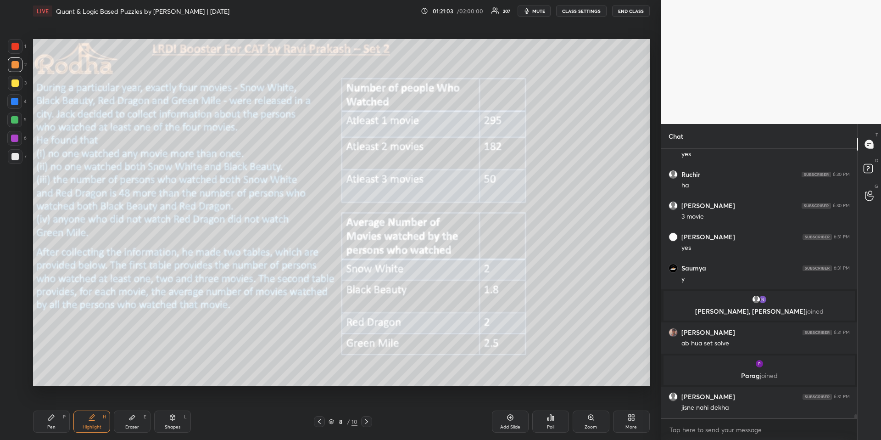
click at [366, 420] on icon at bounding box center [366, 421] width 3 height 5
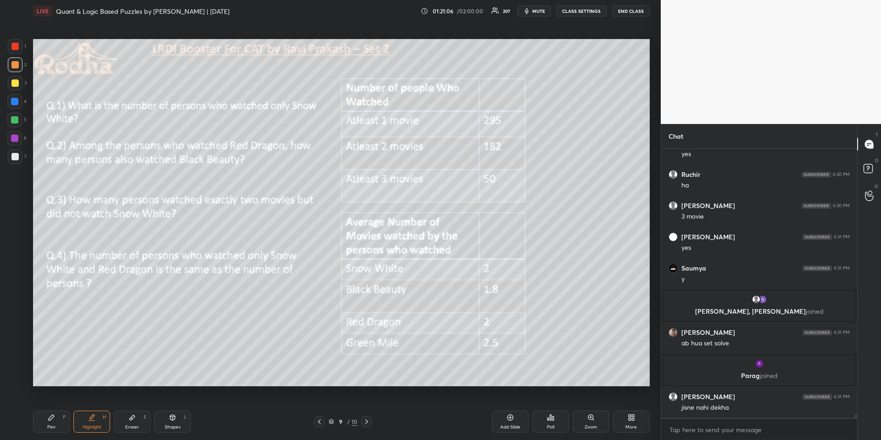
click at [367, 421] on icon at bounding box center [366, 421] width 7 height 7
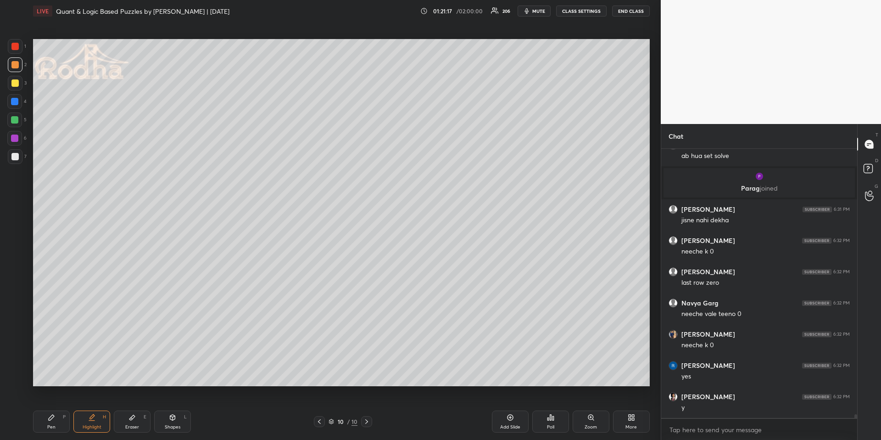
scroll to position [18633, 0]
drag, startPoint x: 43, startPoint y: 421, endPoint x: 40, endPoint y: 415, distance: 6.4
click at [42, 421] on div "Pen P" at bounding box center [51, 421] width 37 height 22
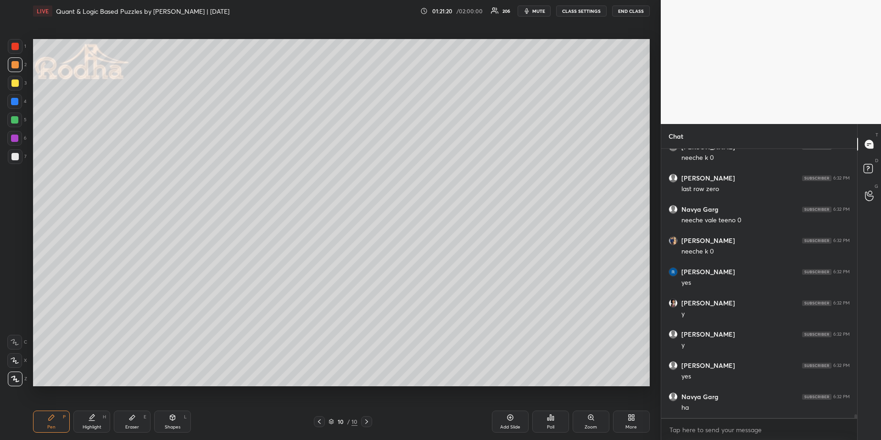
click at [14, 119] on div at bounding box center [14, 119] width 7 height 7
click at [12, 153] on div at bounding box center [15, 156] width 15 height 15
drag, startPoint x: 15, startPoint y: 63, endPoint x: 13, endPoint y: 73, distance: 10.3
click at [15, 63] on div at bounding box center [14, 64] width 7 height 7
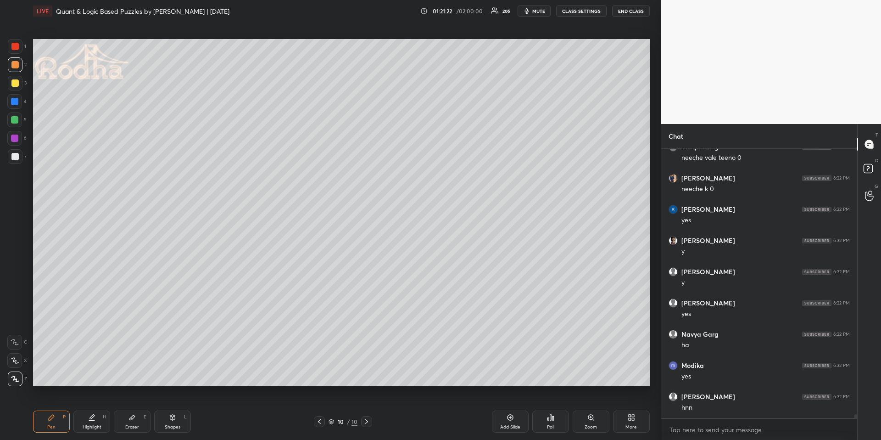
click at [16, 119] on div at bounding box center [14, 119] width 7 height 7
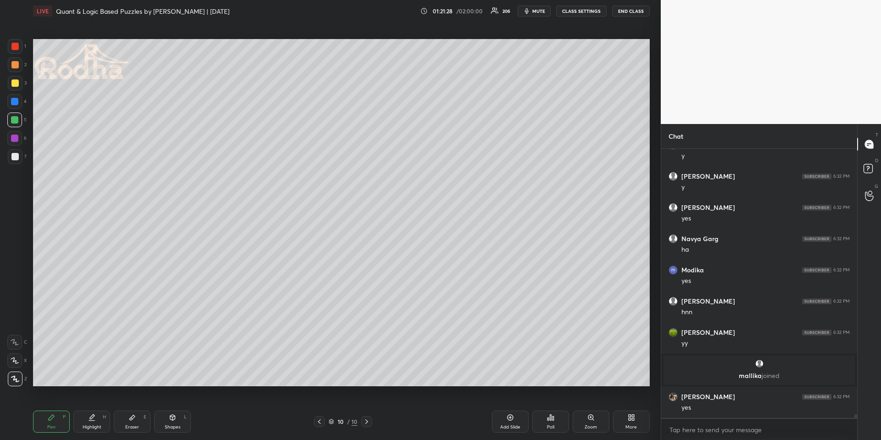
scroll to position [18712, 0]
click at [86, 423] on div "Highlight H" at bounding box center [91, 421] width 37 height 22
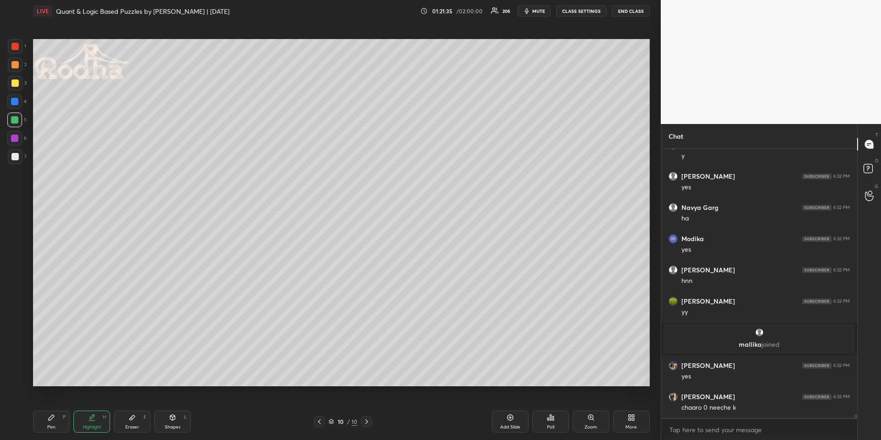
click at [45, 422] on div "Pen P" at bounding box center [51, 421] width 37 height 22
click at [91, 419] on icon at bounding box center [91, 417] width 7 height 7
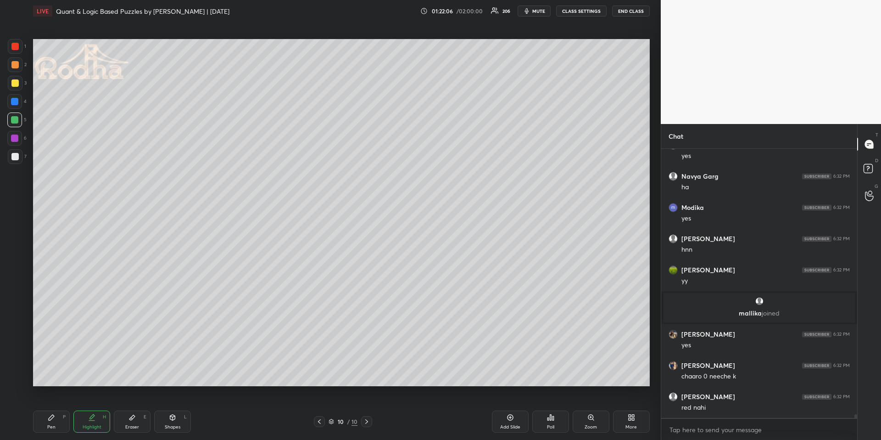
drag, startPoint x: 134, startPoint y: 415, endPoint x: 144, endPoint y: 387, distance: 29.2
click at [134, 415] on icon at bounding box center [132, 417] width 7 height 7
click at [57, 420] on div "Pen P" at bounding box center [51, 421] width 37 height 22
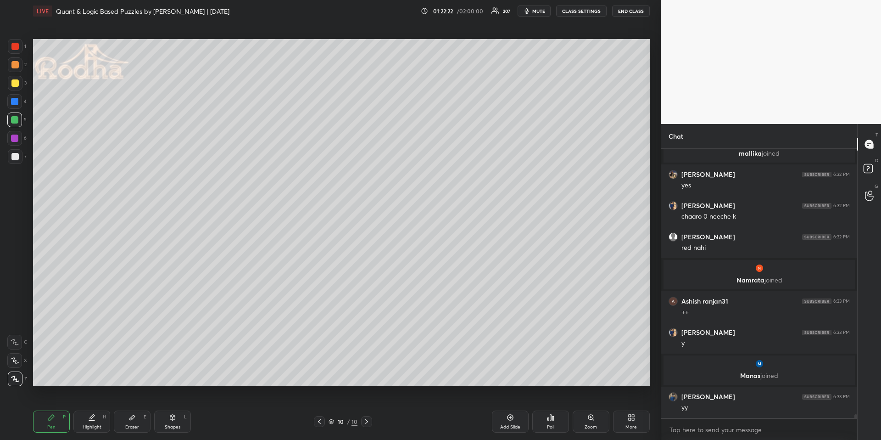
scroll to position [18896, 0]
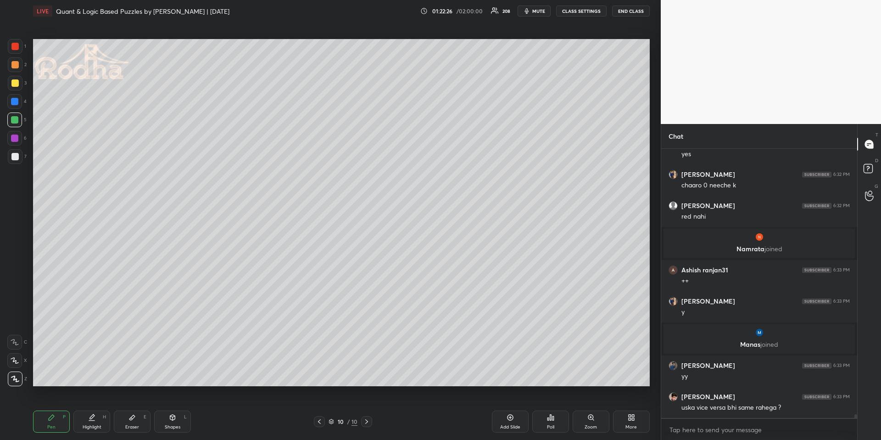
click at [93, 421] on div "Highlight H" at bounding box center [91, 421] width 37 height 22
drag, startPoint x: 46, startPoint y: 422, endPoint x: 47, endPoint y: 417, distance: 5.5
click at [47, 422] on div "Pen P" at bounding box center [51, 421] width 37 height 22
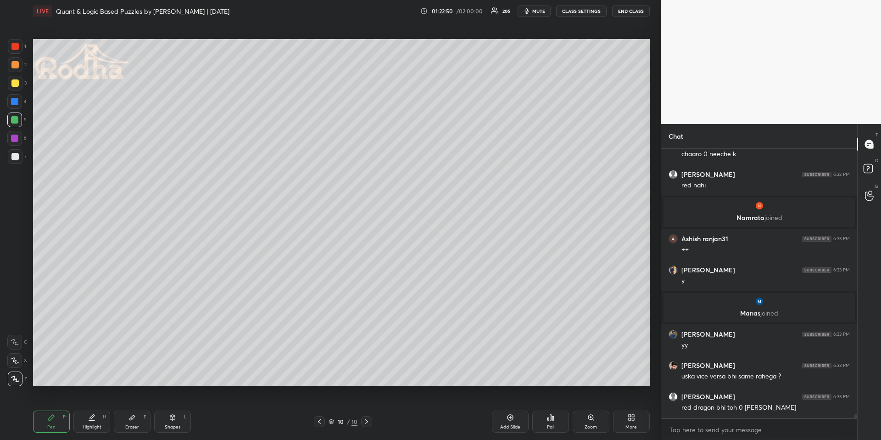
click at [93, 423] on div "Highlight H" at bounding box center [91, 421] width 37 height 22
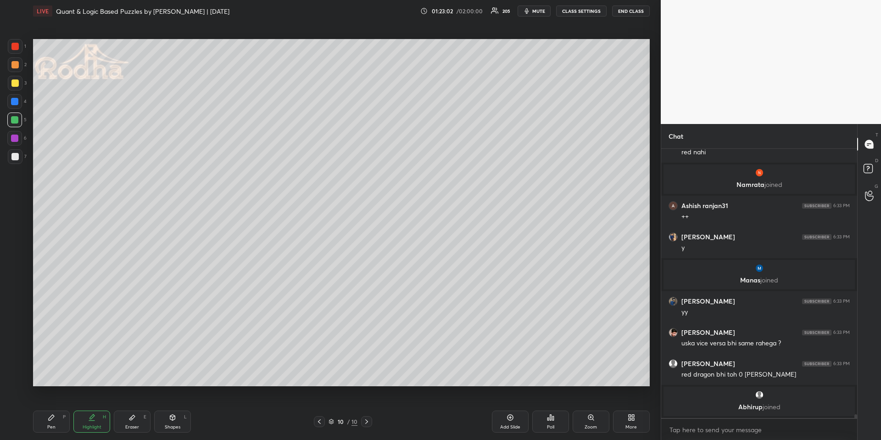
click at [129, 420] on div "Eraser E" at bounding box center [132, 421] width 37 height 22
click at [92, 425] on div "Highlight" at bounding box center [92, 427] width 19 height 5
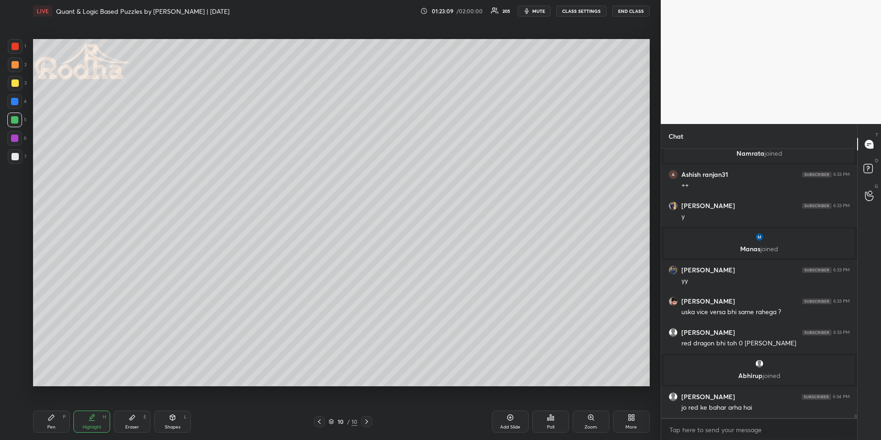
scroll to position [18958, 0]
click at [51, 419] on icon at bounding box center [52, 417] width 6 height 6
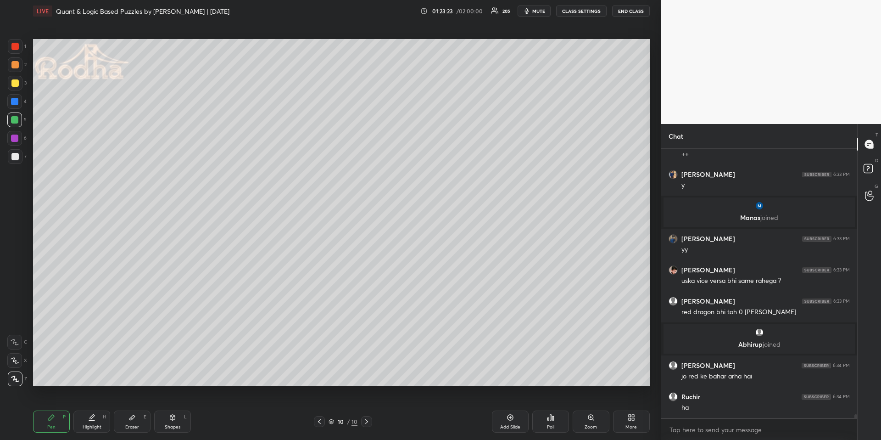
click at [14, 102] on div at bounding box center [14, 101] width 7 height 7
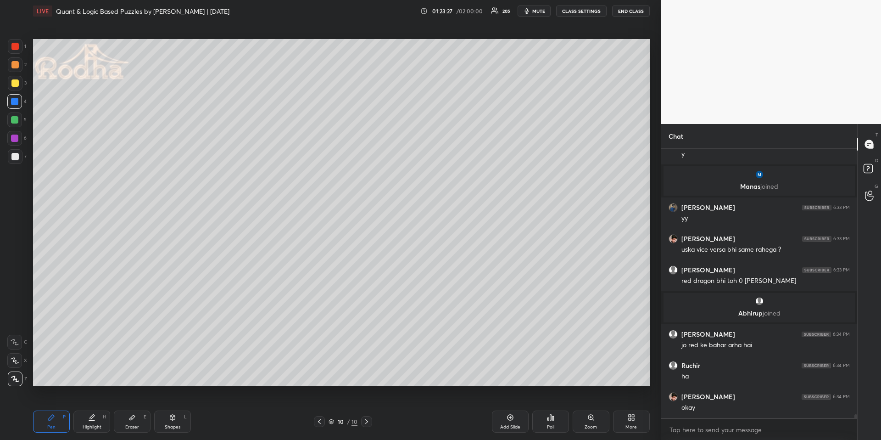
click at [79, 421] on div "Highlight H" at bounding box center [91, 421] width 37 height 22
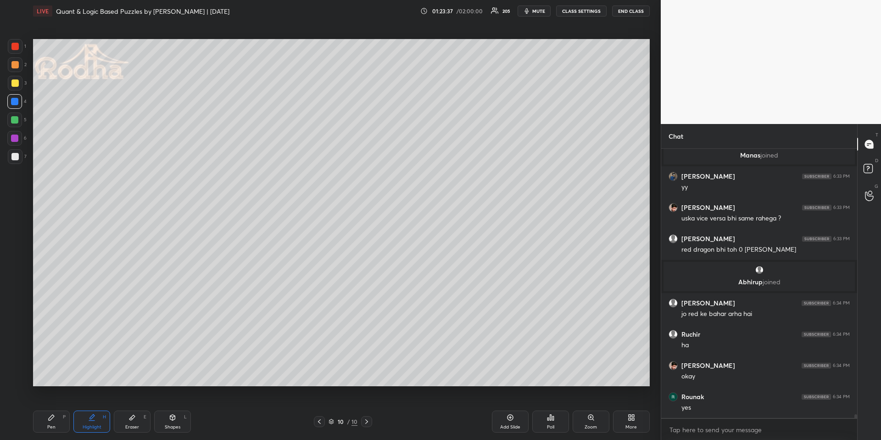
scroll to position [19083, 0]
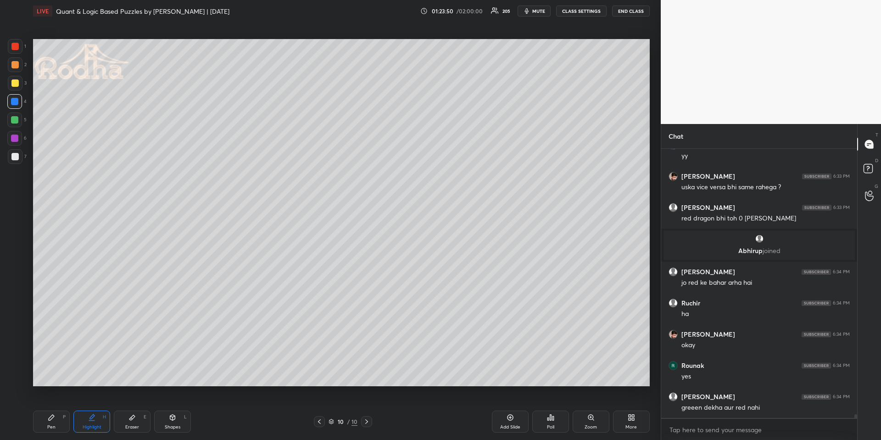
drag, startPoint x: 132, startPoint y: 422, endPoint x: 123, endPoint y: 389, distance: 34.2
click at [132, 422] on div "Eraser E" at bounding box center [132, 421] width 37 height 22
click at [60, 421] on div "Pen P" at bounding box center [51, 421] width 37 height 22
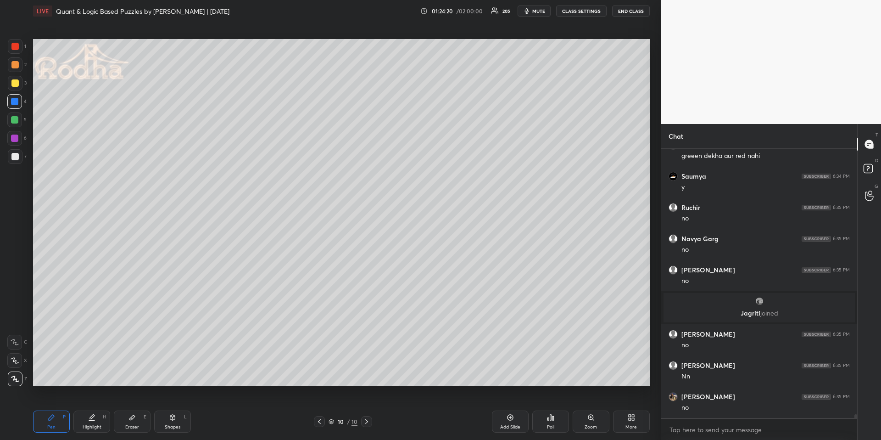
scroll to position [19366, 0]
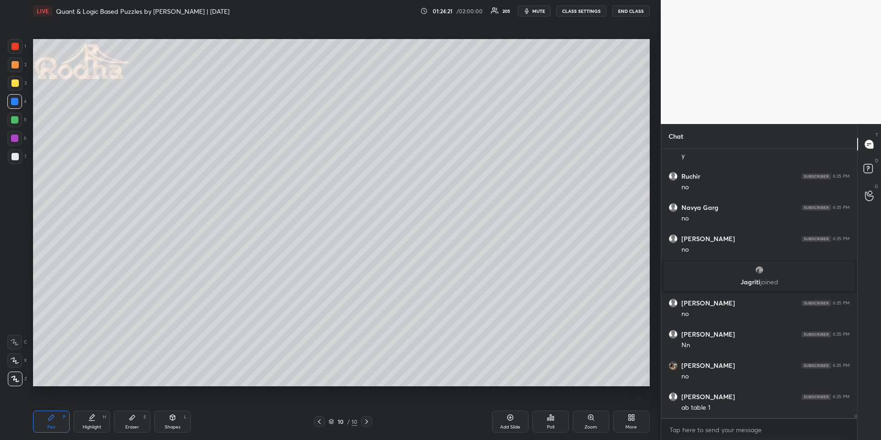
click at [56, 423] on div "Pen P" at bounding box center [51, 421] width 37 height 22
click at [17, 66] on div at bounding box center [14, 64] width 7 height 7
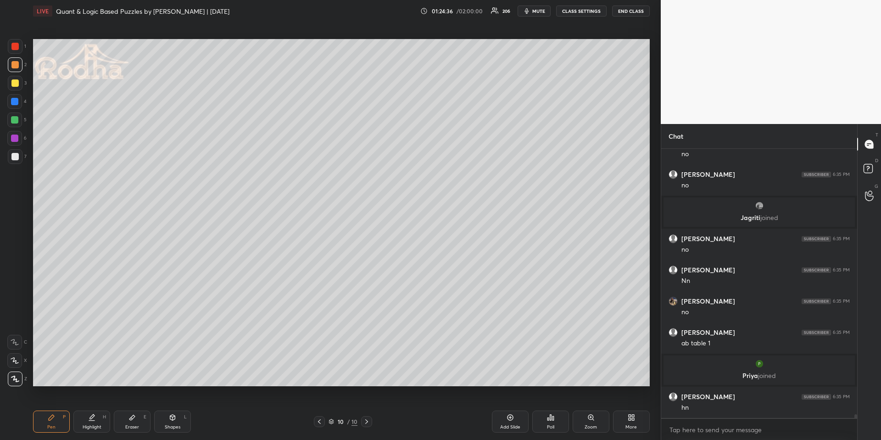
scroll to position [19303, 0]
click at [322, 416] on div at bounding box center [319, 421] width 11 height 11
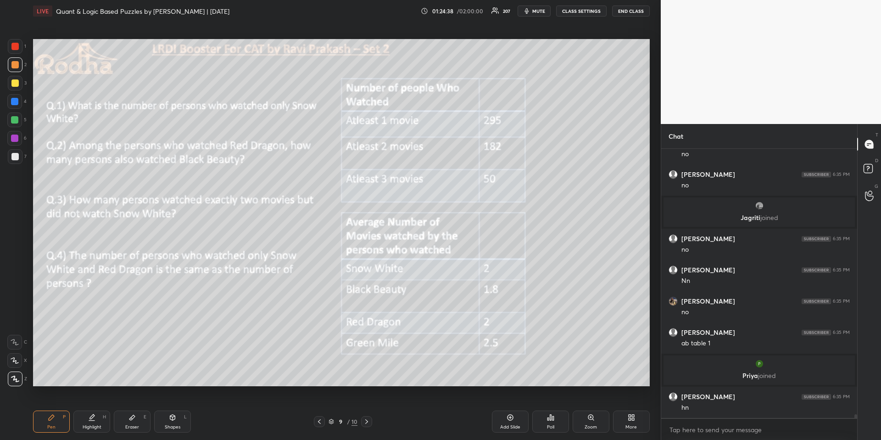
scroll to position [19334, 0]
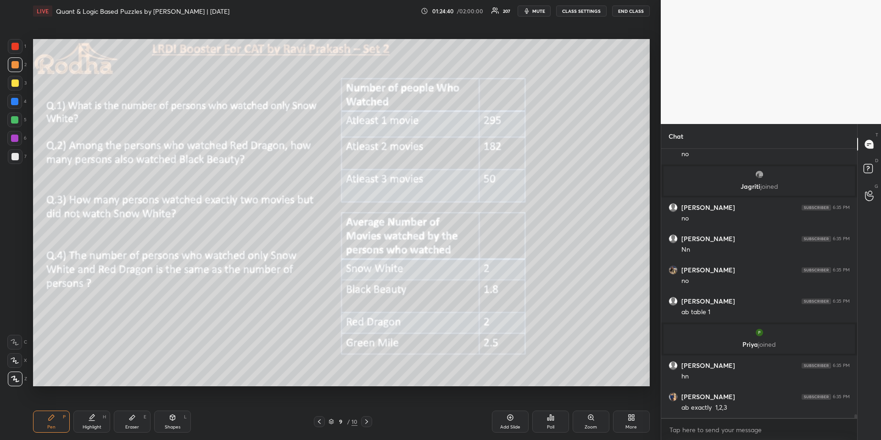
drag, startPoint x: 369, startPoint y: 421, endPoint x: 368, endPoint y: 408, distance: 12.5
click at [369, 421] on icon at bounding box center [366, 421] width 7 height 7
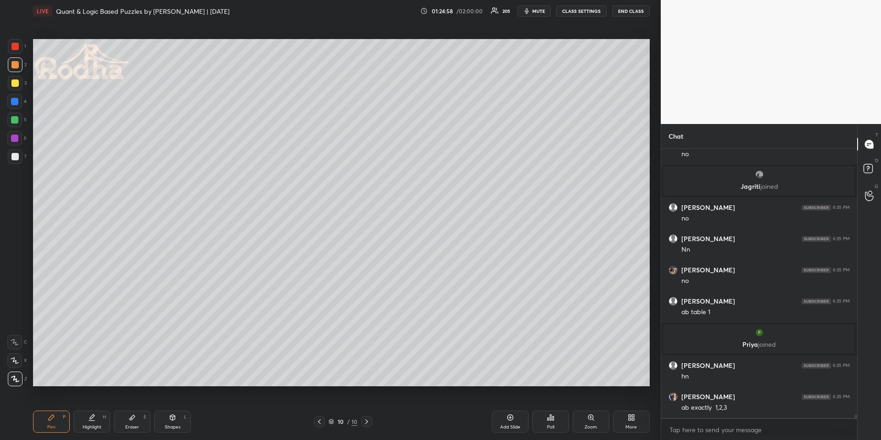
click at [322, 419] on icon at bounding box center [319, 421] width 7 height 7
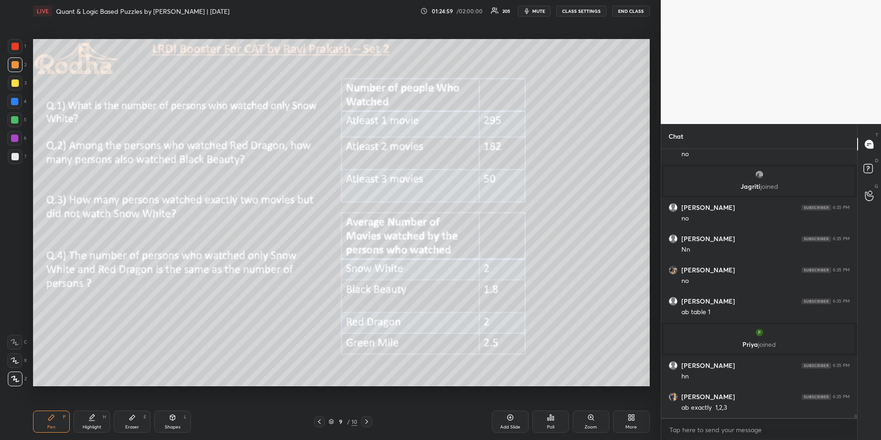
click at [99, 428] on div "Highlight" at bounding box center [92, 427] width 19 height 5
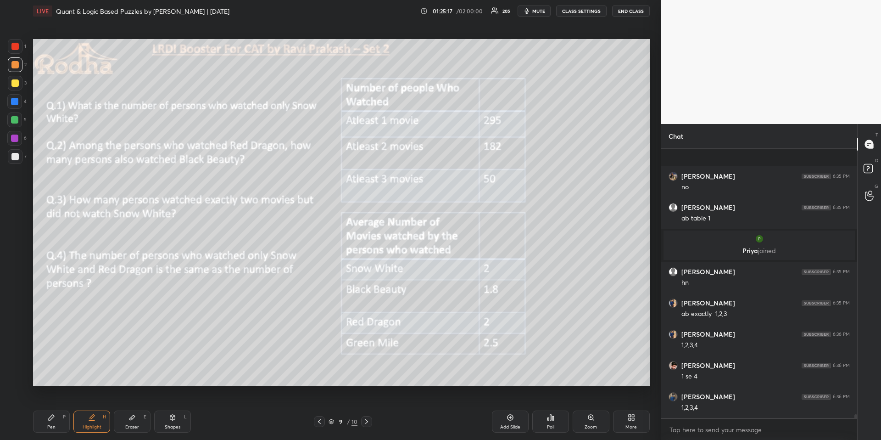
scroll to position [19492, 0]
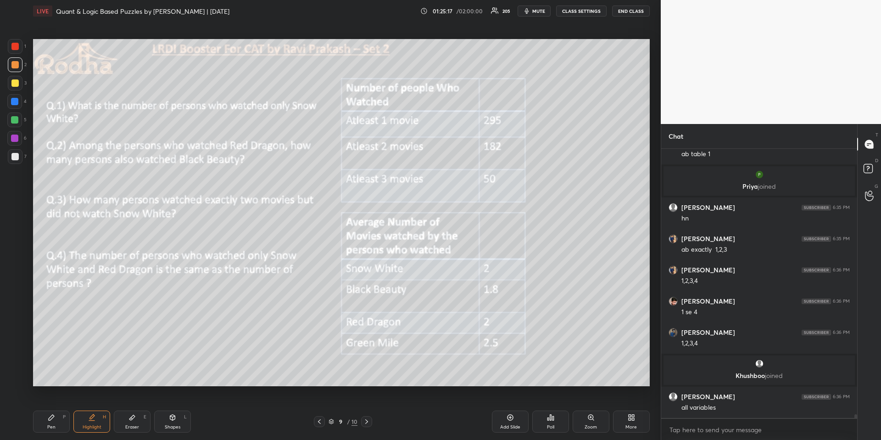
click at [368, 423] on icon at bounding box center [366, 421] width 7 height 7
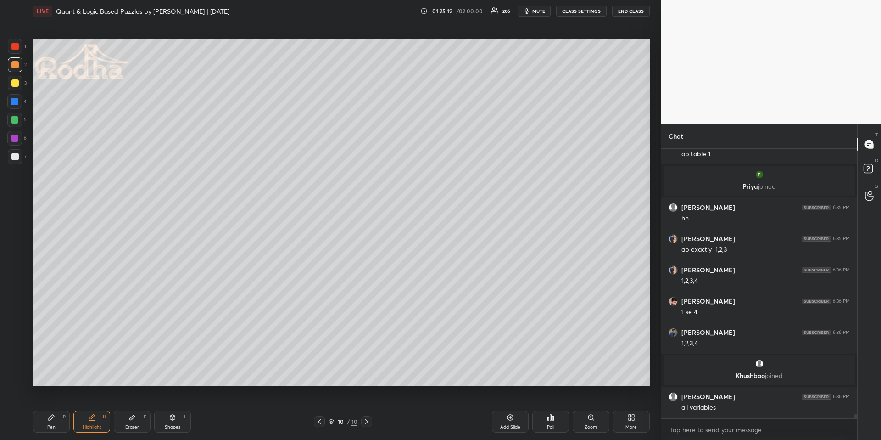
scroll to position [19523, 0]
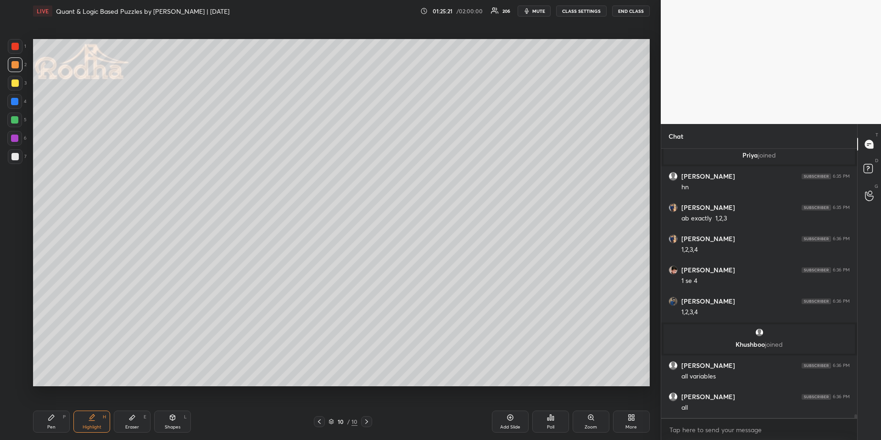
drag, startPoint x: 322, startPoint y: 422, endPoint x: 322, endPoint y: 414, distance: 8.3
click at [321, 422] on icon at bounding box center [319, 421] width 7 height 7
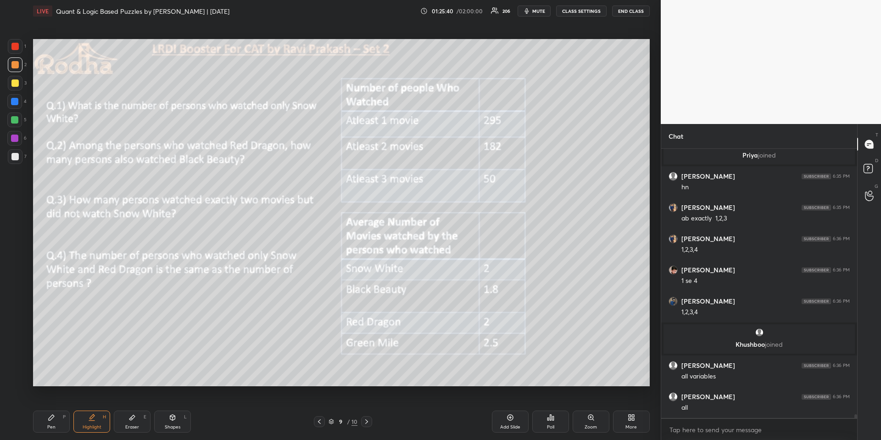
click at [365, 420] on icon at bounding box center [366, 421] width 7 height 7
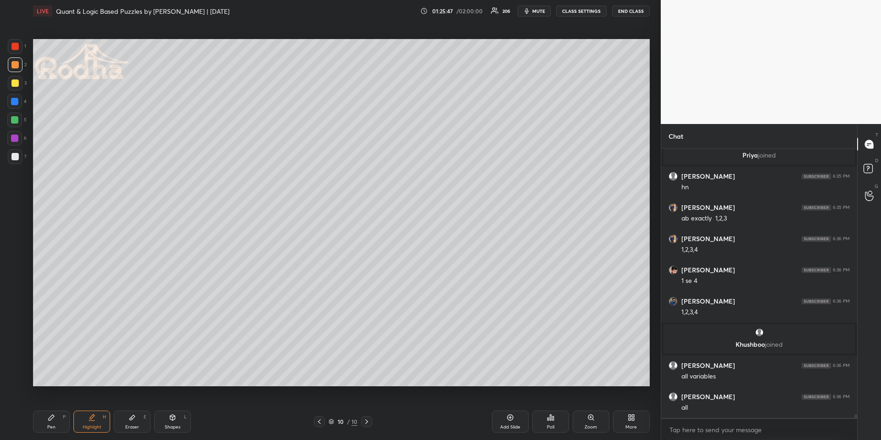
click at [320, 419] on icon at bounding box center [319, 421] width 3 height 5
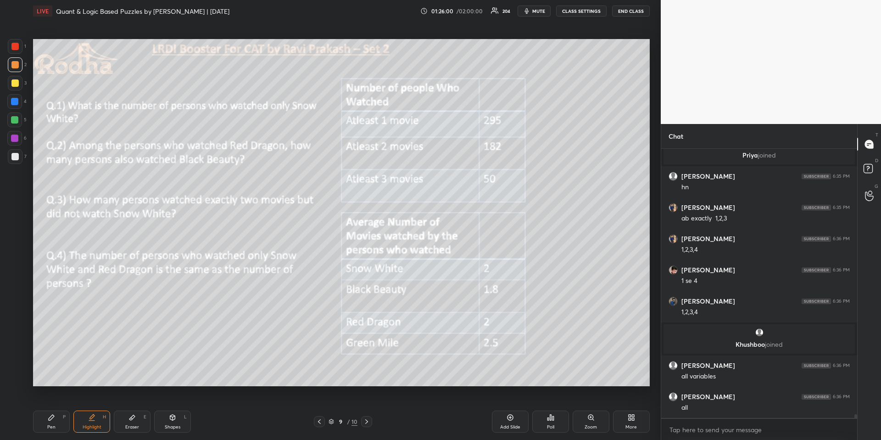
scroll to position [19554, 0]
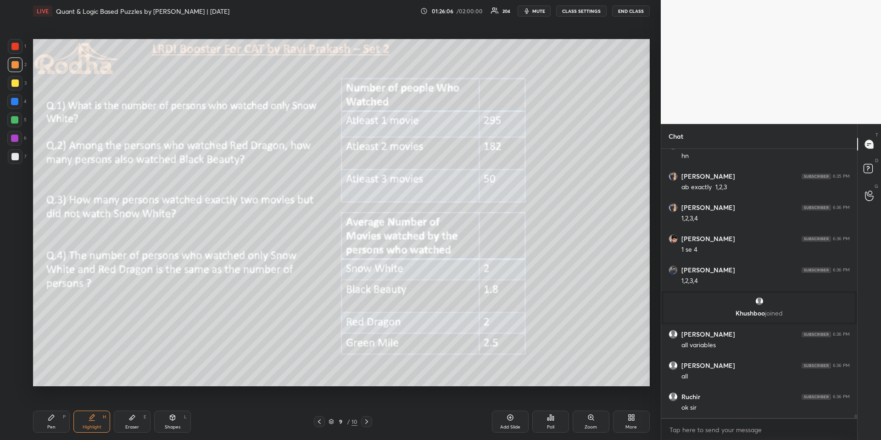
click at [95, 421] on div "Highlight H" at bounding box center [91, 421] width 37 height 22
click at [369, 420] on icon at bounding box center [366, 421] width 7 height 7
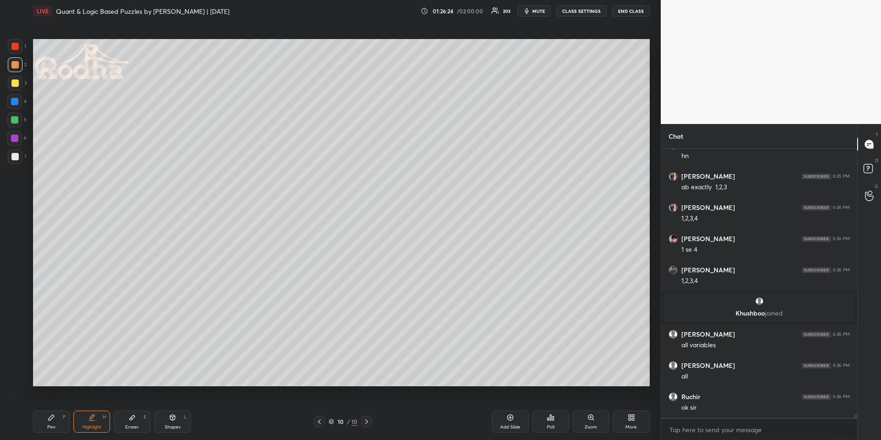
click at [369, 420] on icon at bounding box center [366, 421] width 7 height 7
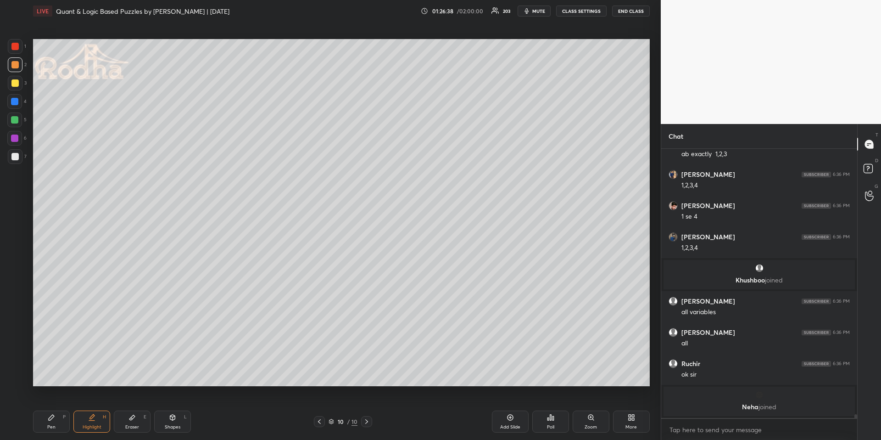
click at [50, 415] on div "Pen P" at bounding box center [51, 421] width 37 height 22
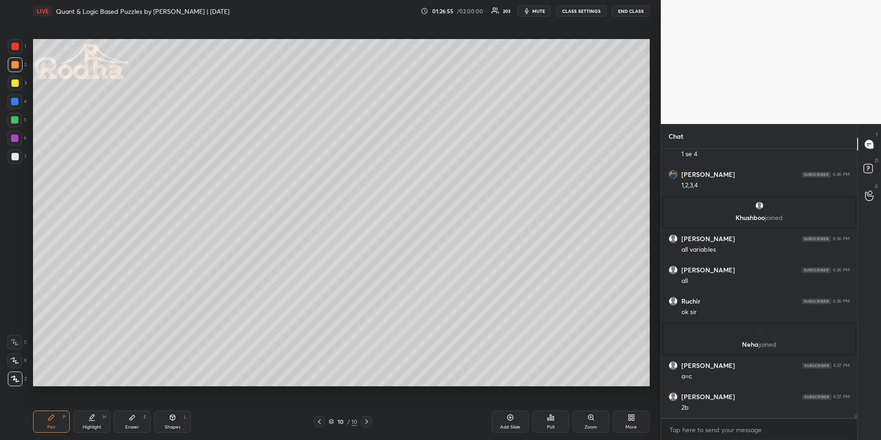
scroll to position [19595, 0]
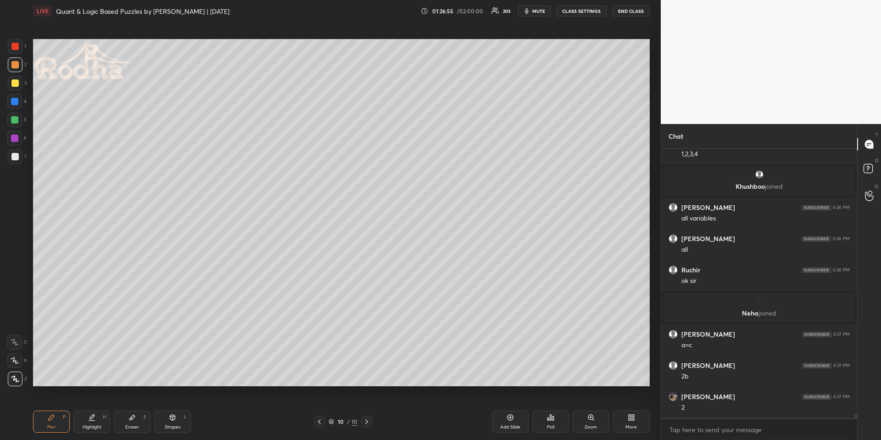
click at [106, 417] on div "Highlight H" at bounding box center [91, 421] width 37 height 22
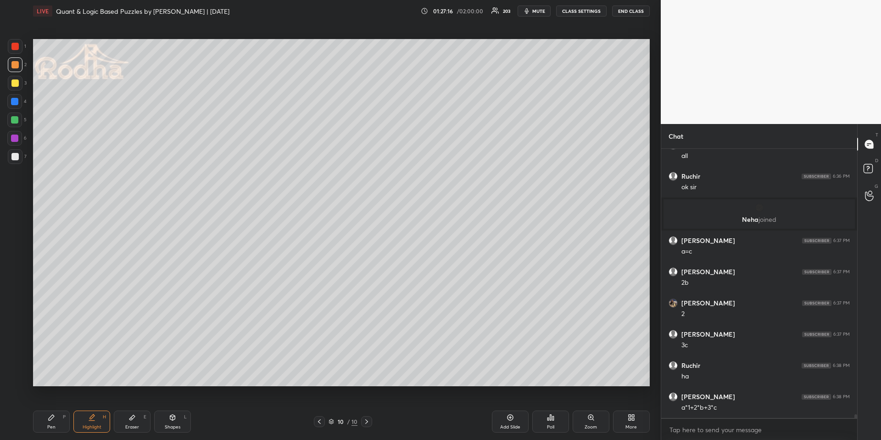
scroll to position [19719, 0]
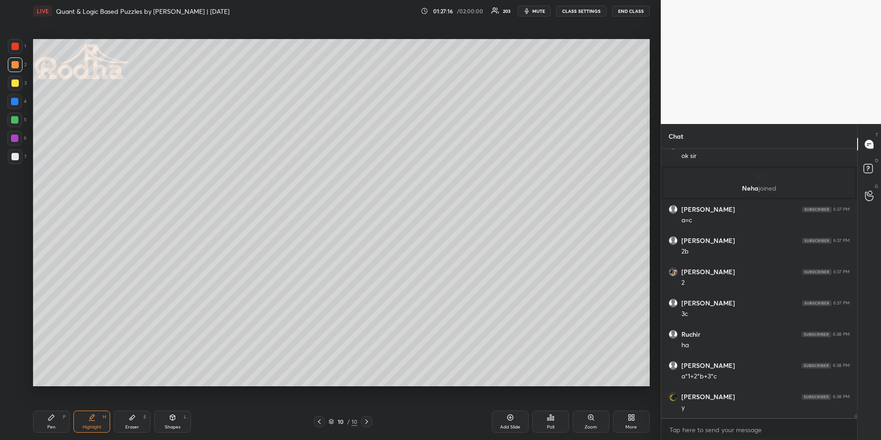
drag, startPoint x: 54, startPoint y: 426, endPoint x: 65, endPoint y: 410, distance: 20.1
click at [53, 426] on div "Pen" at bounding box center [51, 427] width 8 height 5
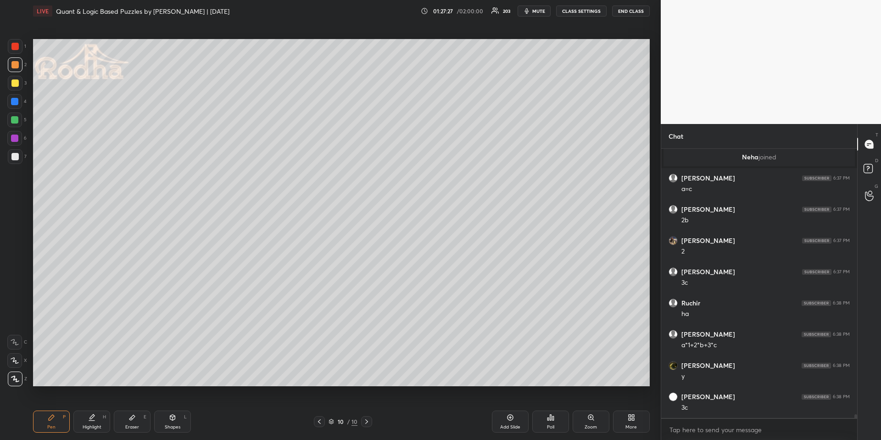
click at [175, 427] on div "Shapes" at bounding box center [173, 427] width 16 height 5
click at [18, 376] on icon at bounding box center [15, 378] width 7 height 7
click at [59, 419] on div "Pen P" at bounding box center [51, 421] width 37 height 22
click at [86, 430] on div "Highlight H" at bounding box center [91, 421] width 37 height 22
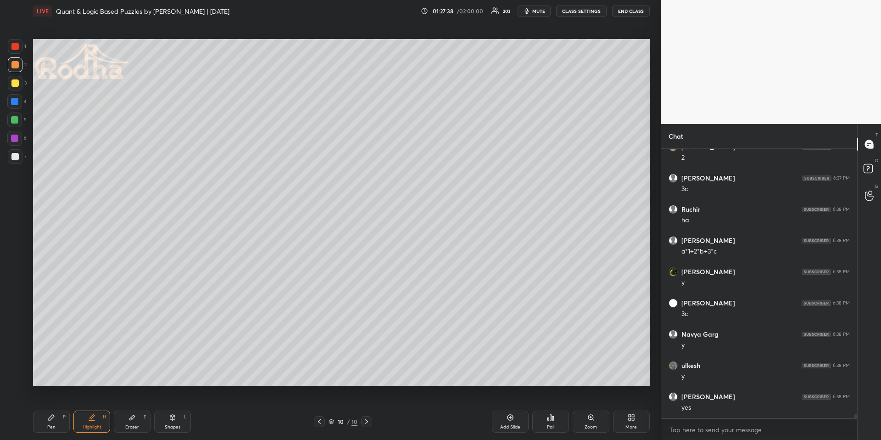
scroll to position [19875, 0]
click at [322, 419] on icon at bounding box center [319, 421] width 7 height 7
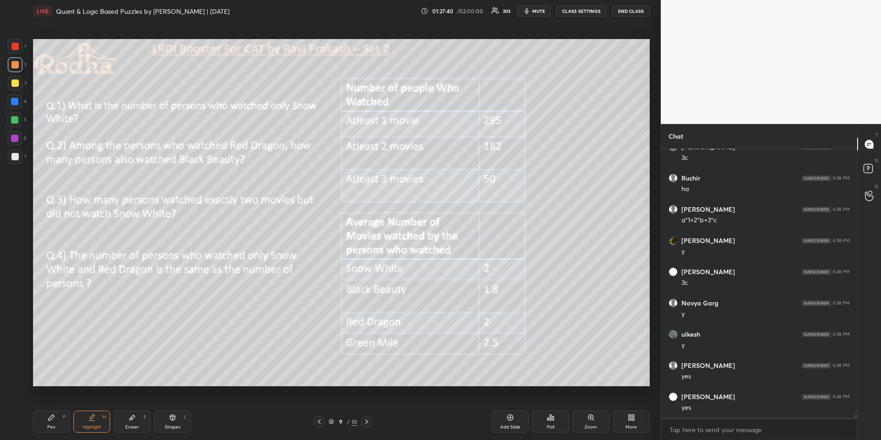
scroll to position [19907, 0]
click at [369, 423] on icon at bounding box center [366, 421] width 7 height 7
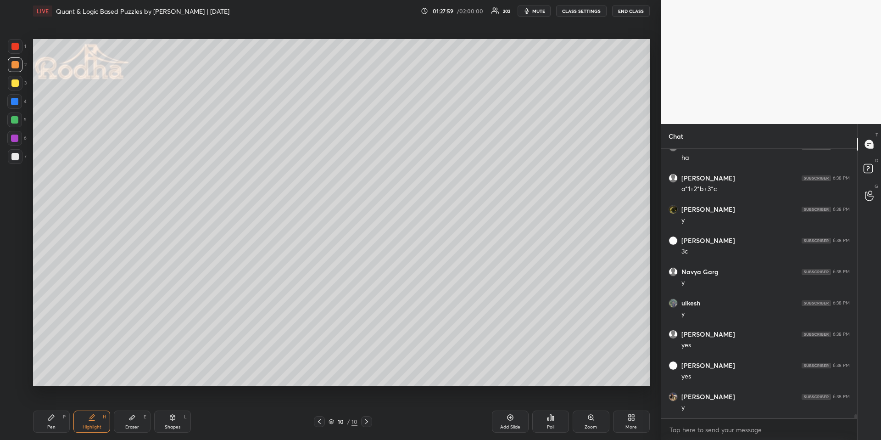
scroll to position [19946, 0]
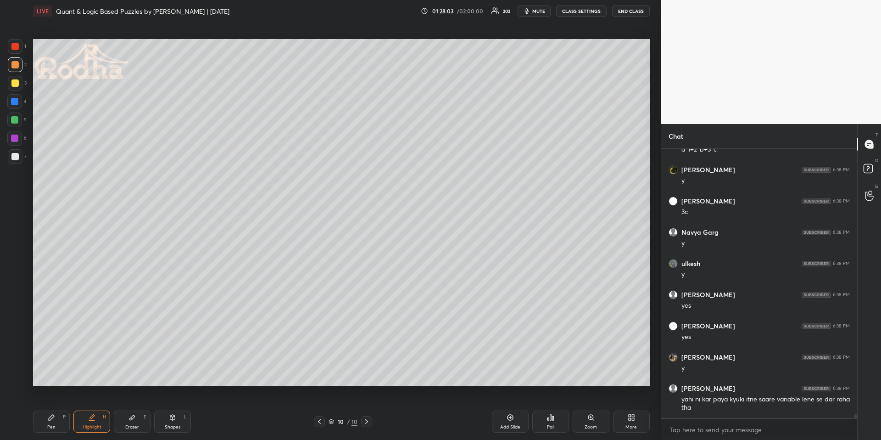
drag, startPoint x: 61, startPoint y: 420, endPoint x: 69, endPoint y: 397, distance: 24.1
click at [58, 420] on div "Pen P" at bounding box center [51, 421] width 37 height 22
click at [13, 103] on div at bounding box center [14, 101] width 7 height 7
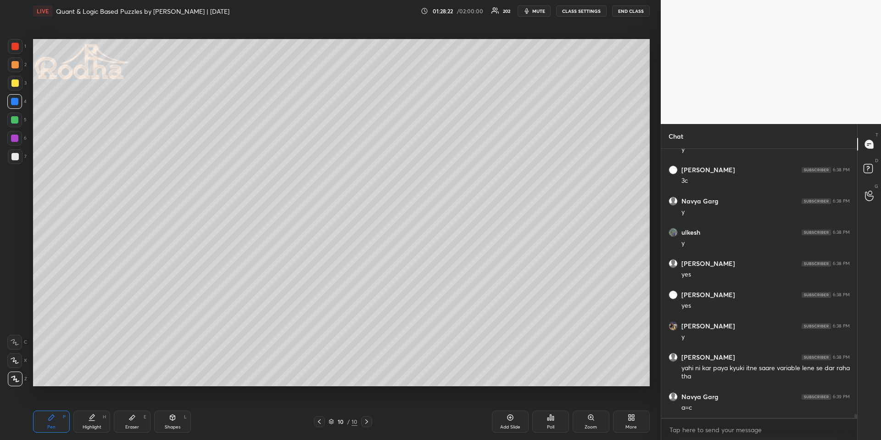
click at [15, 357] on div at bounding box center [14, 360] width 15 height 15
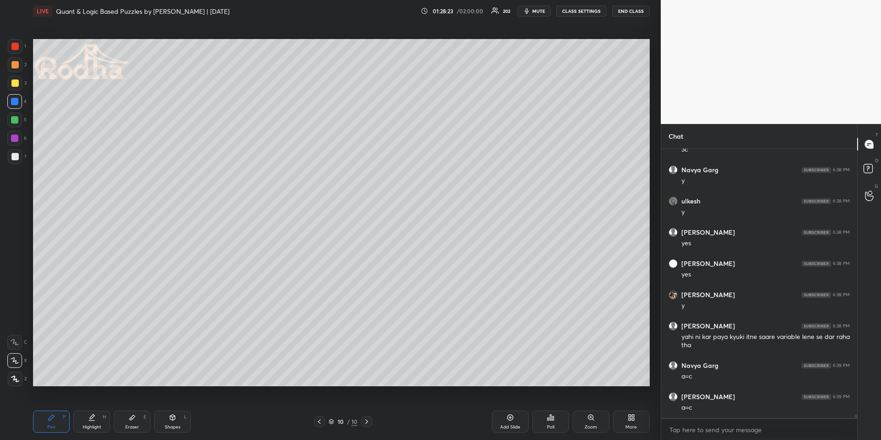
scroll to position [20040, 0]
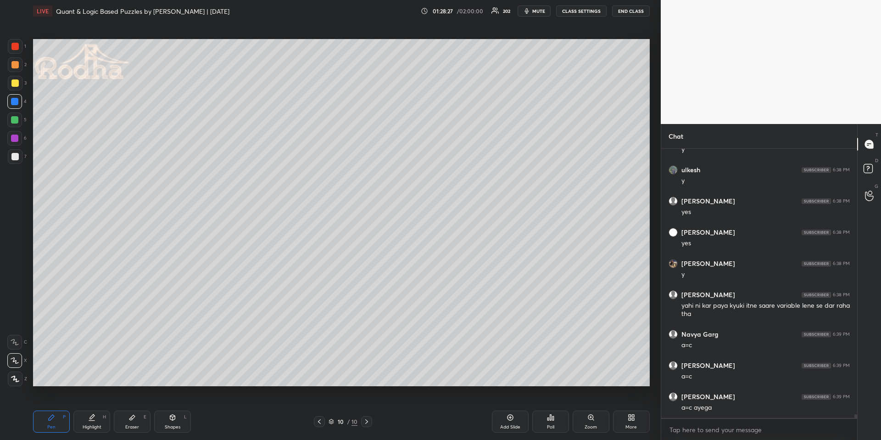
click at [18, 384] on div "Z" at bounding box center [17, 378] width 19 height 15
click at [17, 380] on icon at bounding box center [15, 378] width 8 height 6
click at [180, 426] on div "Shapes L" at bounding box center [172, 421] width 37 height 22
drag, startPoint x: 17, startPoint y: 316, endPoint x: 24, endPoint y: 293, distance: 24.3
click at [18, 315] on div "R O A L" at bounding box center [17, 349] width 20 height 73
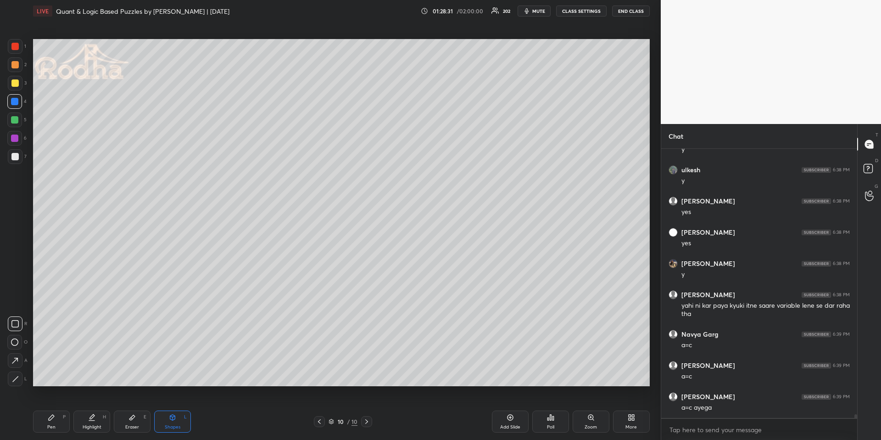
drag, startPoint x: 16, startPoint y: 64, endPoint x: 18, endPoint y: 68, distance: 4.7
click at [15, 64] on div at bounding box center [14, 64] width 7 height 7
click at [53, 422] on div "Pen P" at bounding box center [51, 421] width 37 height 22
click at [130, 419] on icon at bounding box center [132, 417] width 6 height 5
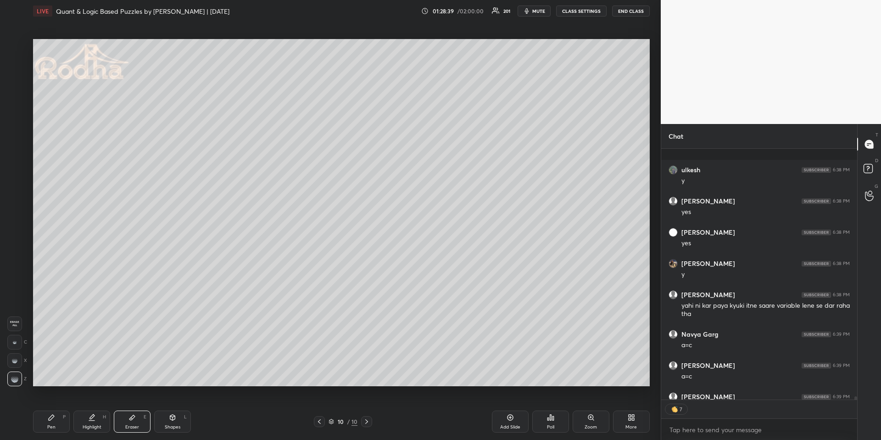
scroll to position [20089, 0]
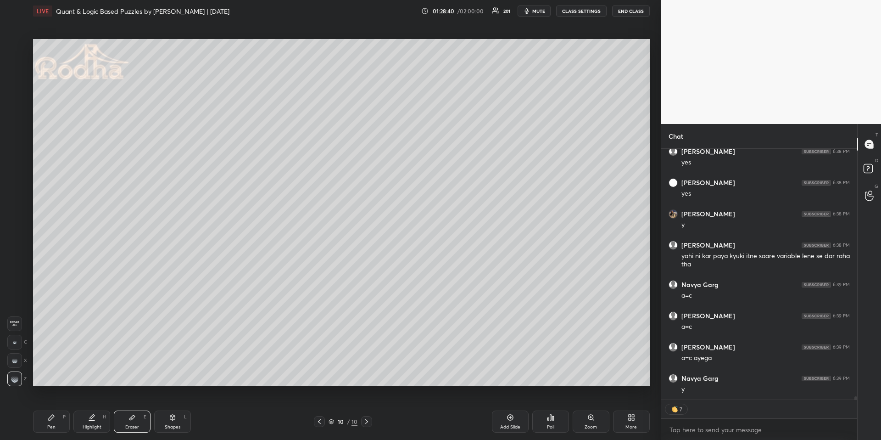
drag, startPoint x: 44, startPoint y: 424, endPoint x: 43, endPoint y: 409, distance: 15.2
click at [44, 426] on div "Pen P" at bounding box center [51, 421] width 37 height 22
click at [320, 418] on icon at bounding box center [319, 421] width 7 height 7
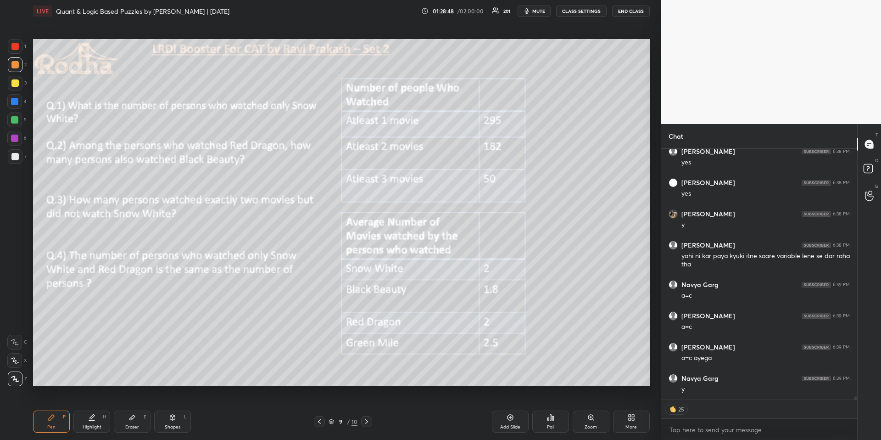
drag, startPoint x: 91, startPoint y: 419, endPoint x: 107, endPoint y: 403, distance: 22.4
click at [91, 419] on icon at bounding box center [91, 417] width 7 height 7
click at [366, 420] on icon at bounding box center [366, 421] width 7 height 7
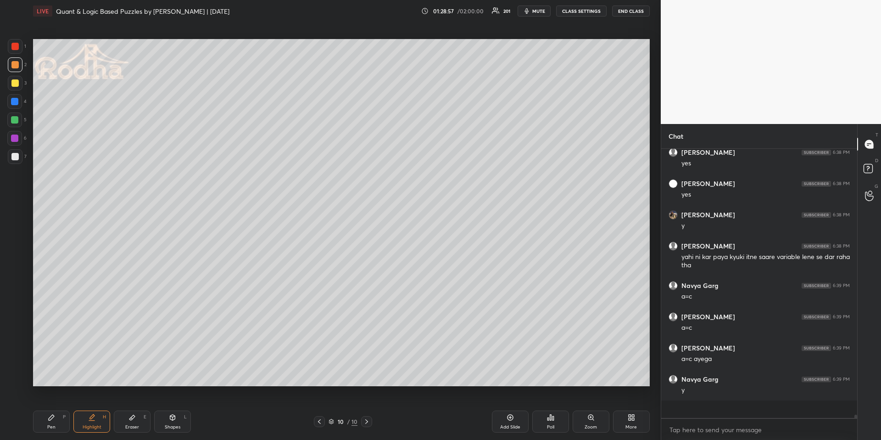
scroll to position [20071, 0]
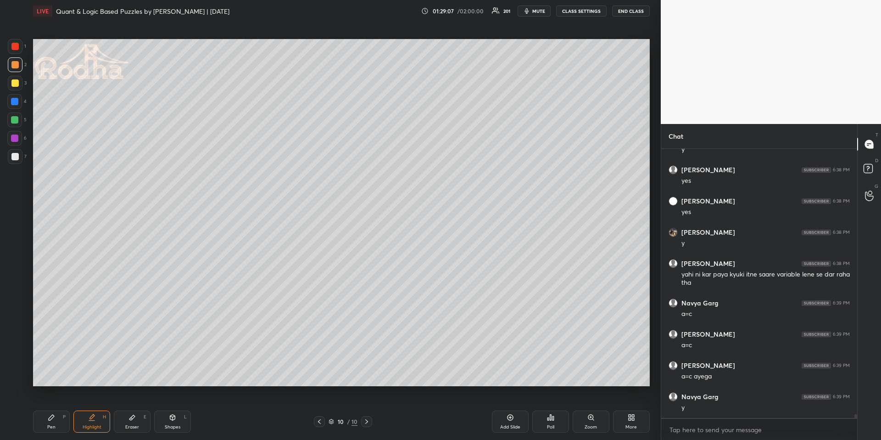
click at [56, 423] on div "Pen P" at bounding box center [51, 421] width 37 height 22
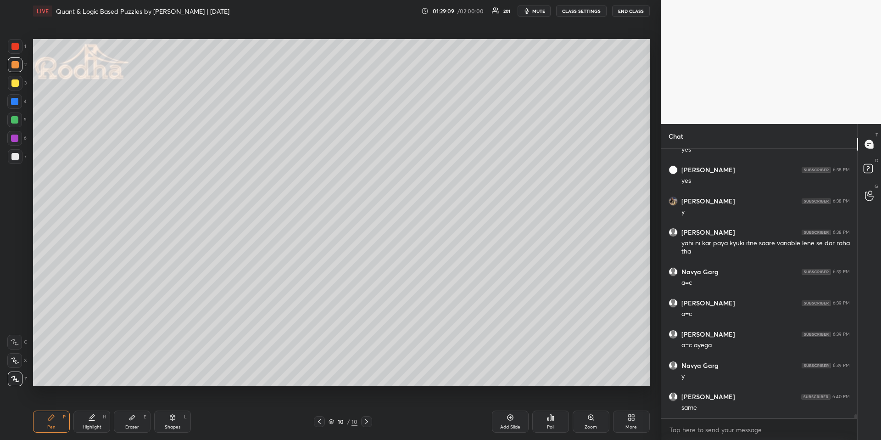
scroll to position [20133, 0]
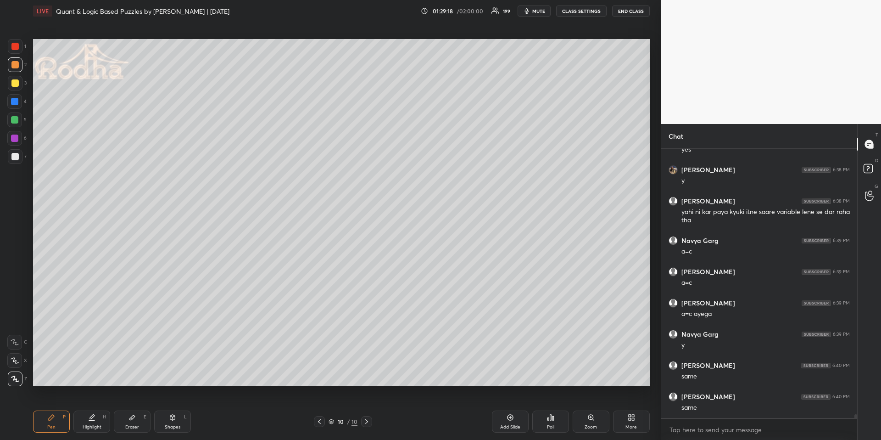
drag, startPoint x: 319, startPoint y: 419, endPoint x: 312, endPoint y: 406, distance: 14.8
click at [319, 419] on icon at bounding box center [319, 421] width 7 height 7
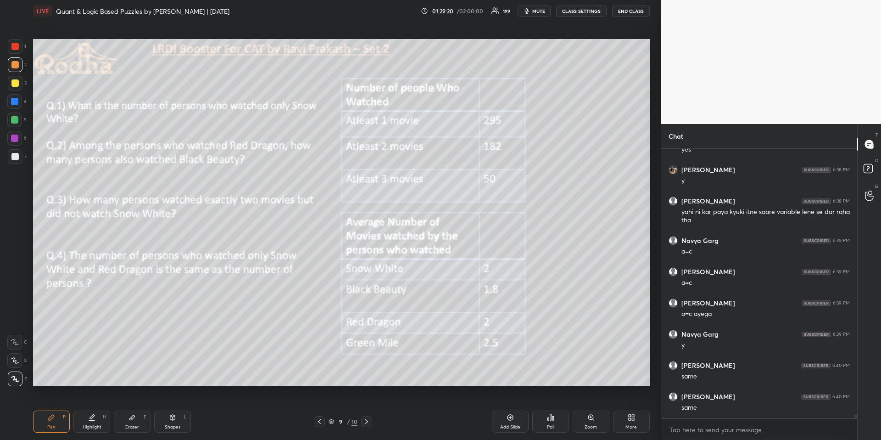
click at [366, 420] on icon at bounding box center [366, 421] width 7 height 7
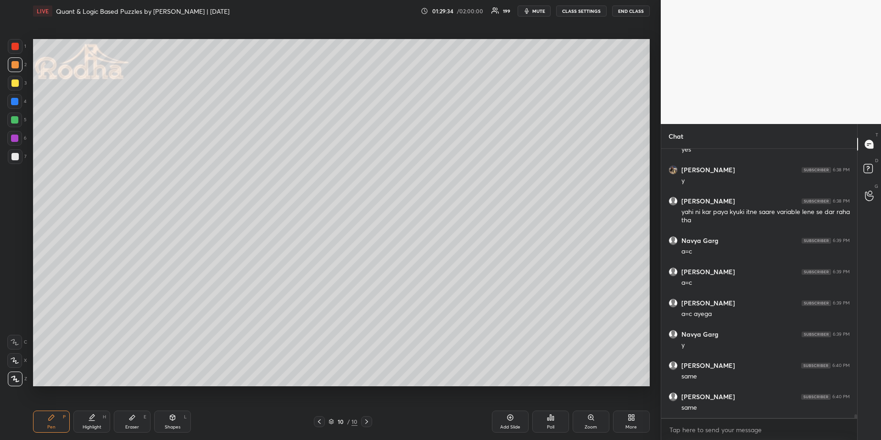
scroll to position [20166, 0]
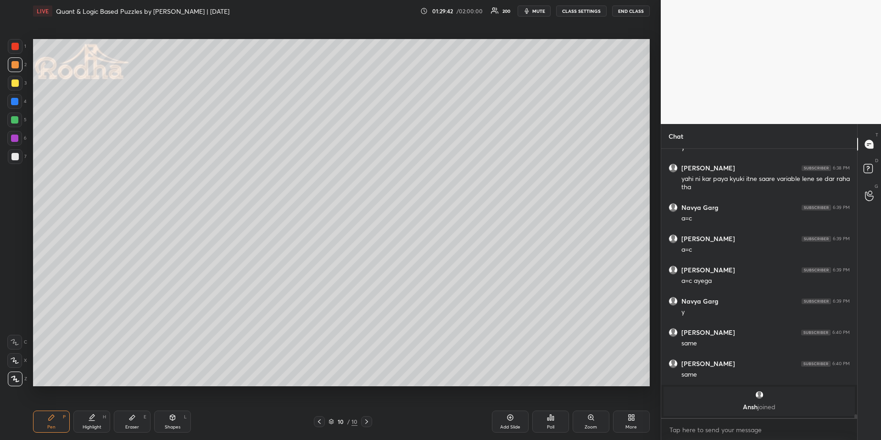
click at [12, 359] on icon at bounding box center [15, 360] width 8 height 6
drag, startPoint x: 17, startPoint y: 378, endPoint x: 29, endPoint y: 369, distance: 15.2
click at [17, 378] on icon at bounding box center [15, 378] width 8 height 6
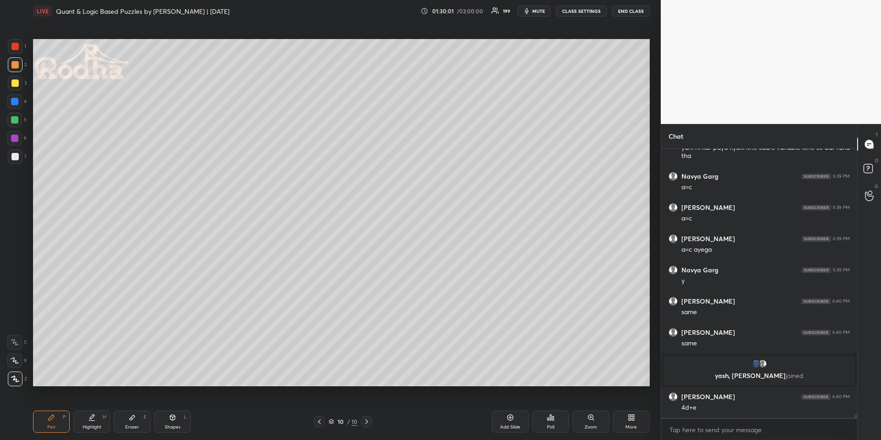
click at [136, 420] on div "Eraser E" at bounding box center [132, 421] width 37 height 22
drag, startPoint x: 58, startPoint y: 427, endPoint x: 80, endPoint y: 391, distance: 42.0
click at [59, 426] on div "Pen P" at bounding box center [51, 421] width 37 height 22
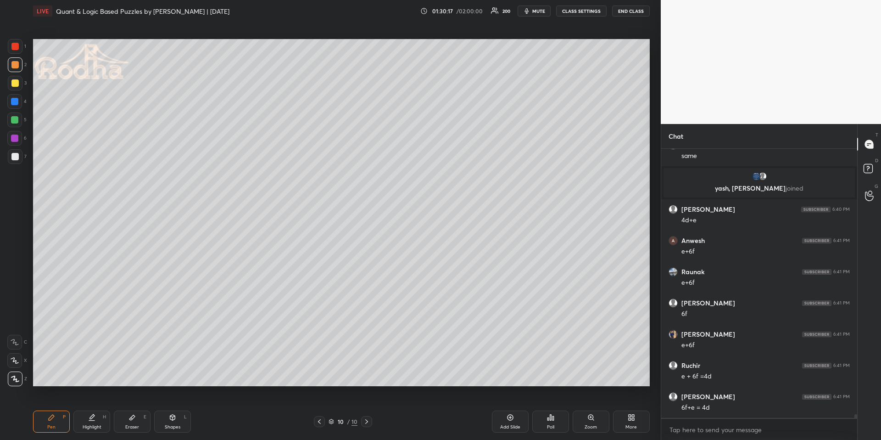
scroll to position [20235, 0]
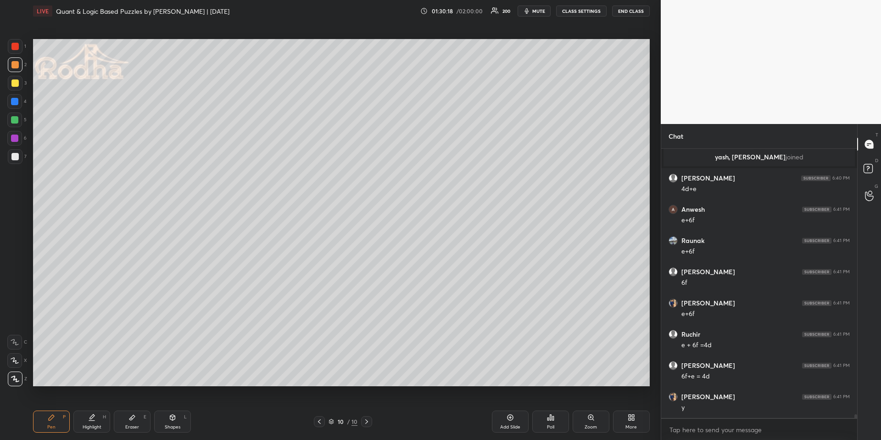
click at [18, 105] on div at bounding box center [14, 101] width 15 height 15
drag, startPoint x: 175, startPoint y: 425, endPoint x: 176, endPoint y: 407, distance: 17.4
click at [175, 425] on div "Shapes" at bounding box center [173, 427] width 16 height 5
click at [16, 64] on div at bounding box center [14, 64] width 7 height 7
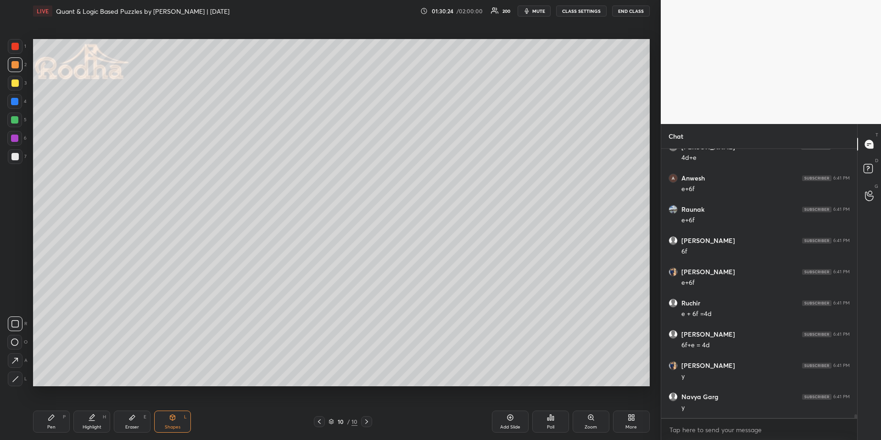
drag, startPoint x: 16, startPoint y: 320, endPoint x: 21, endPoint y: 319, distance: 5.2
click at [17, 320] on icon at bounding box center [14, 323] width 7 height 7
click at [51, 421] on div "Pen P" at bounding box center [51, 421] width 37 height 22
click at [15, 84] on div at bounding box center [14, 82] width 7 height 7
click at [15, 103] on div at bounding box center [14, 101] width 7 height 7
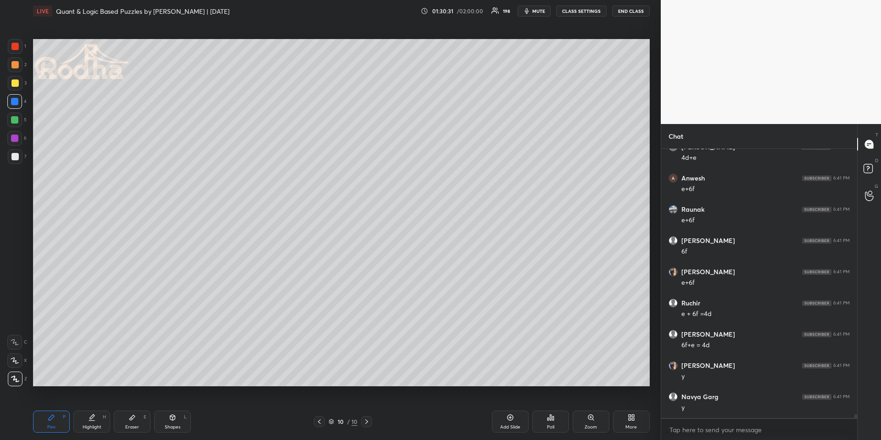
click at [15, 121] on div at bounding box center [14, 119] width 7 height 7
click at [14, 67] on div at bounding box center [14, 64] width 7 height 7
click at [626, 416] on div "More" at bounding box center [631, 421] width 37 height 22
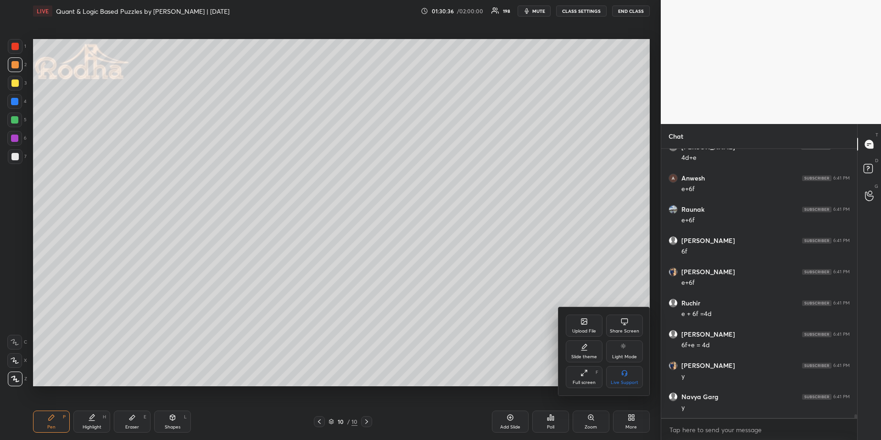
click at [588, 327] on div "Upload File" at bounding box center [584, 325] width 37 height 22
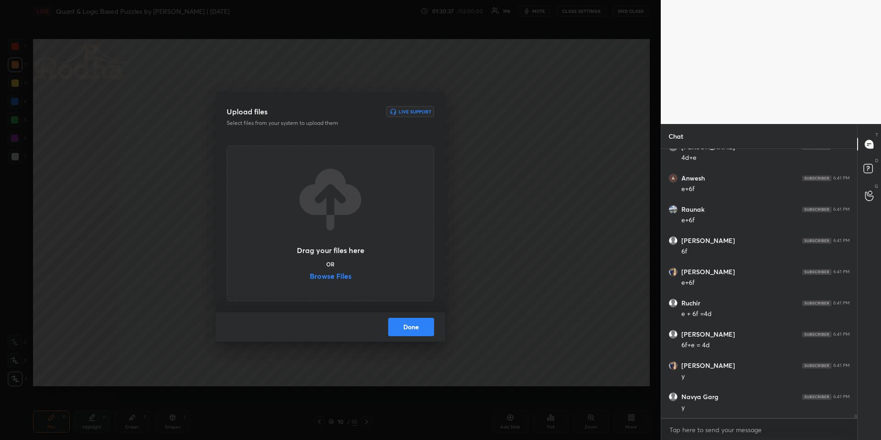
click at [331, 273] on label "Browse Files" at bounding box center [331, 277] width 42 height 10
click at [310, 273] on input "Browse Files" at bounding box center [310, 277] width 0 height 10
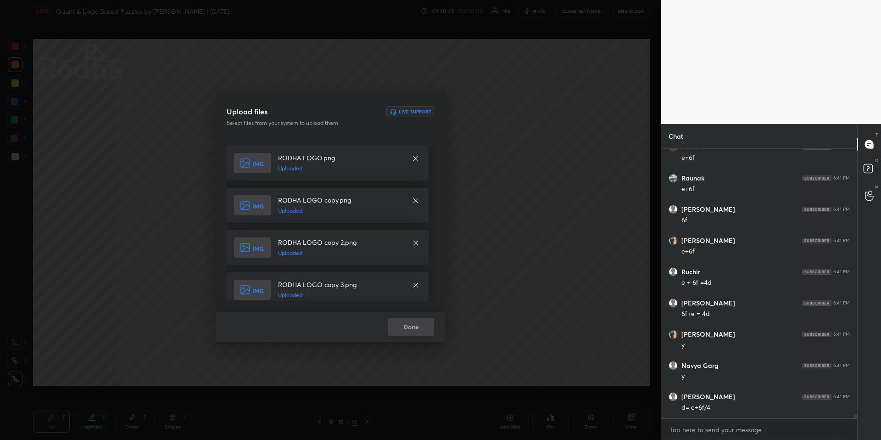
click at [417, 330] on div "Done" at bounding box center [330, 326] width 229 height 29
click at [415, 322] on div "Done" at bounding box center [330, 326] width 229 height 29
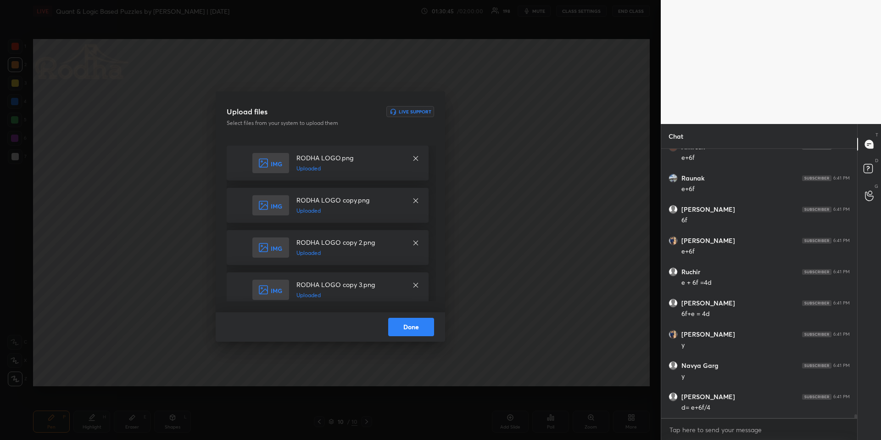
click at [422, 324] on button "Done" at bounding box center [411, 327] width 46 height 18
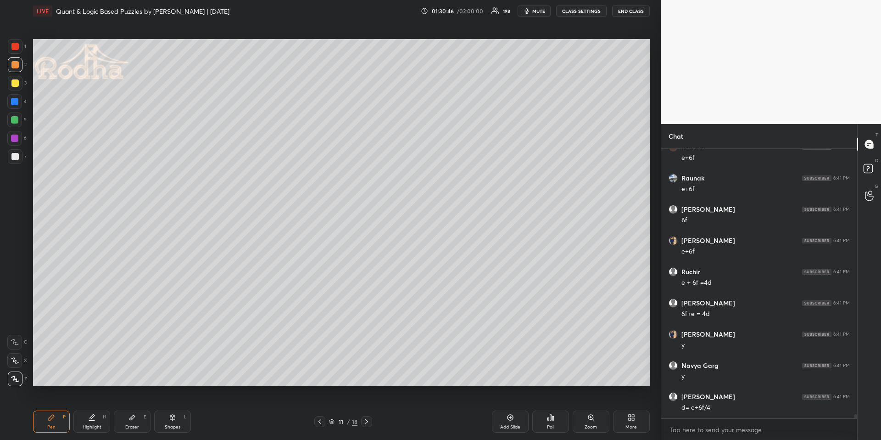
click at [320, 419] on icon at bounding box center [319, 421] width 7 height 7
click at [322, 420] on icon at bounding box center [319, 421] width 7 height 7
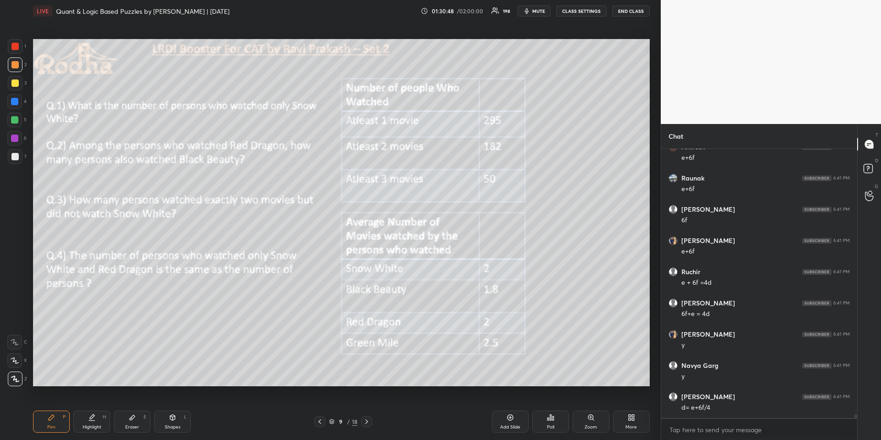
click at [322, 421] on icon at bounding box center [319, 421] width 7 height 7
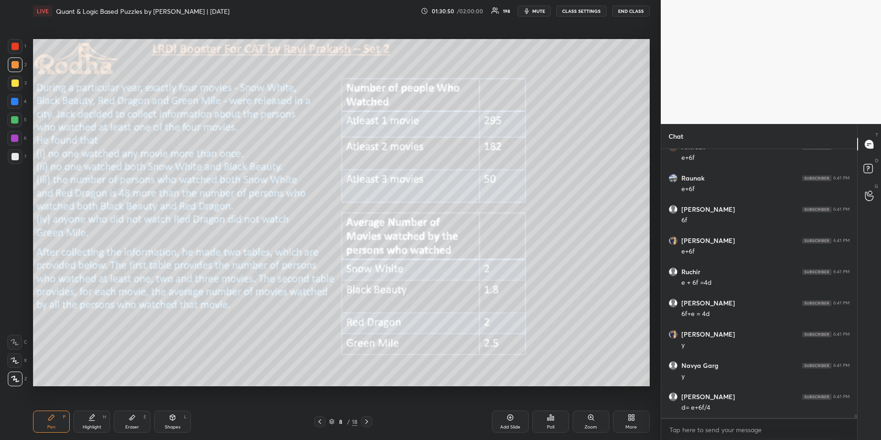
scroll to position [20331, 0]
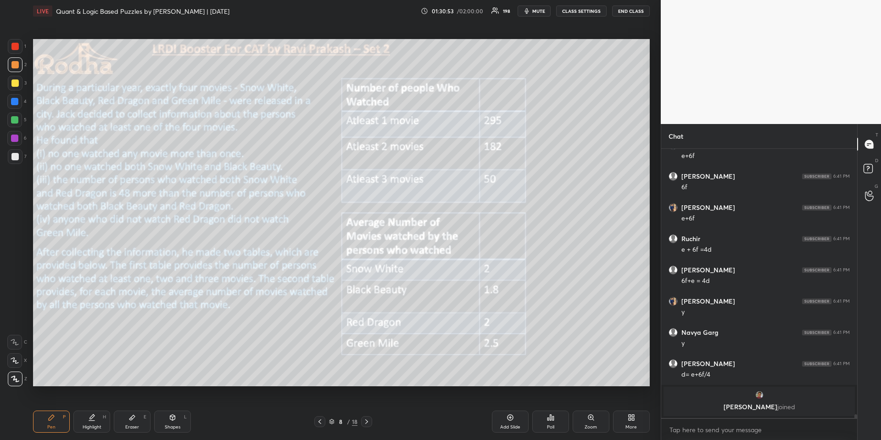
click at [368, 418] on icon at bounding box center [366, 421] width 7 height 7
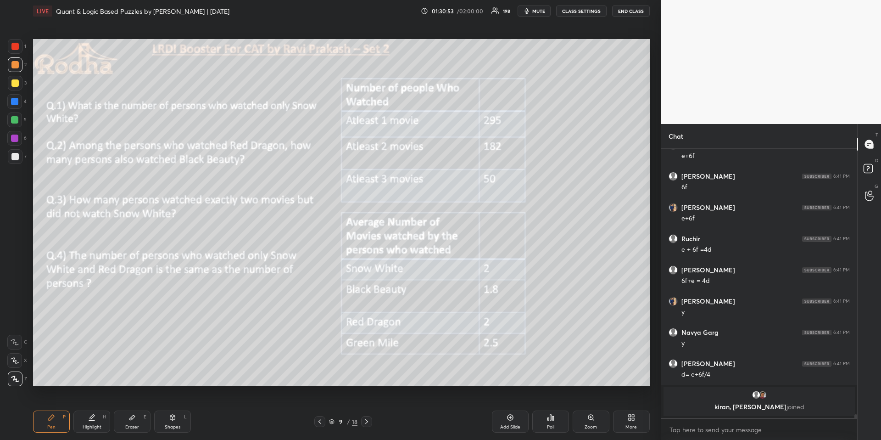
click at [368, 418] on icon at bounding box center [366, 421] width 7 height 7
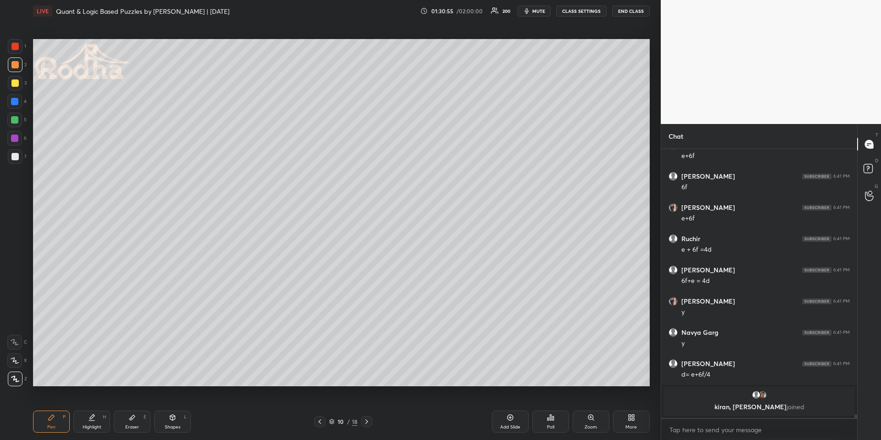
click at [92, 421] on div "Highlight H" at bounding box center [91, 421] width 37 height 22
drag, startPoint x: 40, startPoint y: 421, endPoint x: 47, endPoint y: 408, distance: 15.0
click at [41, 421] on div "Pen P" at bounding box center [51, 421] width 37 height 22
click at [13, 47] on div at bounding box center [14, 46] width 7 height 7
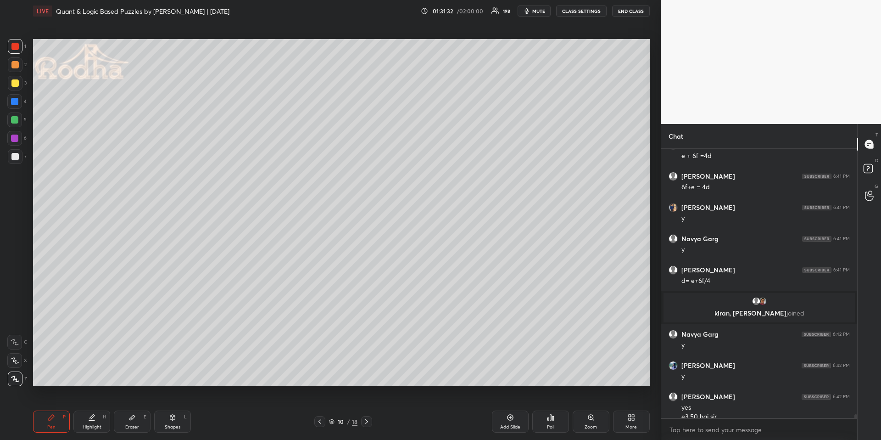
scroll to position [20351, 0]
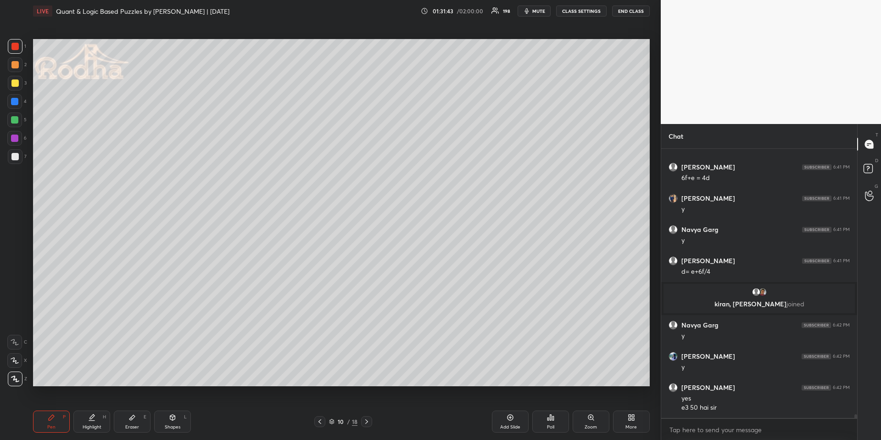
click at [17, 62] on div at bounding box center [14, 64] width 7 height 7
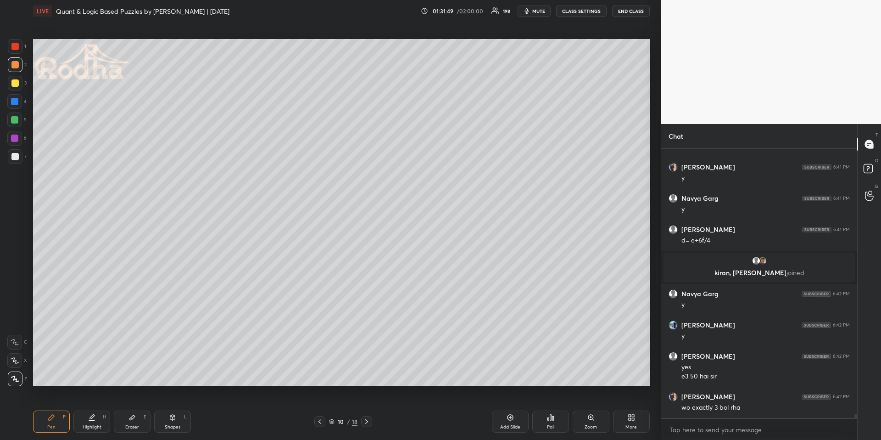
click at [81, 421] on div "Highlight H" at bounding box center [91, 421] width 37 height 22
drag, startPoint x: 92, startPoint y: 420, endPoint x: 89, endPoint y: 393, distance: 26.9
click at [92, 420] on icon at bounding box center [91, 417] width 7 height 7
click at [321, 419] on icon at bounding box center [320, 421] width 3 height 5
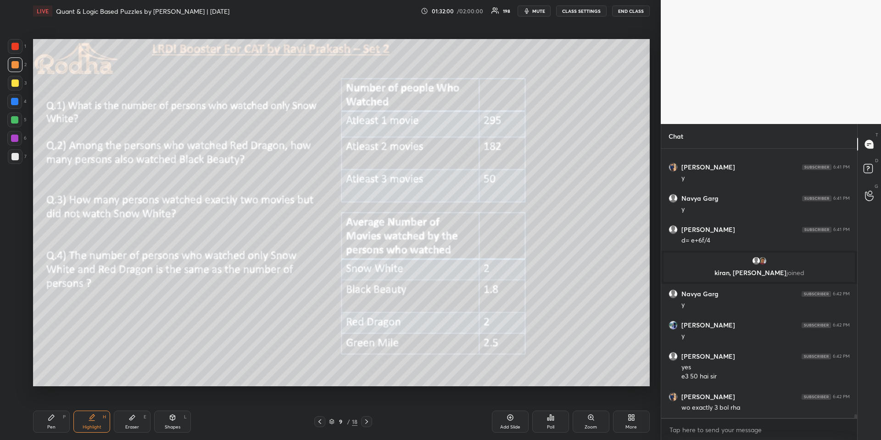
click at [368, 422] on icon at bounding box center [366, 421] width 7 height 7
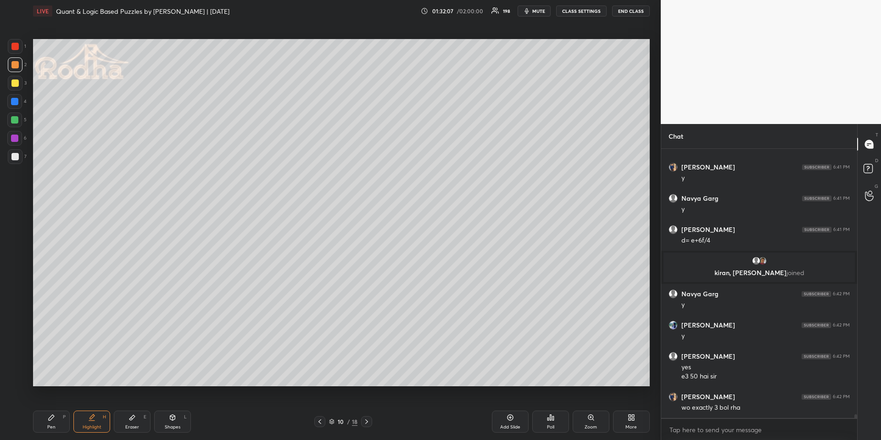
click at [367, 419] on icon at bounding box center [366, 421] width 7 height 7
click at [50, 419] on icon at bounding box center [52, 417] width 6 height 6
click at [318, 419] on icon at bounding box center [319, 421] width 7 height 7
drag, startPoint x: 87, startPoint y: 421, endPoint x: 93, endPoint y: 414, distance: 9.1
click at [86, 421] on div "Highlight H" at bounding box center [91, 421] width 37 height 22
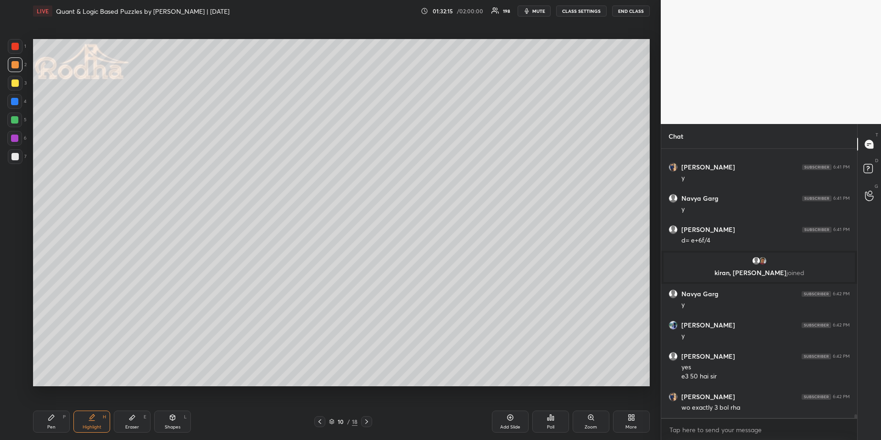
scroll to position [20413, 0]
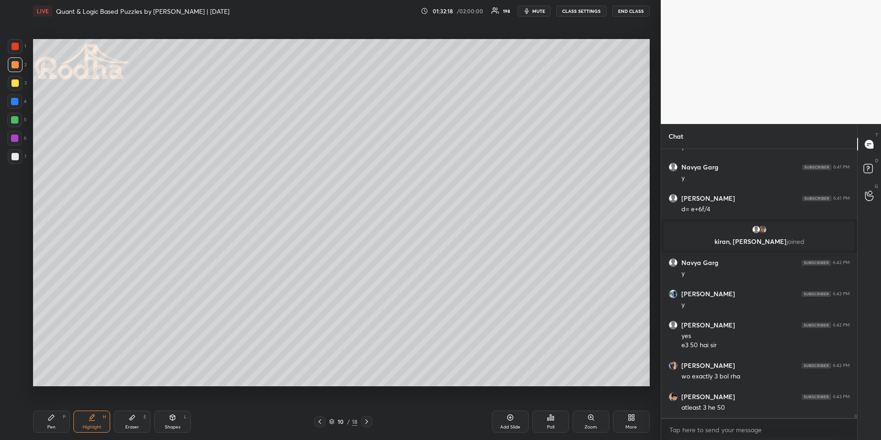
click at [366, 421] on icon at bounding box center [366, 421] width 7 height 7
click at [42, 419] on div "Pen P" at bounding box center [51, 421] width 37 height 22
click at [321, 420] on icon at bounding box center [319, 421] width 7 height 7
click at [369, 418] on icon at bounding box center [366, 421] width 7 height 7
drag, startPoint x: 171, startPoint y: 417, endPoint x: 169, endPoint y: 407, distance: 10.4
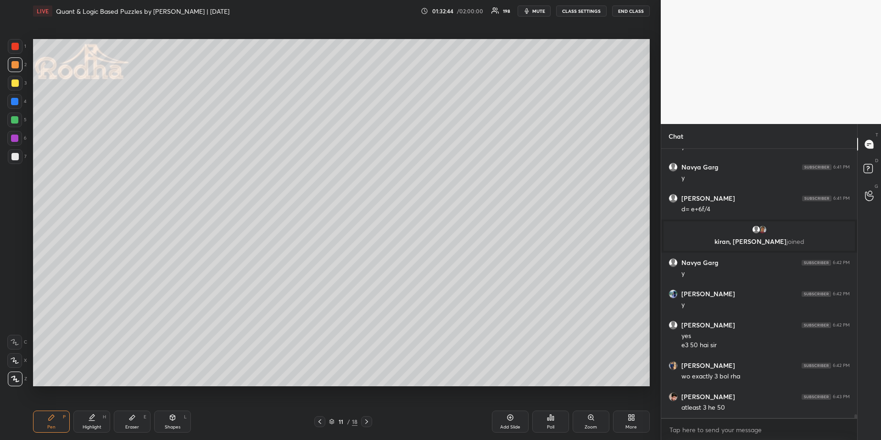
click at [172, 419] on icon at bounding box center [172, 417] width 5 height 6
click at [17, 380] on icon at bounding box center [15, 378] width 7 height 7
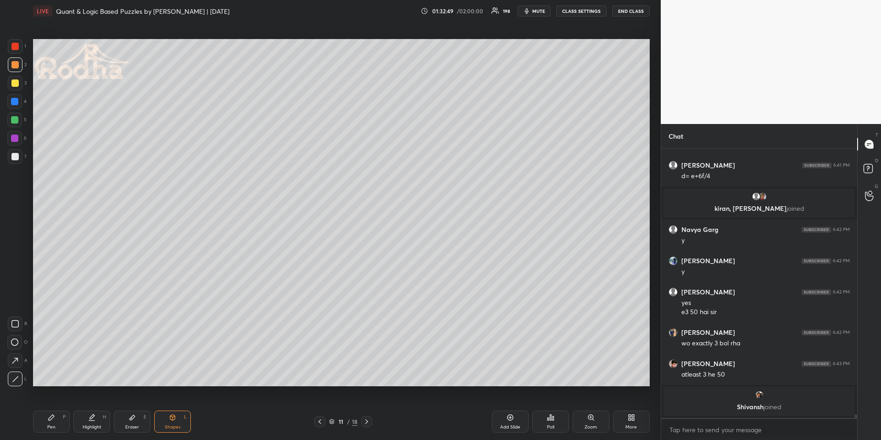
click at [56, 419] on div "Pen P" at bounding box center [51, 421] width 37 height 22
click at [319, 423] on icon at bounding box center [319, 421] width 7 height 7
click at [363, 422] on icon at bounding box center [366, 421] width 7 height 7
click at [17, 101] on div at bounding box center [14, 101] width 7 height 7
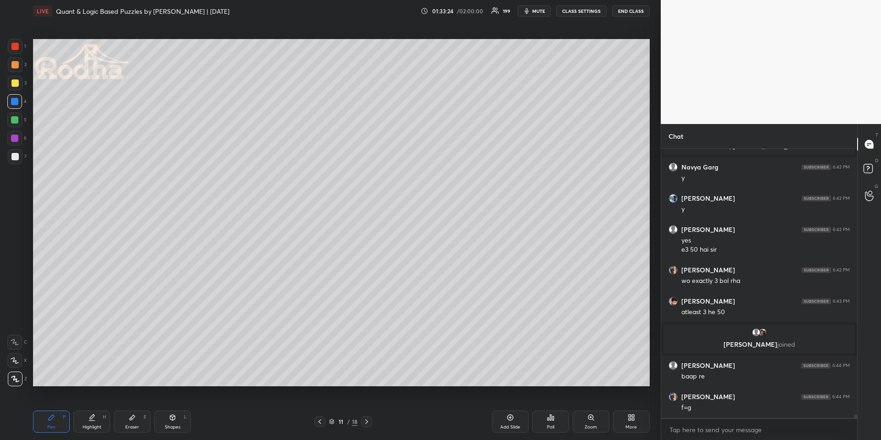
scroll to position [20476, 0]
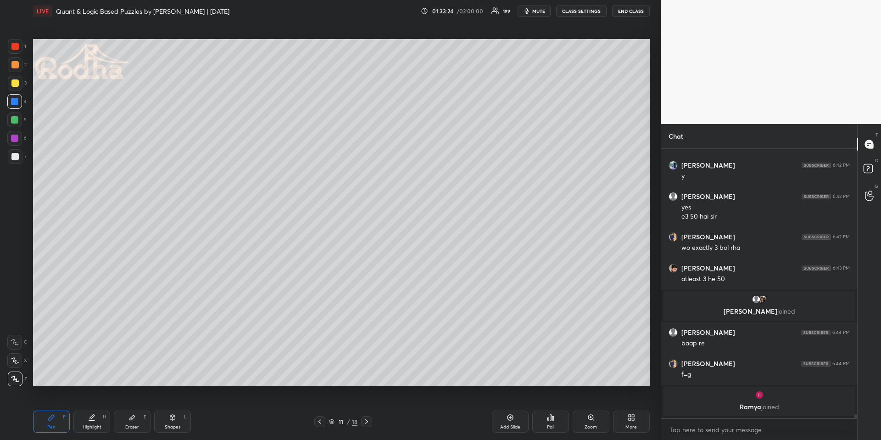
click at [12, 362] on icon at bounding box center [15, 360] width 8 height 6
click at [15, 65] on div at bounding box center [14, 64] width 7 height 7
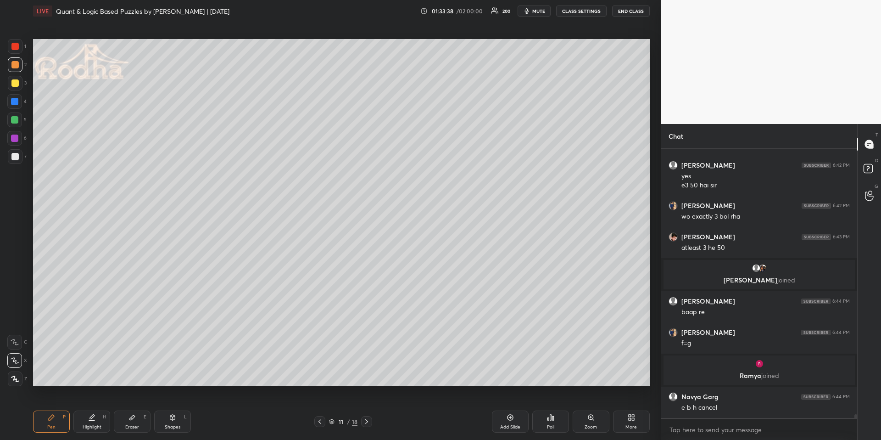
scroll to position [20511, 0]
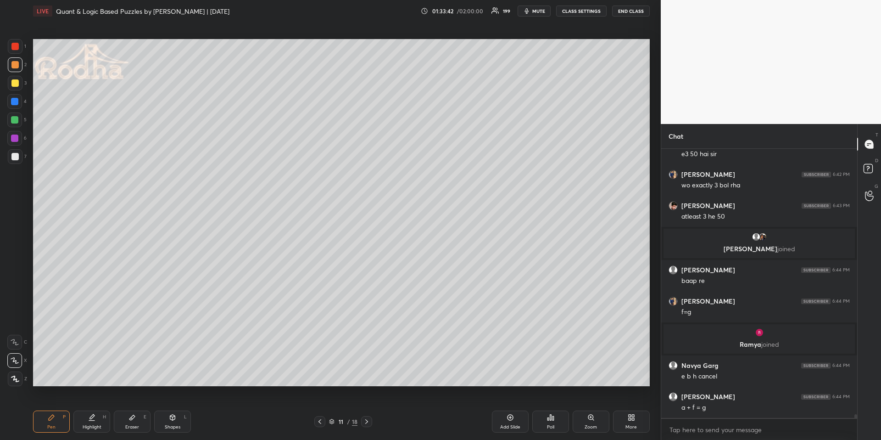
click at [18, 379] on icon at bounding box center [15, 378] width 8 height 6
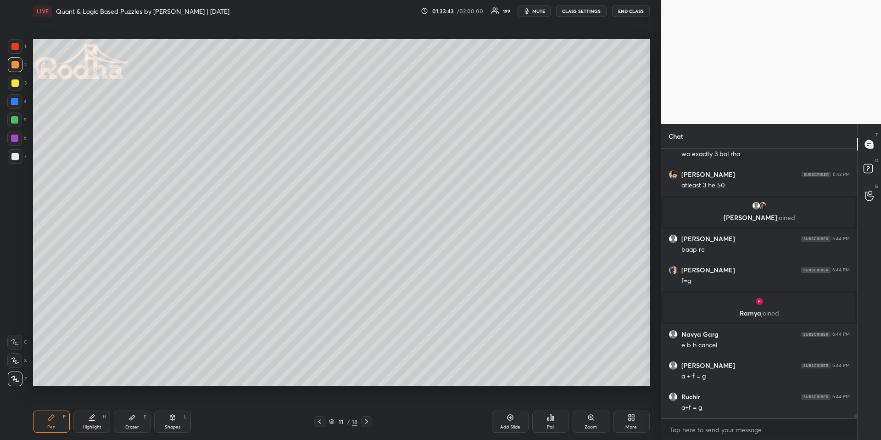
drag, startPoint x: 15, startPoint y: 101, endPoint x: 29, endPoint y: 112, distance: 17.1
click at [15, 101] on div at bounding box center [14, 101] width 7 height 7
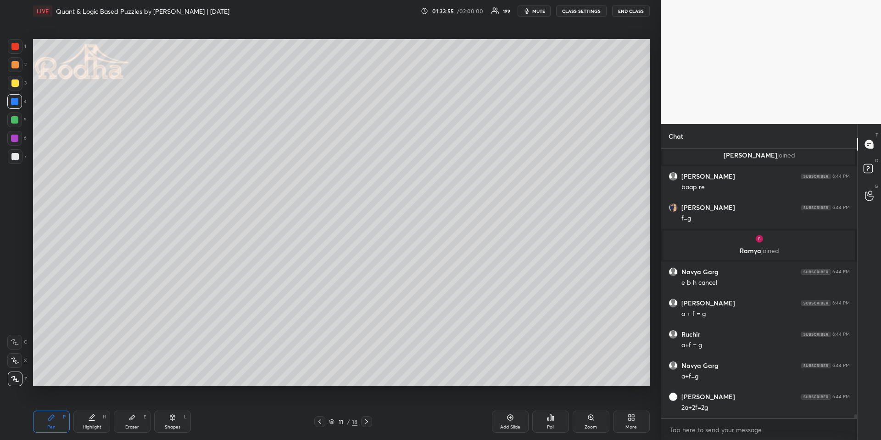
scroll to position [20636, 0]
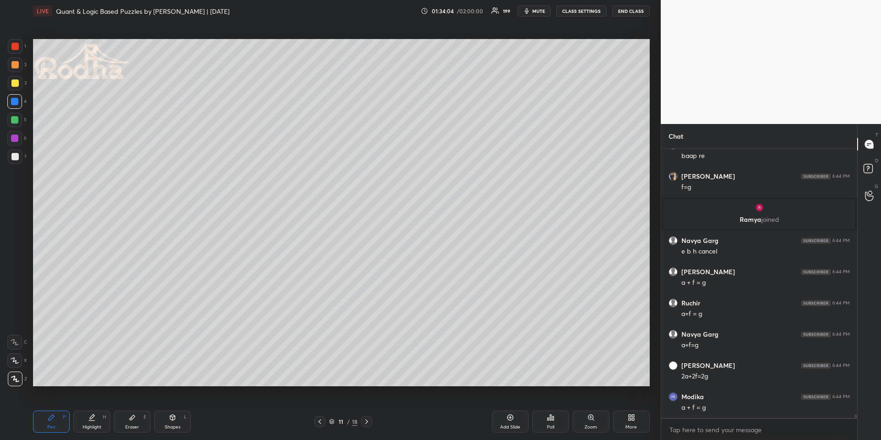
click at [178, 419] on div "Shapes L" at bounding box center [172, 421] width 37 height 22
click at [15, 320] on icon at bounding box center [14, 323] width 7 height 7
drag, startPoint x: 13, startPoint y: 59, endPoint x: 31, endPoint y: 86, distance: 32.8
click at [13, 59] on div at bounding box center [15, 64] width 15 height 15
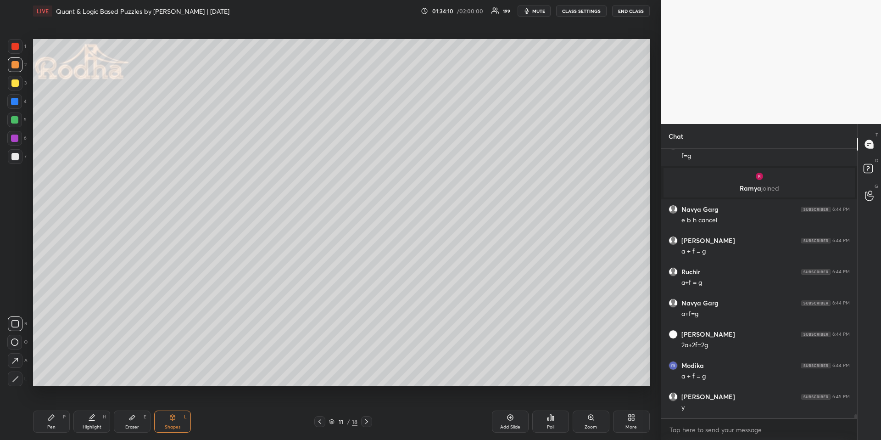
scroll to position [20699, 0]
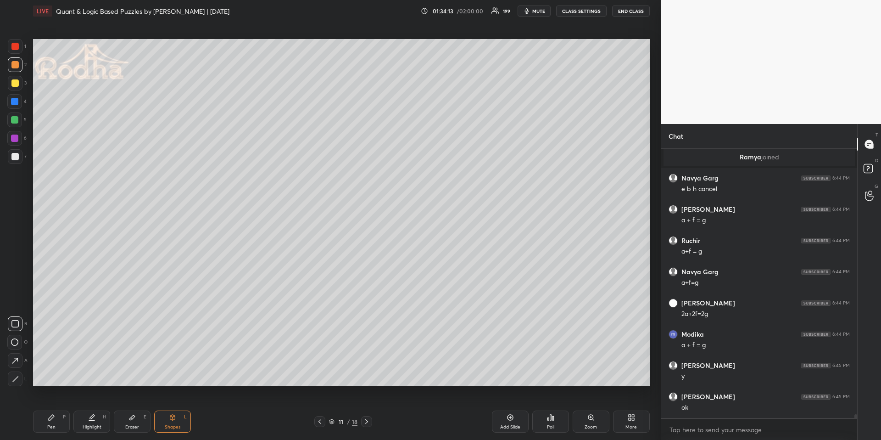
click at [50, 427] on div "Pen" at bounding box center [51, 427] width 8 height 5
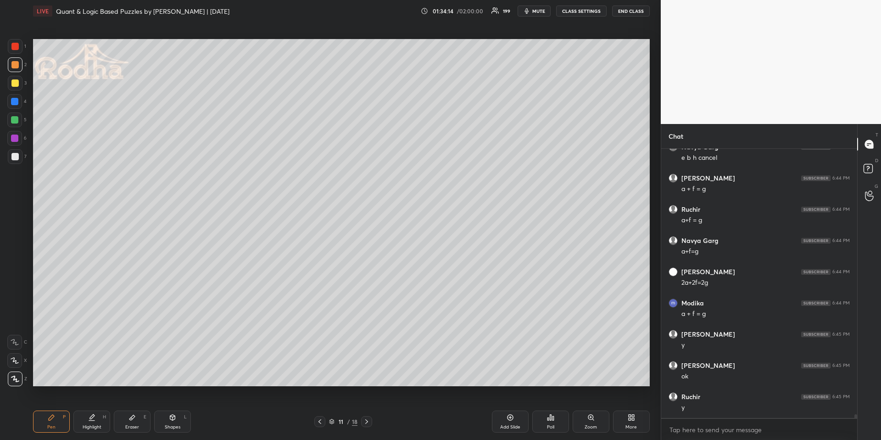
drag, startPoint x: 17, startPoint y: 67, endPoint x: 17, endPoint y: 78, distance: 11.5
click at [16, 66] on div at bounding box center [14, 64] width 7 height 7
click at [322, 420] on icon at bounding box center [319, 421] width 7 height 7
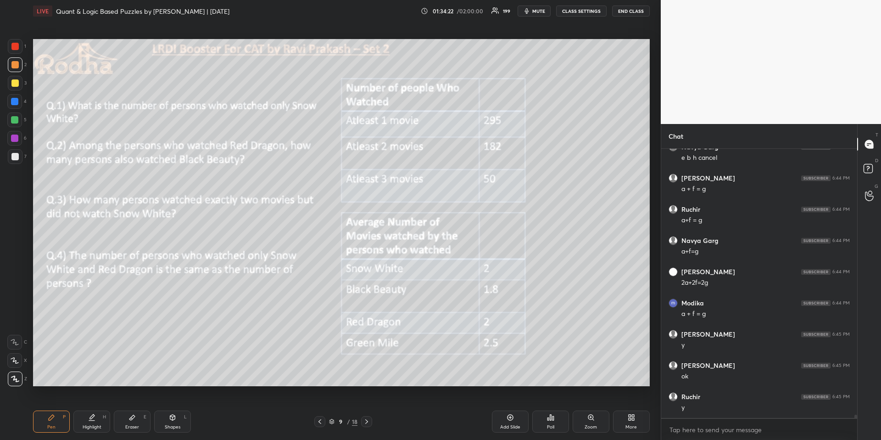
scroll to position [20761, 0]
click at [369, 418] on icon at bounding box center [366, 421] width 7 height 7
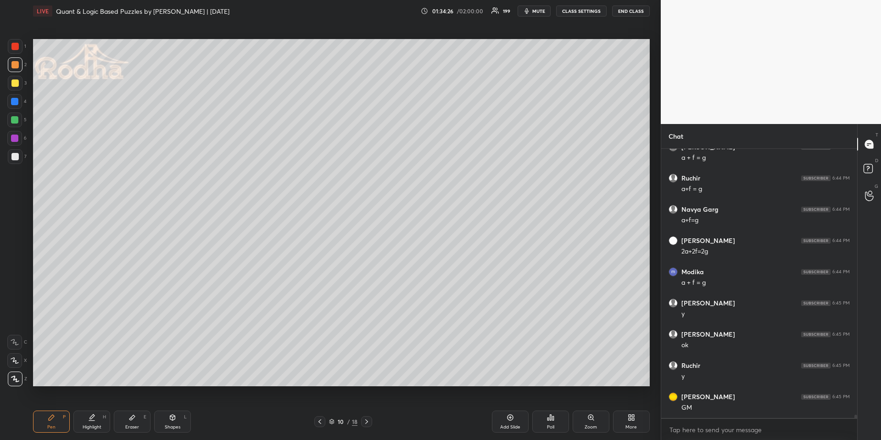
click at [84, 424] on div "Highlight H" at bounding box center [91, 421] width 37 height 22
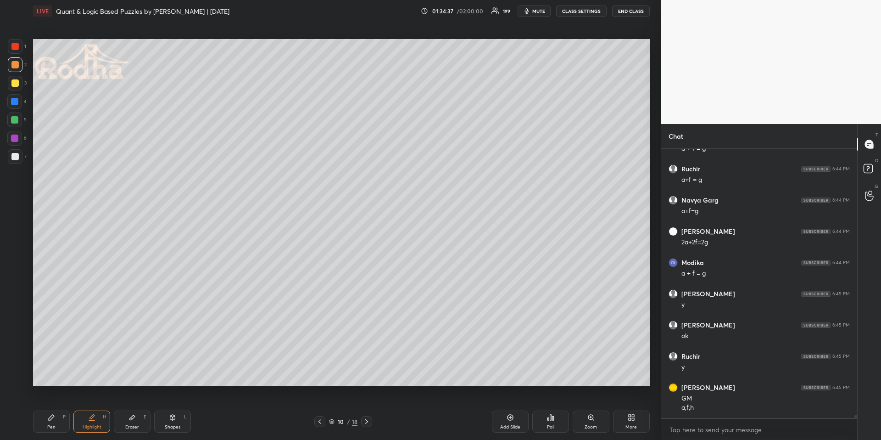
click at [369, 420] on icon at bounding box center [366, 421] width 7 height 7
drag, startPoint x: 47, startPoint y: 419, endPoint x: 50, endPoint y: 392, distance: 27.3
click at [48, 419] on div "Pen P" at bounding box center [51, 421] width 37 height 22
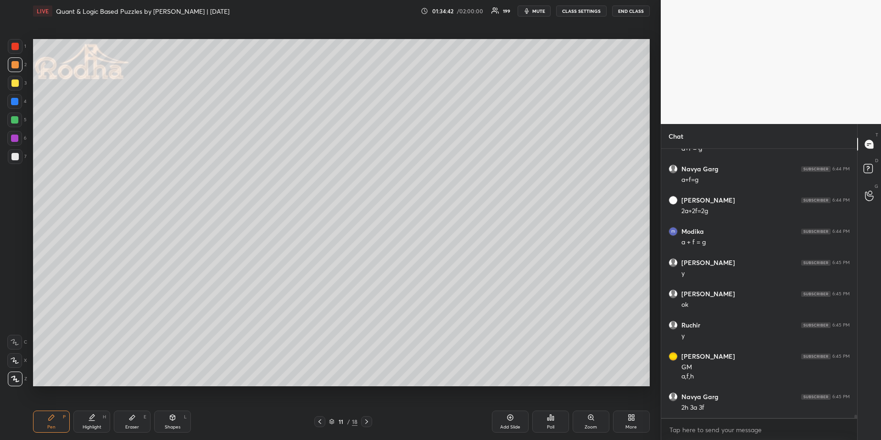
click at [326, 424] on div "11 / 18" at bounding box center [343, 421] width 58 height 11
click at [322, 424] on icon at bounding box center [319, 421] width 7 height 7
click at [365, 422] on icon at bounding box center [366, 421] width 7 height 7
click at [15, 101] on div at bounding box center [14, 101] width 7 height 7
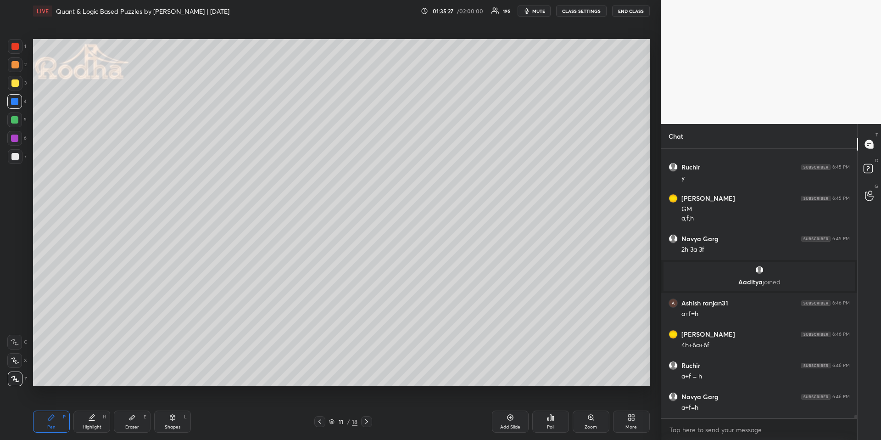
scroll to position [20898, 0]
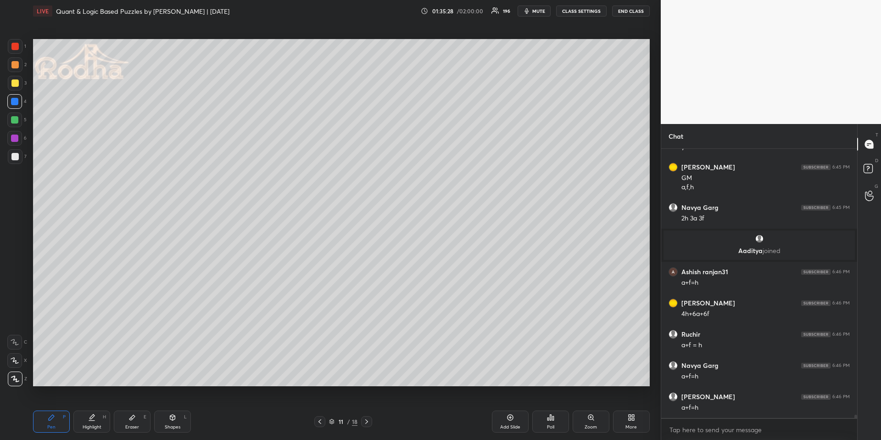
click at [182, 419] on div "Shapes L" at bounding box center [172, 421] width 37 height 22
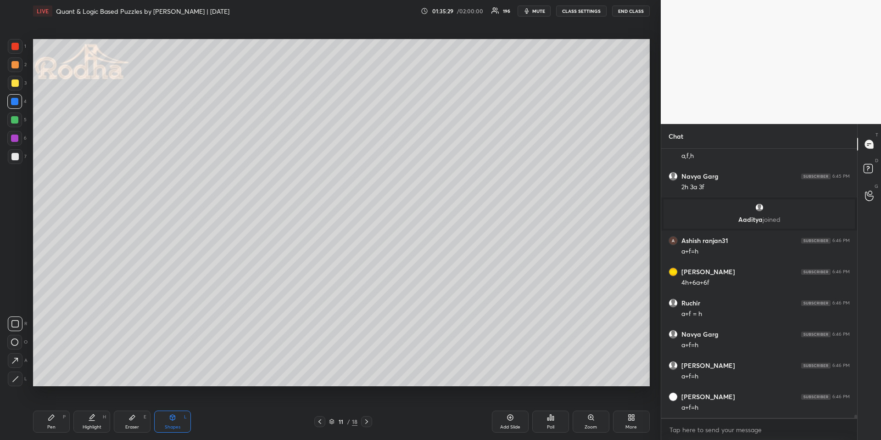
scroll to position [20992, 0]
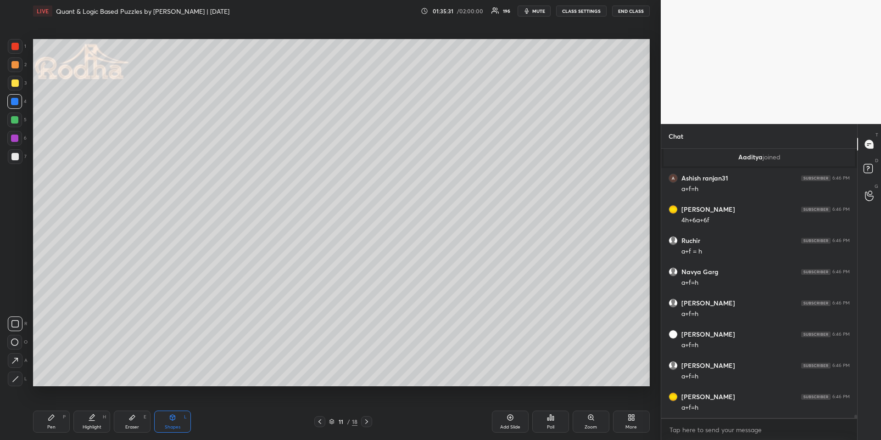
click at [14, 63] on div at bounding box center [14, 64] width 7 height 7
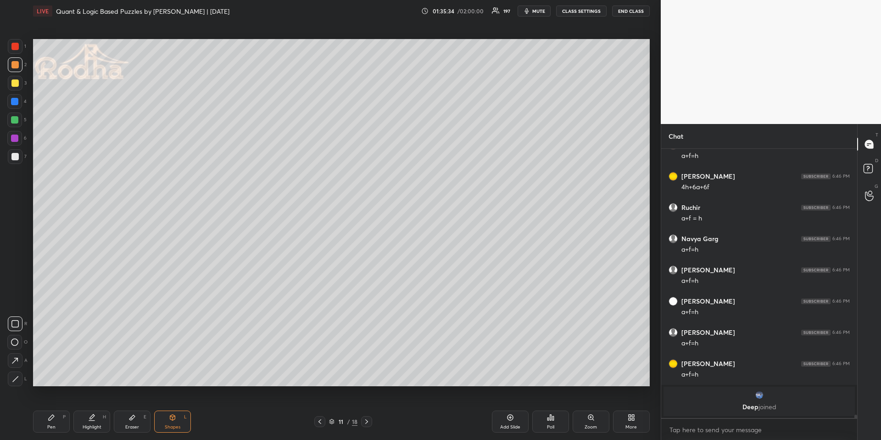
click at [60, 422] on div "Pen P" at bounding box center [51, 421] width 37 height 22
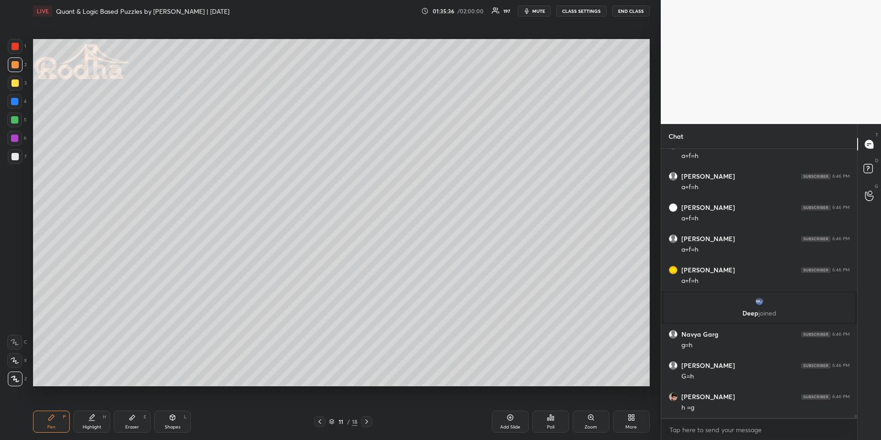
scroll to position [21062, 0]
click at [167, 425] on div "Shapes" at bounding box center [173, 427] width 16 height 5
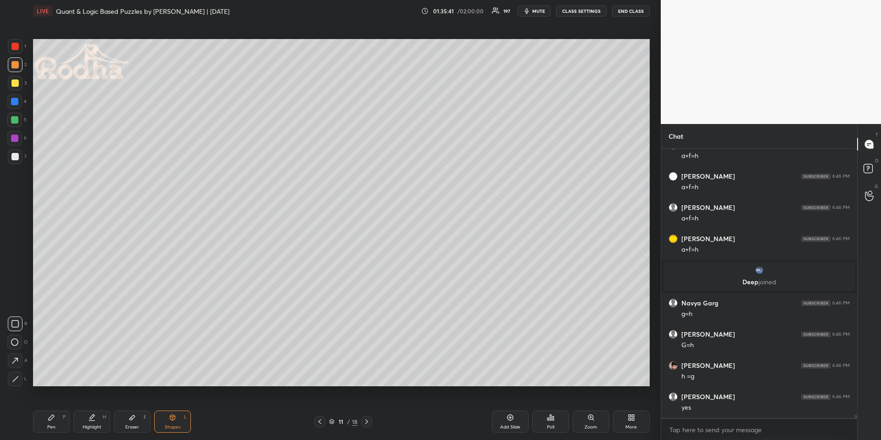
drag, startPoint x: 18, startPoint y: 323, endPoint x: 27, endPoint y: 324, distance: 8.9
click at [18, 323] on rect at bounding box center [15, 323] width 7 height 7
click at [95, 425] on div "Highlight" at bounding box center [92, 427] width 19 height 5
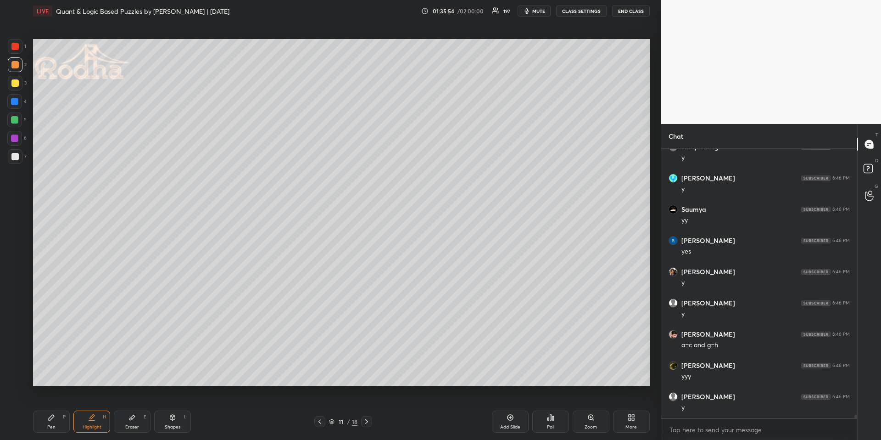
scroll to position [21437, 0]
click at [320, 420] on icon at bounding box center [319, 421] width 7 height 7
click at [319, 419] on icon at bounding box center [319, 421] width 7 height 7
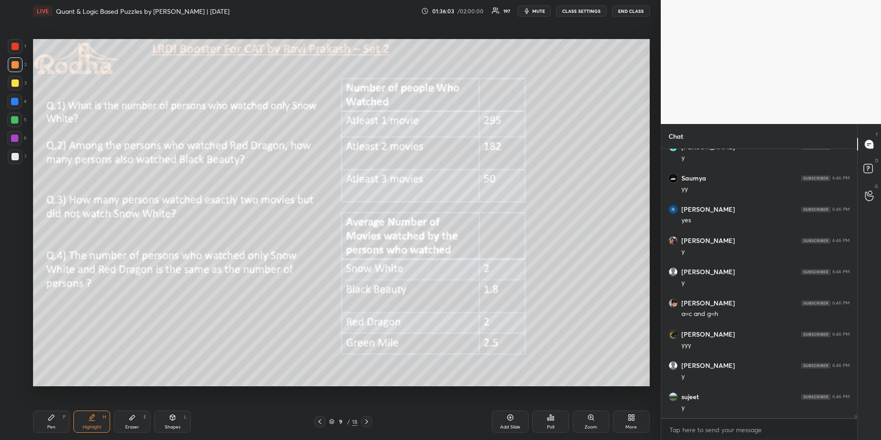
click at [97, 418] on div "Highlight H" at bounding box center [91, 421] width 37 height 22
drag, startPoint x: 368, startPoint y: 425, endPoint x: 370, endPoint y: 419, distance: 6.6
click at [367, 425] on div at bounding box center [366, 421] width 11 height 11
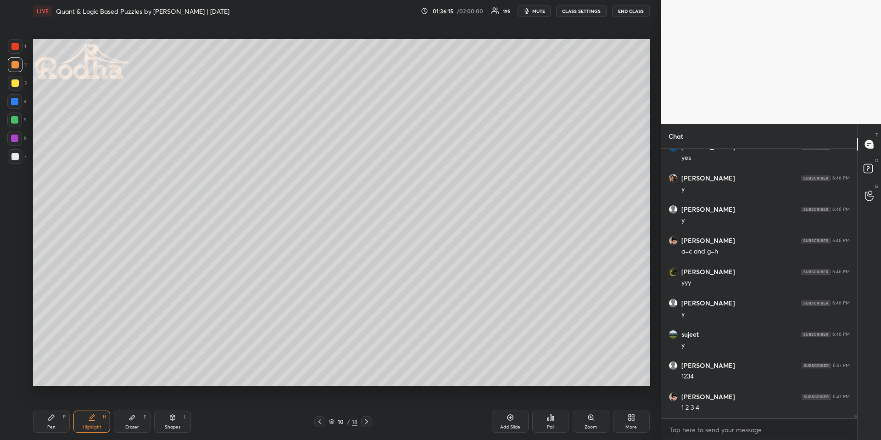
scroll to position [21530, 0]
click at [369, 423] on icon at bounding box center [366, 421] width 7 height 7
click at [368, 423] on icon at bounding box center [366, 421] width 7 height 7
click at [59, 419] on div "Pen P" at bounding box center [51, 421] width 37 height 22
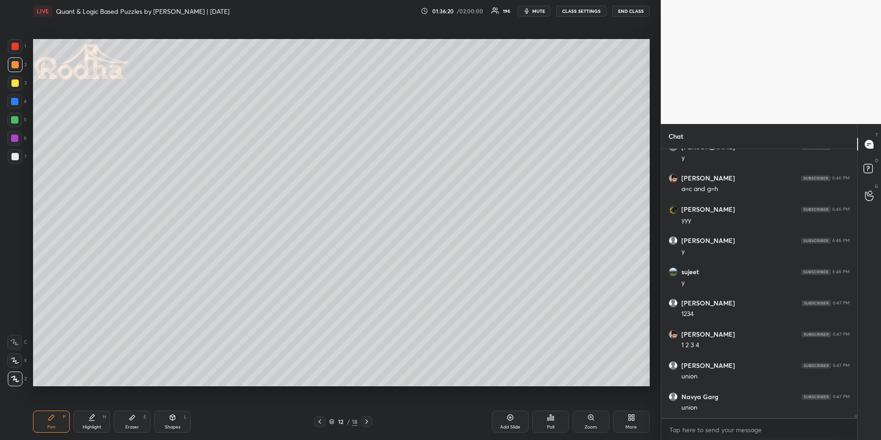
click at [16, 119] on div at bounding box center [14, 119] width 7 height 7
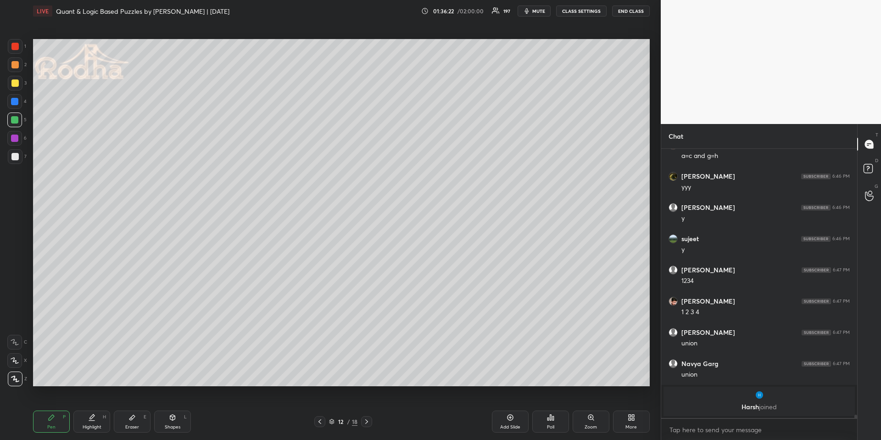
click at [320, 424] on icon at bounding box center [319, 421] width 7 height 7
click at [323, 419] on icon at bounding box center [319, 421] width 7 height 7
click at [368, 423] on icon at bounding box center [366, 421] width 7 height 7
click at [369, 422] on icon at bounding box center [366, 421] width 7 height 7
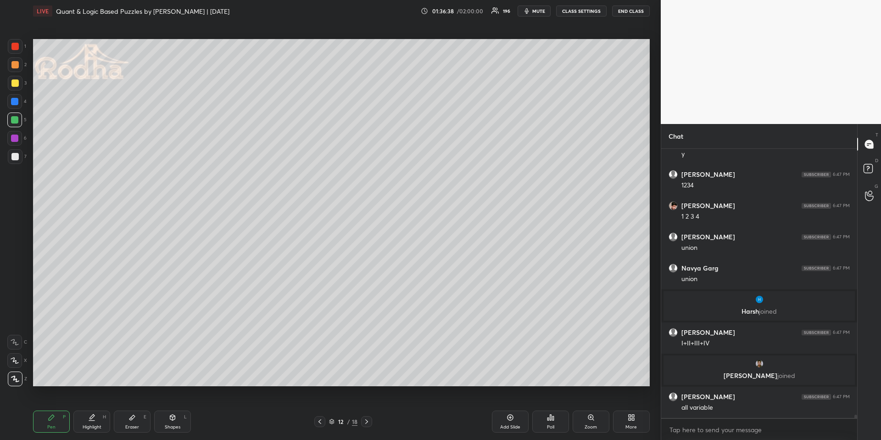
scroll to position [21512, 0]
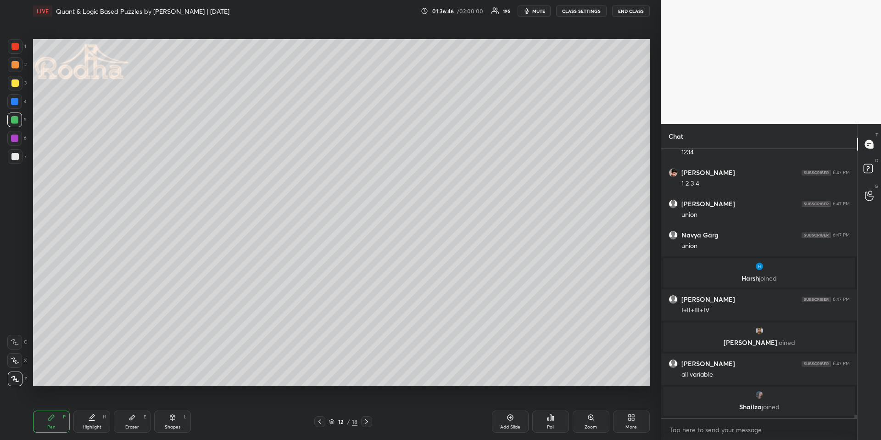
click at [90, 427] on div "Highlight" at bounding box center [92, 427] width 19 height 5
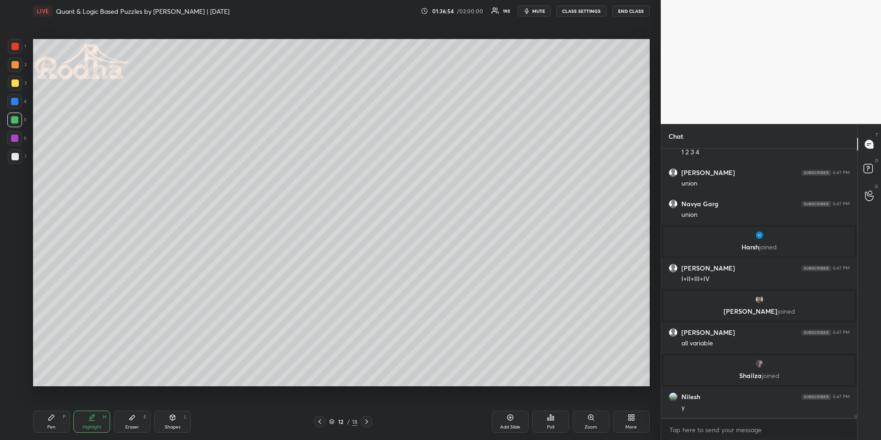
drag, startPoint x: 59, startPoint y: 420, endPoint x: 66, endPoint y: 404, distance: 17.2
click at [58, 421] on div "Pen P" at bounding box center [51, 421] width 37 height 22
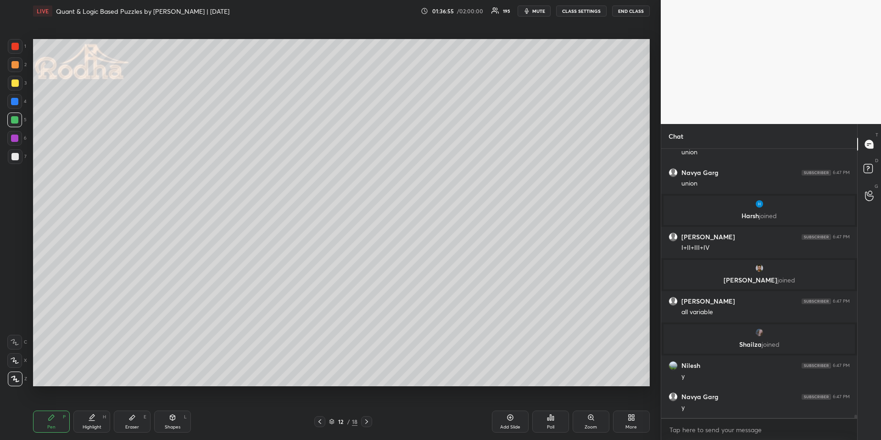
click at [18, 67] on div at bounding box center [15, 64] width 15 height 15
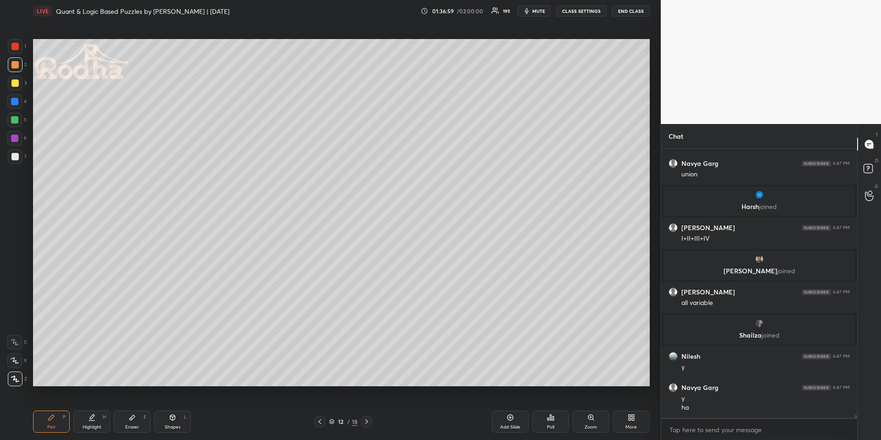
click at [320, 420] on icon at bounding box center [320, 421] width 3 height 5
click at [321, 421] on icon at bounding box center [319, 421] width 7 height 7
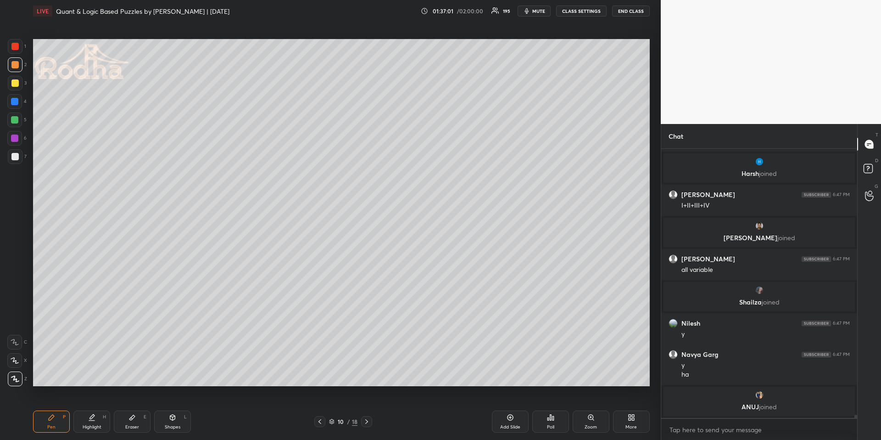
click at [367, 420] on icon at bounding box center [366, 421] width 7 height 7
click at [369, 420] on icon at bounding box center [366, 421] width 7 height 7
drag, startPoint x: 173, startPoint y: 421, endPoint x: 166, endPoint y: 419, distance: 7.6
click at [173, 423] on div "Shapes L" at bounding box center [172, 421] width 37 height 22
click at [14, 320] on icon at bounding box center [14, 323] width 7 height 7
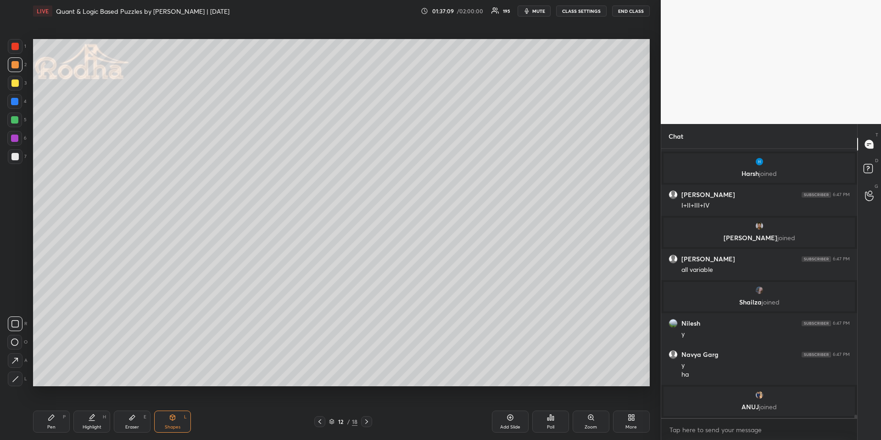
drag, startPoint x: 5, startPoint y: 379, endPoint x: 9, endPoint y: 377, distance: 4.7
click at [6, 380] on div "1 2 3 4 5 6 7 R O A L C X Z Erase all C X Z" at bounding box center [14, 212] width 29 height 347
click at [17, 380] on div at bounding box center [15, 378] width 15 height 15
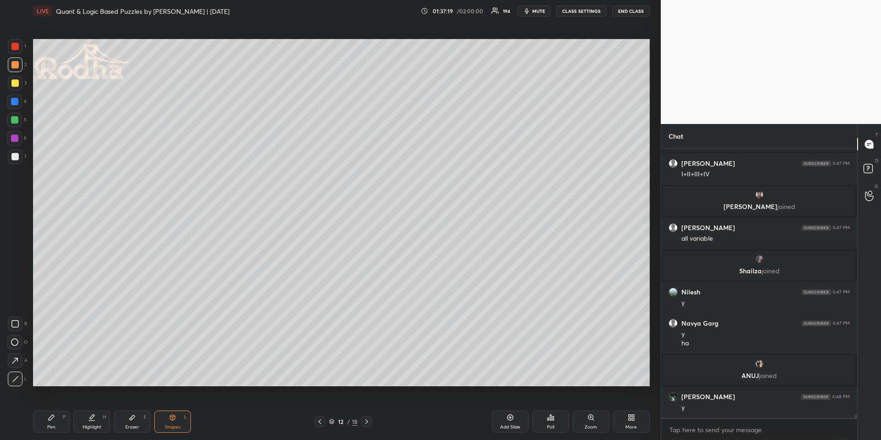
drag, startPoint x: 52, startPoint y: 422, endPoint x: 58, endPoint y: 419, distance: 6.8
click at [51, 422] on div "Pen P" at bounding box center [51, 421] width 37 height 22
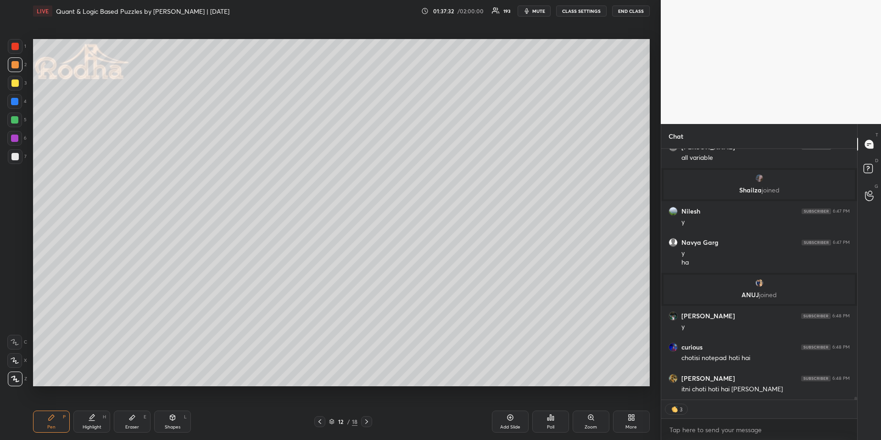
scroll to position [21719, 0]
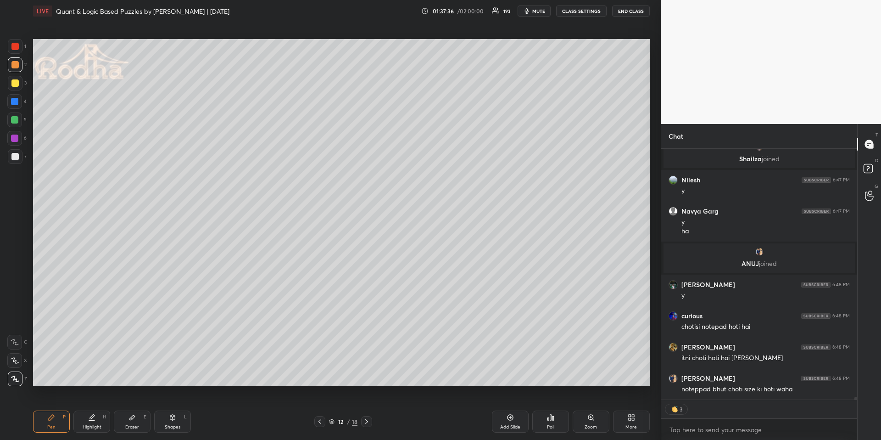
drag, startPoint x: 185, startPoint y: 417, endPoint x: 185, endPoint y: 412, distance: 5.5
click at [184, 419] on div "Shapes L" at bounding box center [172, 421] width 37 height 22
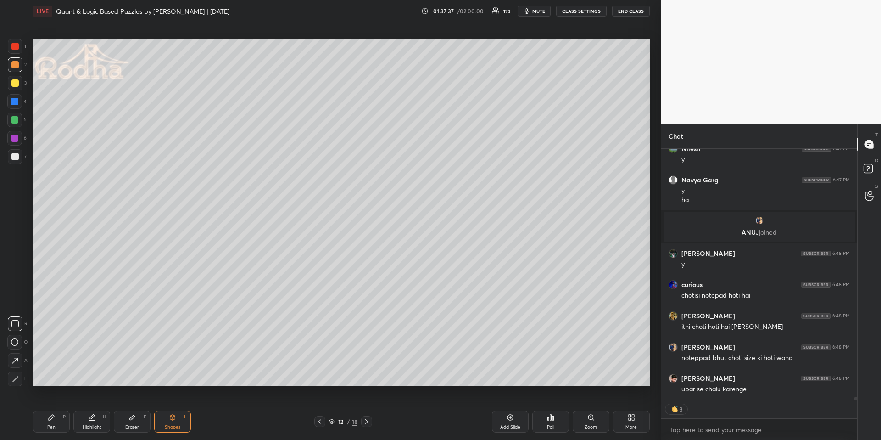
drag, startPoint x: 13, startPoint y: 324, endPoint x: 29, endPoint y: 306, distance: 24.1
click at [14, 323] on icon at bounding box center [14, 323] width 7 height 7
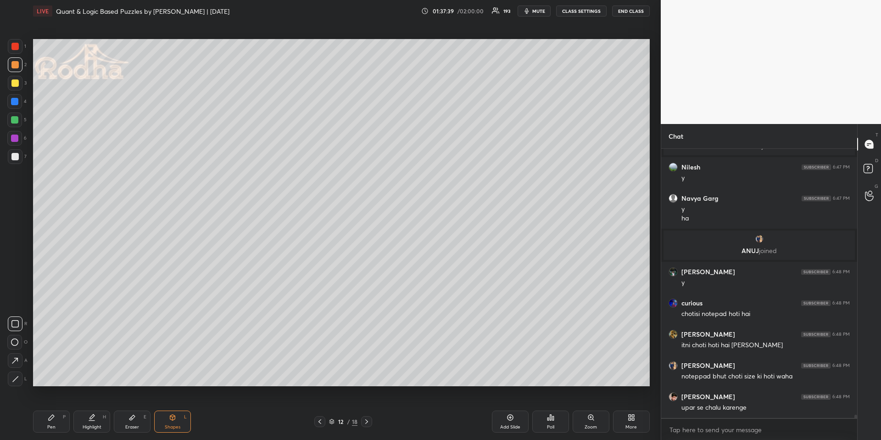
scroll to position [21731, 0]
click at [54, 417] on icon at bounding box center [51, 417] width 7 height 7
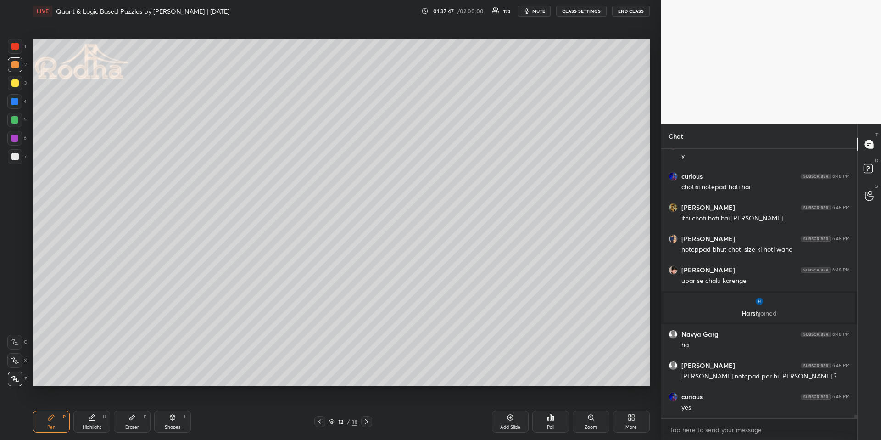
scroll to position [21840, 0]
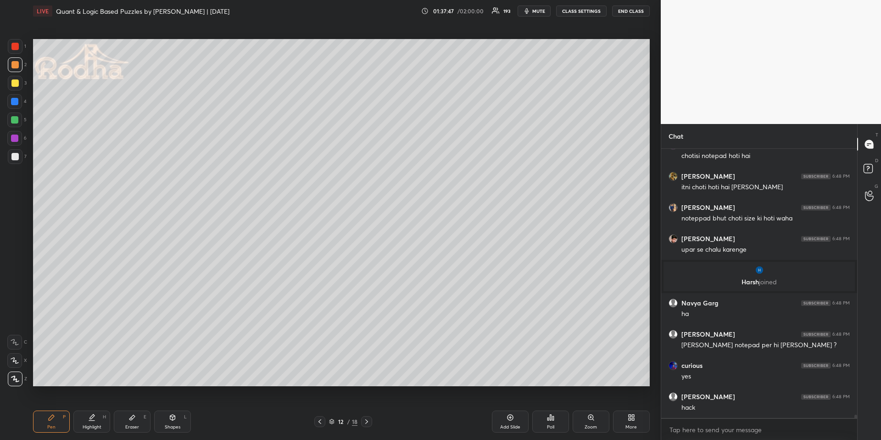
click at [130, 418] on icon at bounding box center [132, 417] width 6 height 5
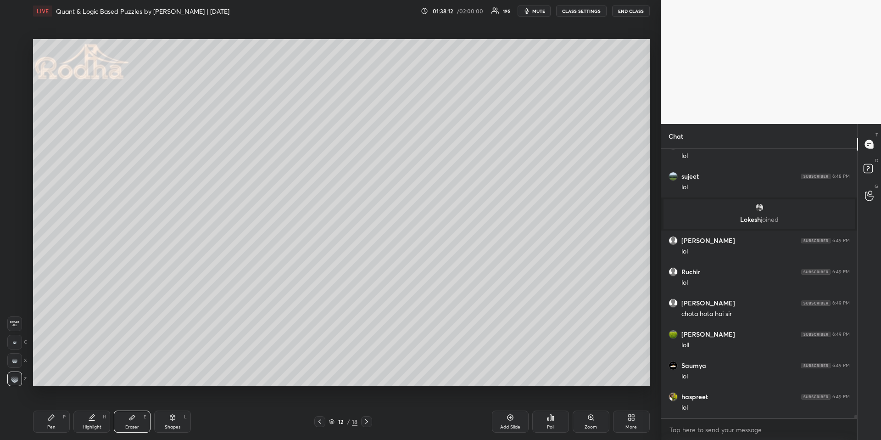
scroll to position [22497, 0]
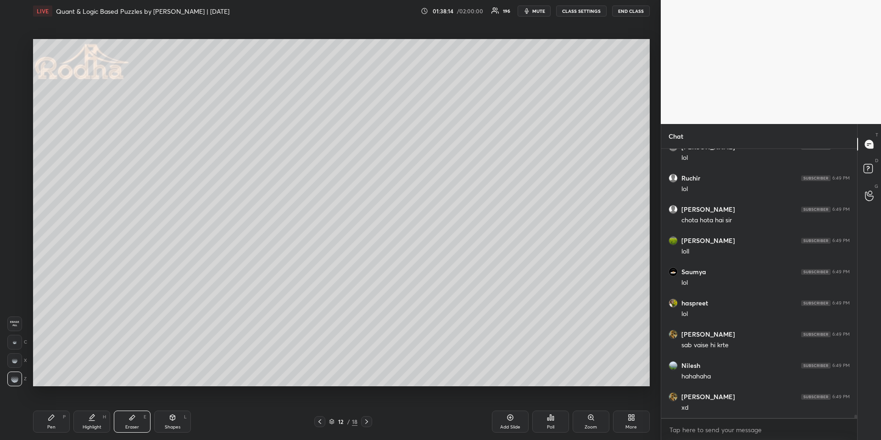
click at [60, 426] on div "Pen P" at bounding box center [51, 421] width 37 height 22
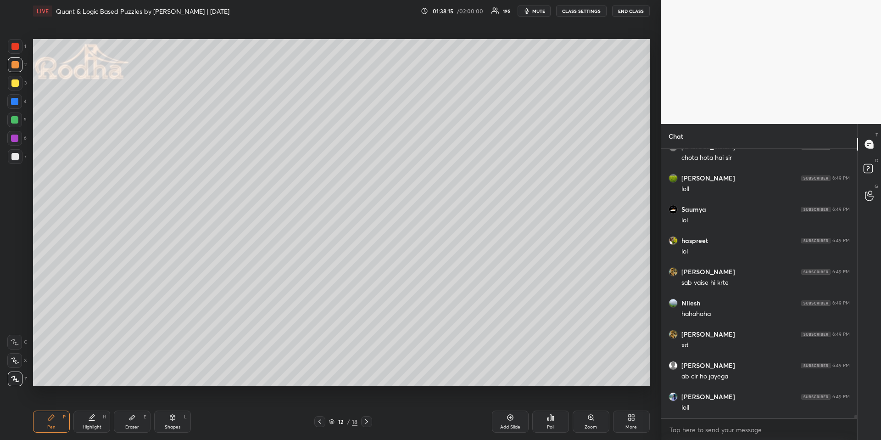
drag, startPoint x: 15, startPoint y: 84, endPoint x: 11, endPoint y: 89, distance: 7.2
click at [15, 84] on div at bounding box center [14, 82] width 7 height 7
click at [101, 423] on div "Highlight H" at bounding box center [91, 421] width 37 height 22
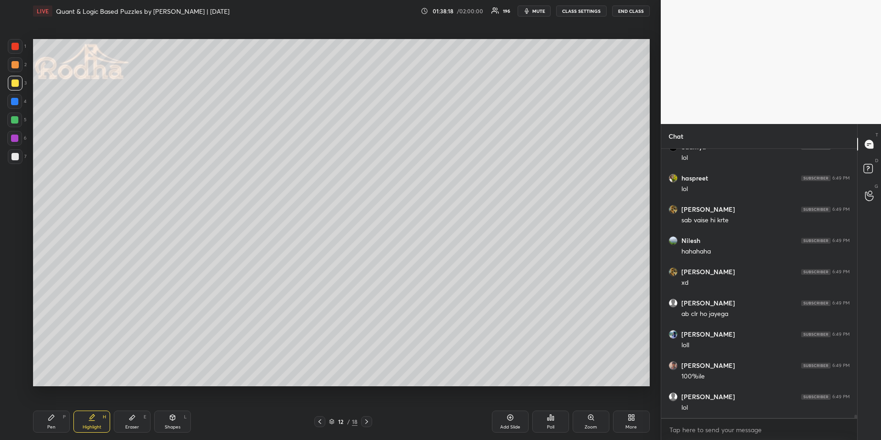
scroll to position [22684, 0]
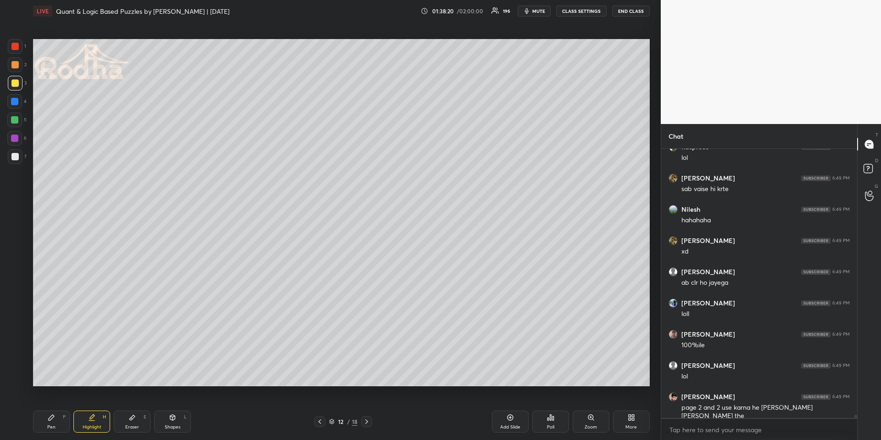
click at [320, 422] on icon at bounding box center [319, 421] width 7 height 7
click at [321, 423] on icon at bounding box center [319, 421] width 7 height 7
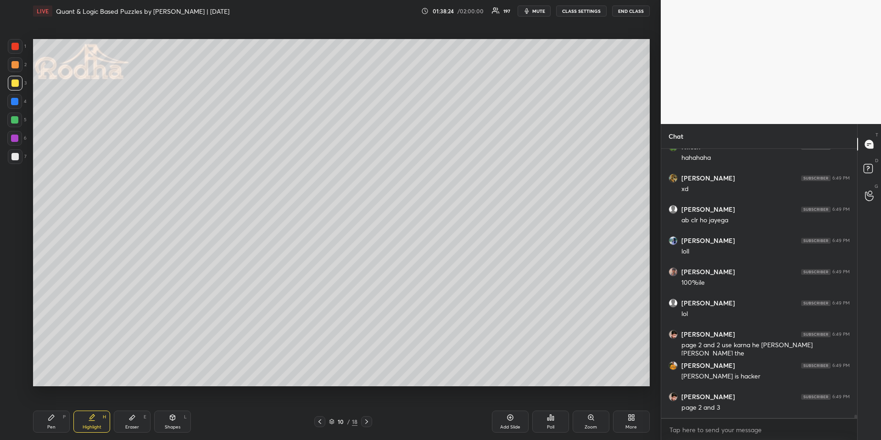
scroll to position [22840, 0]
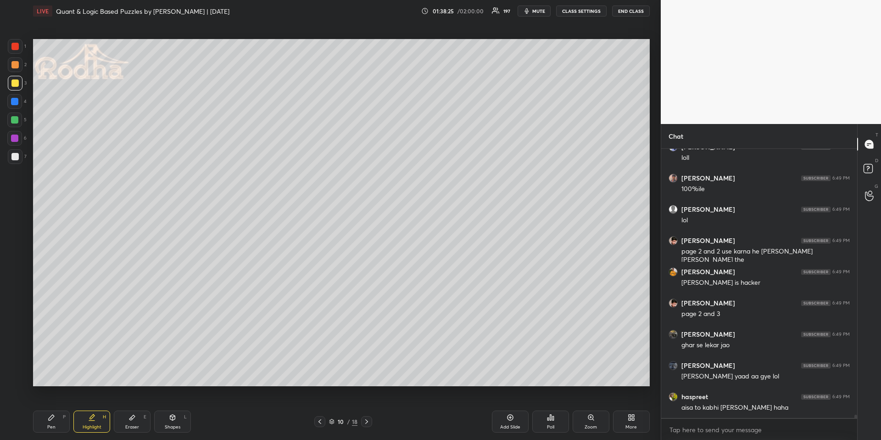
click at [366, 423] on icon at bounding box center [366, 421] width 7 height 7
click at [368, 423] on icon at bounding box center [366, 421] width 7 height 7
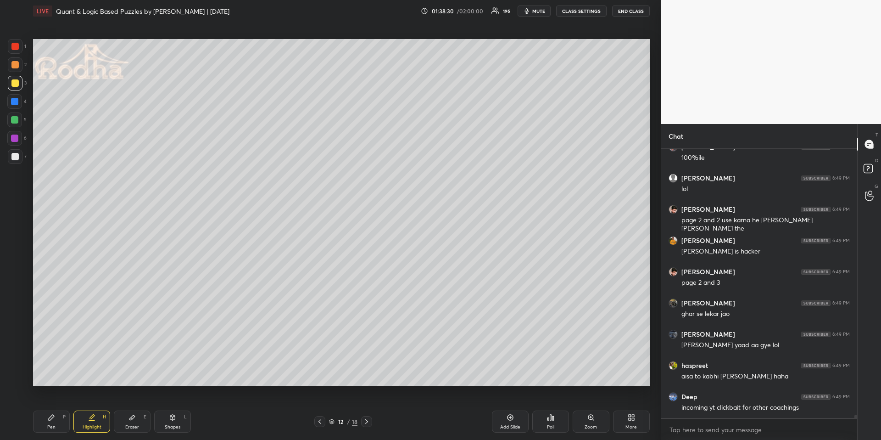
drag, startPoint x: 62, startPoint y: 420, endPoint x: 64, endPoint y: 414, distance: 6.7
click at [62, 421] on div "Pen P" at bounding box center [51, 421] width 37 height 22
click at [17, 101] on div at bounding box center [14, 101] width 7 height 7
click at [319, 419] on icon at bounding box center [319, 421] width 7 height 7
click at [320, 420] on icon at bounding box center [319, 421] width 7 height 7
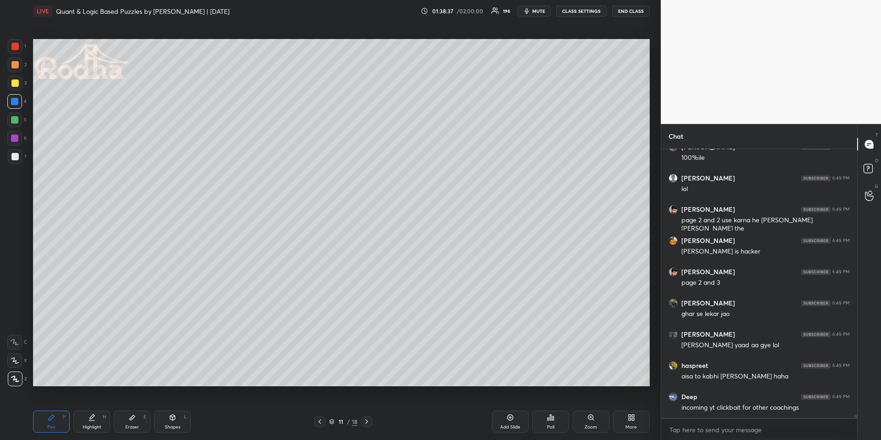
scroll to position [22904, 0]
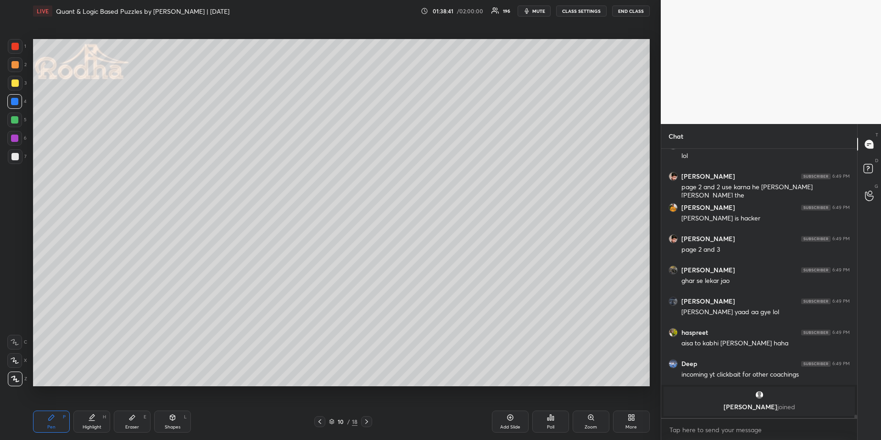
click at [364, 423] on icon at bounding box center [366, 421] width 7 height 7
click at [364, 421] on icon at bounding box center [366, 421] width 7 height 7
click at [18, 65] on div at bounding box center [14, 64] width 7 height 7
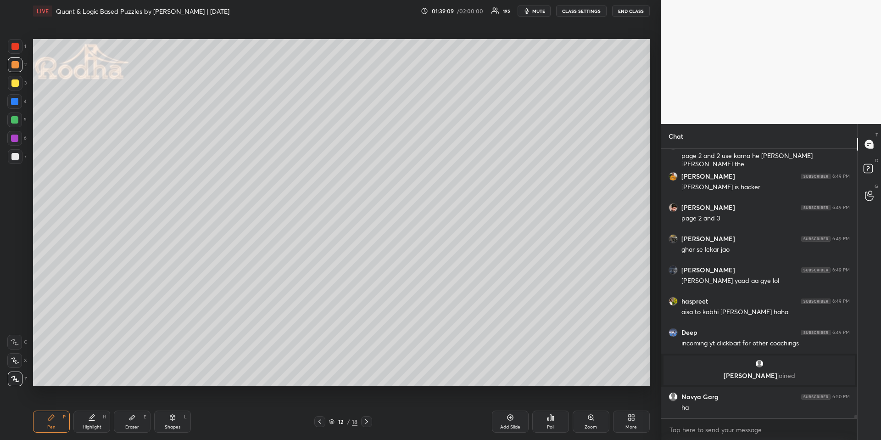
scroll to position [22635, 0]
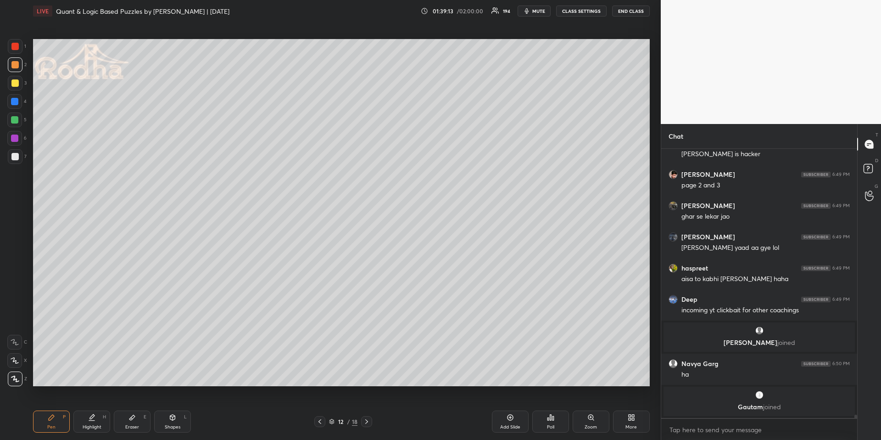
click at [15, 59] on div at bounding box center [15, 64] width 15 height 15
click at [322, 421] on icon at bounding box center [319, 421] width 7 height 7
click at [323, 421] on icon at bounding box center [319, 421] width 7 height 7
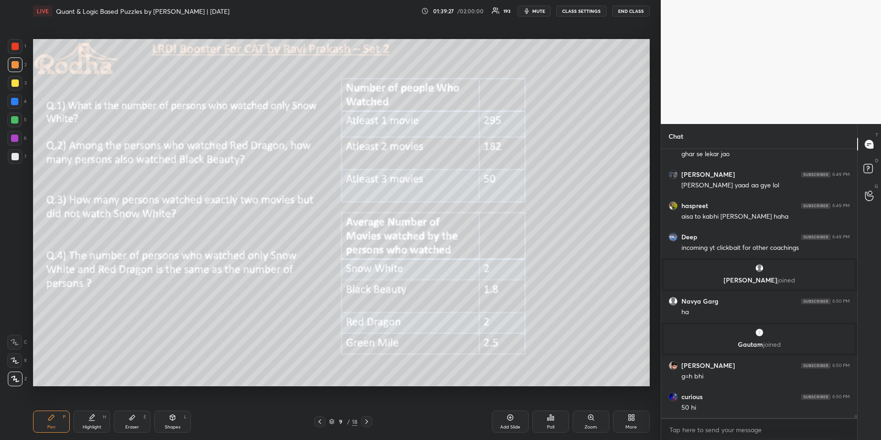
scroll to position [22712, 0]
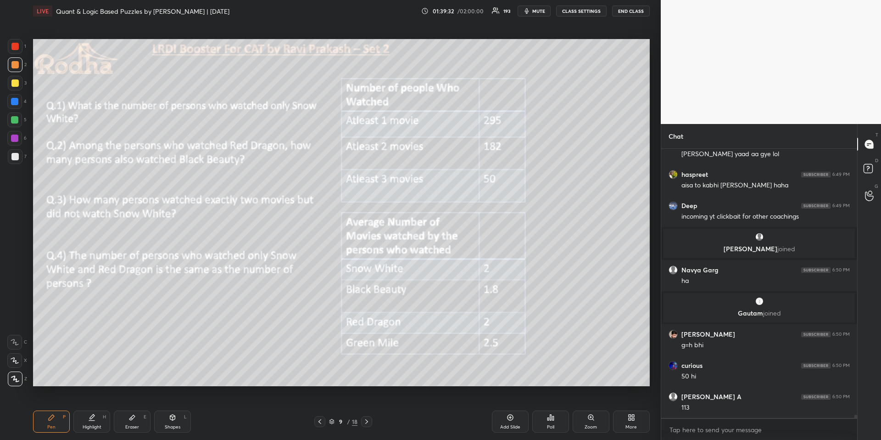
click at [19, 45] on div at bounding box center [15, 46] width 15 height 15
click at [11, 101] on div at bounding box center [14, 101] width 15 height 15
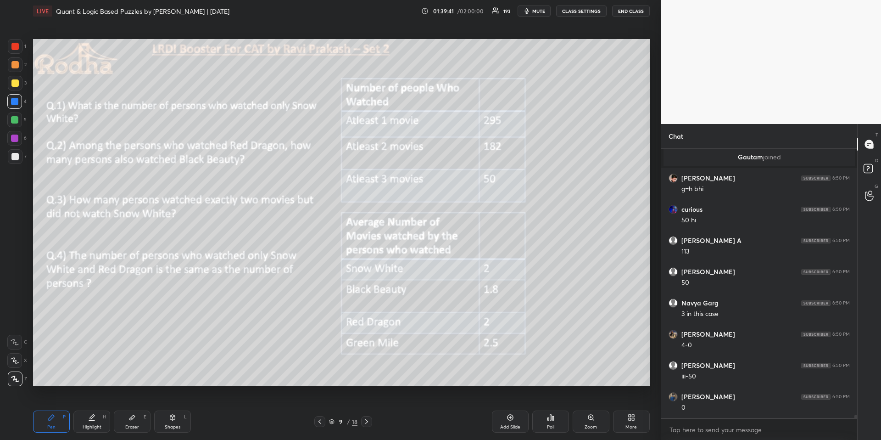
scroll to position [22899, 0]
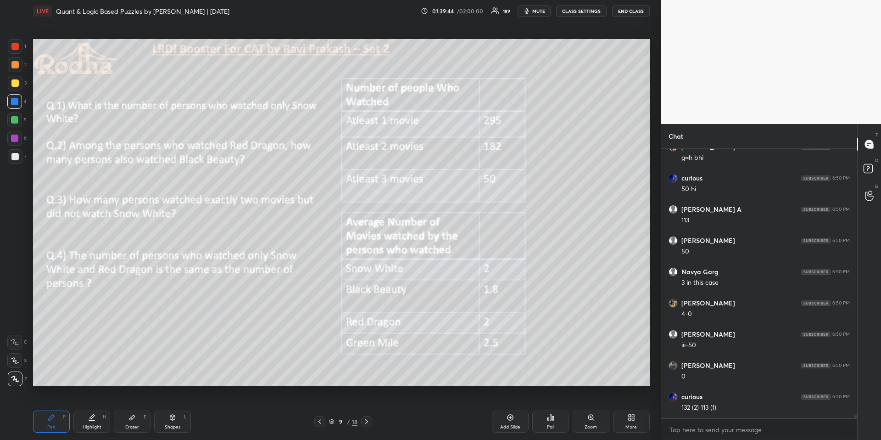
click at [365, 419] on icon at bounding box center [366, 421] width 7 height 7
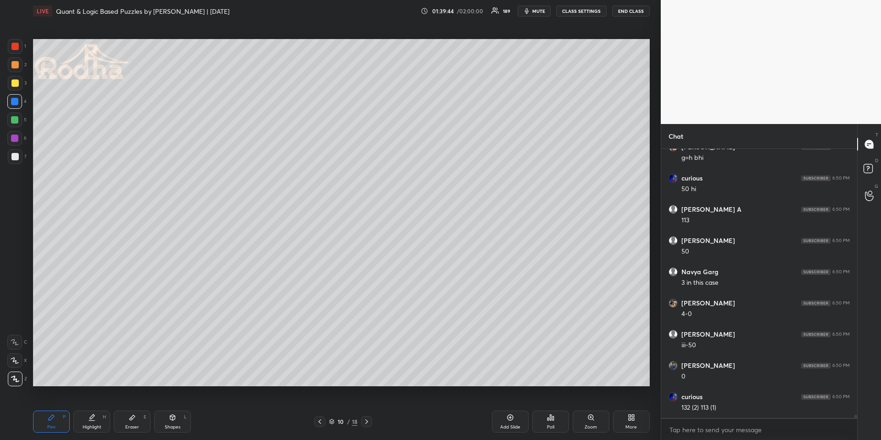
click at [367, 420] on icon at bounding box center [366, 421] width 3 height 5
click at [367, 421] on icon at bounding box center [366, 421] width 3 height 5
click at [45, 430] on div "Pen P" at bounding box center [51, 421] width 37 height 22
click at [15, 66] on div at bounding box center [14, 64] width 7 height 7
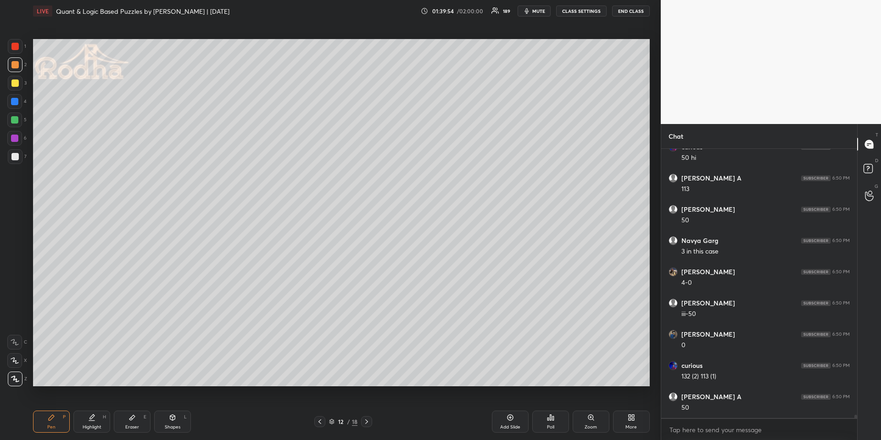
click at [96, 430] on div "Highlight H" at bounding box center [91, 421] width 37 height 22
click at [73, 420] on div "Highlight H" at bounding box center [91, 421] width 37 height 22
click at [59, 419] on div "Pen P" at bounding box center [51, 421] width 37 height 22
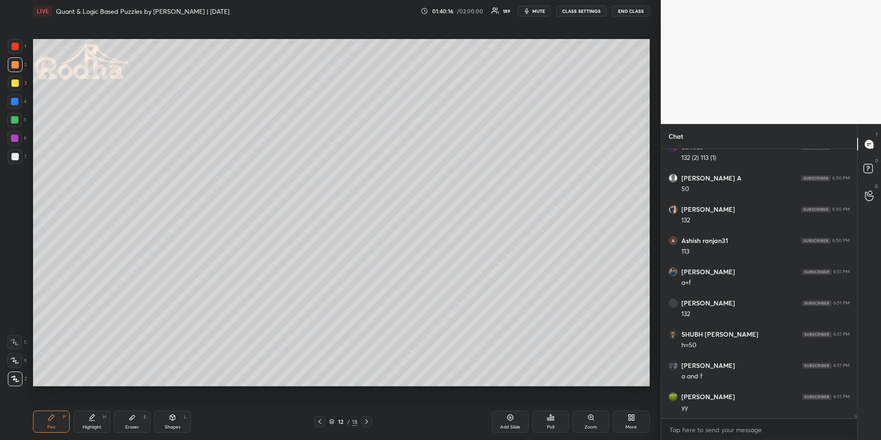
click at [17, 120] on div at bounding box center [14, 119] width 7 height 7
click at [317, 420] on icon at bounding box center [319, 421] width 7 height 7
click at [81, 430] on div "Highlight H" at bounding box center [91, 421] width 37 height 22
click at [92, 425] on div "Highlight" at bounding box center [92, 427] width 19 height 5
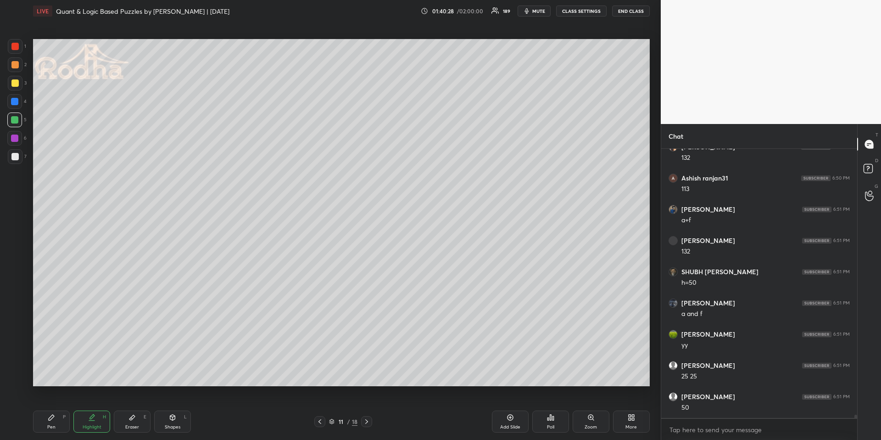
scroll to position [23242, 0]
click at [54, 419] on icon at bounding box center [51, 417] width 7 height 7
click at [366, 420] on icon at bounding box center [366, 421] width 7 height 7
click at [367, 420] on icon at bounding box center [366, 421] width 3 height 5
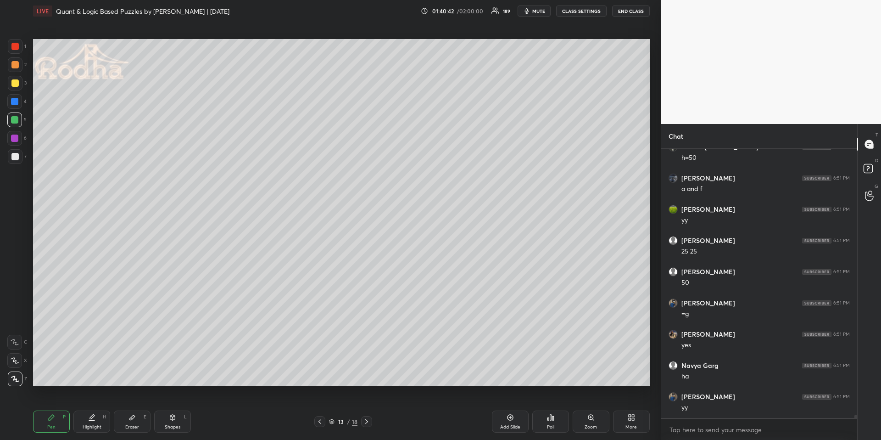
click at [320, 418] on icon at bounding box center [319, 421] width 7 height 7
drag, startPoint x: 14, startPoint y: 66, endPoint x: 28, endPoint y: 71, distance: 14.9
click at [14, 66] on div at bounding box center [14, 64] width 7 height 7
click at [18, 155] on div at bounding box center [14, 156] width 7 height 7
click at [94, 415] on icon at bounding box center [91, 417] width 7 height 7
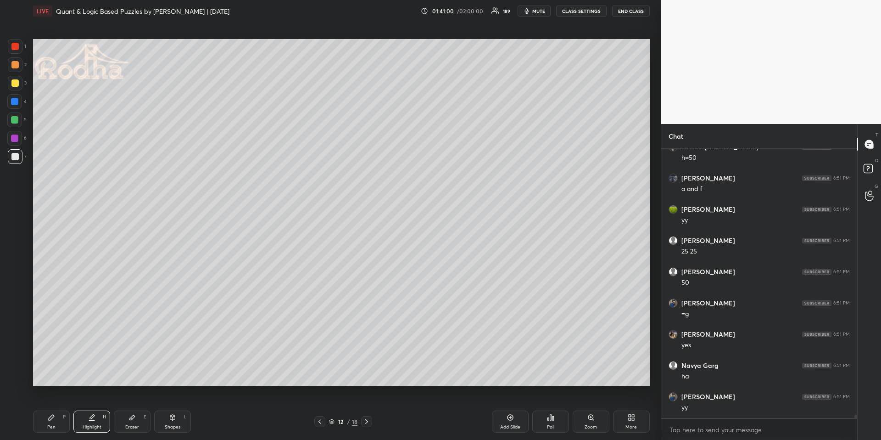
click at [323, 420] on icon at bounding box center [319, 421] width 7 height 7
click at [323, 422] on icon at bounding box center [319, 421] width 7 height 7
click at [323, 423] on div at bounding box center [319, 421] width 11 height 11
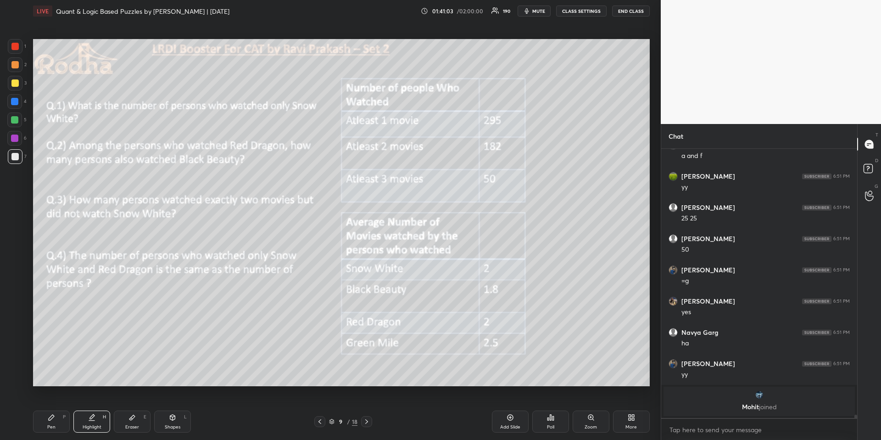
click at [34, 425] on div "LIVE Quant & Logic Based Puzzles by [PERSON_NAME] | [DATE] 01:41:03 / 02:00:00 …" at bounding box center [341, 220] width 624 height 440
drag, startPoint x: 49, startPoint y: 420, endPoint x: 47, endPoint y: 413, distance: 7.6
click at [48, 420] on icon at bounding box center [51, 417] width 7 height 7
click at [13, 65] on div at bounding box center [14, 64] width 7 height 7
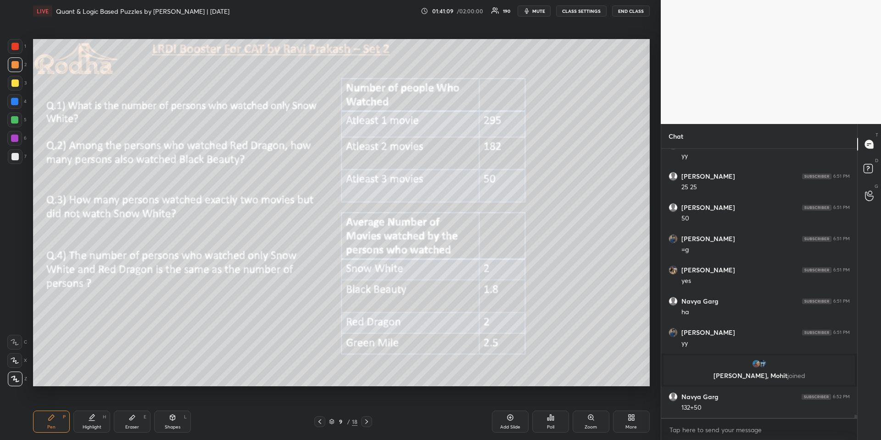
scroll to position [23198, 0]
click at [15, 100] on div at bounding box center [14, 101] width 7 height 7
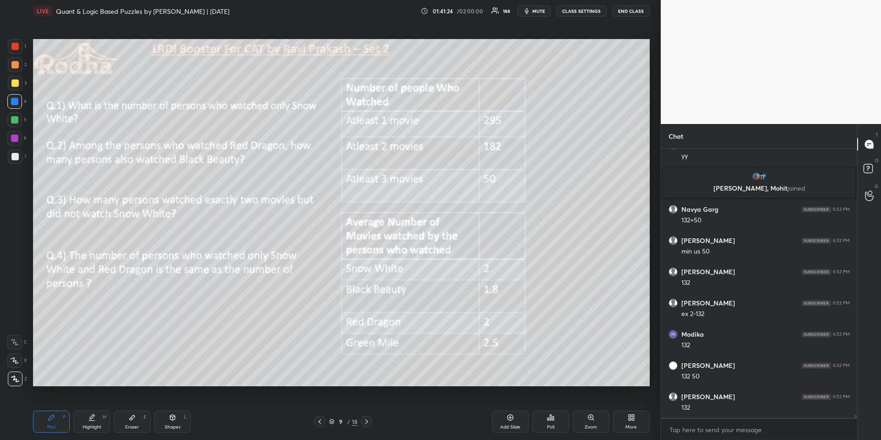
scroll to position [23417, 0]
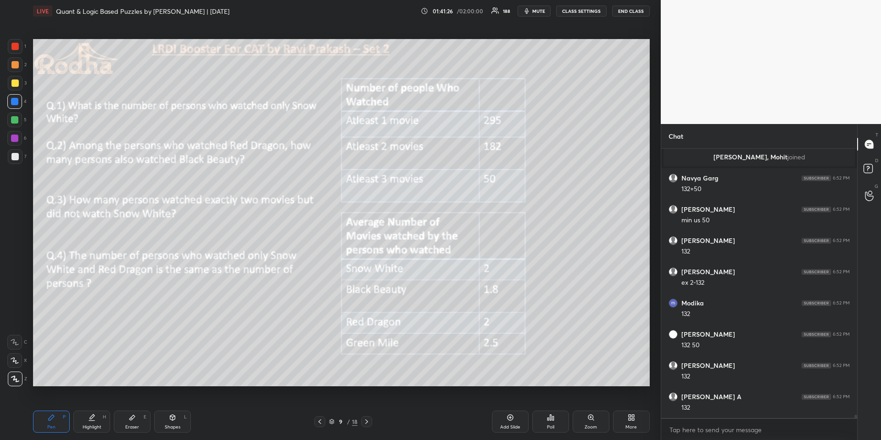
click at [367, 419] on icon at bounding box center [366, 421] width 7 height 7
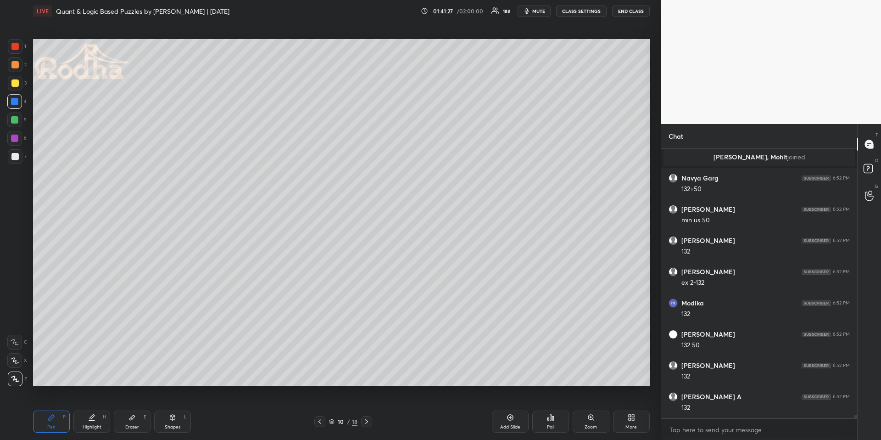
click at [367, 419] on icon at bounding box center [366, 421] width 7 height 7
click at [61, 422] on div "Pen P" at bounding box center [51, 421] width 37 height 22
click at [16, 64] on div at bounding box center [14, 64] width 7 height 7
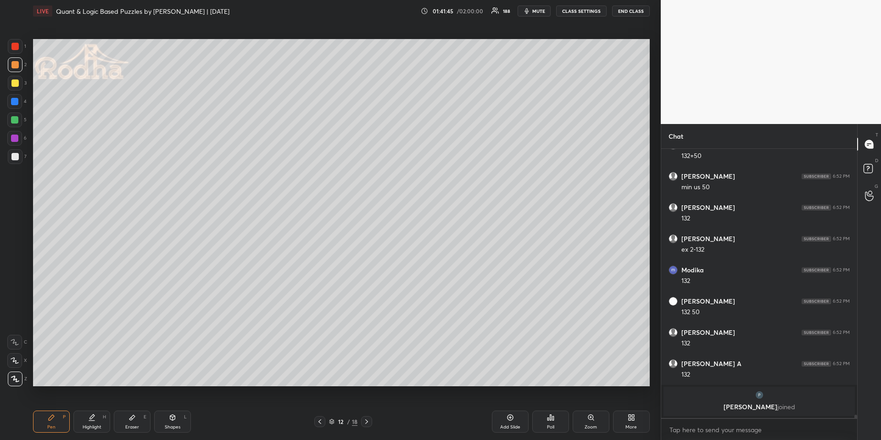
click at [99, 419] on div "Highlight H" at bounding box center [91, 421] width 37 height 22
click at [51, 419] on icon at bounding box center [51, 417] width 7 height 7
click at [17, 84] on div at bounding box center [14, 82] width 7 height 7
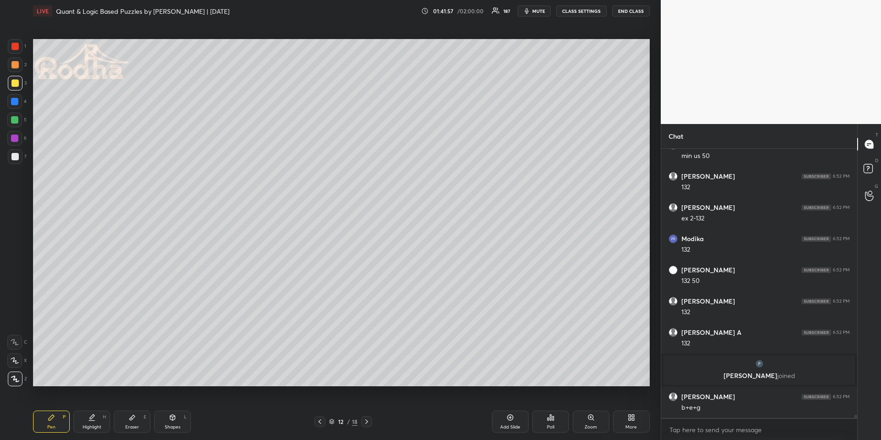
scroll to position [23407, 0]
click at [14, 155] on div at bounding box center [14, 156] width 7 height 7
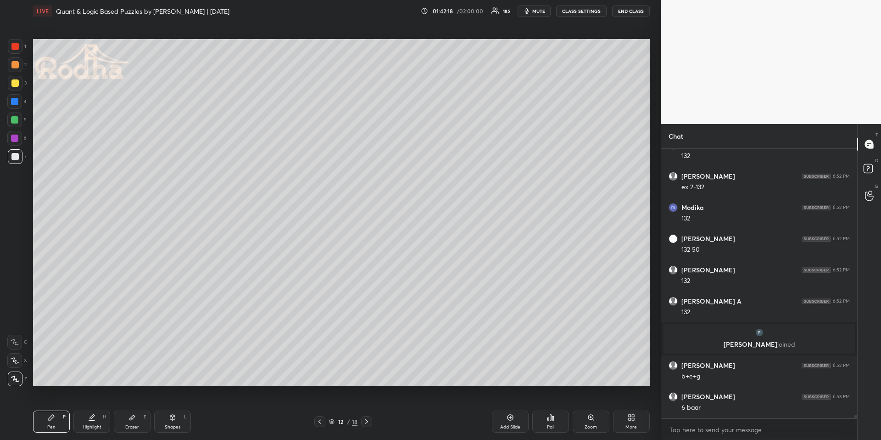
drag, startPoint x: 91, startPoint y: 421, endPoint x: 99, endPoint y: 416, distance: 9.3
click at [89, 421] on div "Highlight H" at bounding box center [91, 421] width 37 height 22
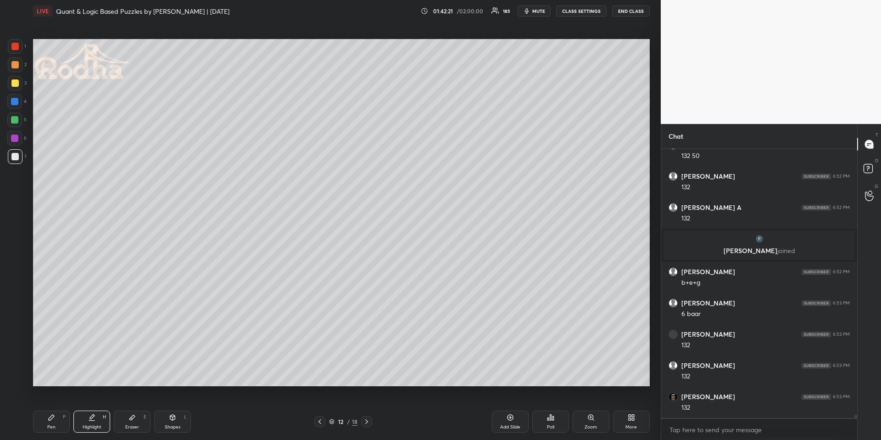
scroll to position [23594, 0]
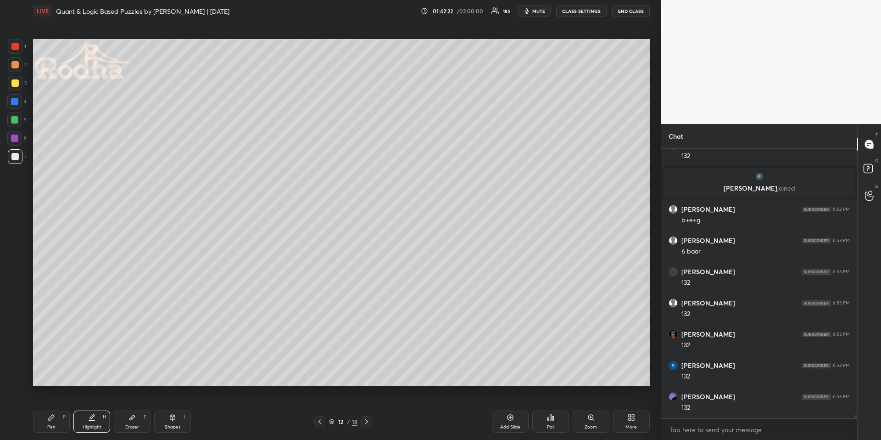
click at [142, 425] on div "Eraser E" at bounding box center [132, 421] width 37 height 22
drag, startPoint x: 34, startPoint y: 427, endPoint x: 41, endPoint y: 421, distance: 8.8
click at [37, 426] on div "Pen P" at bounding box center [51, 421] width 37 height 22
click at [93, 425] on div "Highlight" at bounding box center [92, 427] width 19 height 5
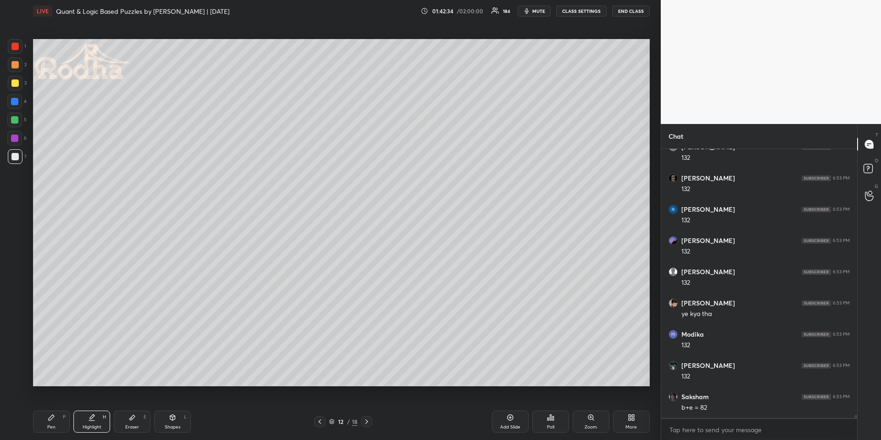
scroll to position [23781, 0]
click at [321, 423] on icon at bounding box center [319, 421] width 7 height 7
click at [322, 422] on icon at bounding box center [319, 421] width 7 height 7
click at [320, 420] on icon at bounding box center [319, 421] width 7 height 7
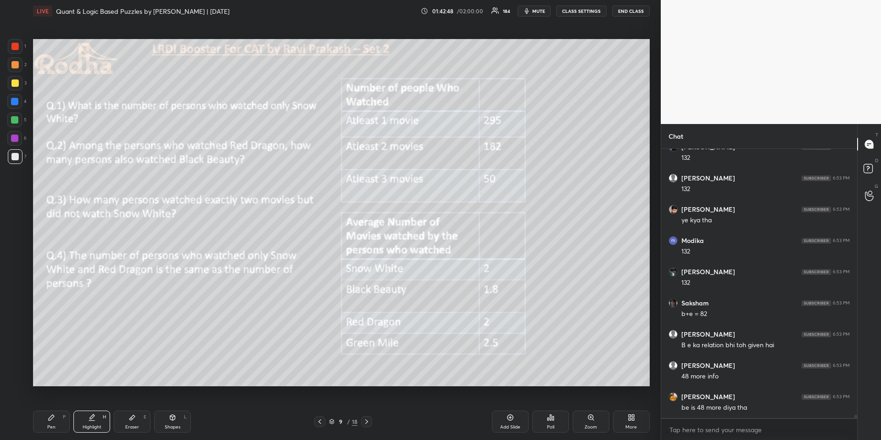
click at [322, 420] on icon at bounding box center [319, 421] width 7 height 7
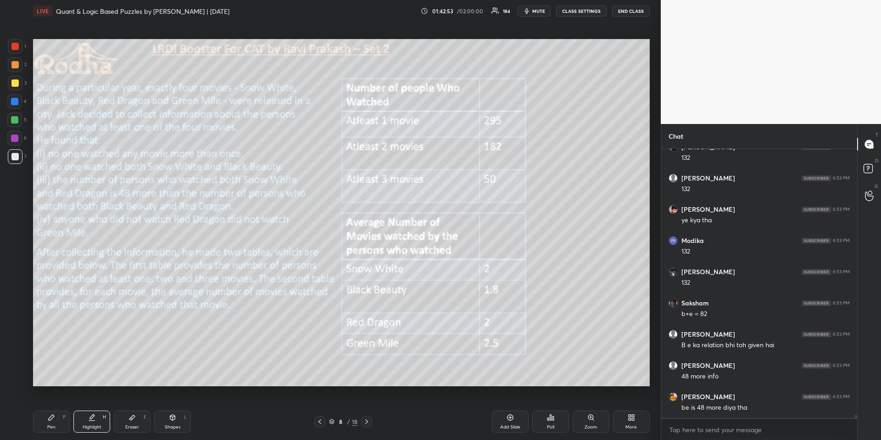
click at [369, 422] on icon at bounding box center [366, 421] width 7 height 7
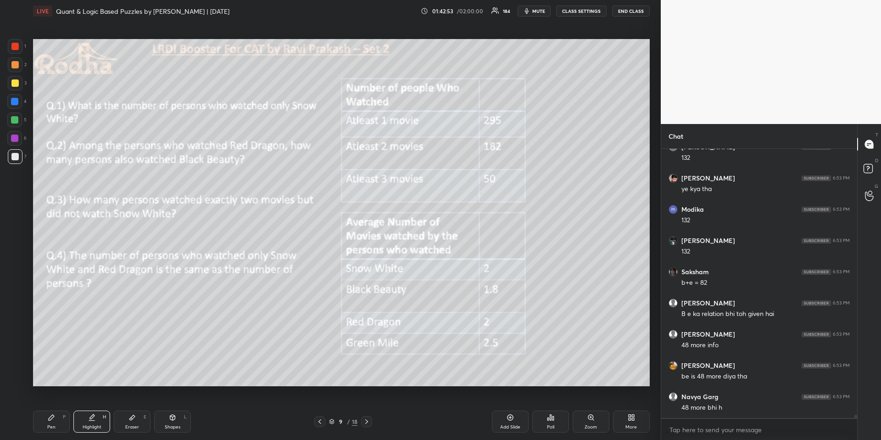
click at [370, 422] on icon at bounding box center [366, 421] width 7 height 7
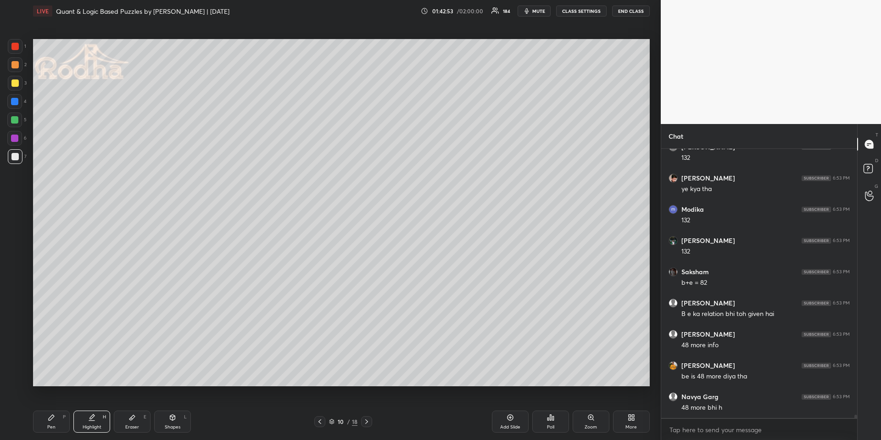
click at [370, 421] on icon at bounding box center [366, 421] width 7 height 7
click at [371, 421] on div at bounding box center [366, 421] width 11 height 11
click at [49, 422] on div "Pen P" at bounding box center [51, 421] width 37 height 22
click at [13, 65] on div at bounding box center [14, 64] width 7 height 7
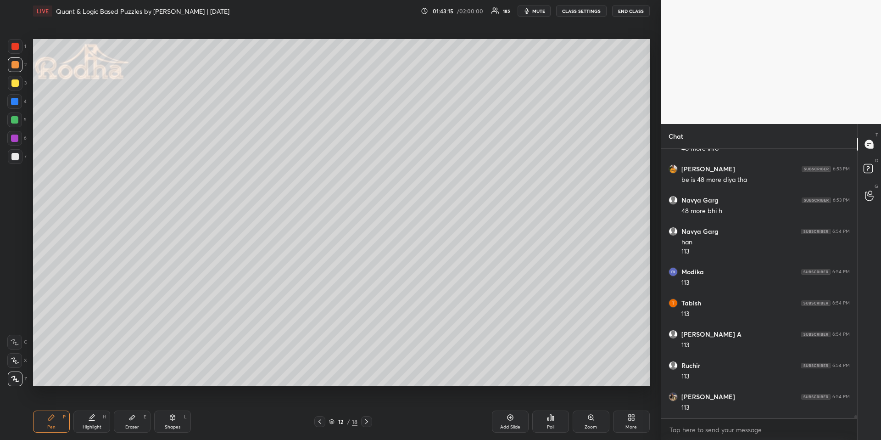
scroll to position [24102, 0]
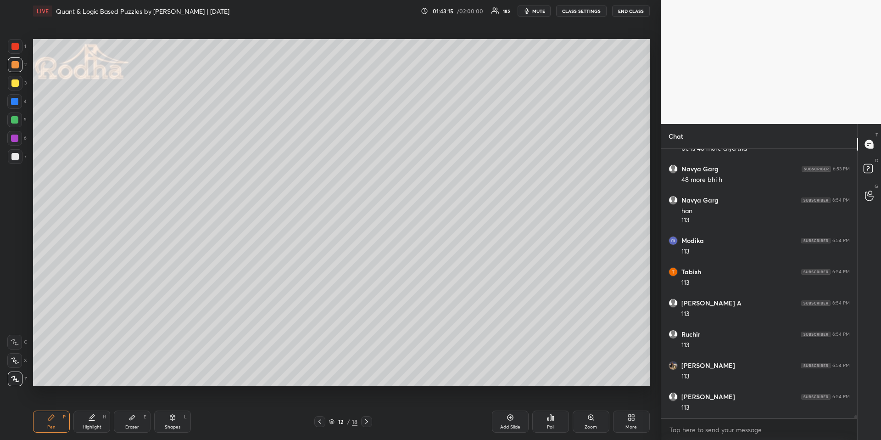
click at [14, 157] on div at bounding box center [14, 156] width 7 height 7
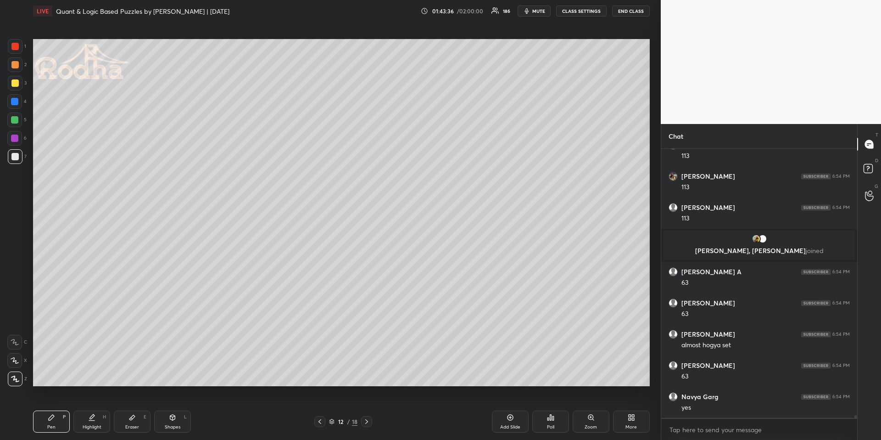
scroll to position [24123, 0]
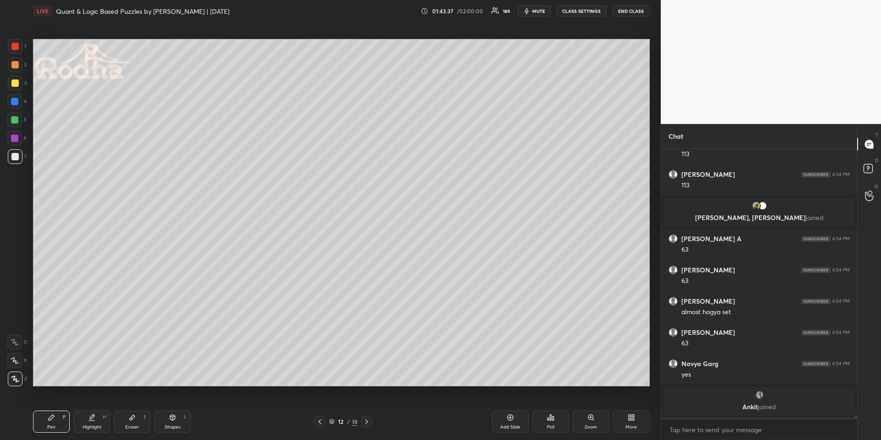
click at [323, 425] on div at bounding box center [319, 421] width 11 height 11
click at [322, 423] on icon at bounding box center [319, 421] width 7 height 7
drag, startPoint x: 320, startPoint y: 421, endPoint x: 312, endPoint y: 417, distance: 9.9
click at [320, 422] on icon at bounding box center [319, 421] width 7 height 7
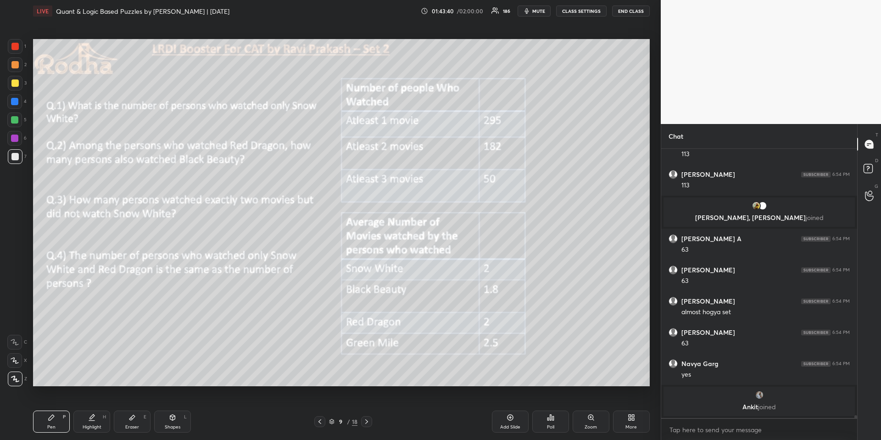
drag, startPoint x: 94, startPoint y: 421, endPoint x: 114, endPoint y: 404, distance: 26.7
click at [93, 421] on div "Highlight H" at bounding box center [91, 421] width 37 height 22
drag, startPoint x: 319, startPoint y: 424, endPoint x: 316, endPoint y: 419, distance: 5.6
click at [319, 423] on icon at bounding box center [319, 421] width 7 height 7
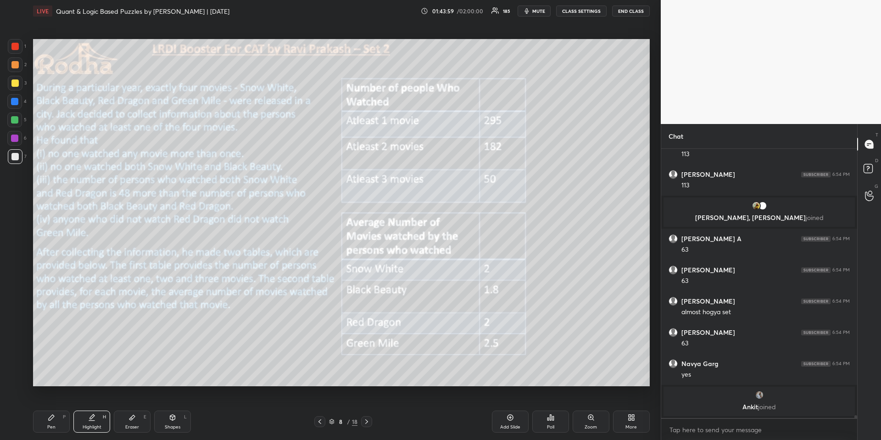
click at [367, 420] on icon at bounding box center [366, 421] width 7 height 7
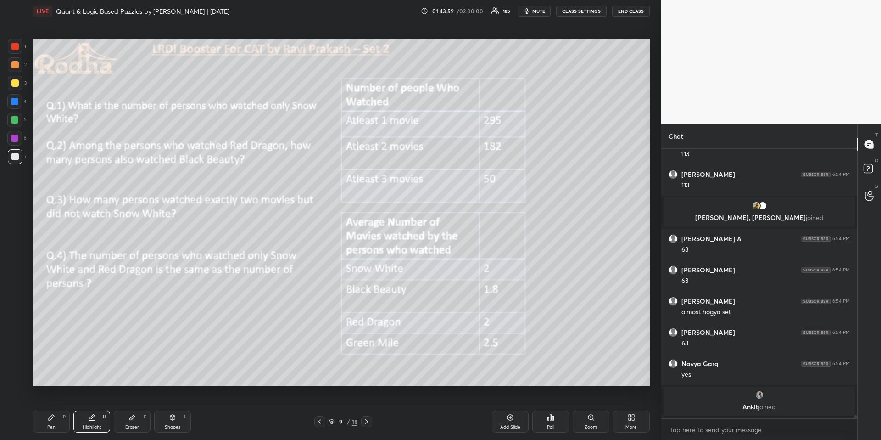
click at [367, 422] on icon at bounding box center [366, 421] width 3 height 5
click at [369, 422] on icon at bounding box center [366, 421] width 7 height 7
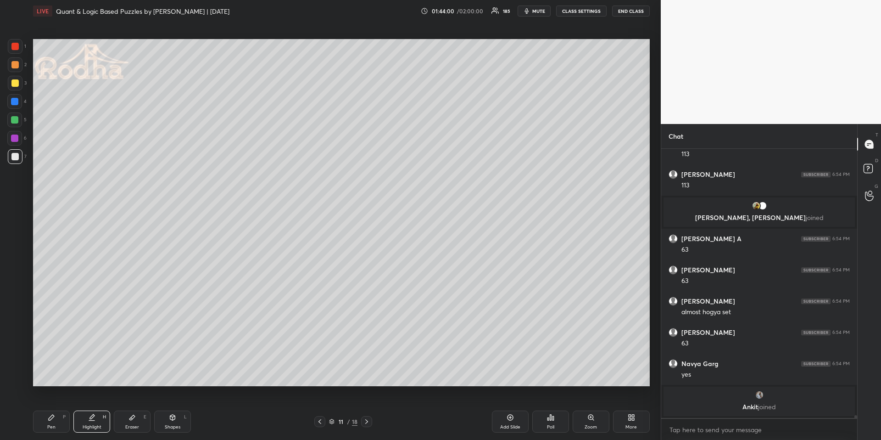
click at [368, 425] on div at bounding box center [366, 421] width 11 height 11
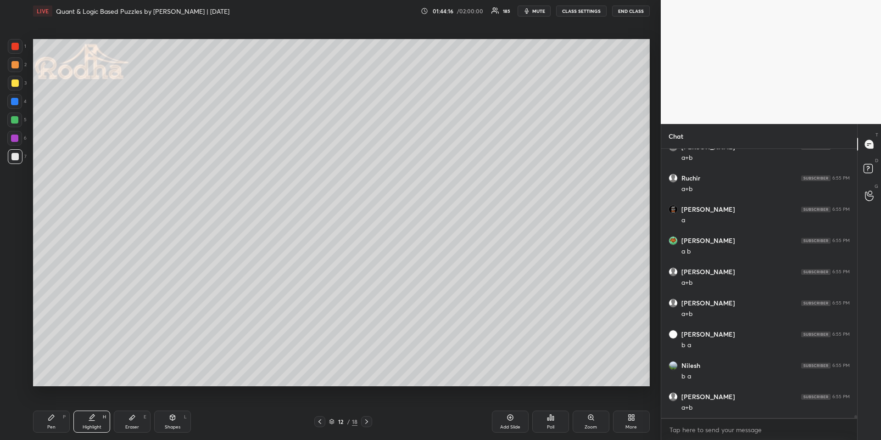
scroll to position [24612, 0]
click at [320, 421] on icon at bounding box center [319, 421] width 7 height 7
click at [321, 424] on icon at bounding box center [319, 421] width 7 height 7
click at [369, 422] on div at bounding box center [366, 421] width 11 height 11
click at [368, 422] on icon at bounding box center [366, 421] width 7 height 7
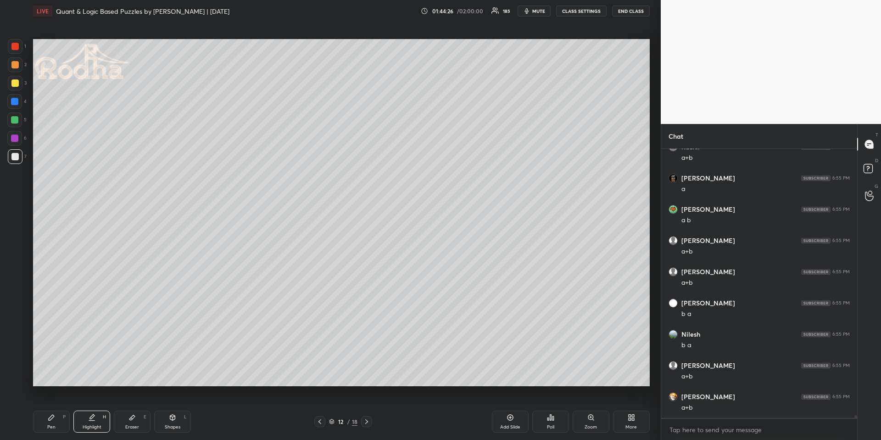
click at [54, 425] on div "Pen P" at bounding box center [51, 421] width 37 height 22
click at [321, 420] on icon at bounding box center [319, 421] width 7 height 7
click at [321, 419] on icon at bounding box center [319, 421] width 7 height 7
click at [321, 420] on icon at bounding box center [319, 421] width 7 height 7
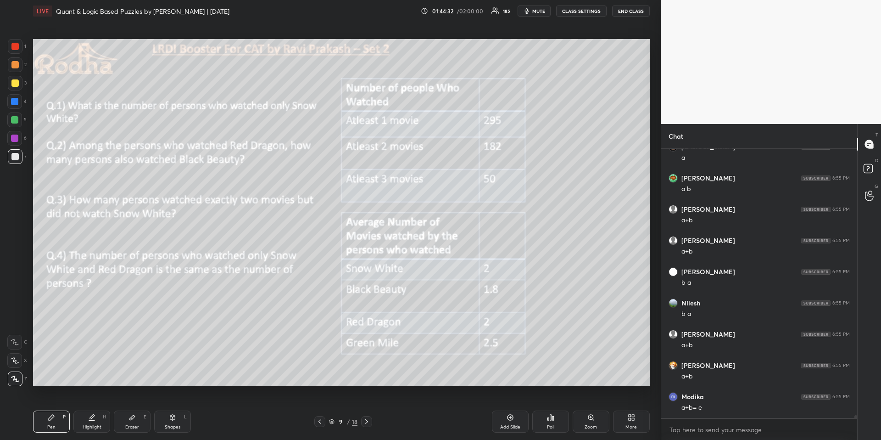
click at [321, 422] on icon at bounding box center [319, 421] width 7 height 7
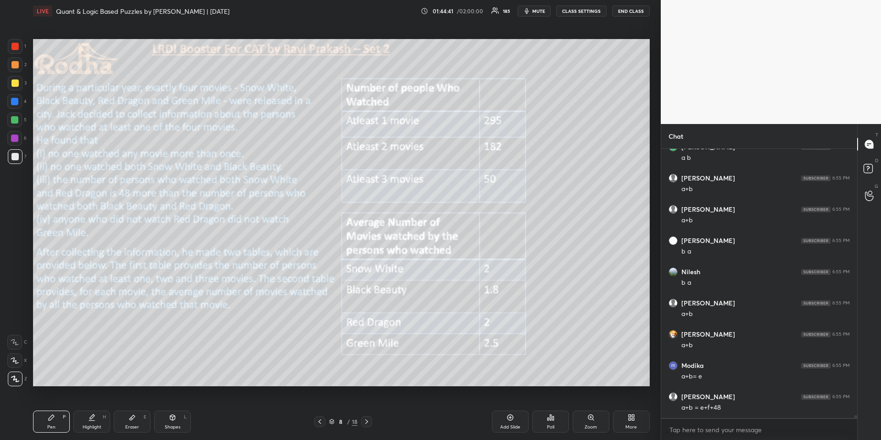
scroll to position [24705, 0]
click at [366, 419] on icon at bounding box center [366, 421] width 7 height 7
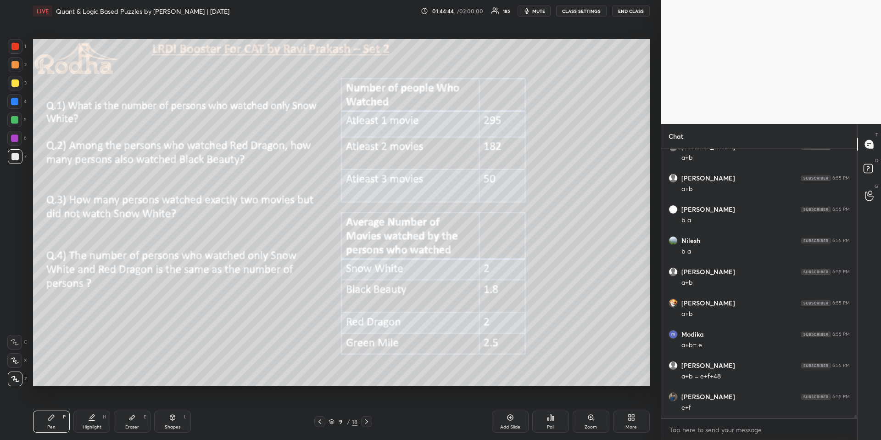
scroll to position [24737, 0]
click at [367, 420] on icon at bounding box center [366, 421] width 7 height 7
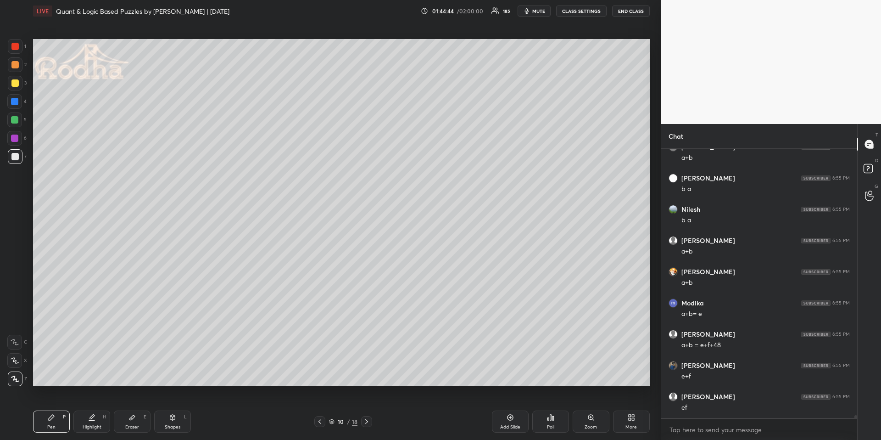
click at [368, 420] on icon at bounding box center [366, 421] width 7 height 7
click at [89, 420] on icon at bounding box center [91, 417] width 7 height 7
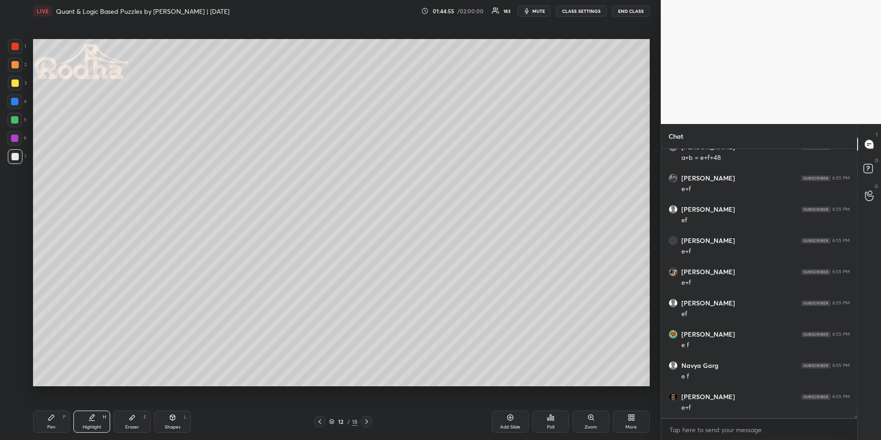
click at [53, 423] on div "Pen P" at bounding box center [51, 421] width 37 height 22
drag, startPoint x: 13, startPoint y: 120, endPoint x: 3, endPoint y: 128, distance: 12.1
click at [14, 122] on div at bounding box center [14, 119] width 7 height 7
click at [168, 414] on div "Shapes L" at bounding box center [172, 421] width 37 height 22
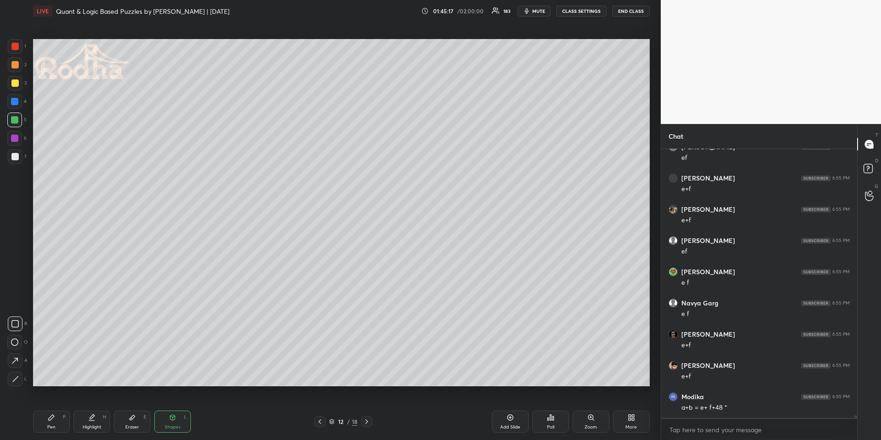
click at [321, 419] on icon at bounding box center [319, 421] width 7 height 7
click at [95, 419] on div "Highlight H" at bounding box center [91, 421] width 37 height 22
click at [319, 420] on icon at bounding box center [320, 421] width 3 height 5
click at [369, 419] on icon at bounding box center [366, 421] width 7 height 7
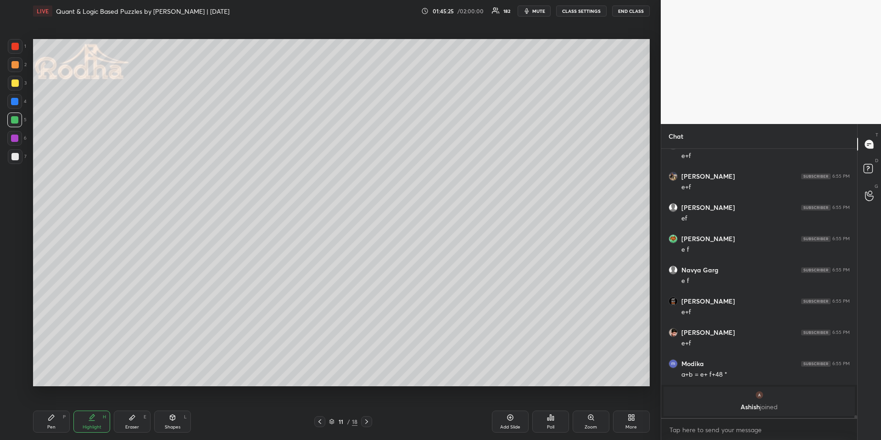
click at [369, 421] on icon at bounding box center [366, 421] width 7 height 7
click at [369, 422] on icon at bounding box center [366, 421] width 7 height 7
click at [321, 419] on icon at bounding box center [319, 421] width 7 height 7
drag, startPoint x: 55, startPoint y: 421, endPoint x: 61, endPoint y: 405, distance: 17.1
click at [54, 421] on div "Pen P" at bounding box center [51, 421] width 37 height 22
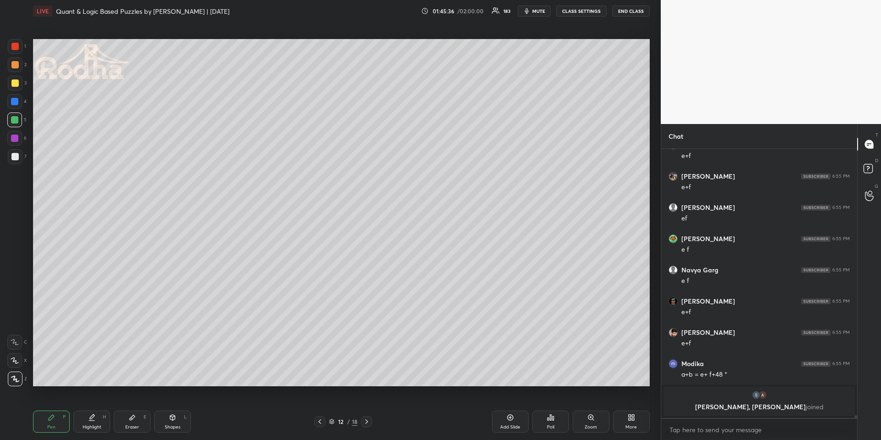
click at [173, 425] on div "Shapes" at bounding box center [173, 427] width 16 height 5
click at [15, 321] on icon at bounding box center [14, 323] width 7 height 7
click at [90, 416] on icon at bounding box center [91, 417] width 7 height 7
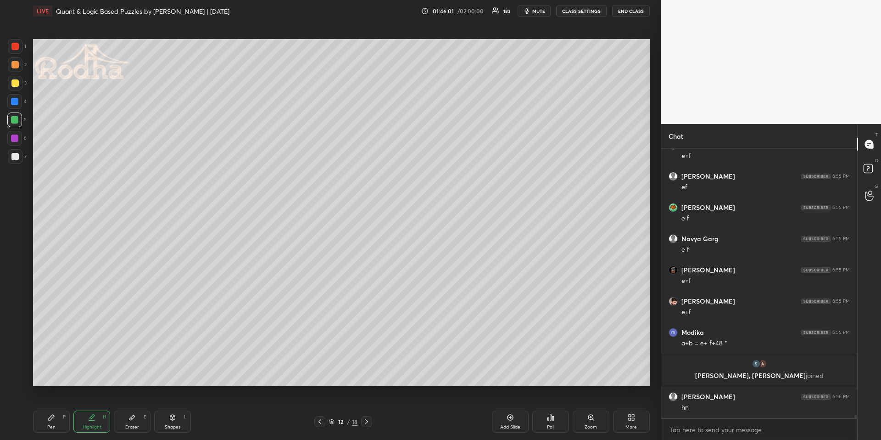
scroll to position [24813, 0]
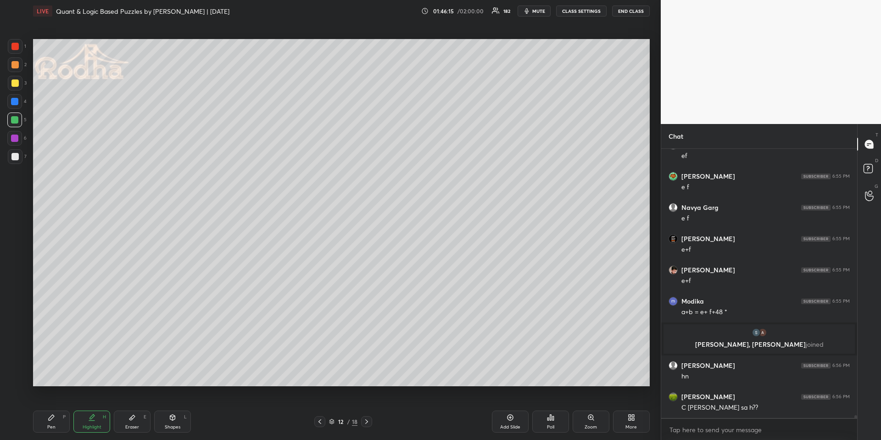
drag, startPoint x: 59, startPoint y: 419, endPoint x: 52, endPoint y: 406, distance: 15.6
click at [59, 420] on div "Pen P" at bounding box center [51, 421] width 37 height 22
drag, startPoint x: 19, startPoint y: 78, endPoint x: 25, endPoint y: 77, distance: 6.0
click at [18, 78] on div at bounding box center [15, 83] width 15 height 15
click at [89, 423] on div "Highlight H" at bounding box center [91, 421] width 37 height 22
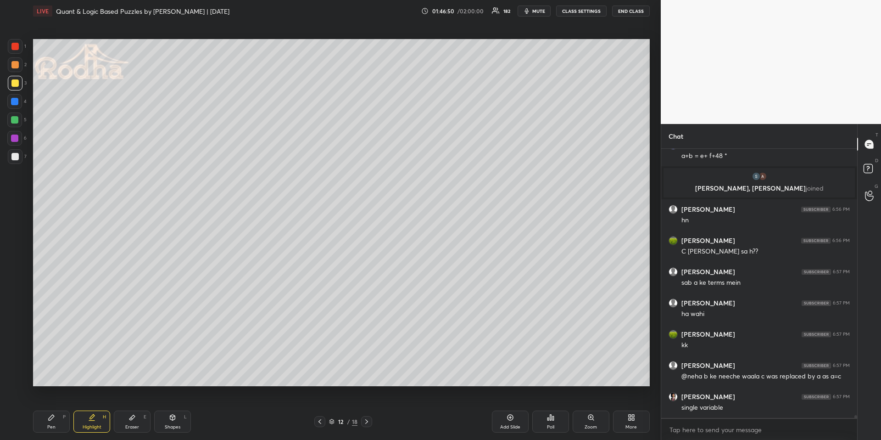
scroll to position [25000, 0]
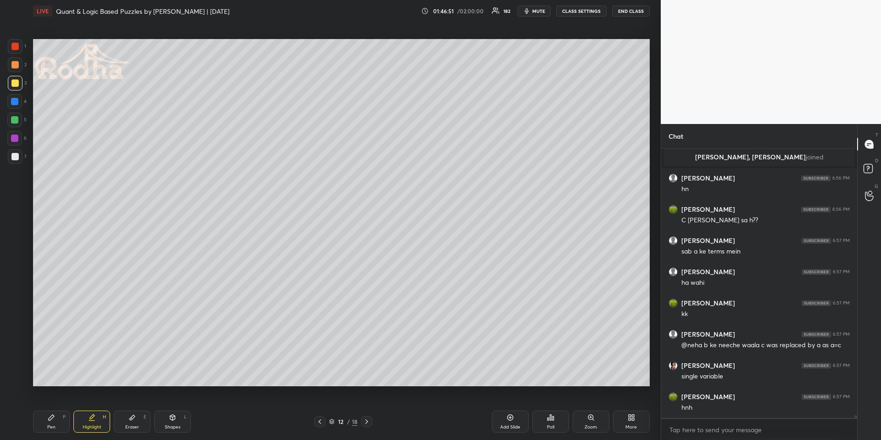
click at [367, 421] on icon at bounding box center [366, 421] width 3 height 5
drag, startPoint x: 54, startPoint y: 421, endPoint x: 54, endPoint y: 414, distance: 6.9
click at [54, 421] on div "Pen P" at bounding box center [51, 421] width 37 height 22
click at [318, 422] on icon at bounding box center [319, 421] width 7 height 7
click at [366, 422] on icon at bounding box center [366, 421] width 7 height 7
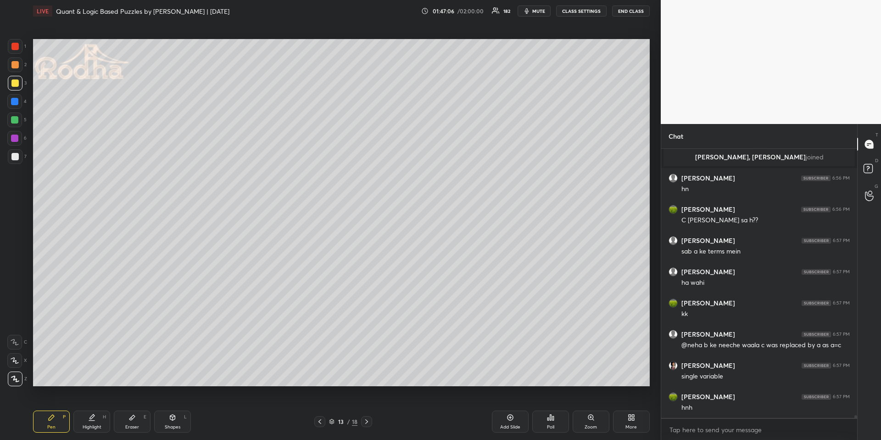
click at [319, 422] on icon at bounding box center [320, 421] width 3 height 5
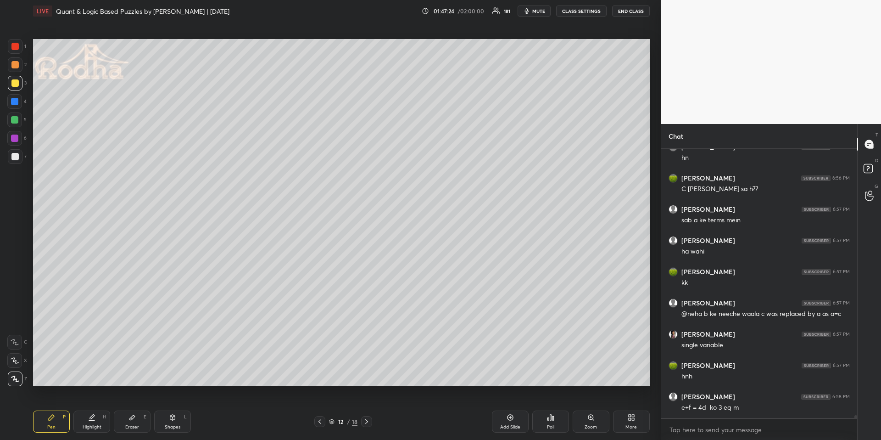
drag, startPoint x: 87, startPoint y: 419, endPoint x: 99, endPoint y: 388, distance: 33.4
click at [89, 419] on icon at bounding box center [91, 417] width 7 height 7
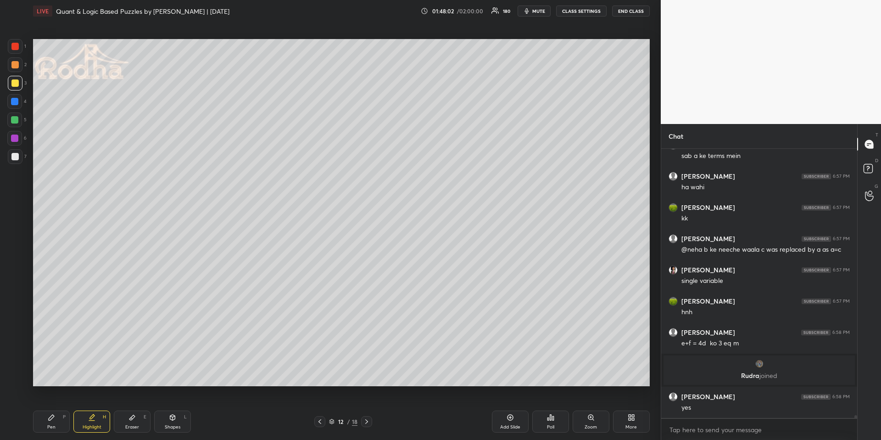
scroll to position [25046, 0]
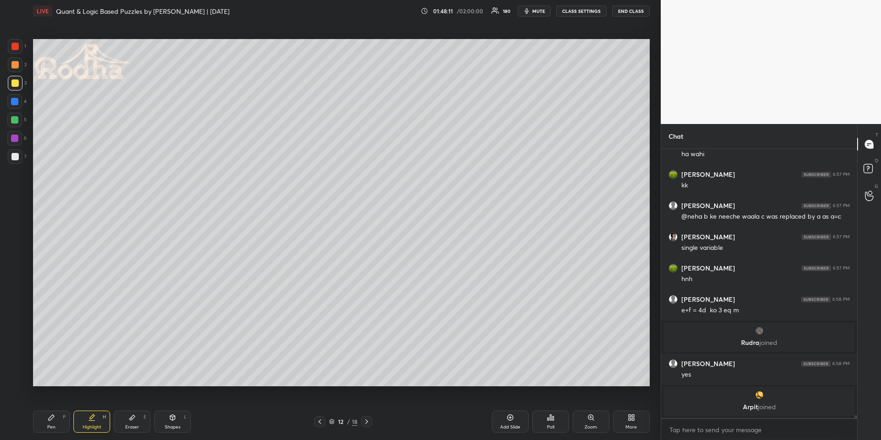
click at [60, 425] on div "Pen P" at bounding box center [51, 421] width 37 height 22
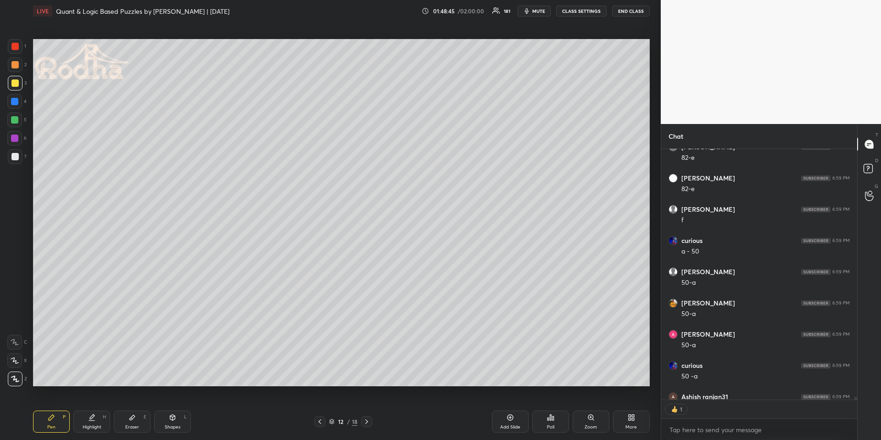
scroll to position [248, 193]
click at [119, 421] on div "Eraser E" at bounding box center [132, 421] width 37 height 22
click at [58, 421] on div "Pen P" at bounding box center [51, 421] width 37 height 22
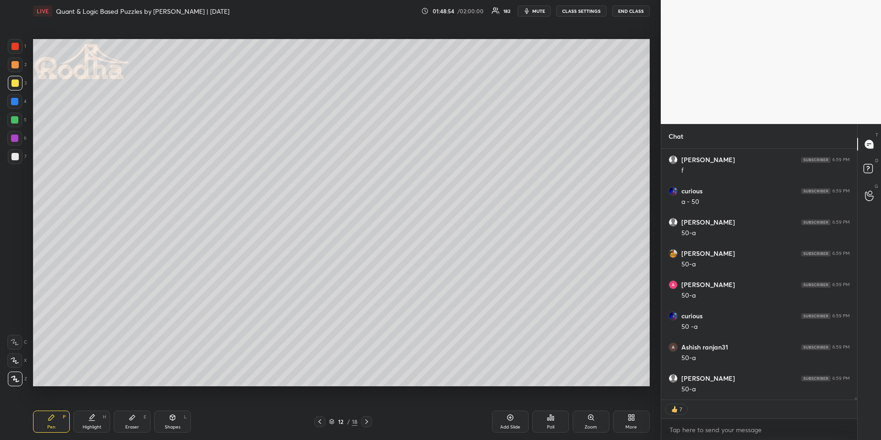
click at [366, 418] on icon at bounding box center [366, 421] width 7 height 7
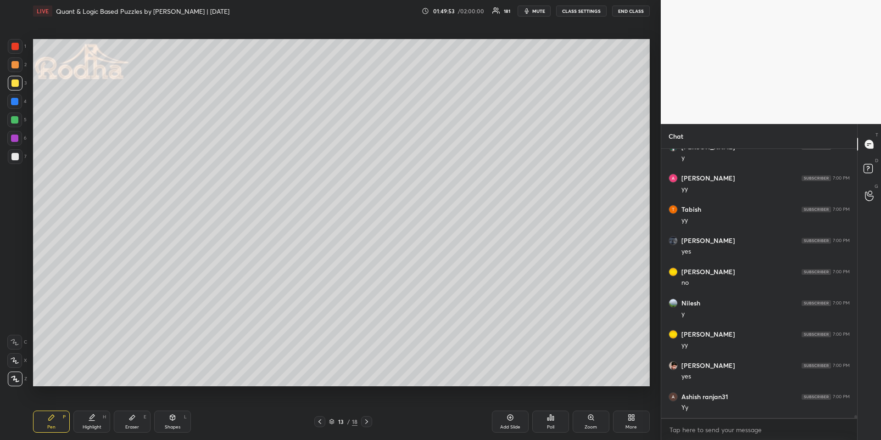
scroll to position [25688, 0]
click at [323, 421] on icon at bounding box center [319, 421] width 7 height 7
drag, startPoint x: 367, startPoint y: 422, endPoint x: 364, endPoint y: 414, distance: 8.7
click at [367, 423] on icon at bounding box center [366, 421] width 7 height 7
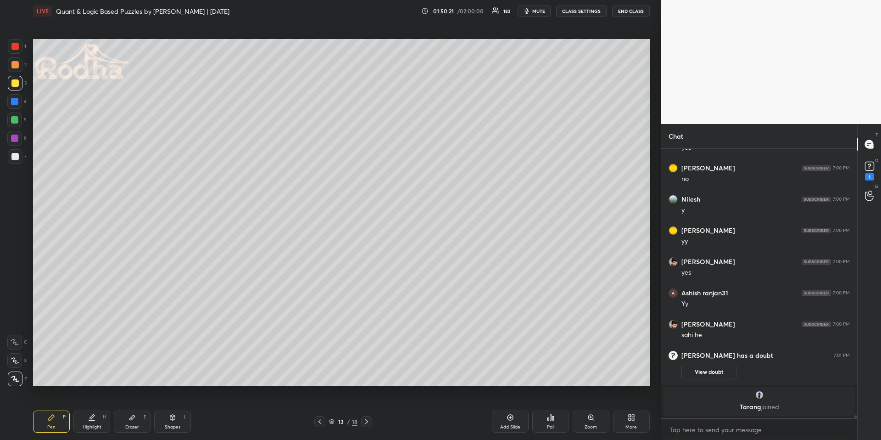
scroll to position [25641, 0]
click at [321, 420] on icon at bounding box center [319, 421] width 7 height 7
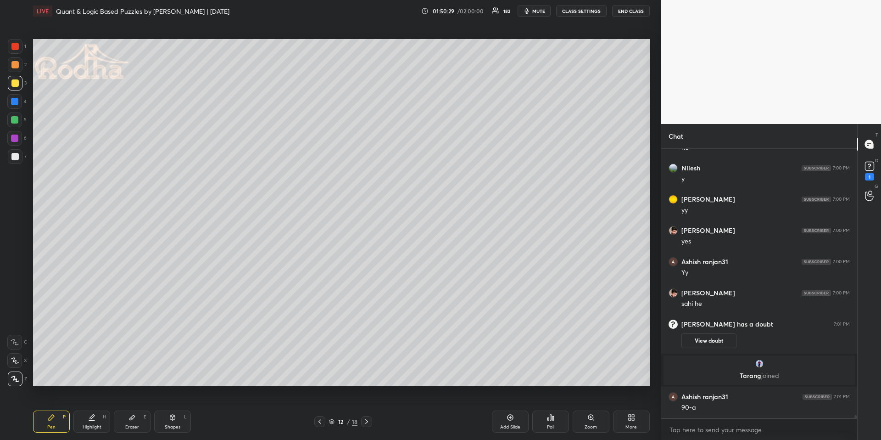
scroll to position [25695, 0]
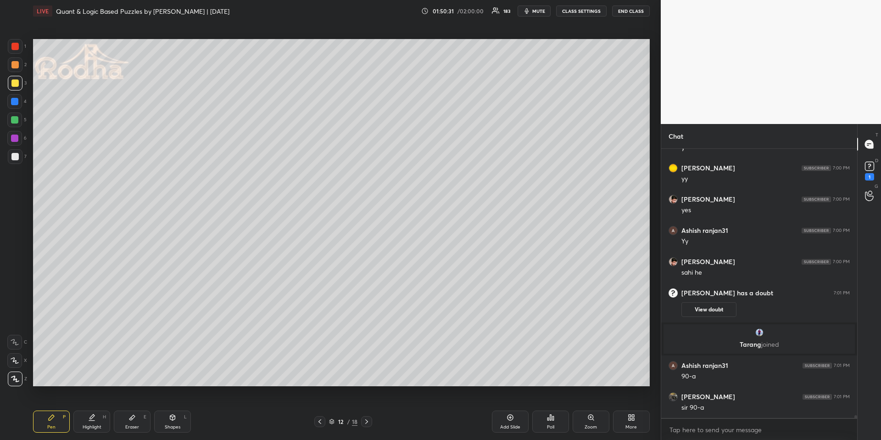
click at [367, 419] on icon at bounding box center [366, 421] width 7 height 7
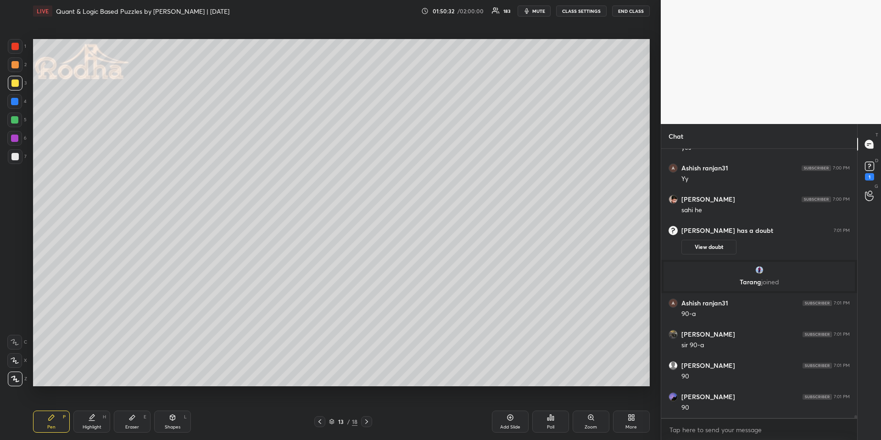
click at [97, 421] on div "Highlight H" at bounding box center [91, 421] width 37 height 22
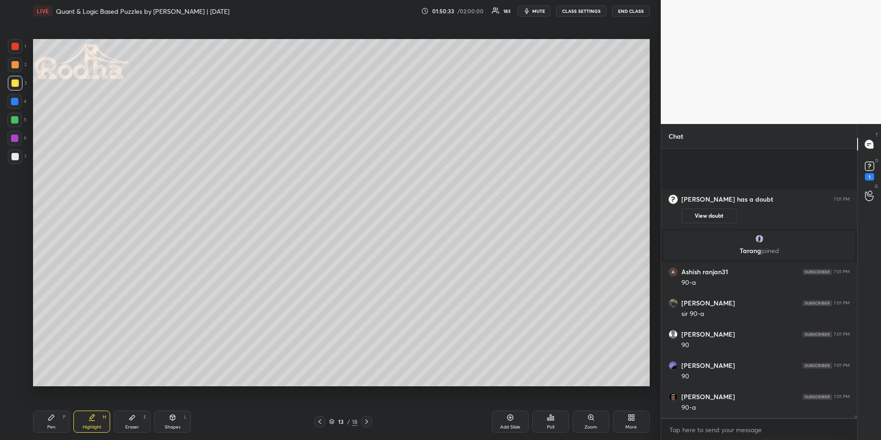
scroll to position [25882, 0]
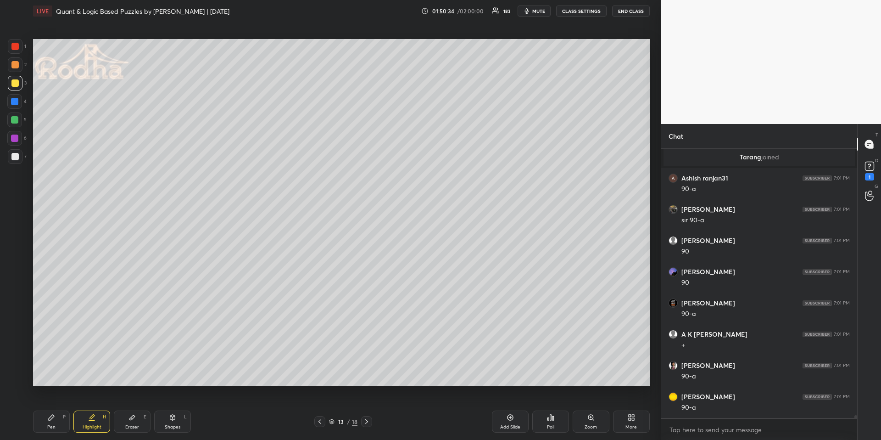
drag, startPoint x: 133, startPoint y: 413, endPoint x: 129, endPoint y: 397, distance: 16.5
click at [134, 415] on icon at bounding box center [132, 417] width 7 height 7
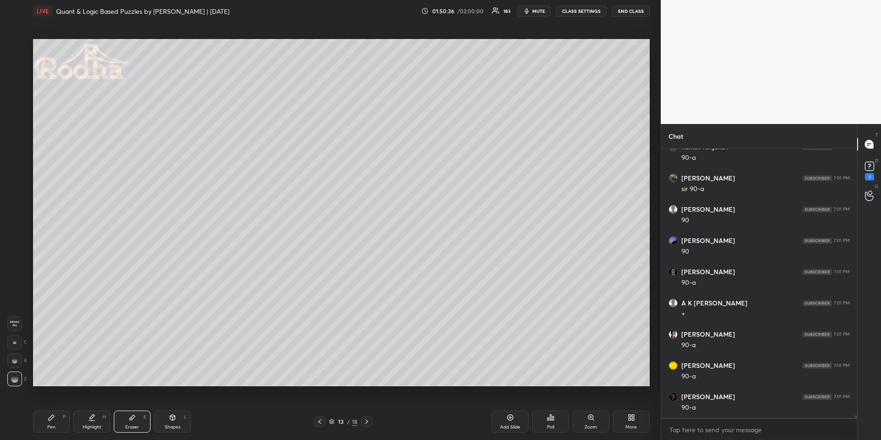
click at [53, 413] on div "Pen P" at bounding box center [51, 421] width 37 height 22
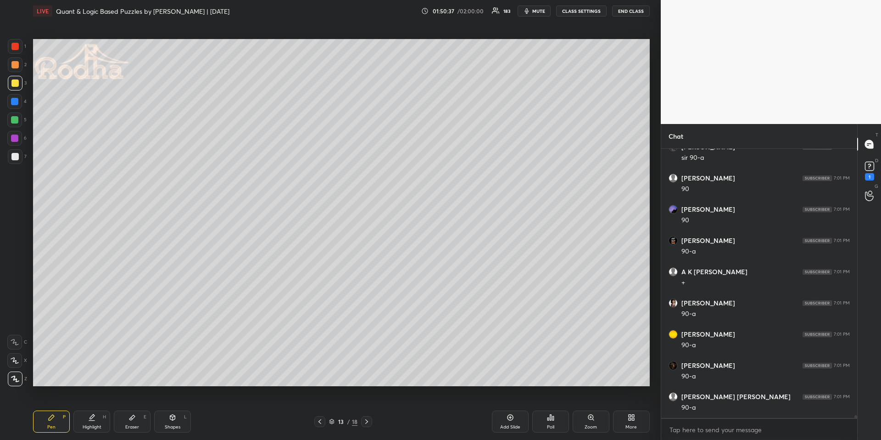
scroll to position [25976, 0]
click at [11, 100] on div at bounding box center [14, 101] width 7 height 7
click at [101, 422] on div "Highlight H" at bounding box center [91, 421] width 37 height 22
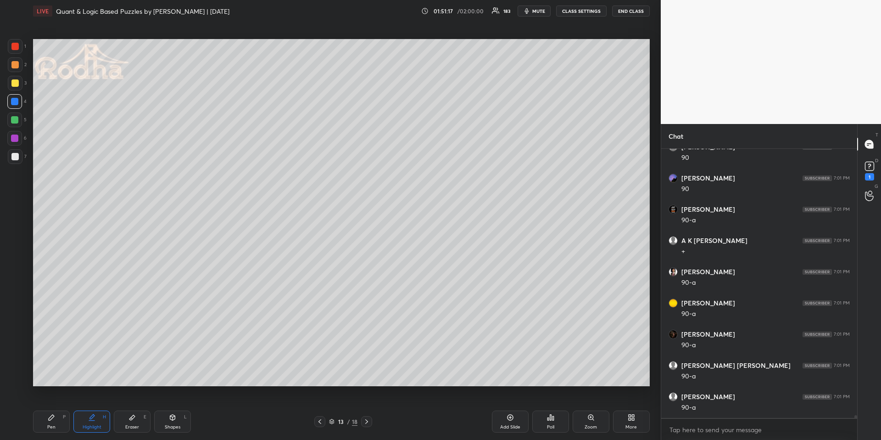
click at [45, 423] on div "Pen P" at bounding box center [51, 421] width 37 height 22
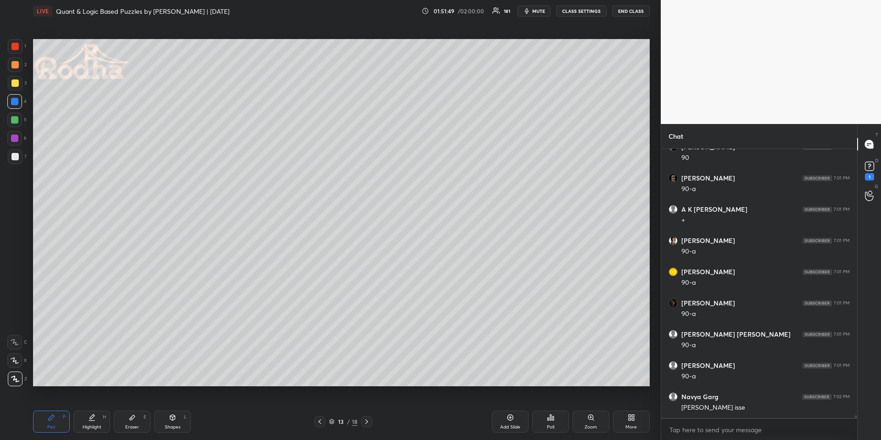
scroll to position [25923, 0]
drag, startPoint x: 137, startPoint y: 422, endPoint x: 149, endPoint y: 398, distance: 26.3
click at [136, 421] on div "Eraser E" at bounding box center [132, 421] width 37 height 22
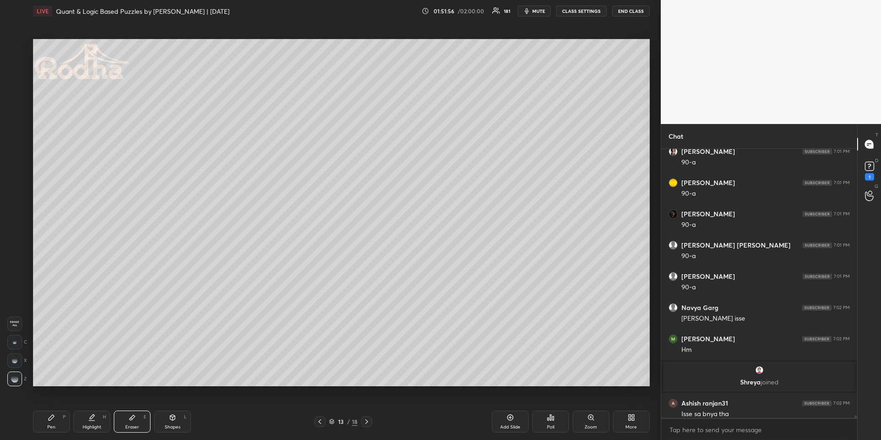
scroll to position [25993, 0]
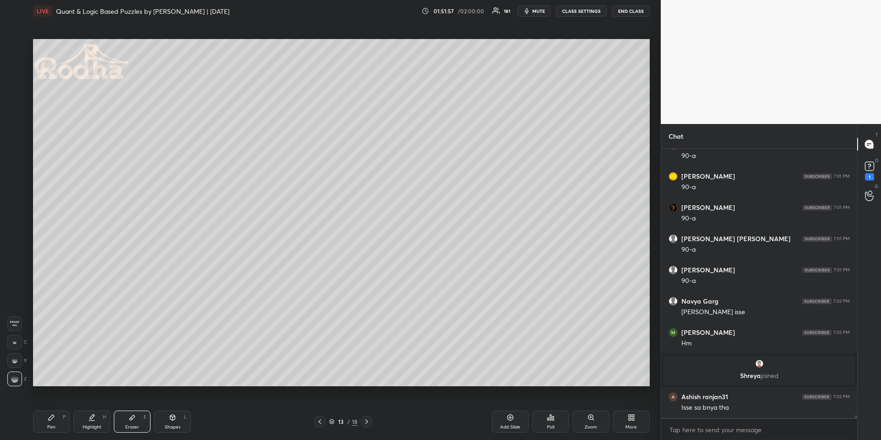
click at [320, 419] on icon at bounding box center [319, 421] width 7 height 7
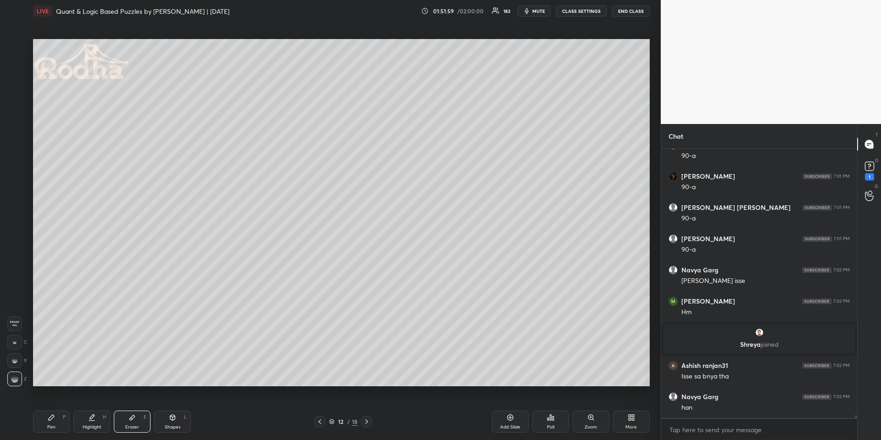
drag, startPoint x: 90, startPoint y: 425, endPoint x: 89, endPoint y: 430, distance: 4.8
click at [90, 426] on div "Highlight" at bounding box center [92, 427] width 19 height 5
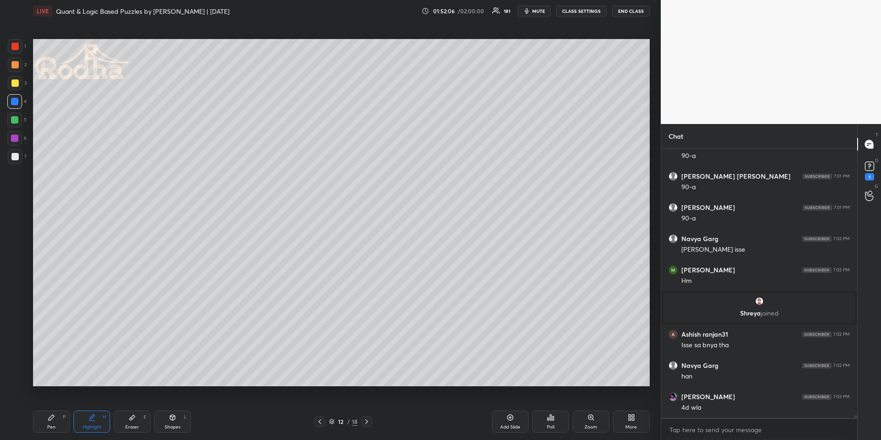
scroll to position [26087, 0]
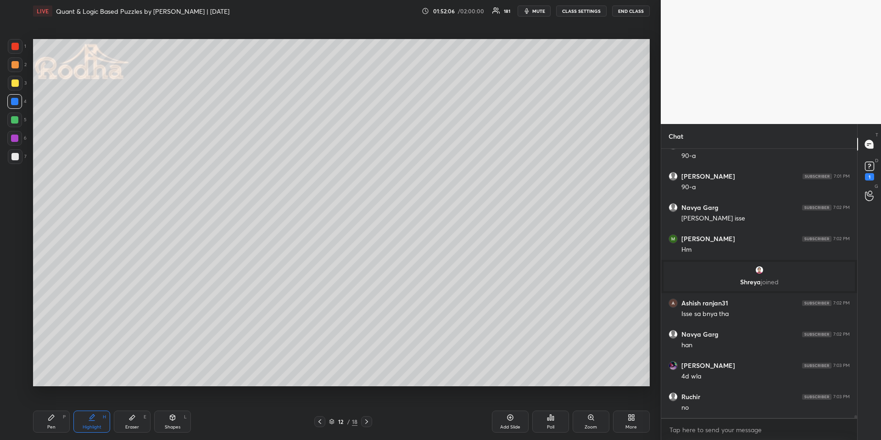
click at [369, 423] on icon at bounding box center [366, 421] width 7 height 7
drag, startPoint x: 56, startPoint y: 419, endPoint x: 59, endPoint y: 397, distance: 22.2
click at [55, 419] on div "Pen P" at bounding box center [51, 421] width 37 height 22
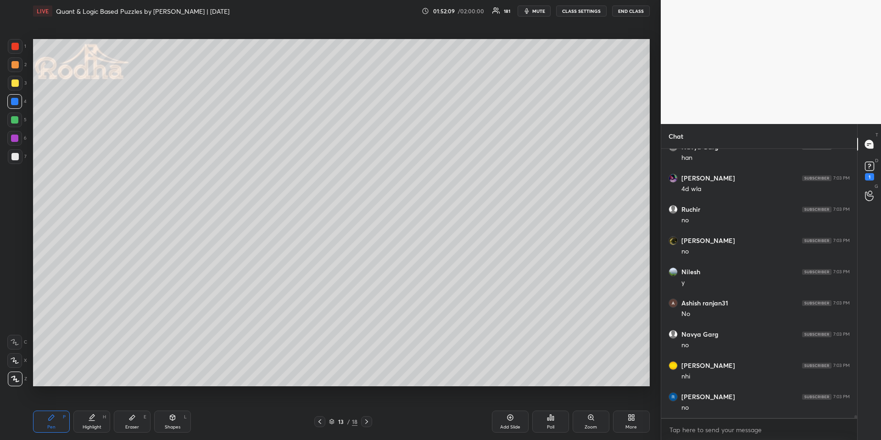
scroll to position [26305, 0]
drag, startPoint x: 17, startPoint y: 64, endPoint x: 17, endPoint y: 83, distance: 18.8
click at [17, 64] on div at bounding box center [14, 64] width 7 height 7
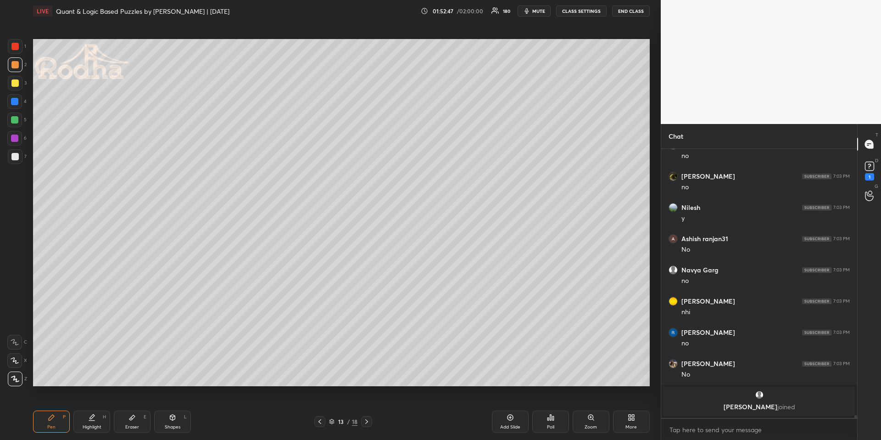
click at [87, 417] on div "Highlight H" at bounding box center [91, 421] width 37 height 22
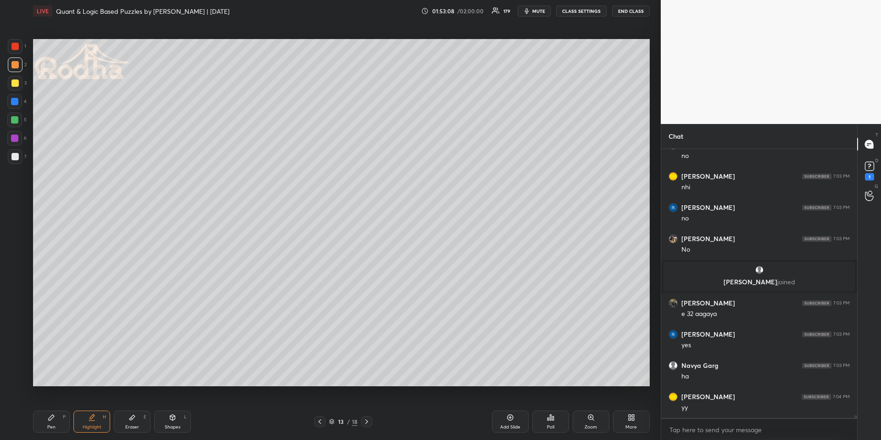
scroll to position [26377, 0]
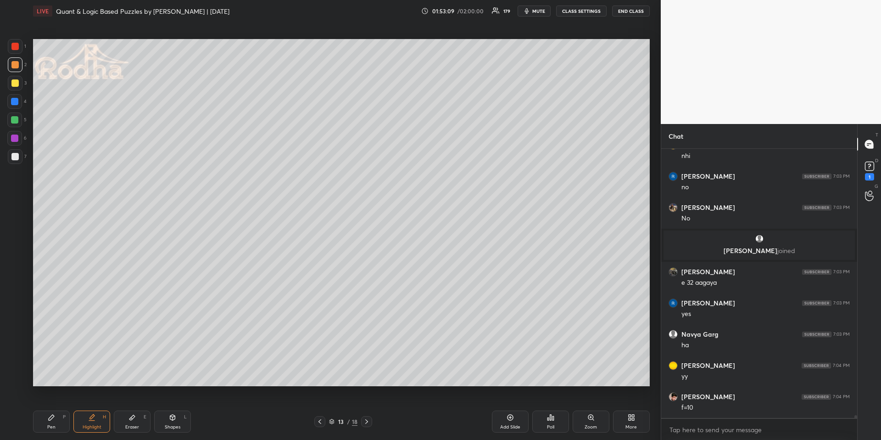
click at [317, 420] on icon at bounding box center [319, 421] width 7 height 7
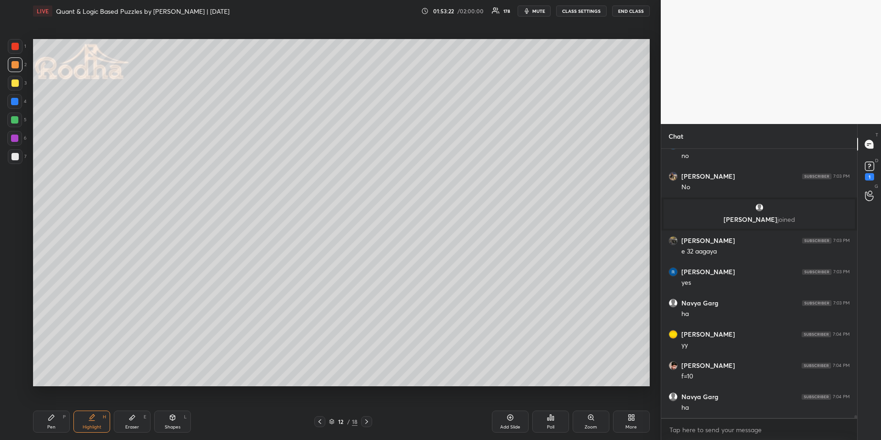
scroll to position [26439, 0]
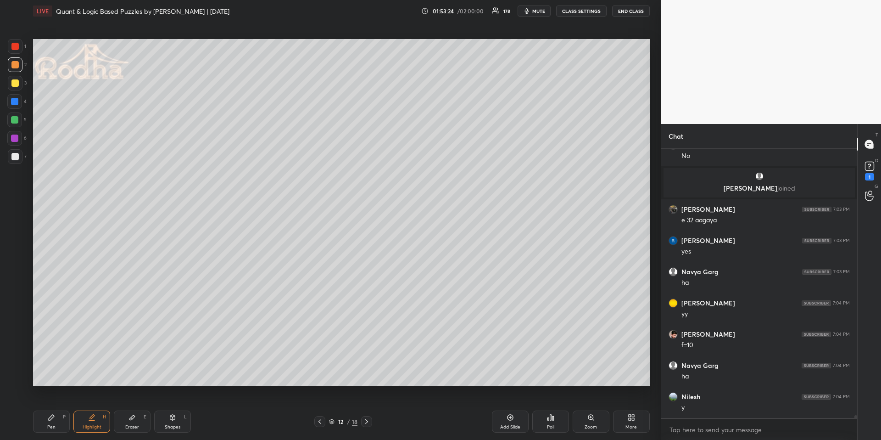
click at [366, 420] on icon at bounding box center [366, 421] width 7 height 7
click at [58, 422] on div "Pen P" at bounding box center [51, 421] width 37 height 22
click at [367, 423] on icon at bounding box center [366, 421] width 7 height 7
click at [367, 424] on icon at bounding box center [366, 421] width 7 height 7
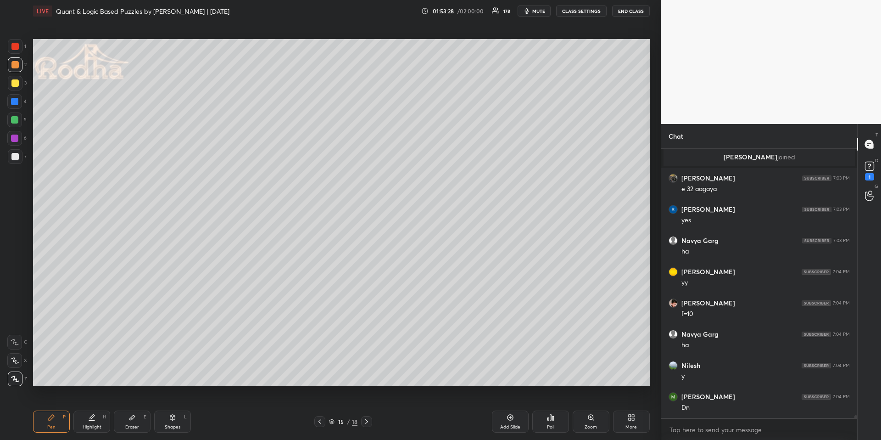
click at [320, 422] on icon at bounding box center [319, 421] width 7 height 7
click at [323, 421] on icon at bounding box center [319, 421] width 7 height 7
click at [324, 421] on div at bounding box center [319, 421] width 11 height 11
click at [11, 153] on div at bounding box center [14, 156] width 7 height 7
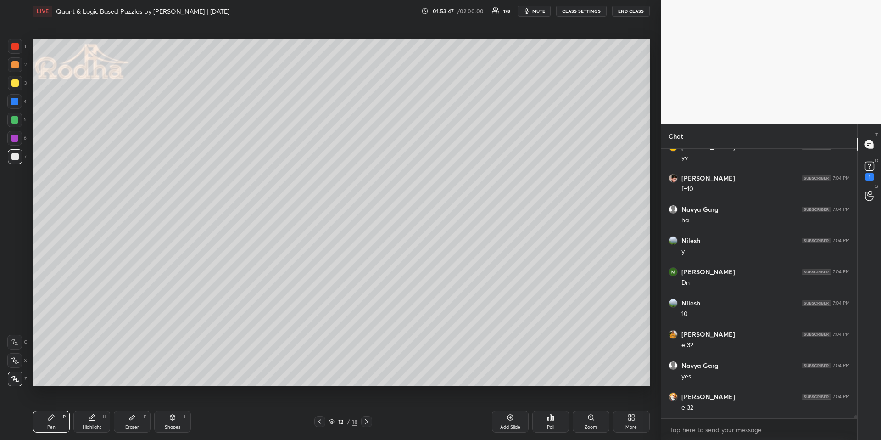
click at [368, 422] on icon at bounding box center [366, 421] width 7 height 7
click at [320, 420] on icon at bounding box center [319, 421] width 7 height 7
click at [365, 420] on icon at bounding box center [366, 421] width 7 height 7
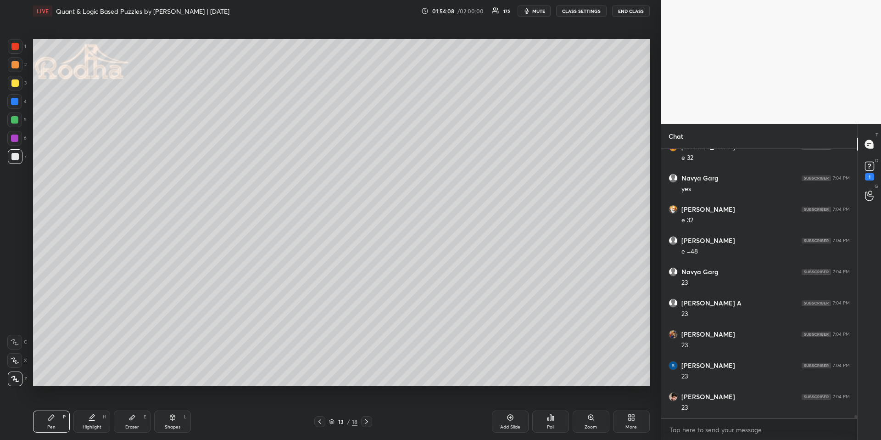
scroll to position [26814, 0]
click at [319, 422] on icon at bounding box center [319, 421] width 7 height 7
click at [364, 422] on div at bounding box center [366, 421] width 11 height 11
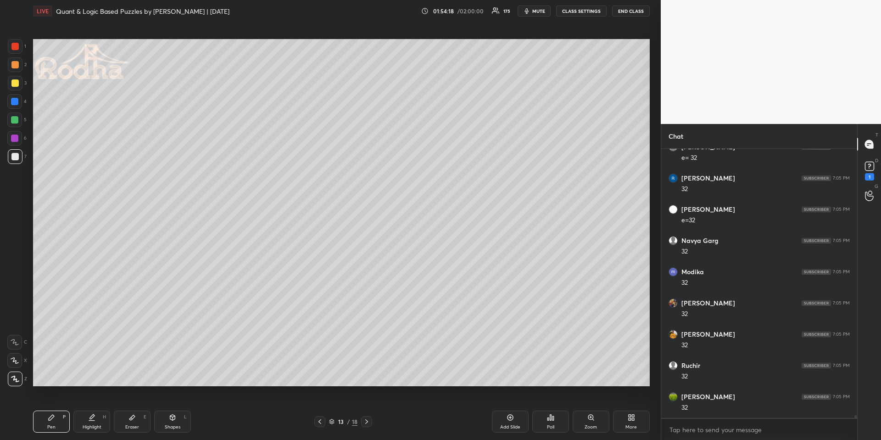
click at [320, 419] on icon at bounding box center [319, 421] width 7 height 7
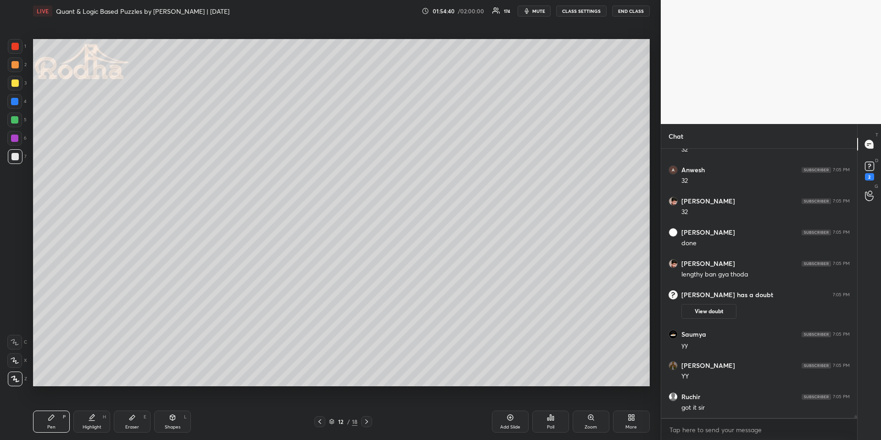
scroll to position [27199, 0]
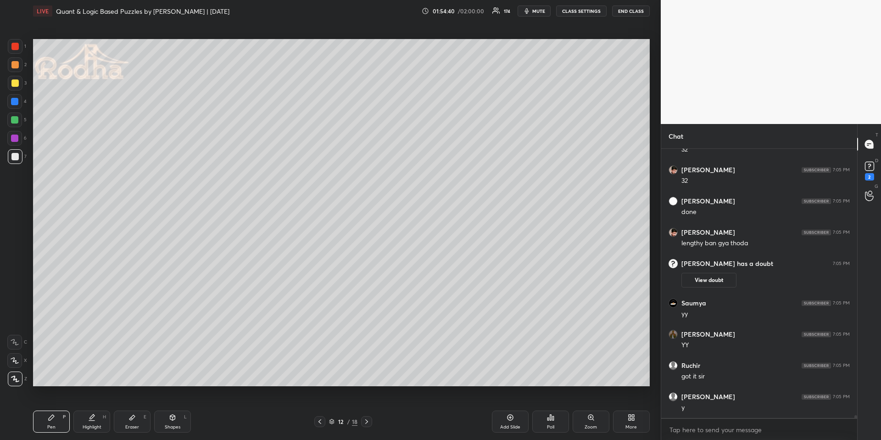
click at [96, 423] on div "Highlight H" at bounding box center [91, 421] width 37 height 22
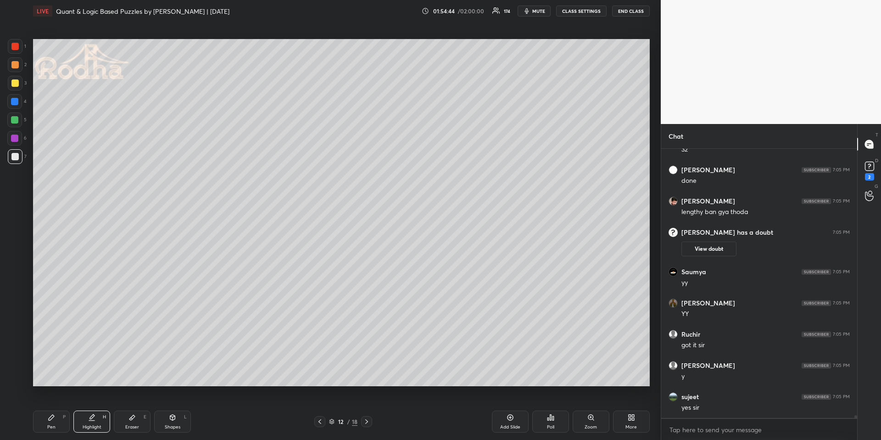
drag, startPoint x: 369, startPoint y: 420, endPoint x: 372, endPoint y: 409, distance: 10.8
click at [369, 421] on icon at bounding box center [366, 421] width 7 height 7
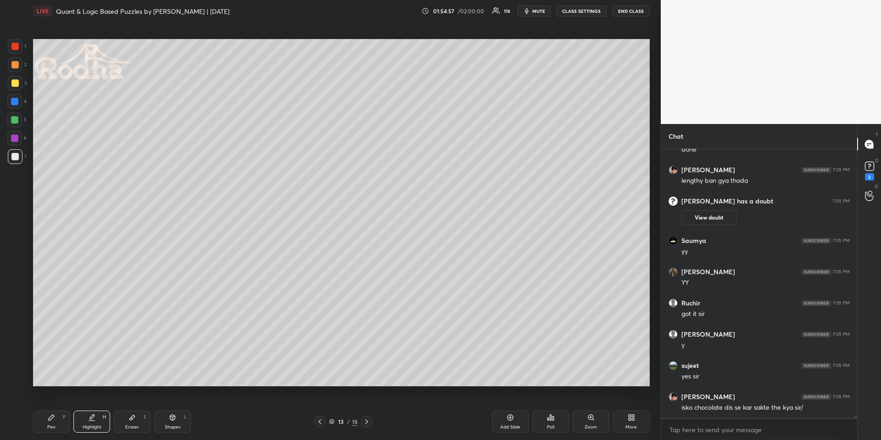
scroll to position [27293, 0]
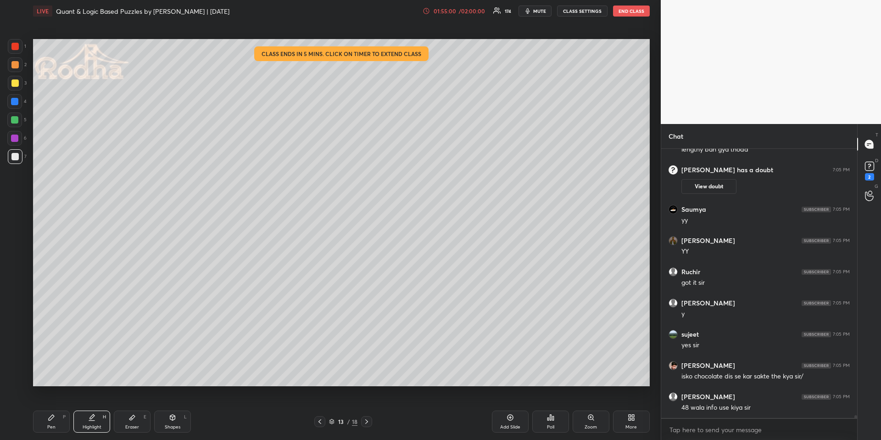
click at [321, 421] on icon at bounding box center [319, 421] width 7 height 7
click at [368, 421] on icon at bounding box center [366, 421] width 3 height 5
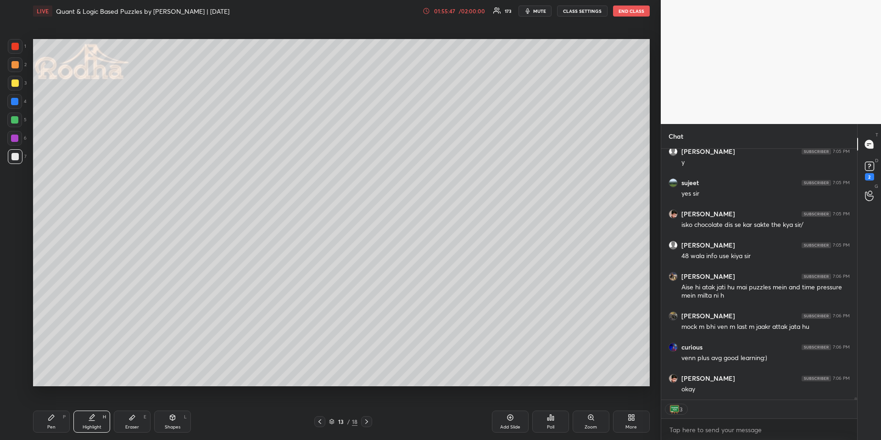
scroll to position [27476, 0]
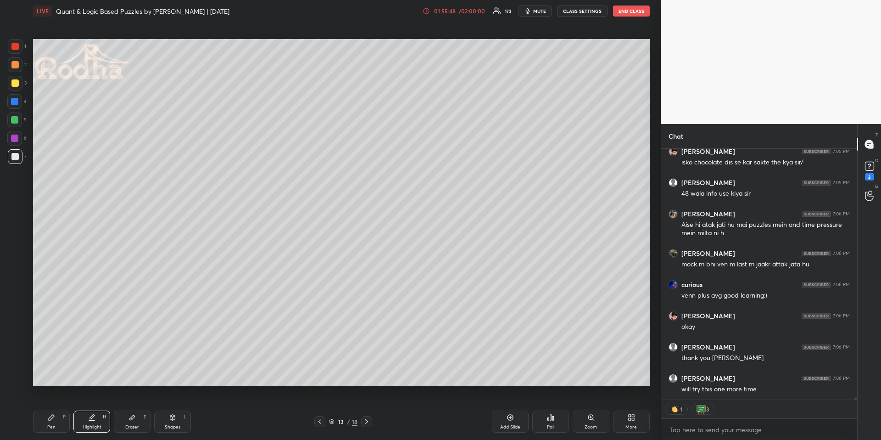
drag, startPoint x: 17, startPoint y: 117, endPoint x: 16, endPoint y: 123, distance: 5.1
click at [17, 118] on div at bounding box center [14, 119] width 7 height 7
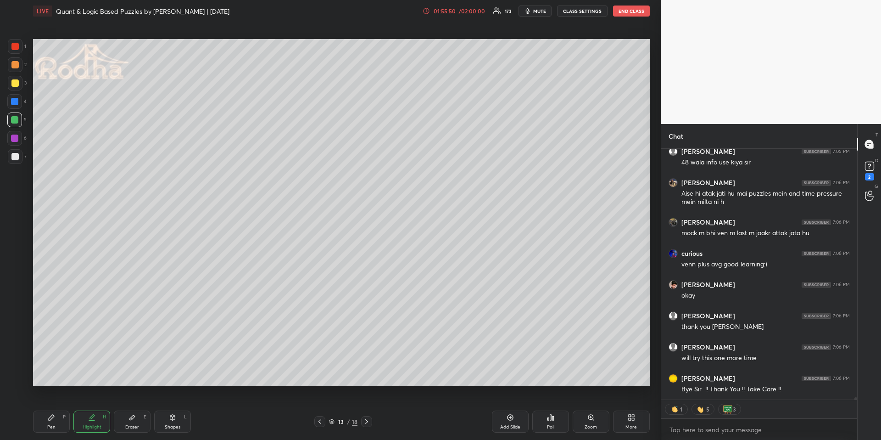
scroll to position [27600, 0]
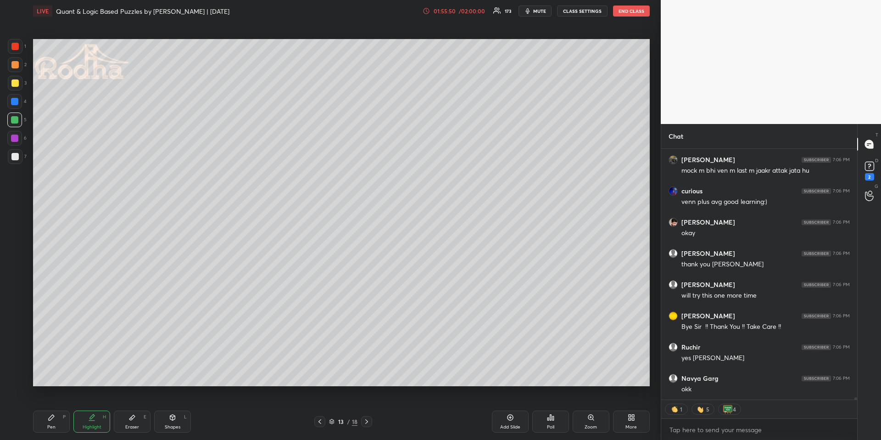
click at [368, 421] on icon at bounding box center [366, 421] width 7 height 7
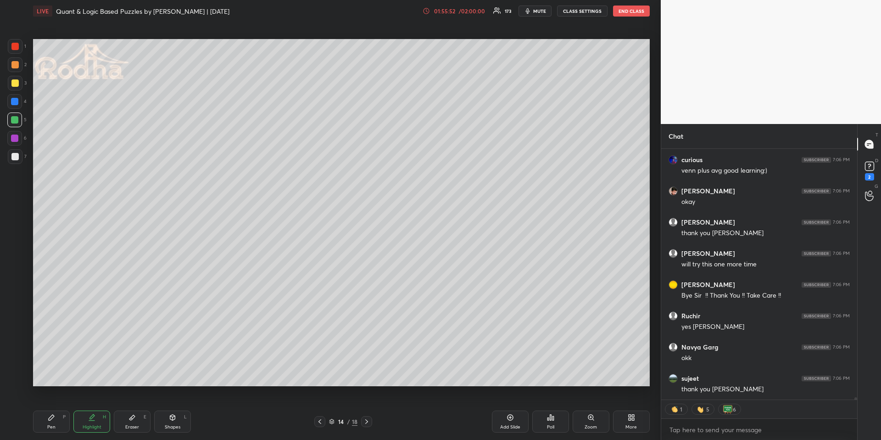
scroll to position [27696, 0]
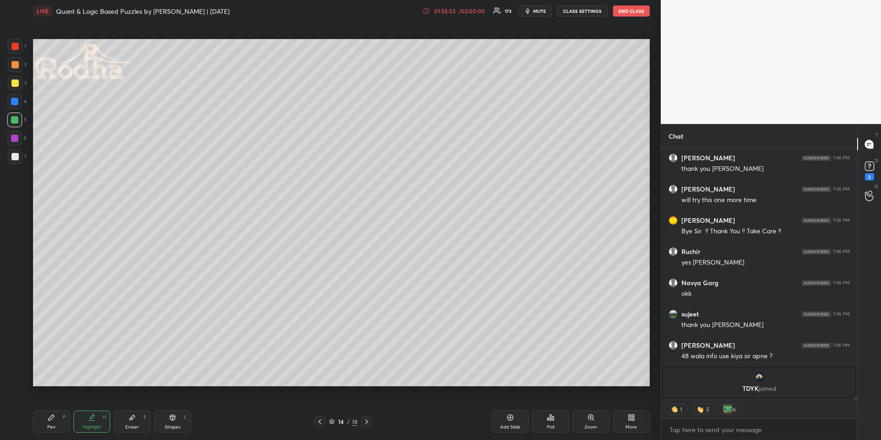
click at [63, 419] on div "P" at bounding box center [64, 416] width 3 height 5
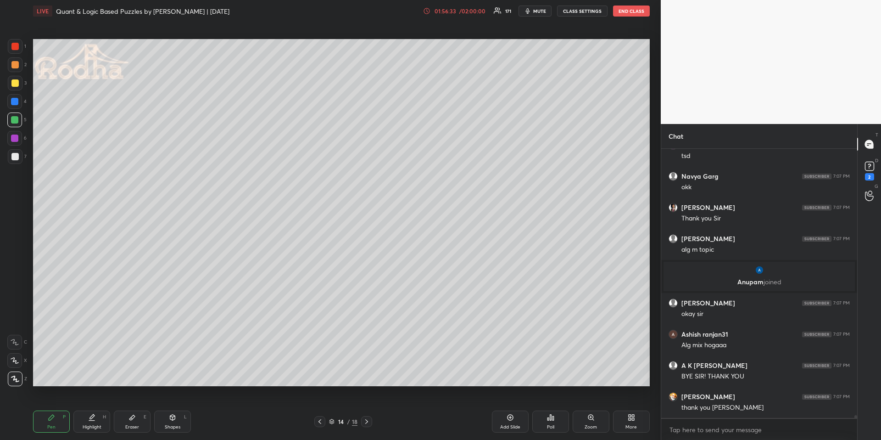
scroll to position [28131, 0]
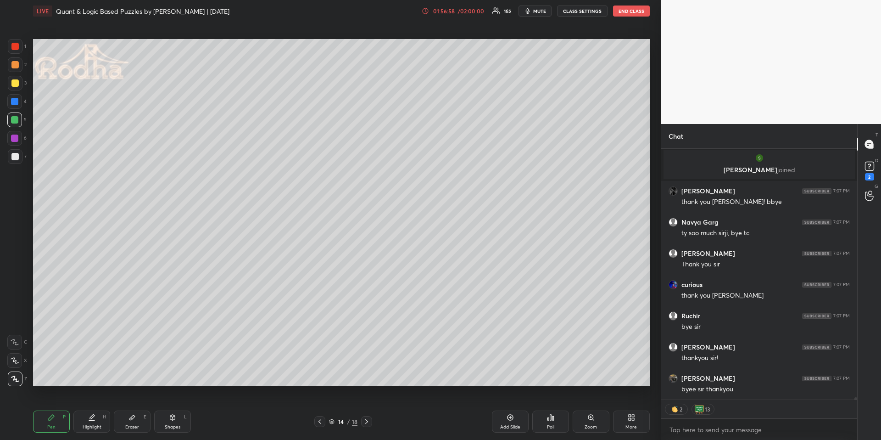
click at [366, 423] on icon at bounding box center [366, 421] width 7 height 7
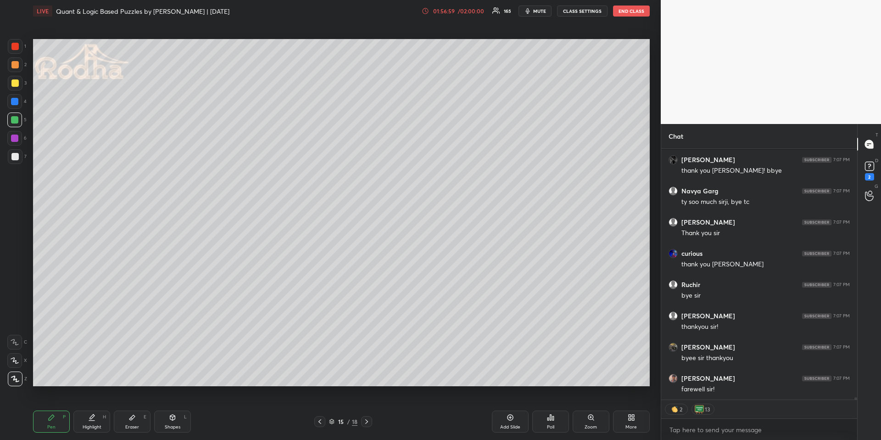
click at [48, 420] on icon at bounding box center [51, 417] width 7 height 7
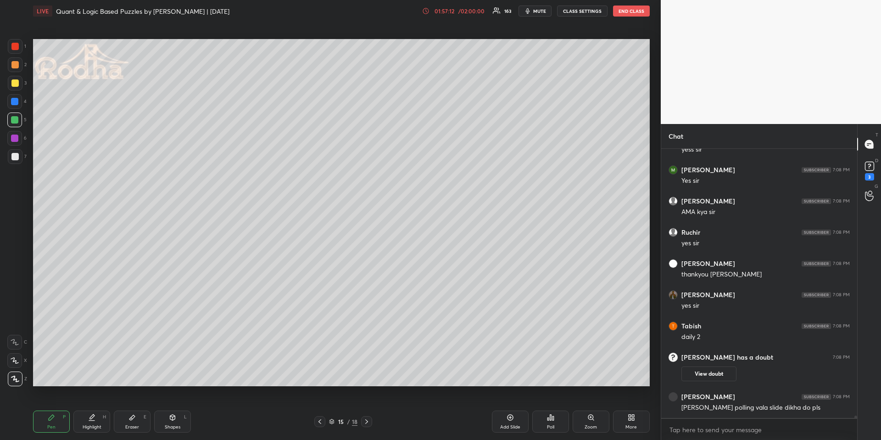
click at [121, 429] on div "Eraser E" at bounding box center [132, 421] width 37 height 22
click at [555, 418] on div "Poll" at bounding box center [550, 421] width 37 height 22
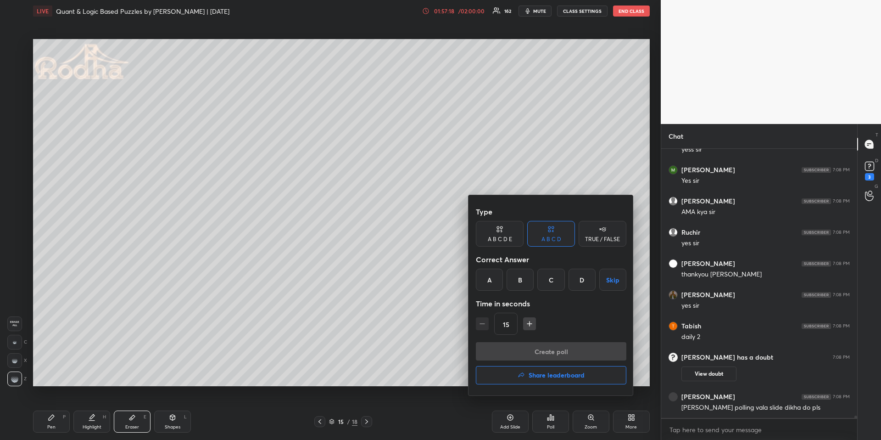
click at [322, 421] on div at bounding box center [440, 220] width 881 height 440
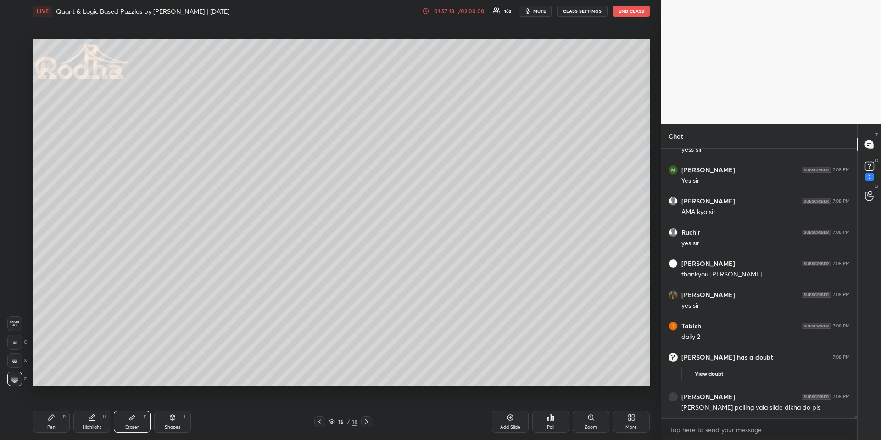
click at [322, 421] on div "Type A B C D E A B C D TRUE / FALSE Correct Answer A B C D Skip Time in seconds…" at bounding box center [440, 220] width 881 height 440
click at [322, 420] on icon at bounding box center [319, 421] width 7 height 7
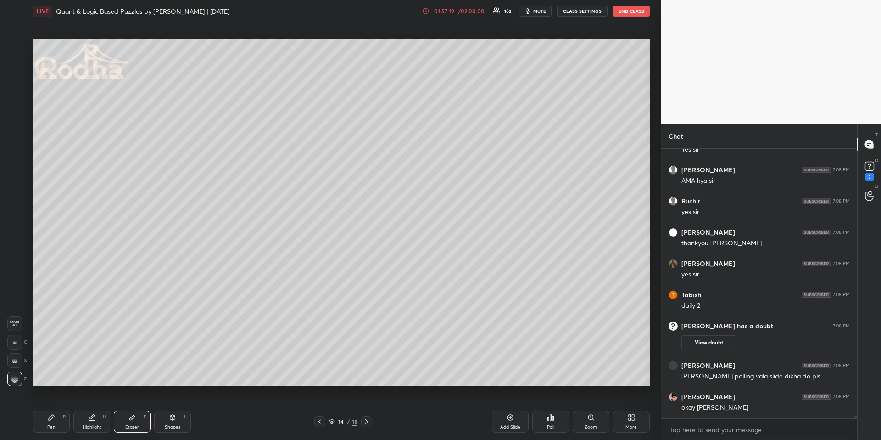
click at [322, 420] on icon at bounding box center [319, 421] width 7 height 7
click at [320, 419] on icon at bounding box center [319, 421] width 7 height 7
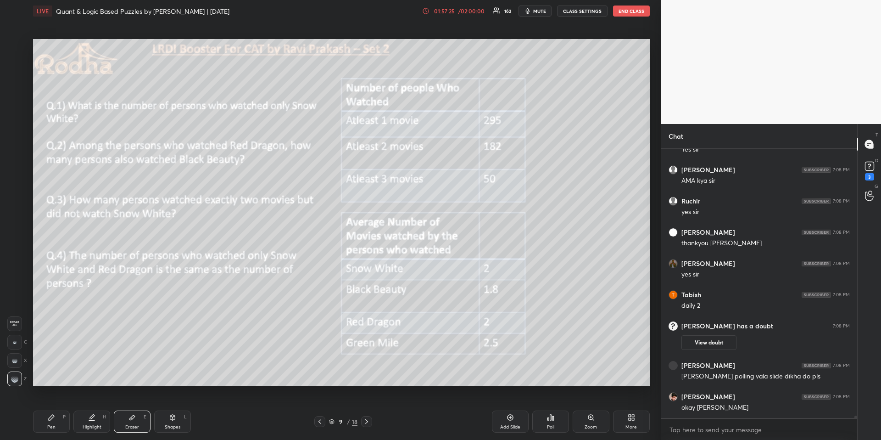
click at [320, 420] on icon at bounding box center [320, 421] width 3 height 5
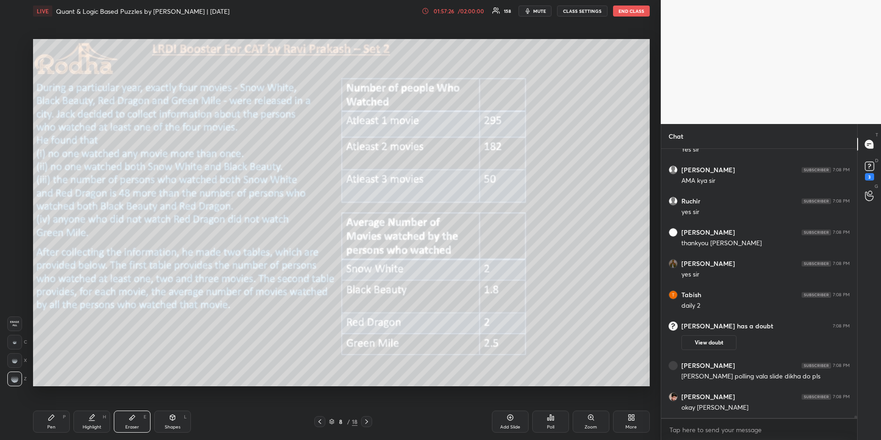
click at [320, 419] on icon at bounding box center [319, 421] width 7 height 7
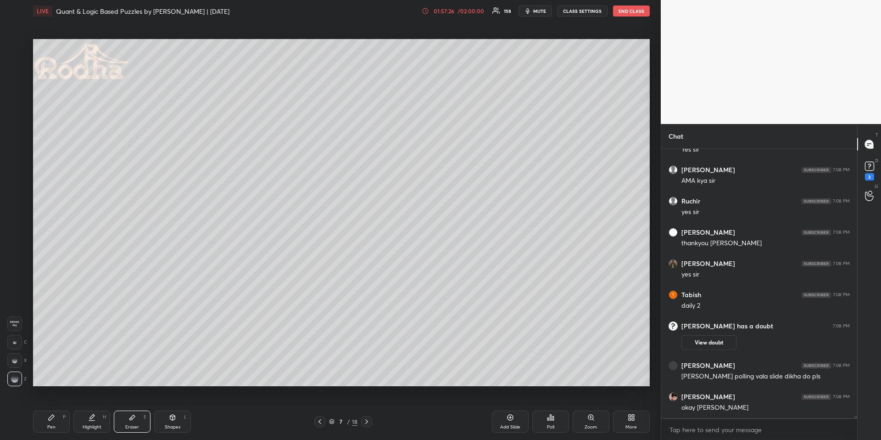
click at [318, 419] on icon at bounding box center [319, 421] width 7 height 7
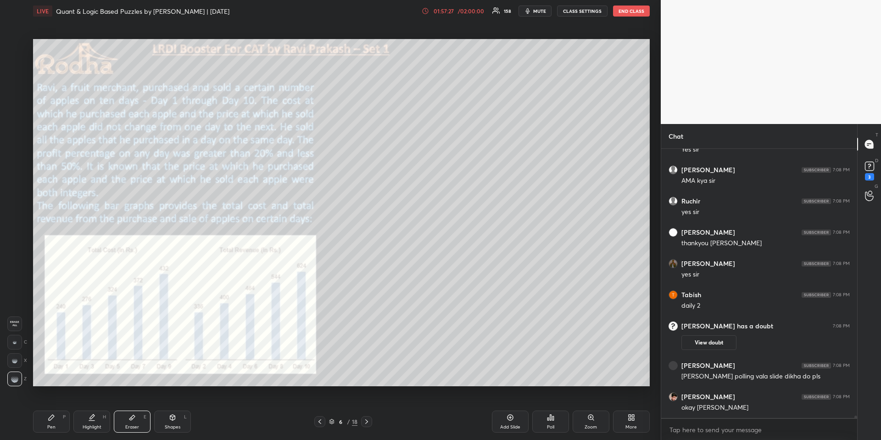
click at [318, 418] on icon at bounding box center [319, 421] width 7 height 7
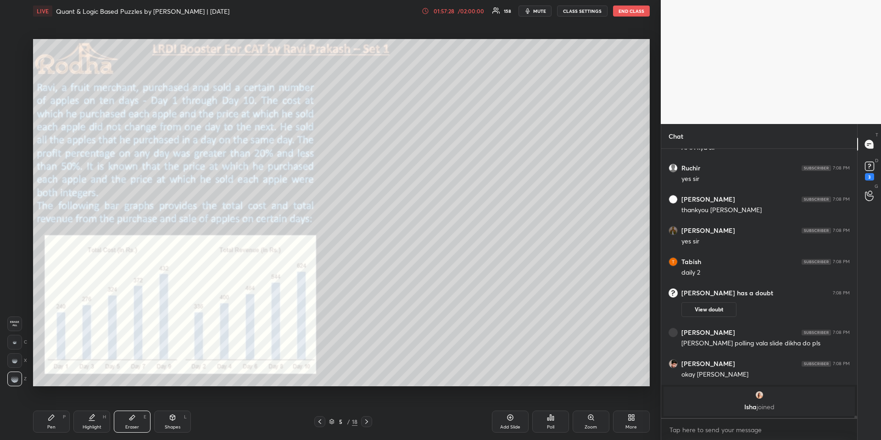
click at [366, 421] on icon at bounding box center [366, 421] width 7 height 7
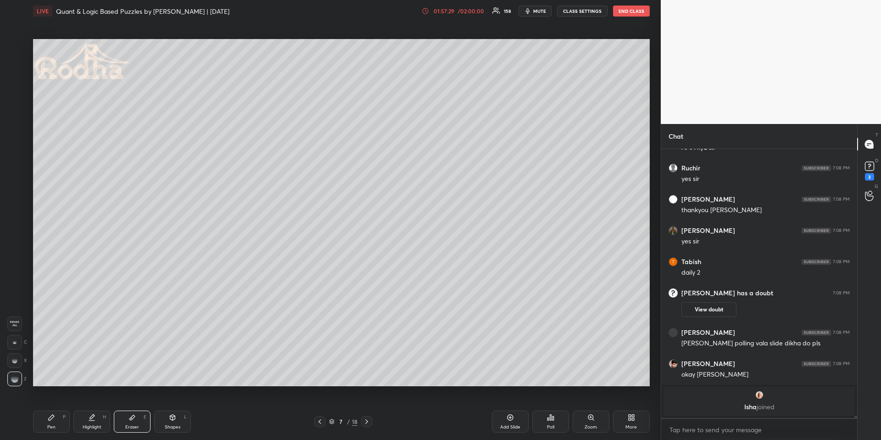
click at [363, 421] on icon at bounding box center [366, 421] width 7 height 7
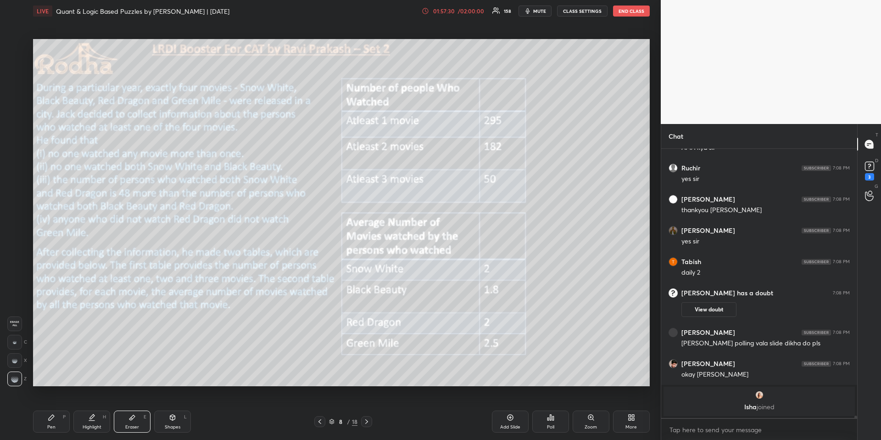
click at [362, 422] on div at bounding box center [366, 421] width 11 height 11
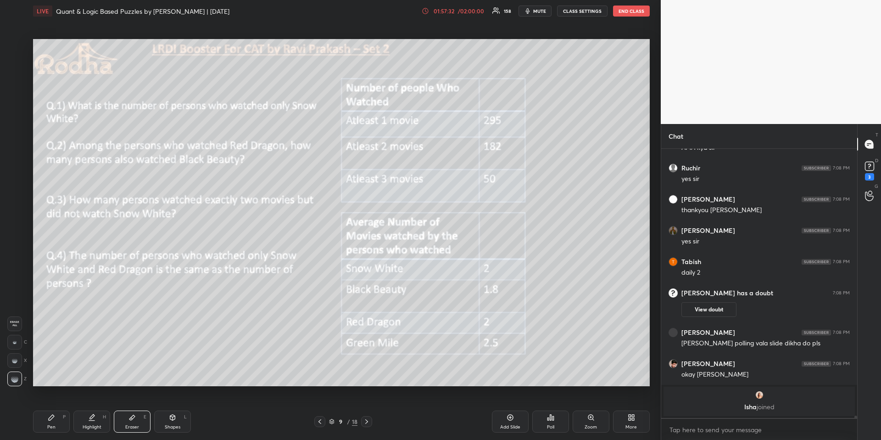
click at [46, 430] on div "Pen P" at bounding box center [51, 421] width 37 height 22
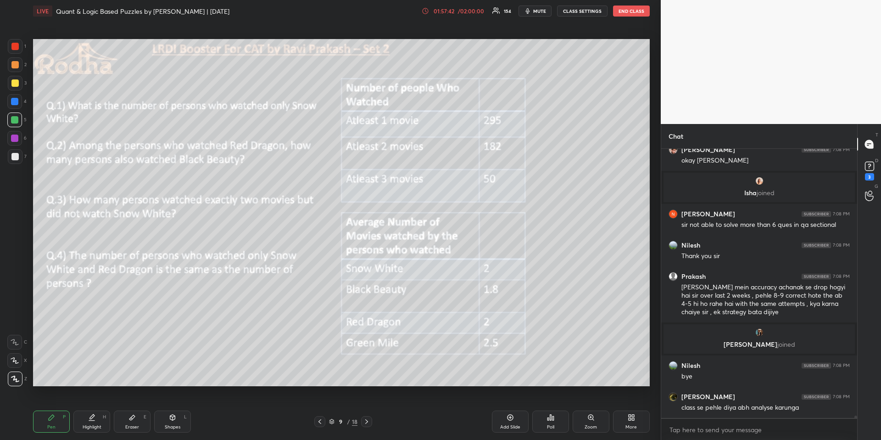
scroll to position [29088, 0]
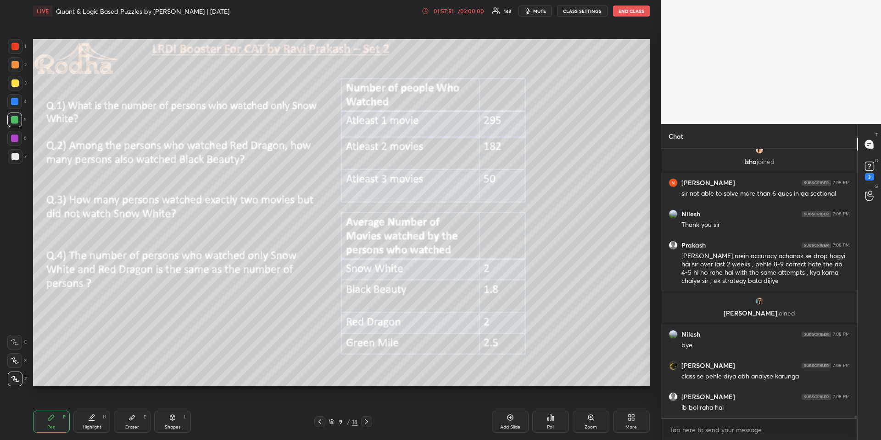
click at [549, 424] on div "Poll" at bounding box center [550, 421] width 37 height 22
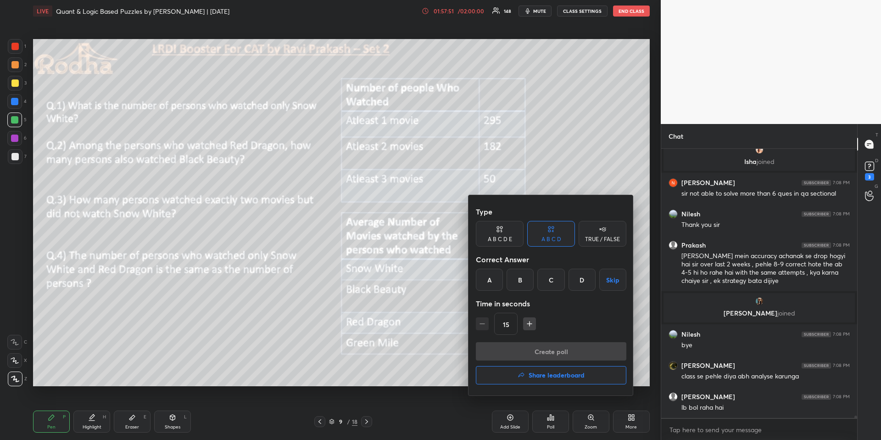
click at [547, 376] on h4 "Share leaderboard" at bounding box center [557, 375] width 56 height 6
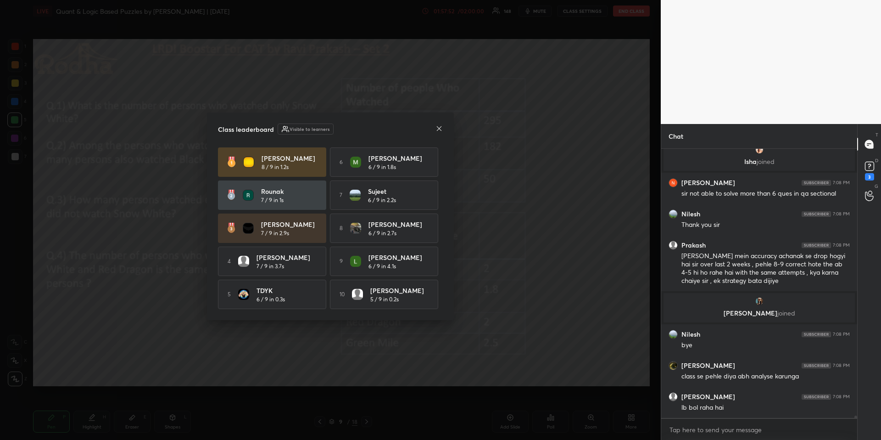
scroll to position [29120, 0]
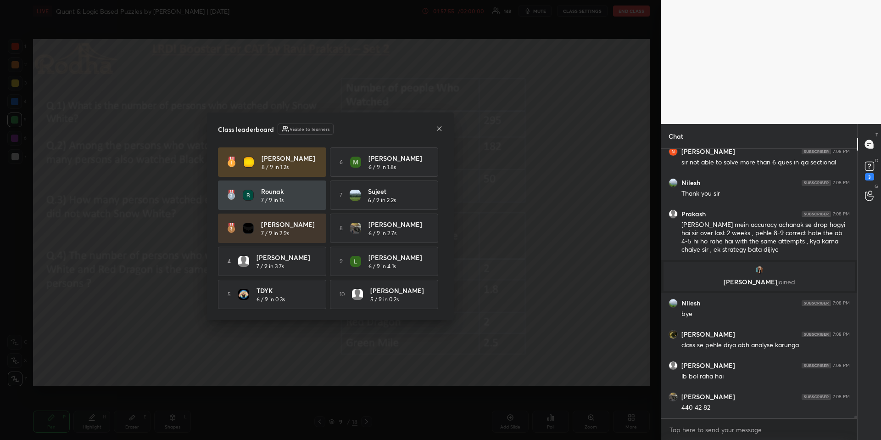
click at [438, 128] on icon at bounding box center [439, 128] width 7 height 7
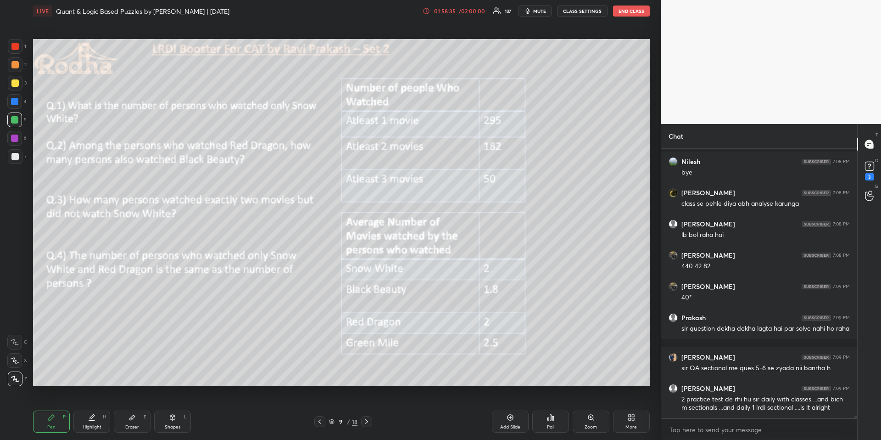
scroll to position [29292, 0]
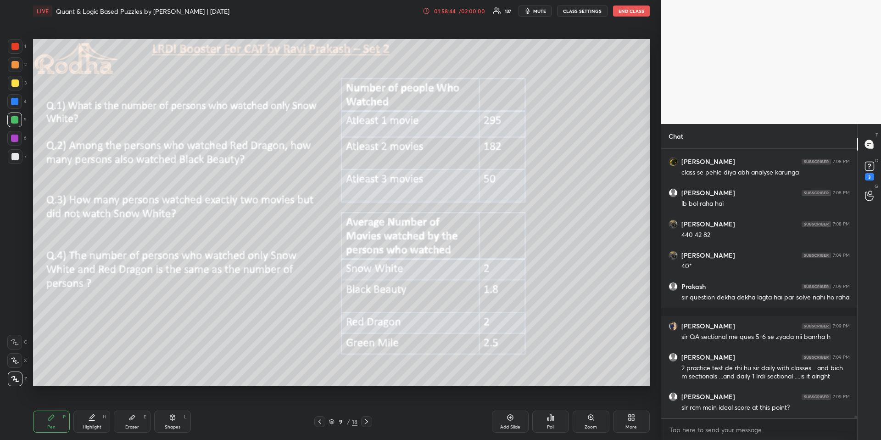
click at [369, 421] on icon at bounding box center [366, 421] width 7 height 7
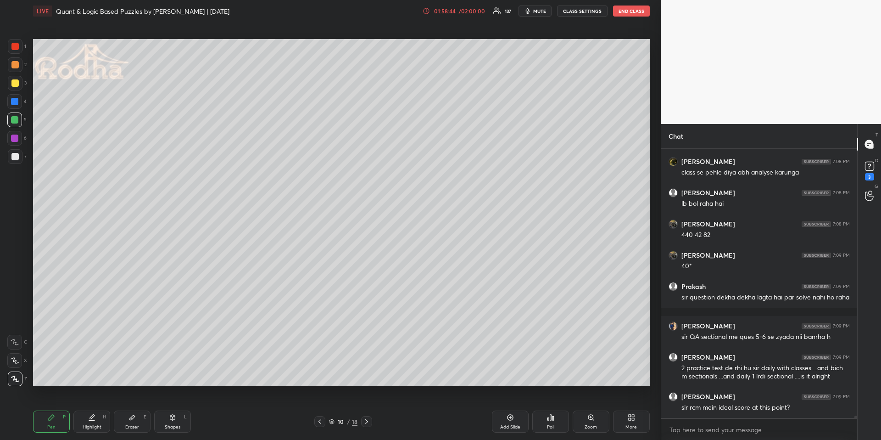
click at [370, 420] on icon at bounding box center [366, 421] width 7 height 7
click at [370, 421] on div at bounding box center [366, 421] width 11 height 11
click at [371, 421] on div at bounding box center [366, 421] width 11 height 11
click at [372, 421] on div at bounding box center [366, 421] width 11 height 11
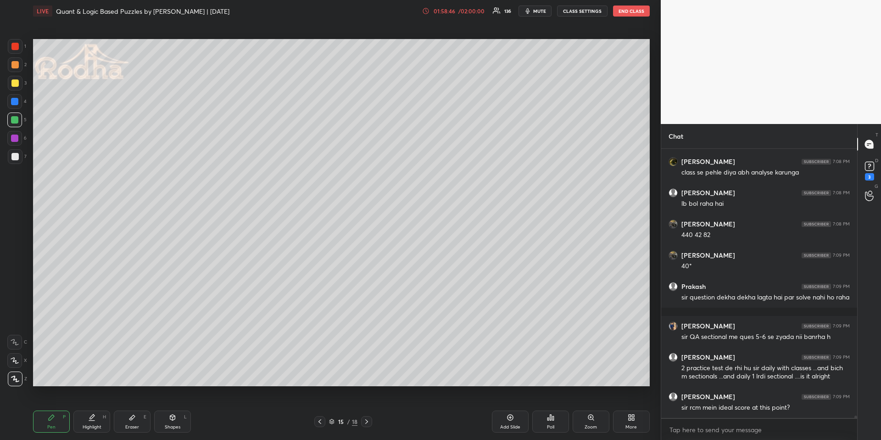
click at [373, 421] on div "15 / 18" at bounding box center [342, 421] width 123 height 11
click at [369, 423] on icon at bounding box center [366, 421] width 7 height 7
drag, startPoint x: 59, startPoint y: 422, endPoint x: 53, endPoint y: 404, distance: 18.3
click at [60, 421] on div "Pen P" at bounding box center [51, 421] width 37 height 22
click at [13, 159] on div at bounding box center [14, 156] width 7 height 7
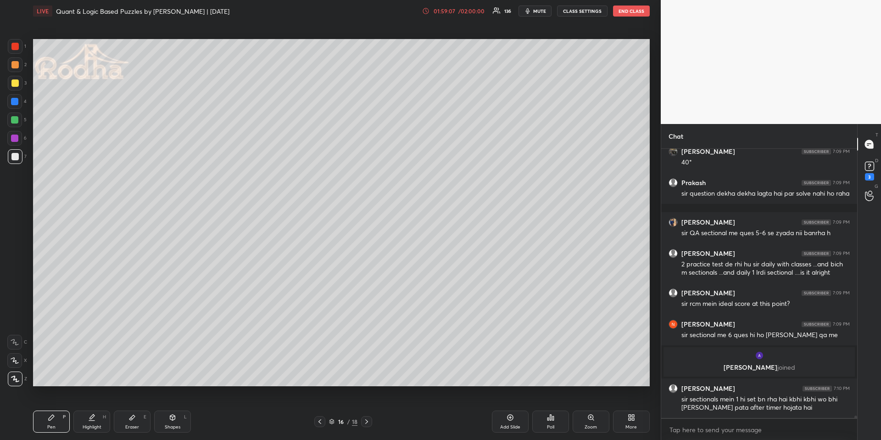
scroll to position [29280, 0]
drag, startPoint x: 17, startPoint y: 119, endPoint x: 28, endPoint y: 129, distance: 14.3
click at [17, 119] on div at bounding box center [14, 119] width 7 height 7
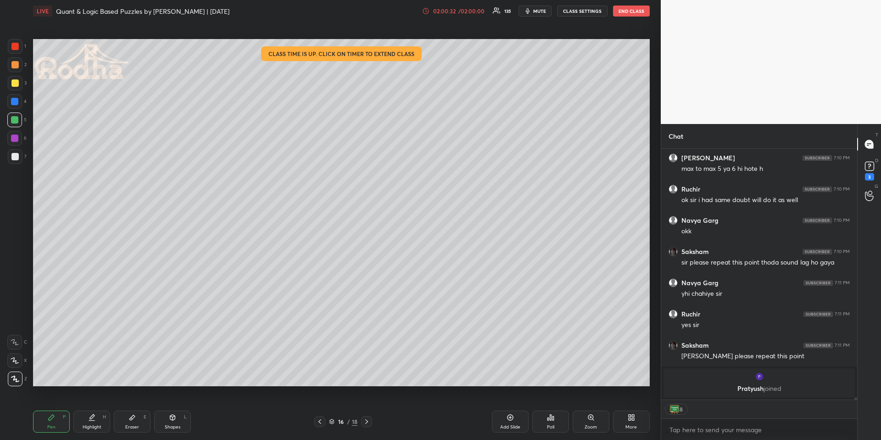
scroll to position [29563, 0]
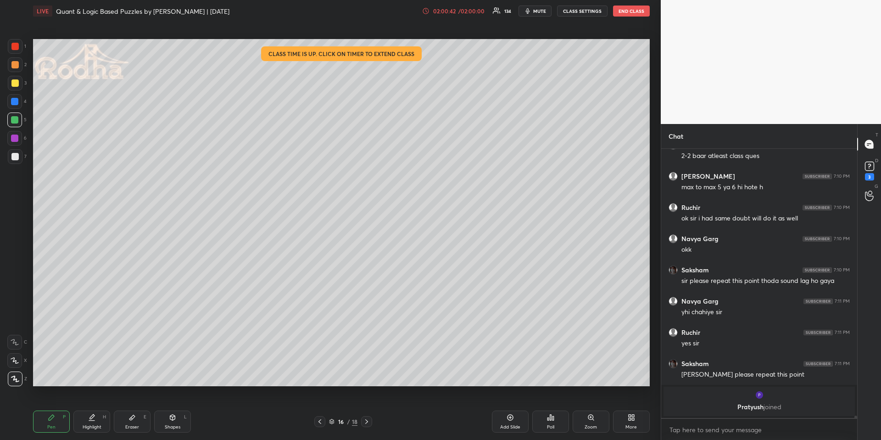
click at [15, 50] on div at bounding box center [15, 46] width 15 height 15
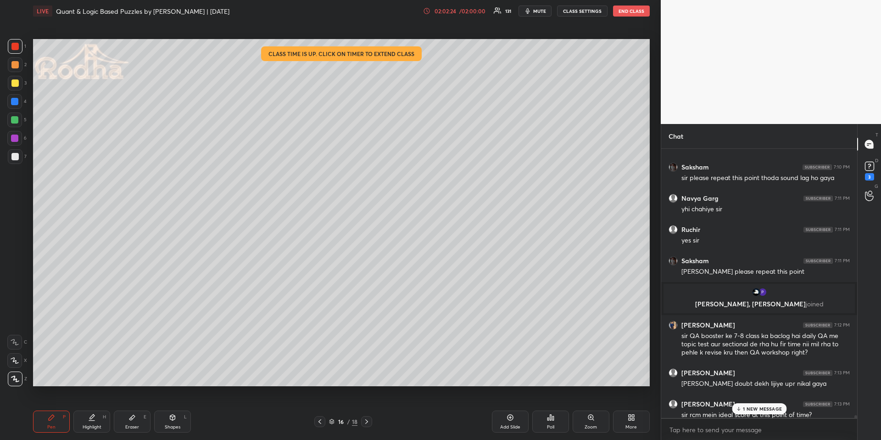
scroll to position [29719, 0]
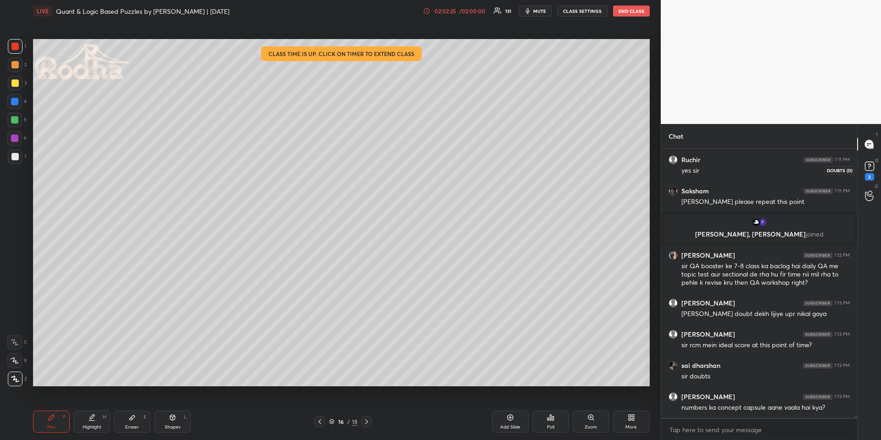
click at [872, 164] on rect at bounding box center [869, 166] width 9 height 9
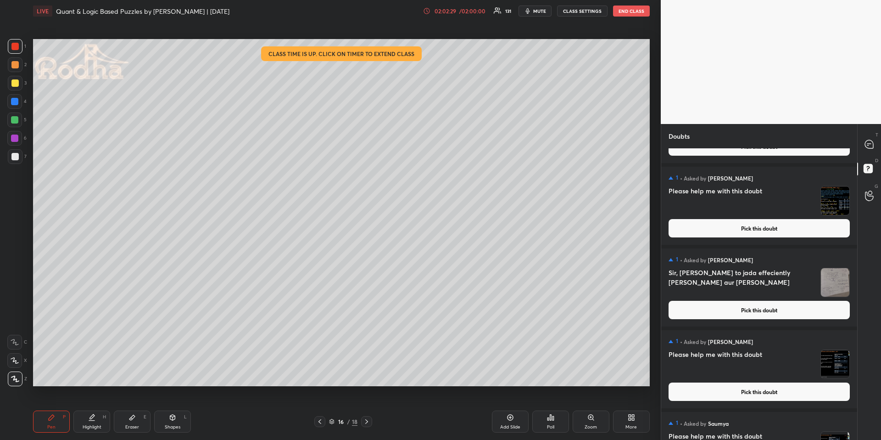
scroll to position [55, 0]
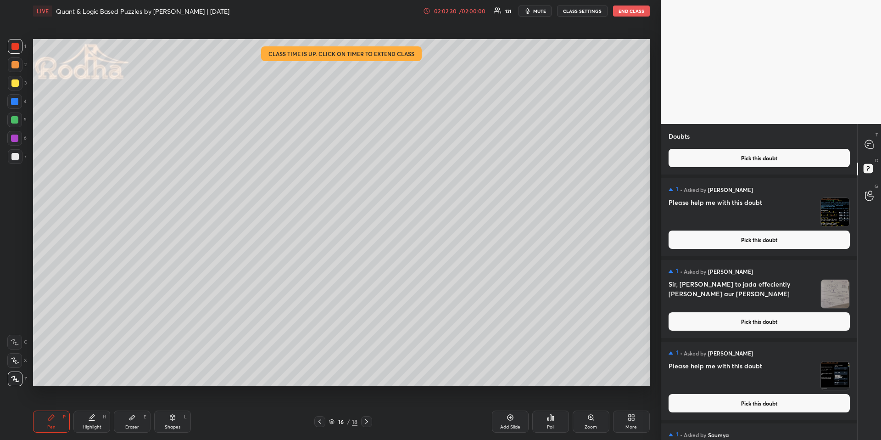
click at [751, 327] on button "Pick this doubt" at bounding box center [759, 321] width 181 height 18
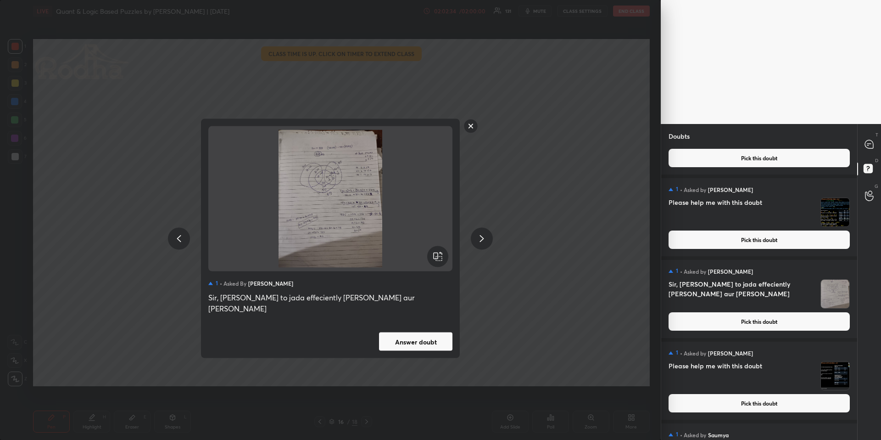
click at [752, 212] on h4 "Please help me with this doubt" at bounding box center [743, 211] width 148 height 29
click at [468, 133] on rect at bounding box center [471, 126] width 14 height 14
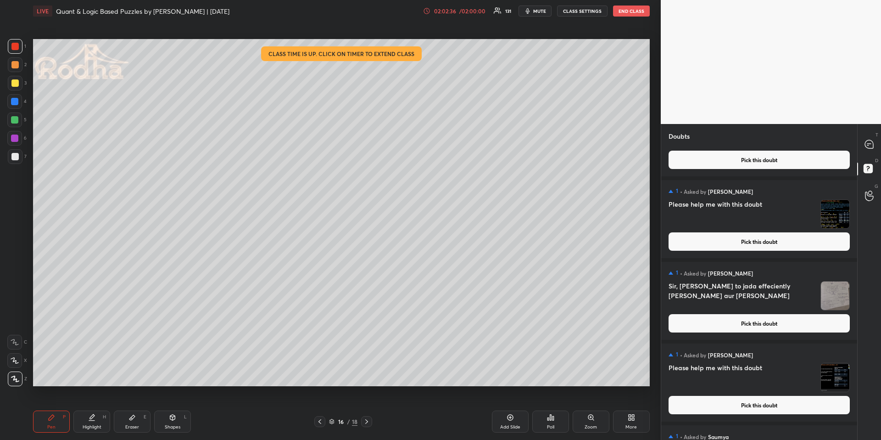
scroll to position [117, 0]
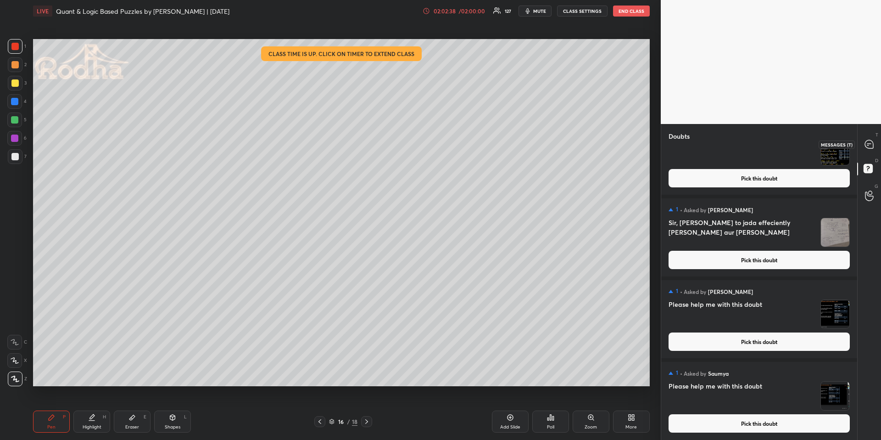
click at [865, 145] on icon at bounding box center [870, 145] width 10 height 10
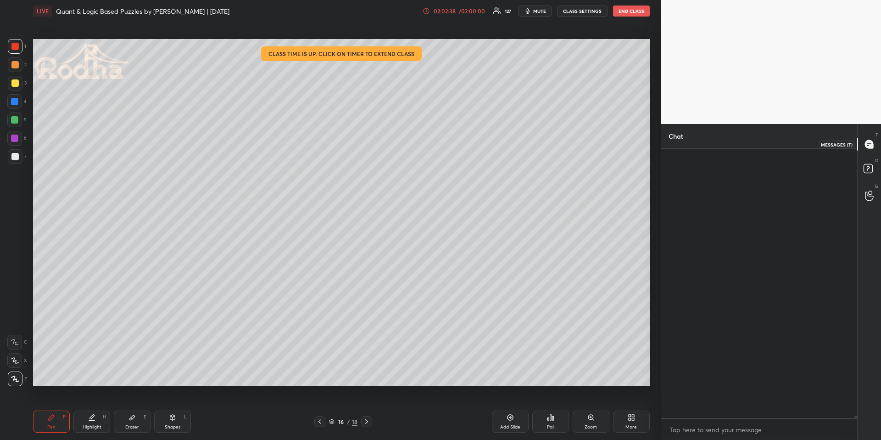
scroll to position [266, 193]
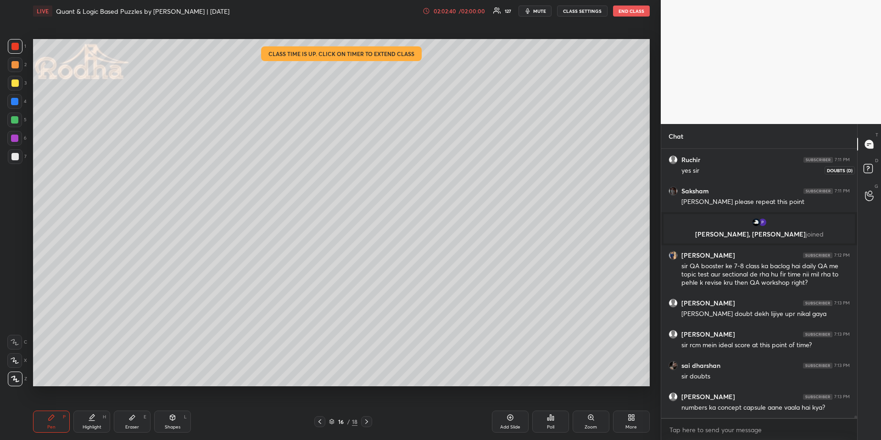
click at [863, 168] on icon at bounding box center [869, 170] width 17 height 17
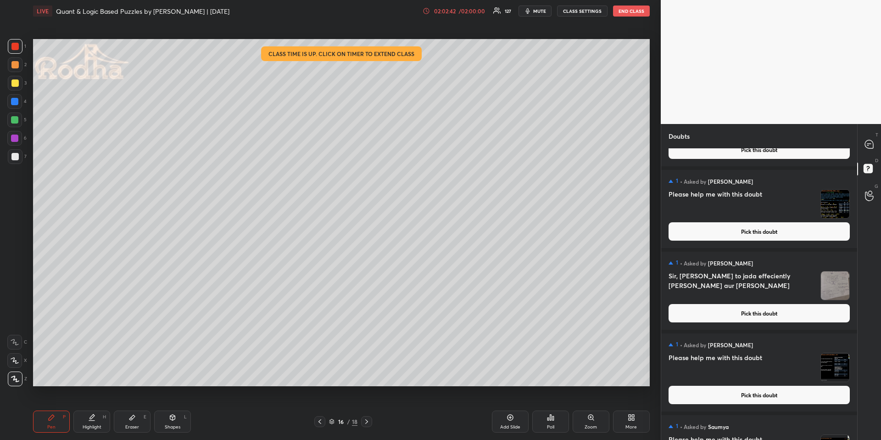
scroll to position [27, 0]
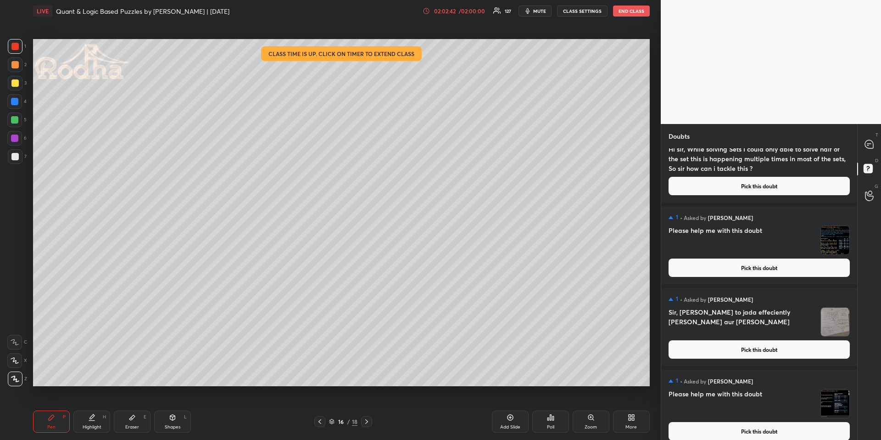
click at [778, 264] on button "Pick this doubt" at bounding box center [759, 267] width 181 height 18
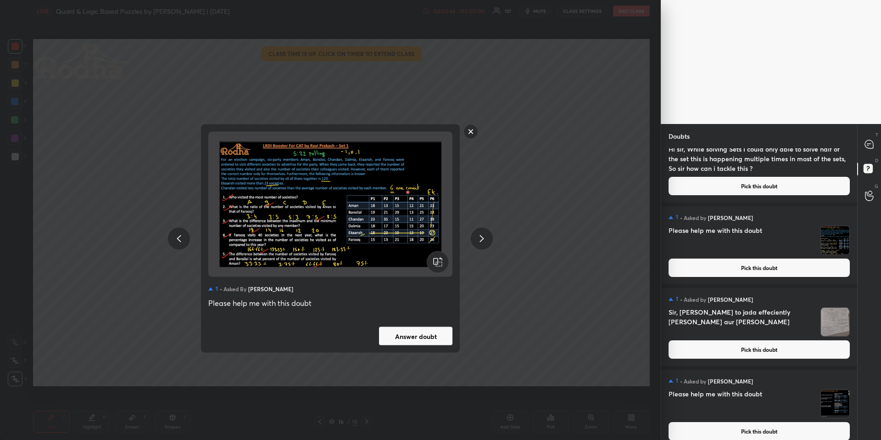
click at [401, 334] on button "Answer doubt" at bounding box center [415, 336] width 73 height 18
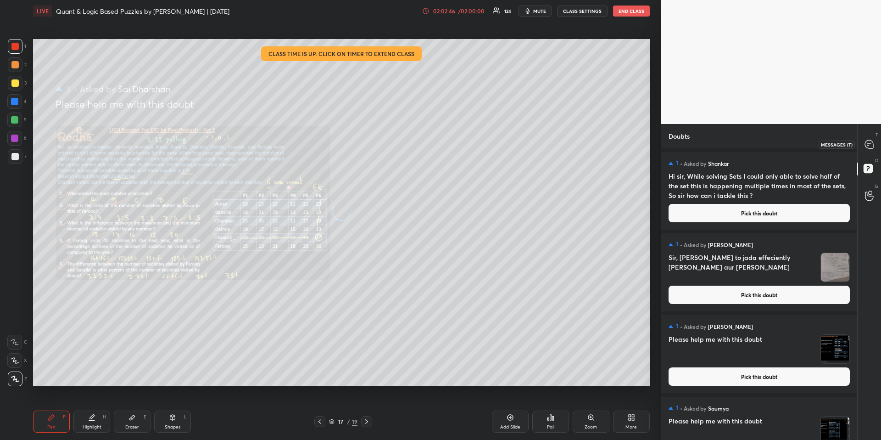
click at [871, 147] on icon at bounding box center [869, 144] width 8 height 8
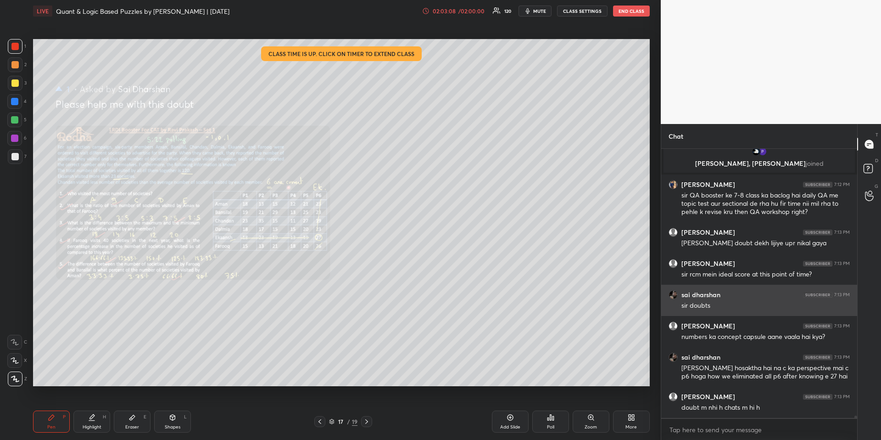
scroll to position [29968, 0]
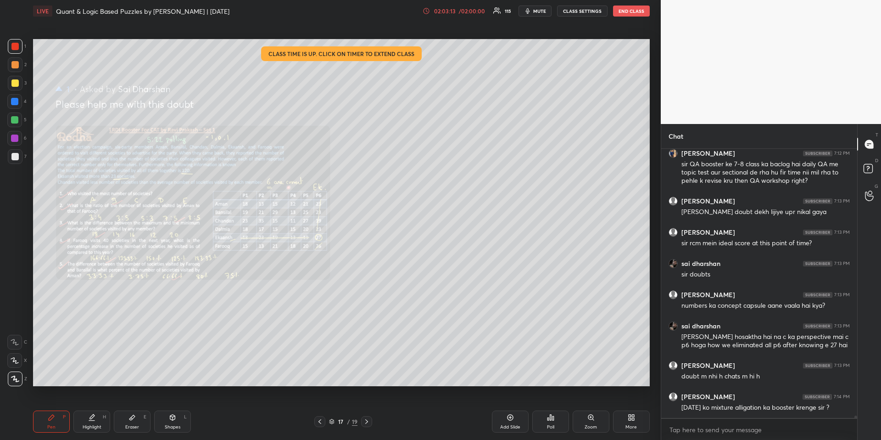
click at [90, 417] on icon at bounding box center [91, 417] width 7 height 7
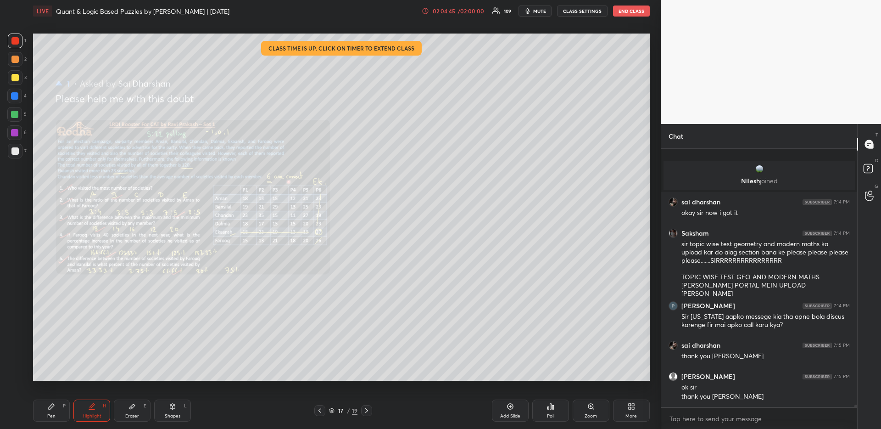
scroll to position [29903, 0]
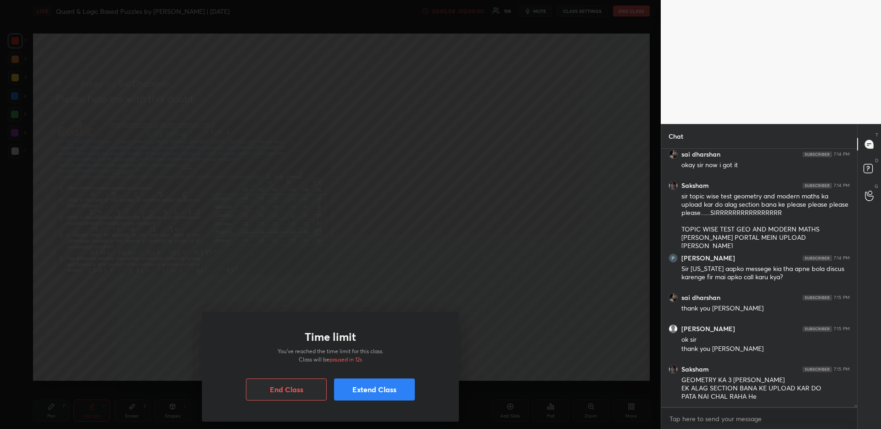
click at [376, 386] on button "Extend Class" at bounding box center [374, 389] width 81 height 22
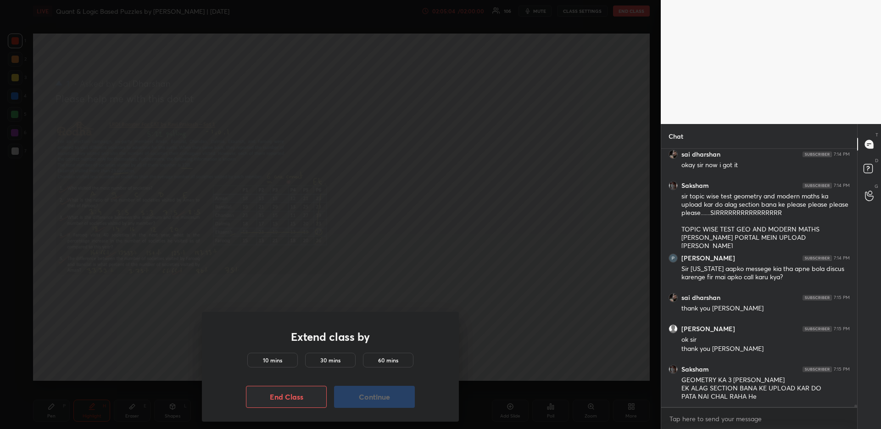
drag, startPoint x: 281, startPoint y: 358, endPoint x: 307, endPoint y: 361, distance: 25.8
click at [282, 358] on div "10 mins" at bounding box center [272, 359] width 50 height 15
click at [359, 388] on button "Continue" at bounding box center [374, 397] width 81 height 22
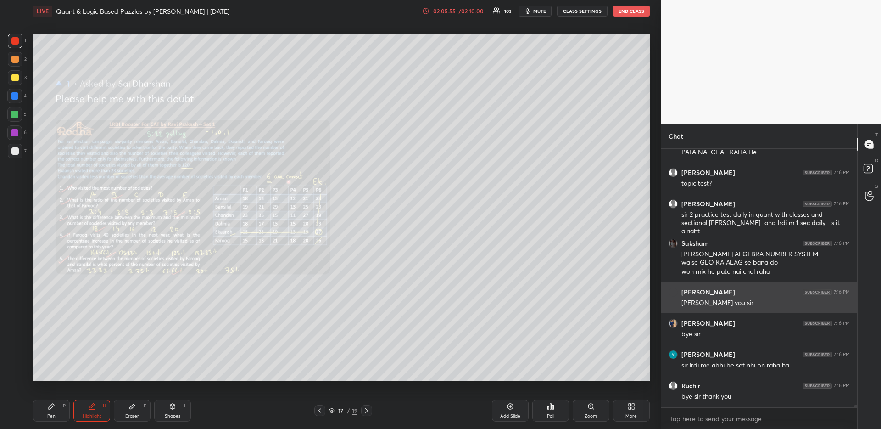
scroll to position [30178, 0]
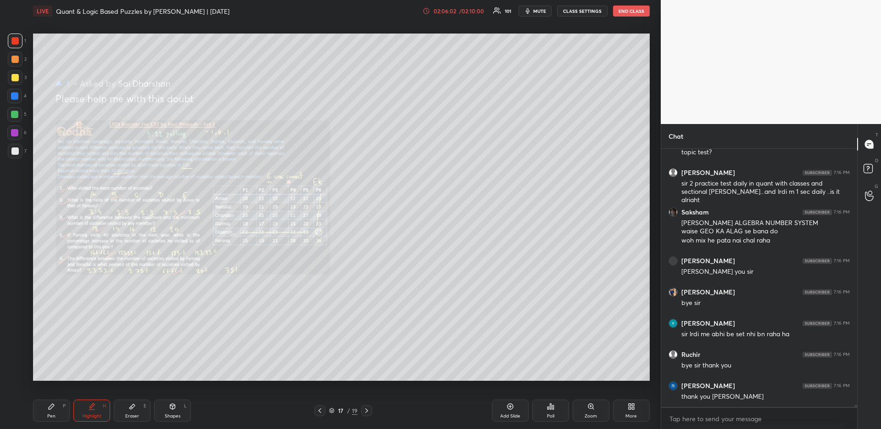
click at [318, 415] on div at bounding box center [319, 410] width 11 height 11
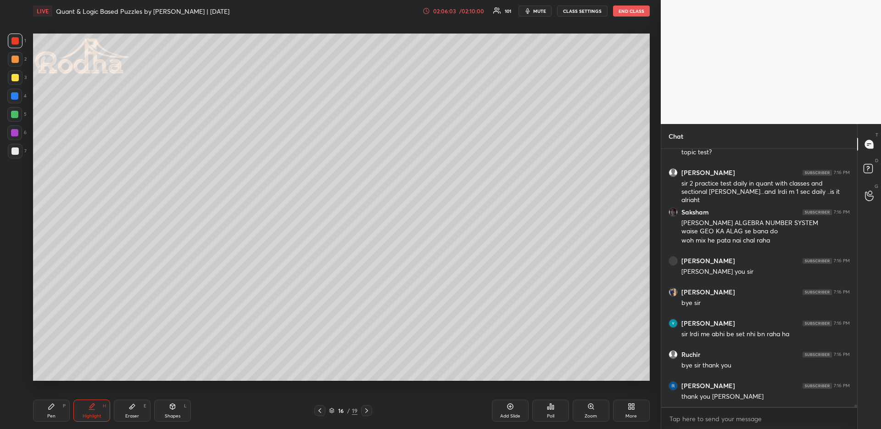
click at [318, 415] on div at bounding box center [319, 410] width 11 height 11
click at [88, 409] on icon at bounding box center [91, 406] width 7 height 7
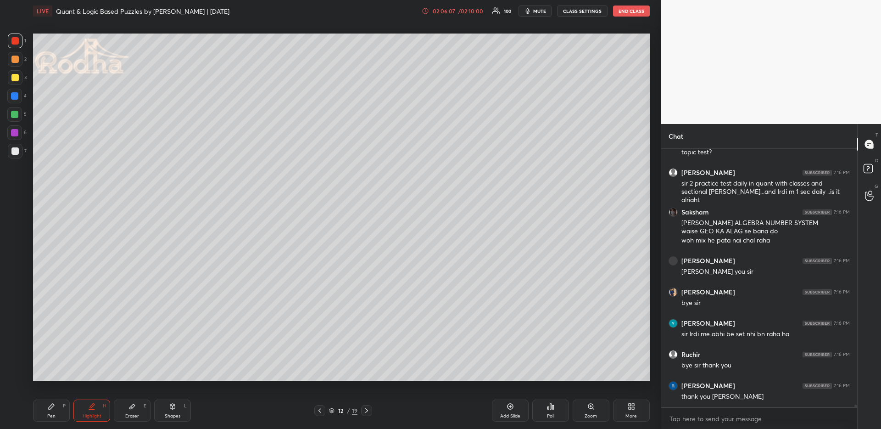
scroll to position [30209, 0]
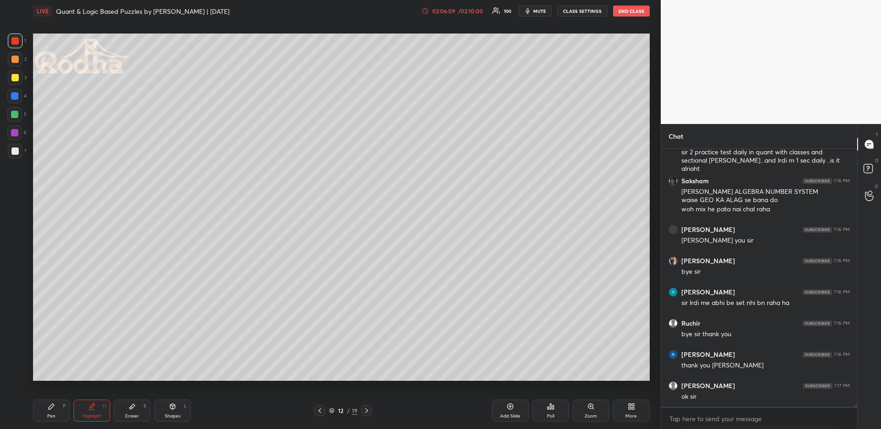
click at [324, 409] on div at bounding box center [319, 410] width 11 height 11
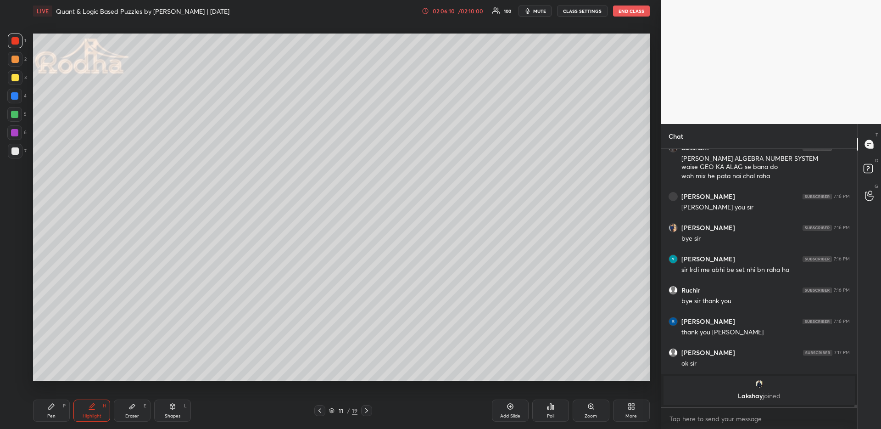
click at [324, 409] on div at bounding box center [319, 410] width 11 height 11
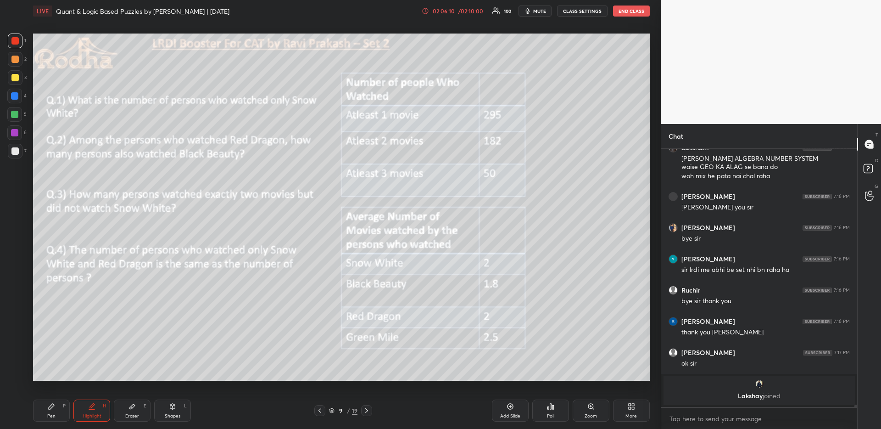
click at [324, 409] on div at bounding box center [319, 410] width 11 height 11
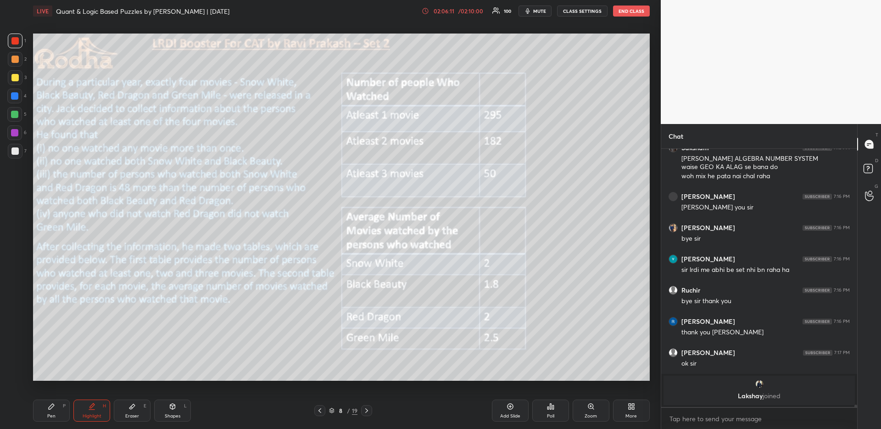
click at [324, 410] on div at bounding box center [319, 410] width 11 height 11
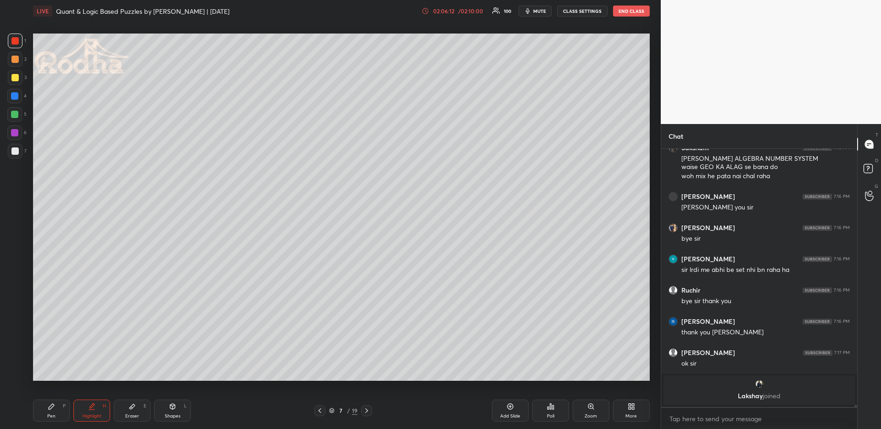
click at [324, 410] on div at bounding box center [319, 410] width 11 height 11
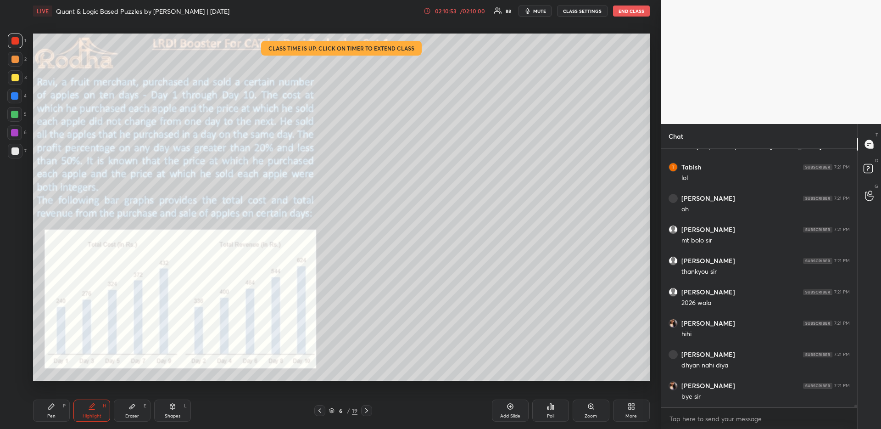
scroll to position [30728, 0]
click at [632, 12] on button "END CLASS" at bounding box center [631, 11] width 37 height 11
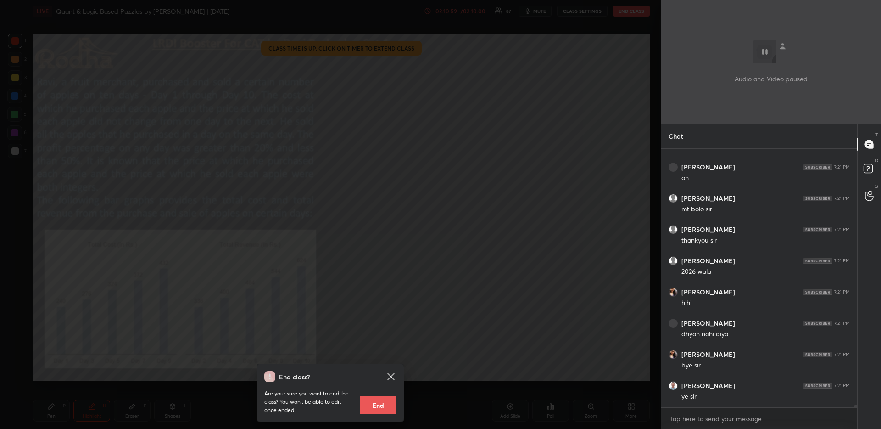
click at [386, 406] on button "End" at bounding box center [378, 405] width 37 height 18
type textarea "x"
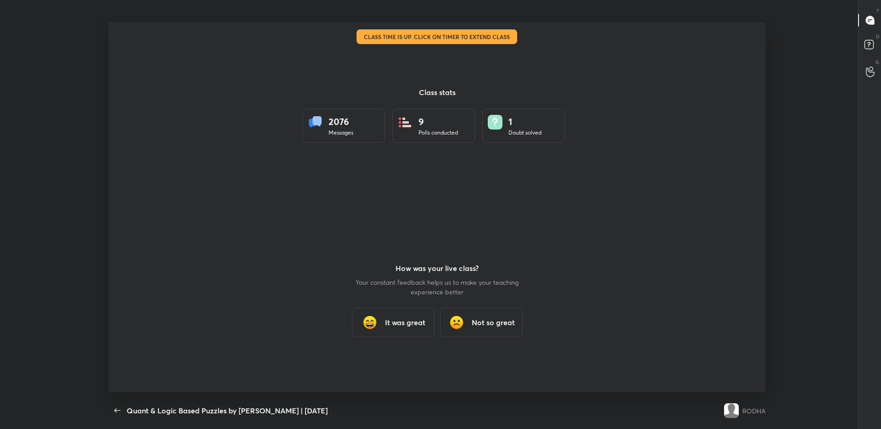
scroll to position [45525, 45021]
